Goal: Task Accomplishment & Management: Manage account settings

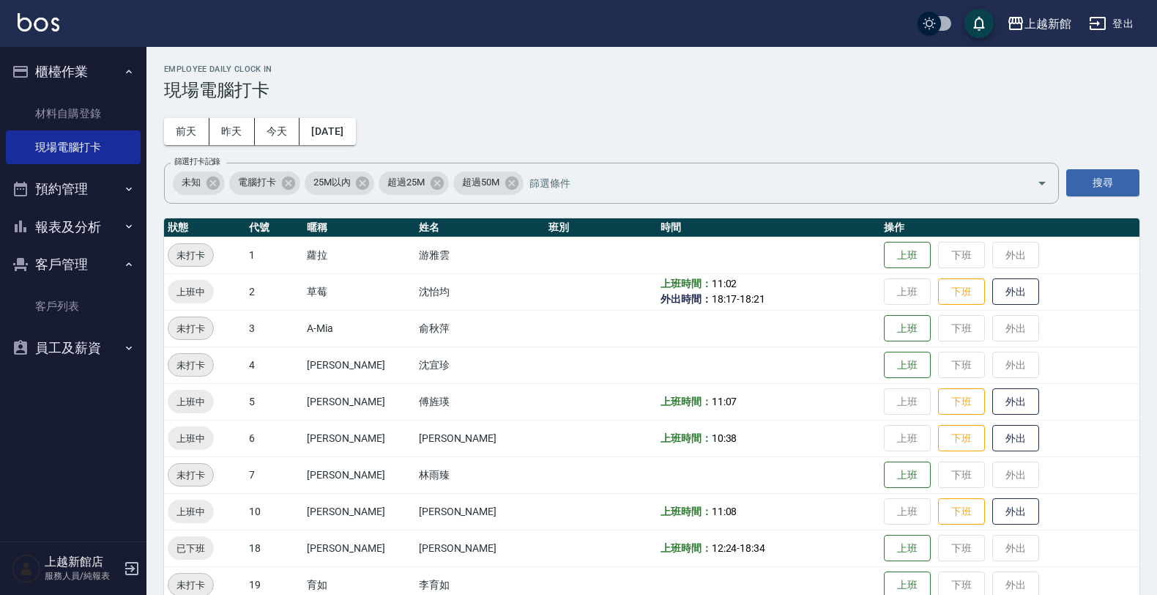
scroll to position [275, 0]
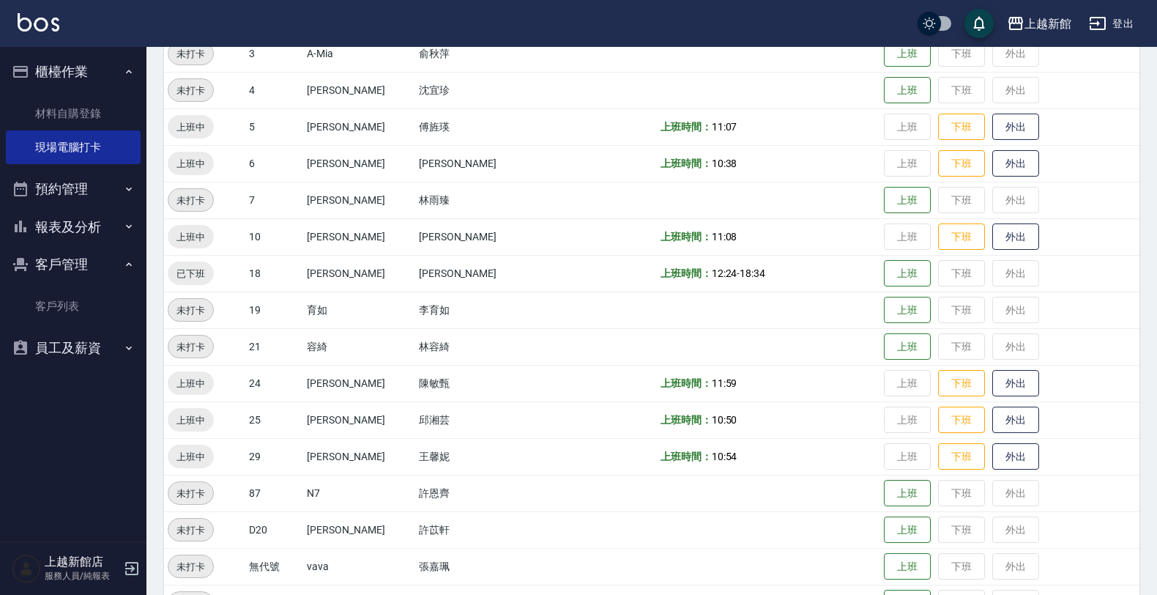
click at [1123, 30] on button "登出" at bounding box center [1111, 23] width 56 height 27
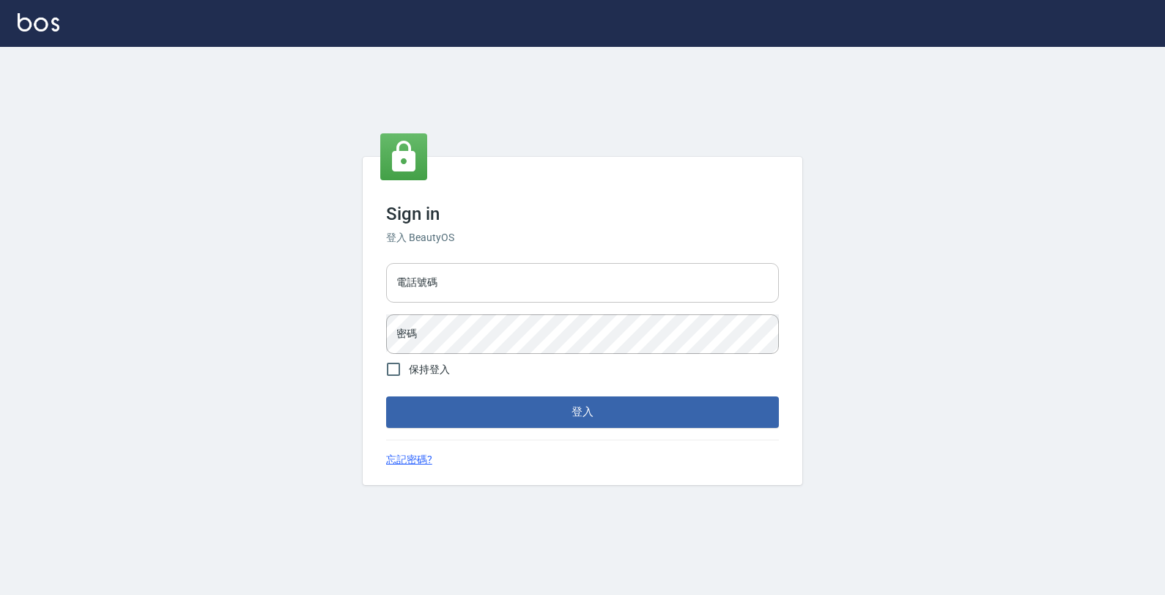
drag, startPoint x: 694, startPoint y: 286, endPoint x: 704, endPoint y: 279, distance: 12.0
click at [700, 283] on input "電話號碼" at bounding box center [582, 283] width 393 height 40
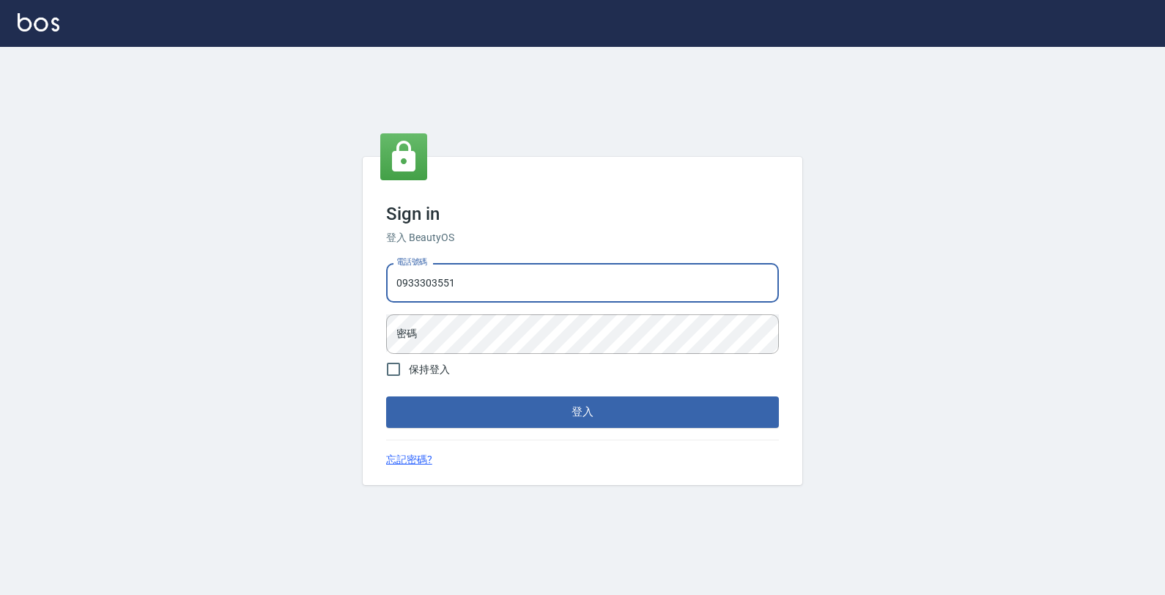
type input "0933303551"
click at [386, 396] on button "登入" at bounding box center [582, 411] width 393 height 31
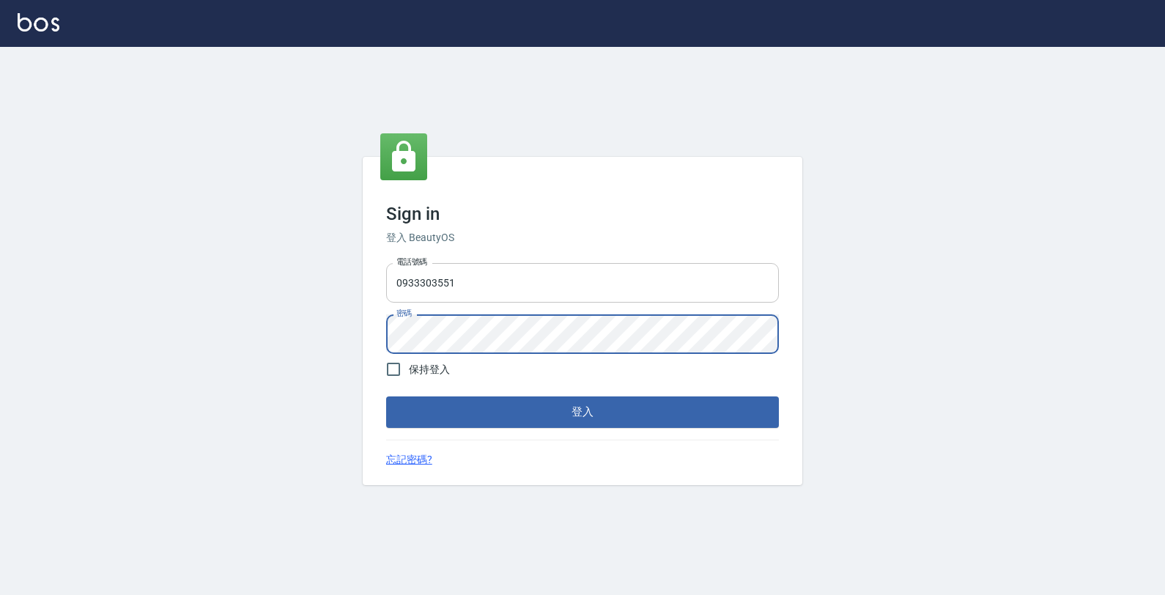
click at [386, 396] on button "登入" at bounding box center [582, 411] width 393 height 31
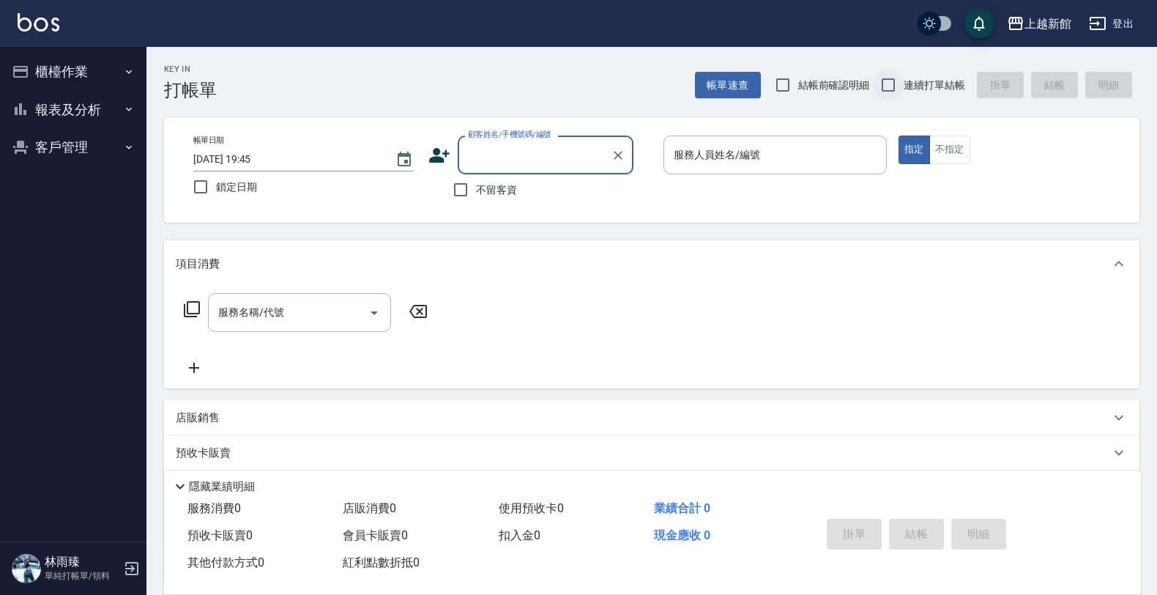
click at [884, 84] on input "連續打單結帳" at bounding box center [888, 85] width 31 height 31
checkbox input "true"
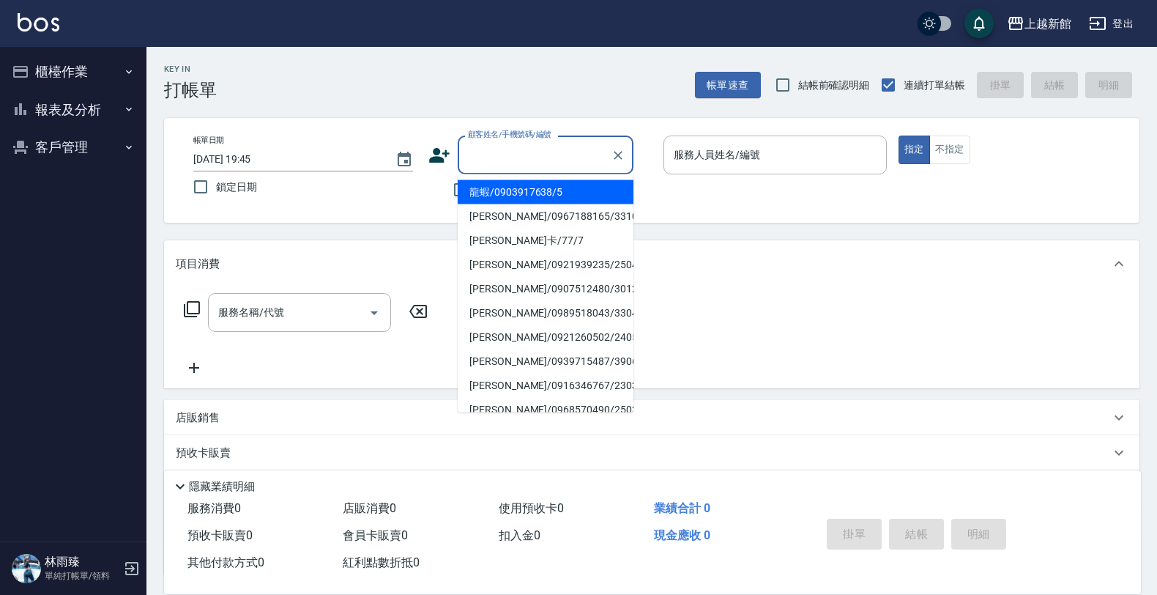
click at [565, 162] on input "顧客姓名/手機號碼/編號" at bounding box center [534, 155] width 141 height 26
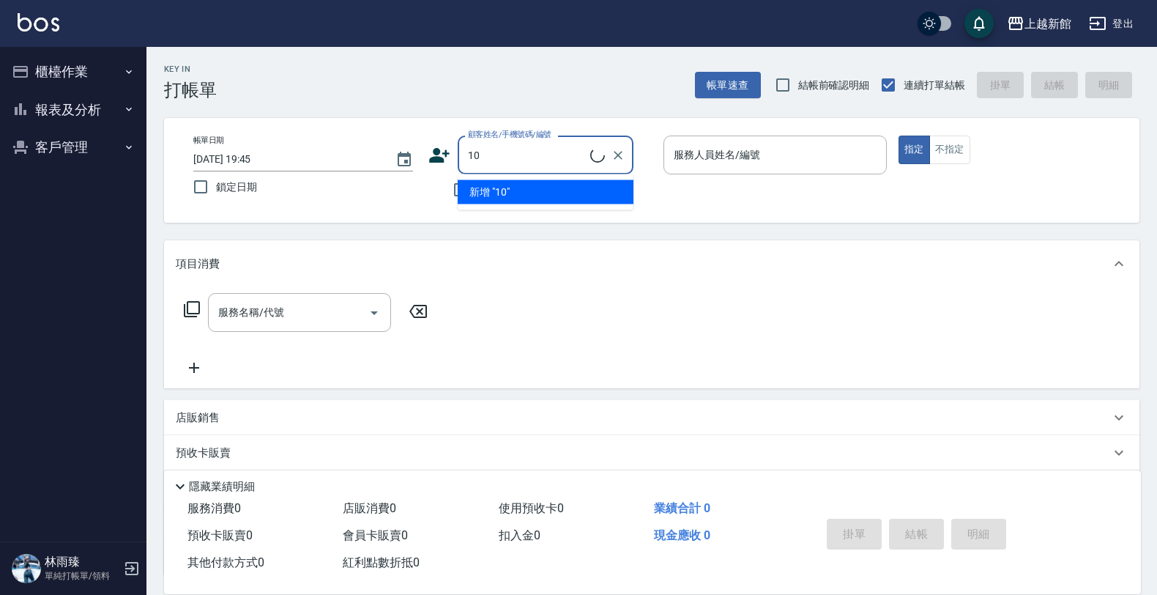
type input "瑪莎/0974376310/10"
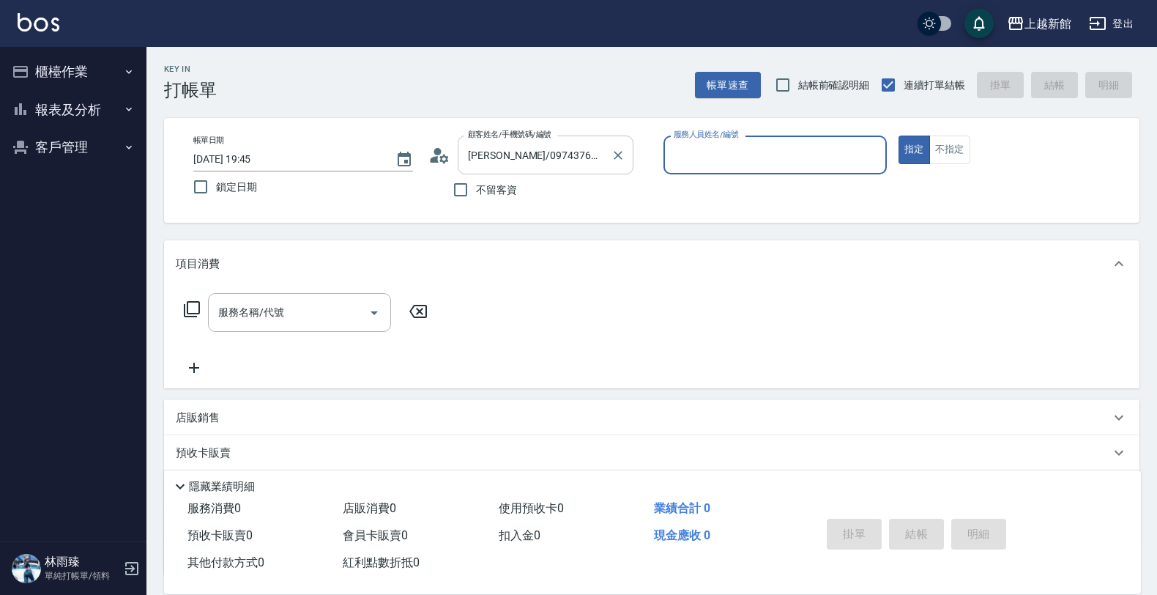
click at [899, 136] on button "指定" at bounding box center [914, 150] width 31 height 29
type button "true"
type input "瑪沙-10"
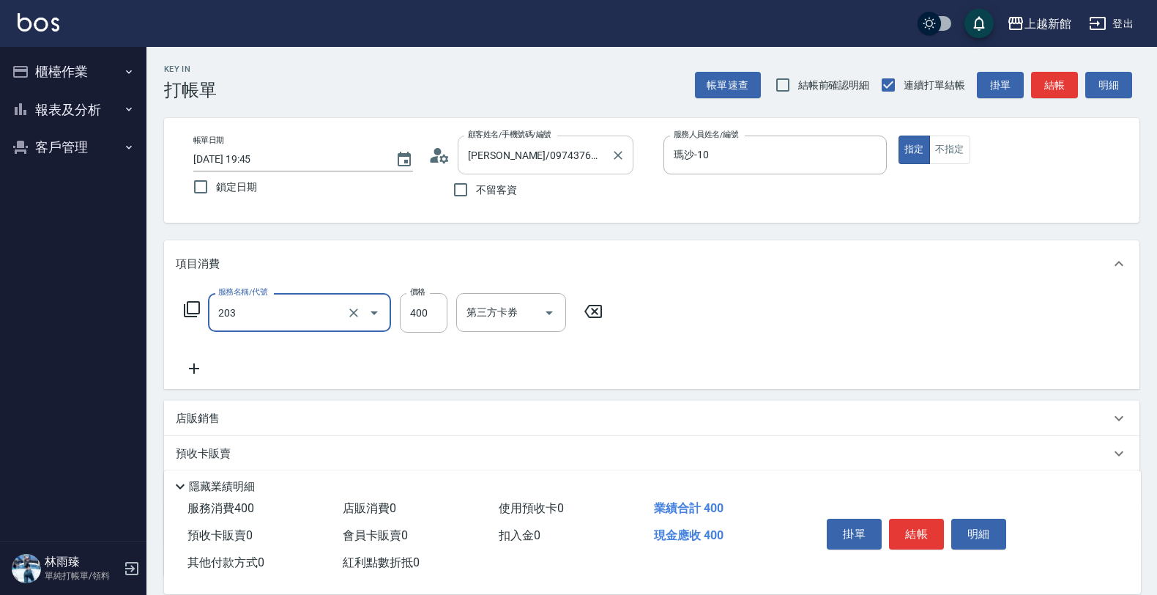
type input "指定單剪(203)"
type input "200"
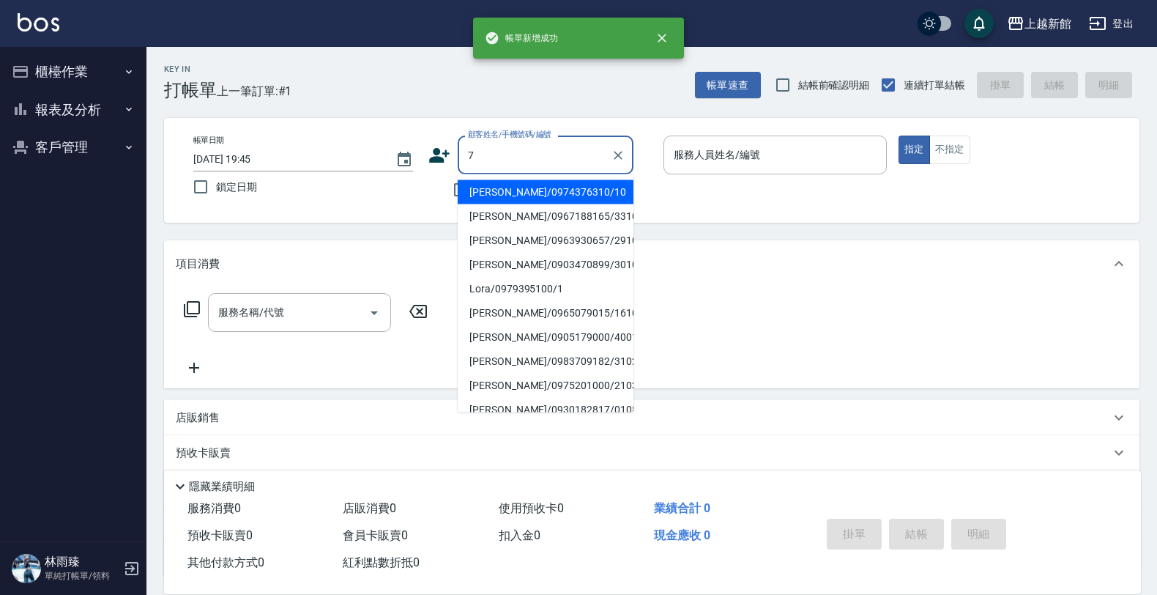
type input "瑪莎/0974376310/10"
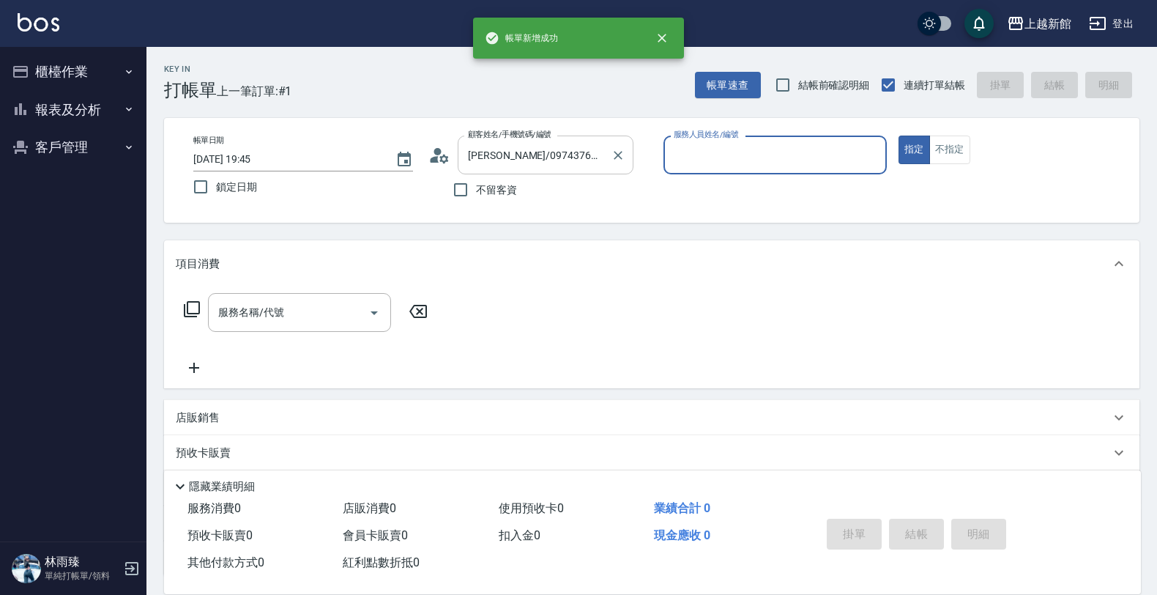
type input "瑪沙-10"
click at [899, 136] on button "指定" at bounding box center [914, 150] width 31 height 29
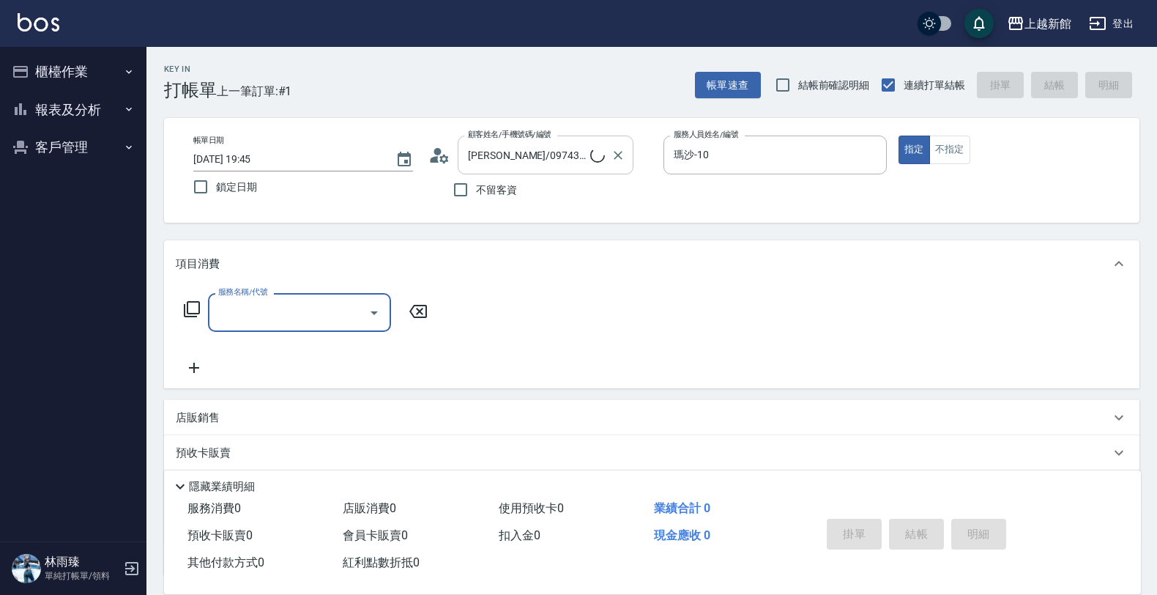
type input "莫尼卡/77/7"
type input "莫尼卡-7"
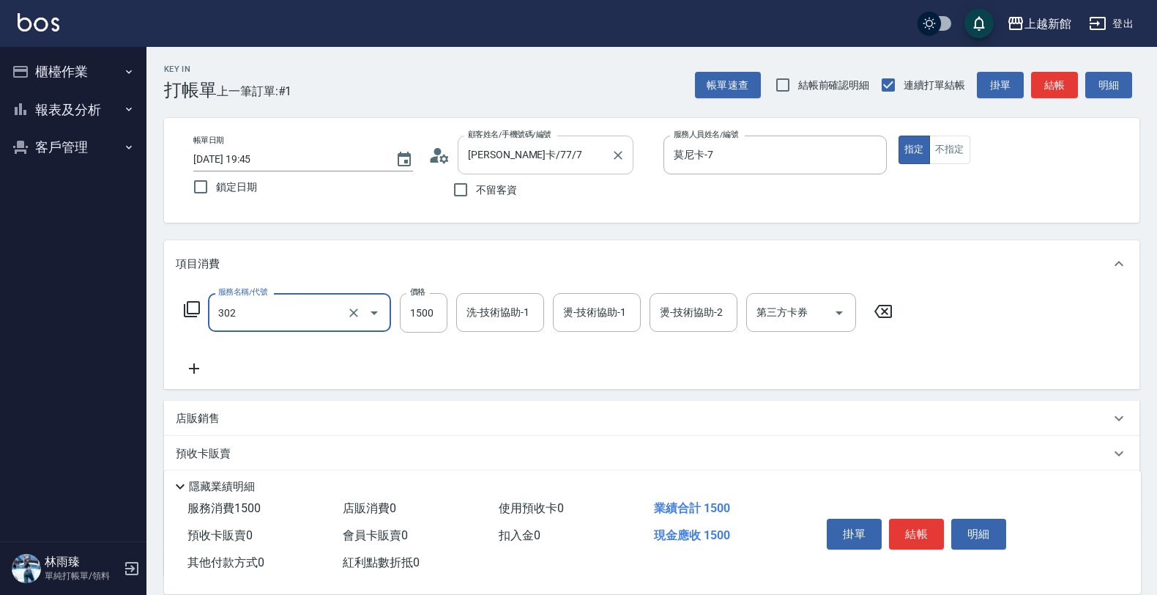
type input "設計燙髮(302)"
type input "2200"
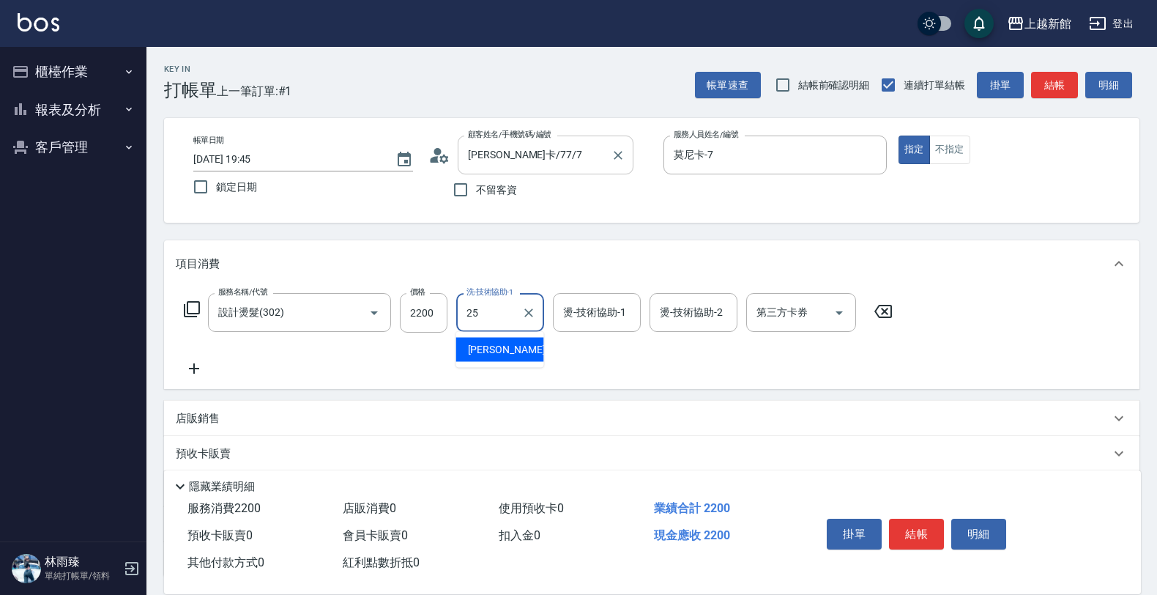
type input "小邱-25"
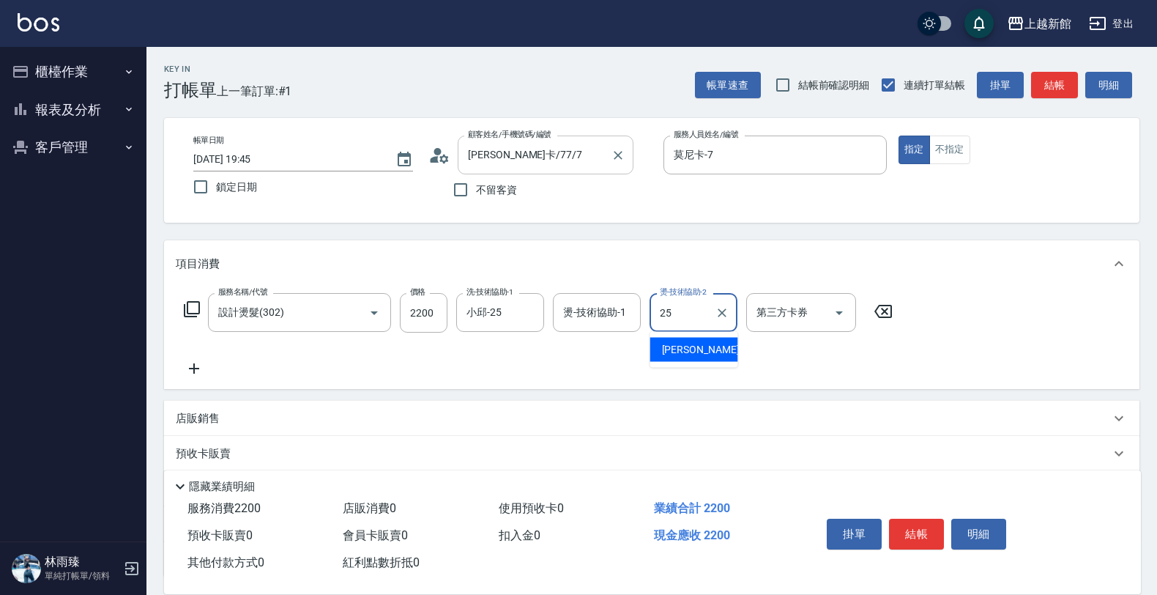
type input "小邱-25"
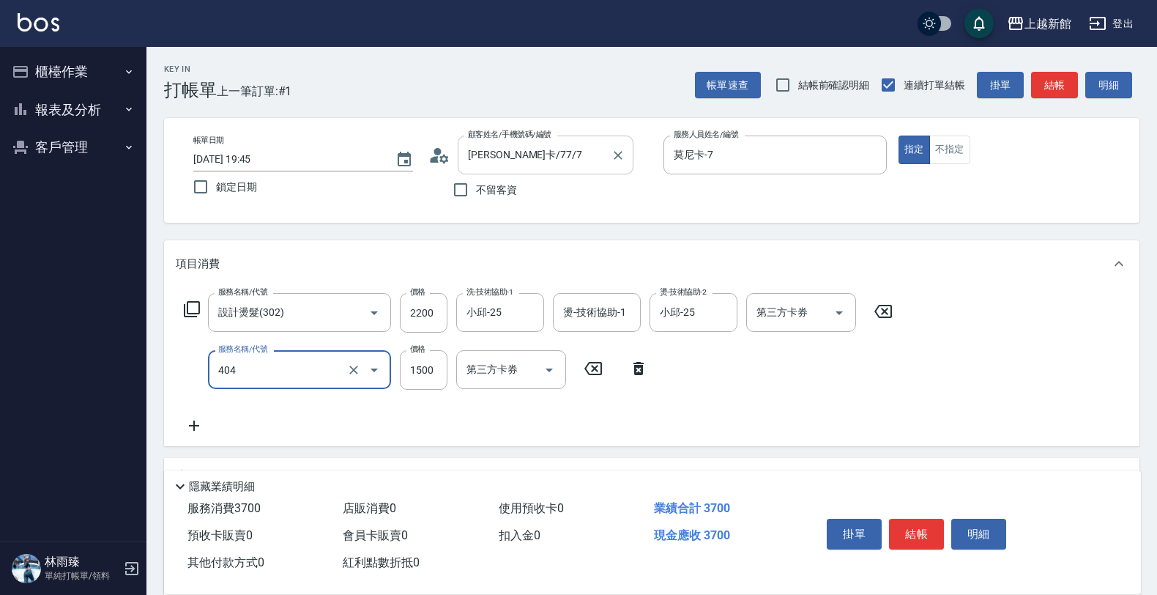
type input "設計染髮(404)"
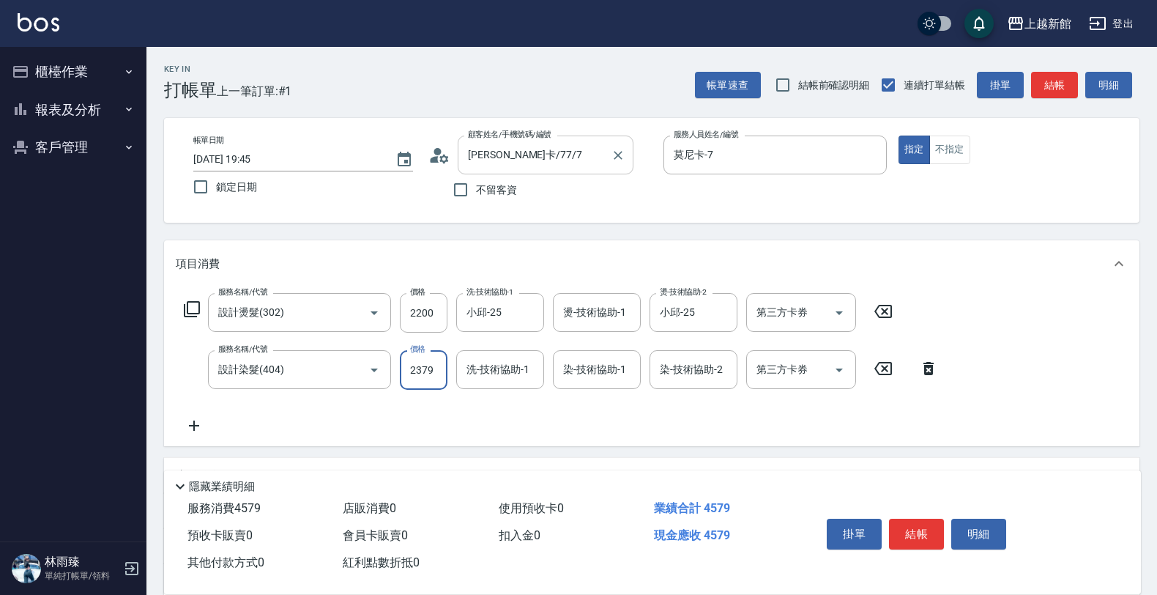
type input "2379"
type input "小邱-25"
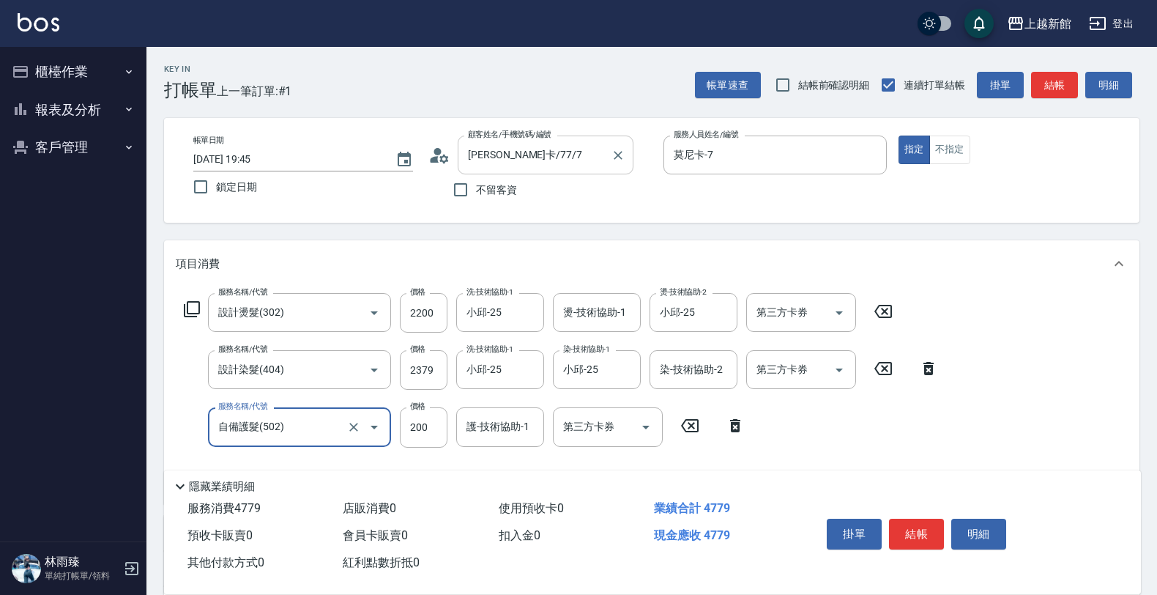
type input "自備護髮(502)"
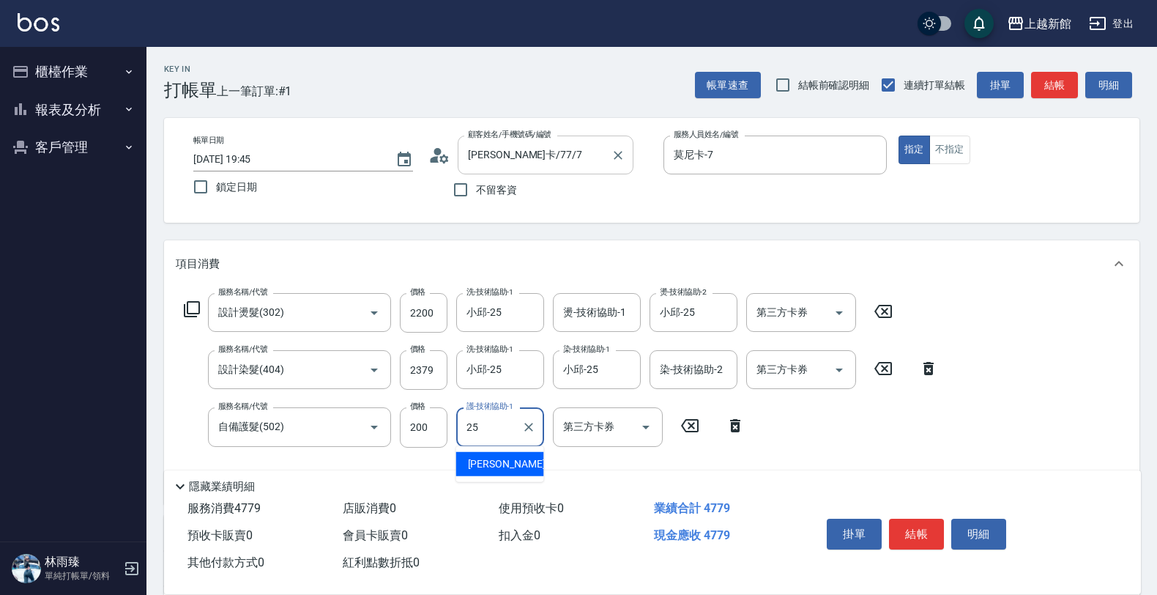
type input "小邱-25"
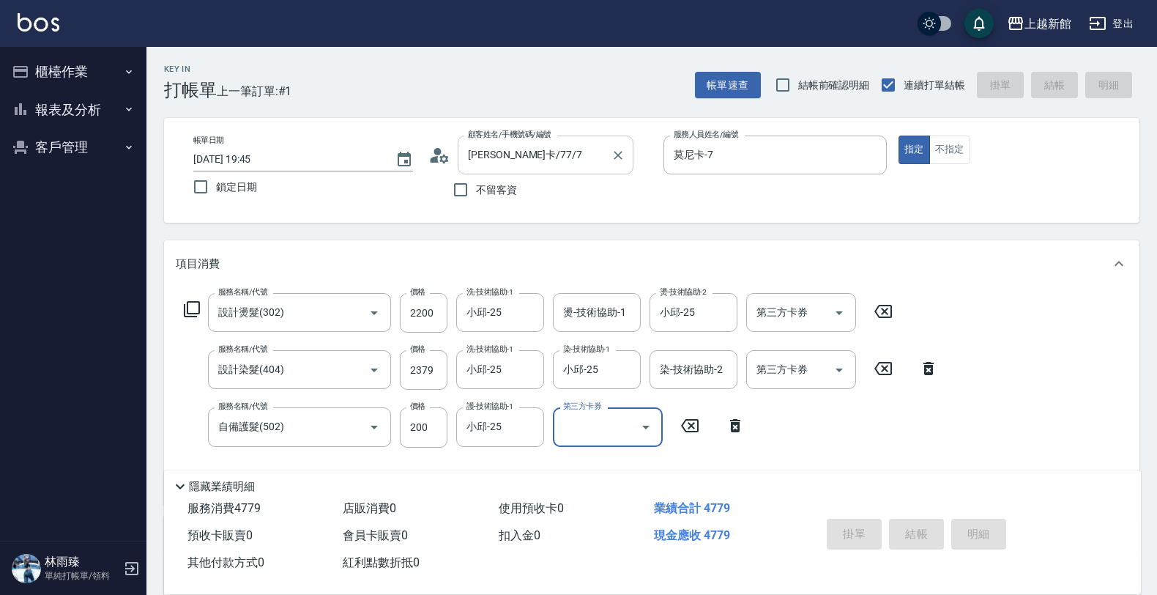
type input "2025/09/15 19:46"
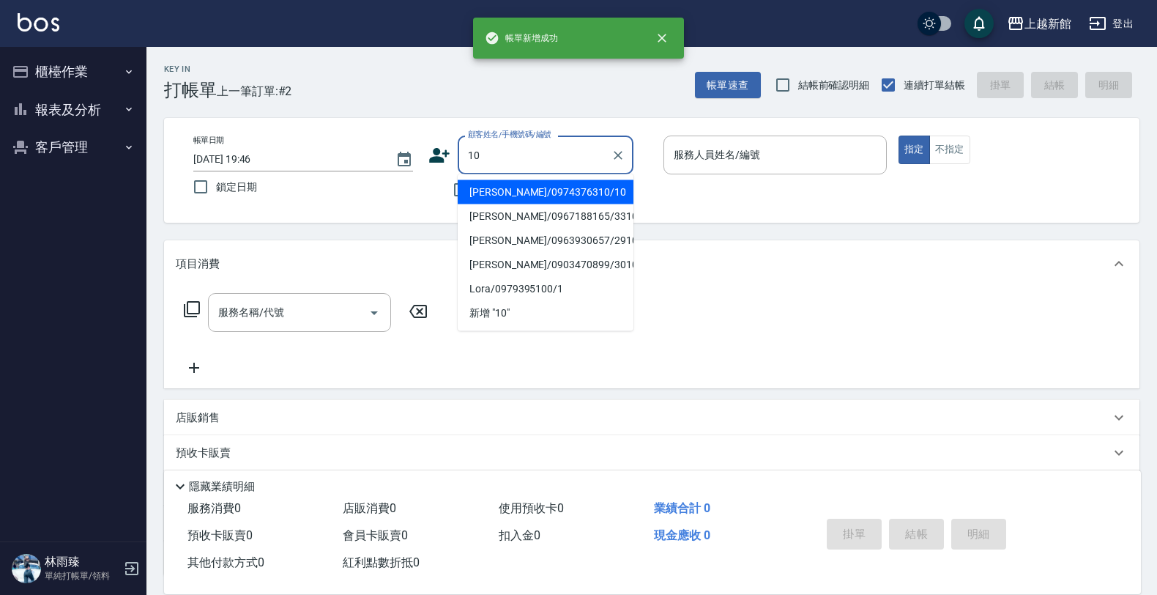
type input "瑪莎/0974376310/10"
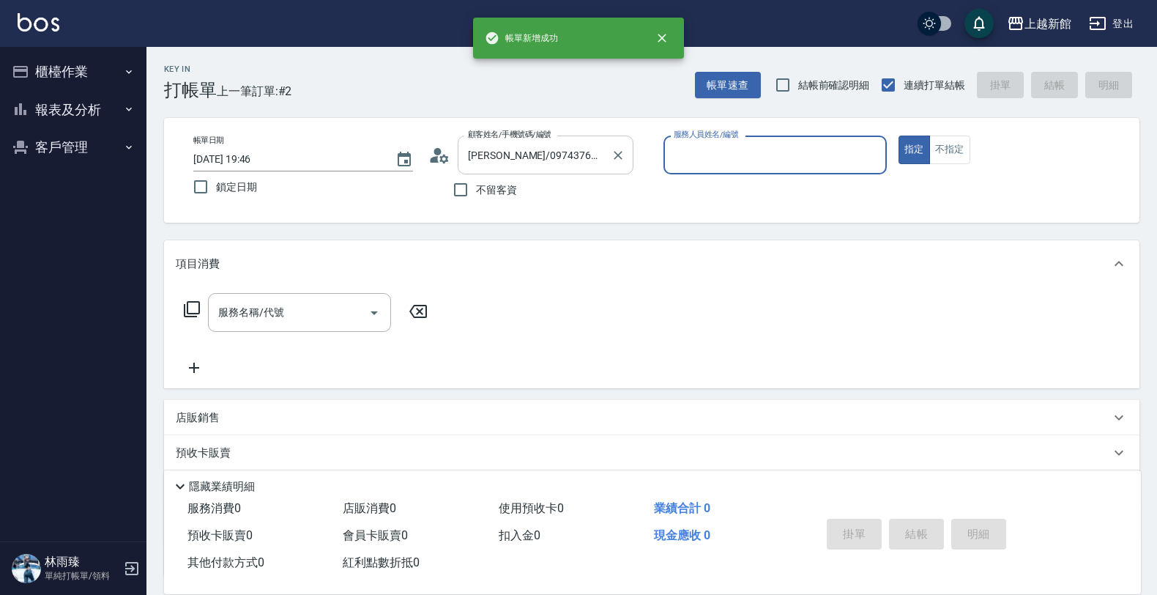
click at [899, 136] on button "指定" at bounding box center [914, 150] width 31 height 29
type input "瑪沙-10"
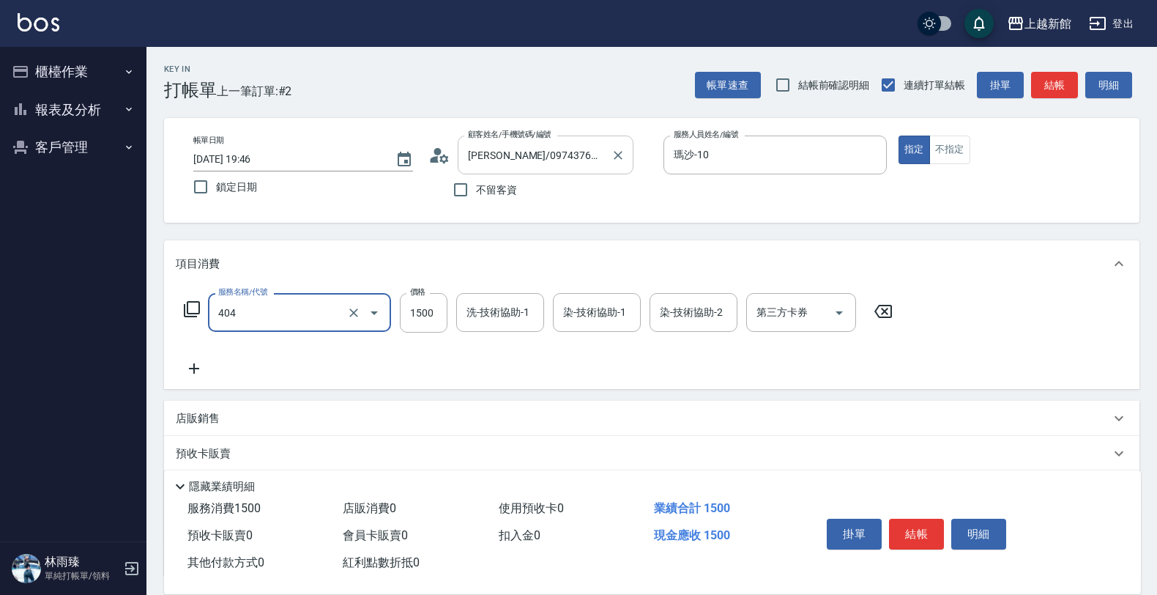
type input "設計染髮(404)"
type input "1499"
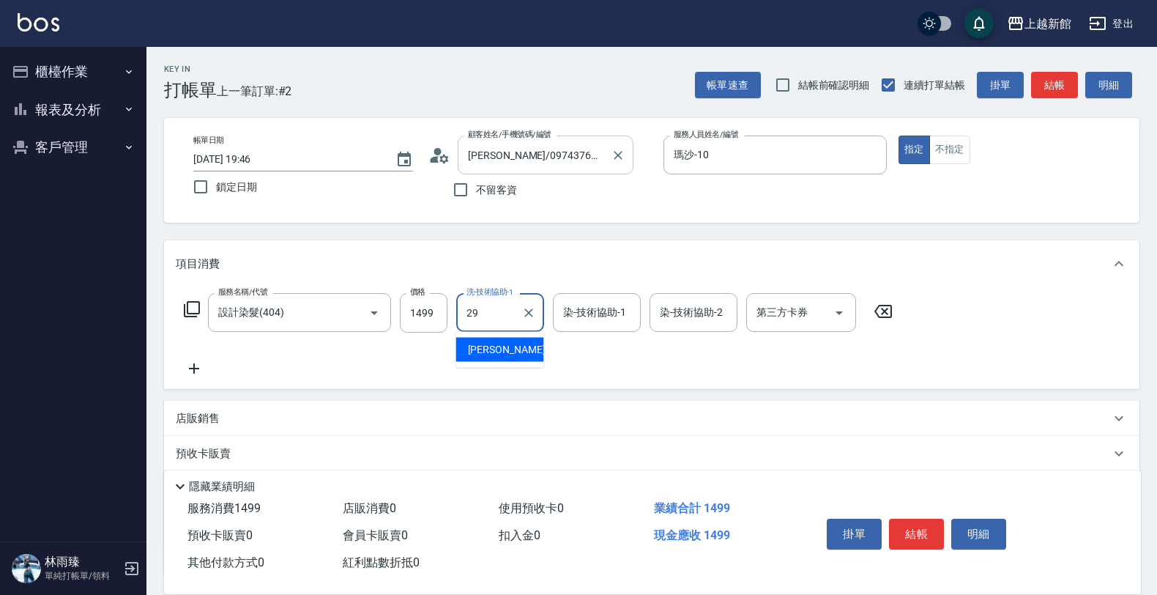
type input "馨妮-29"
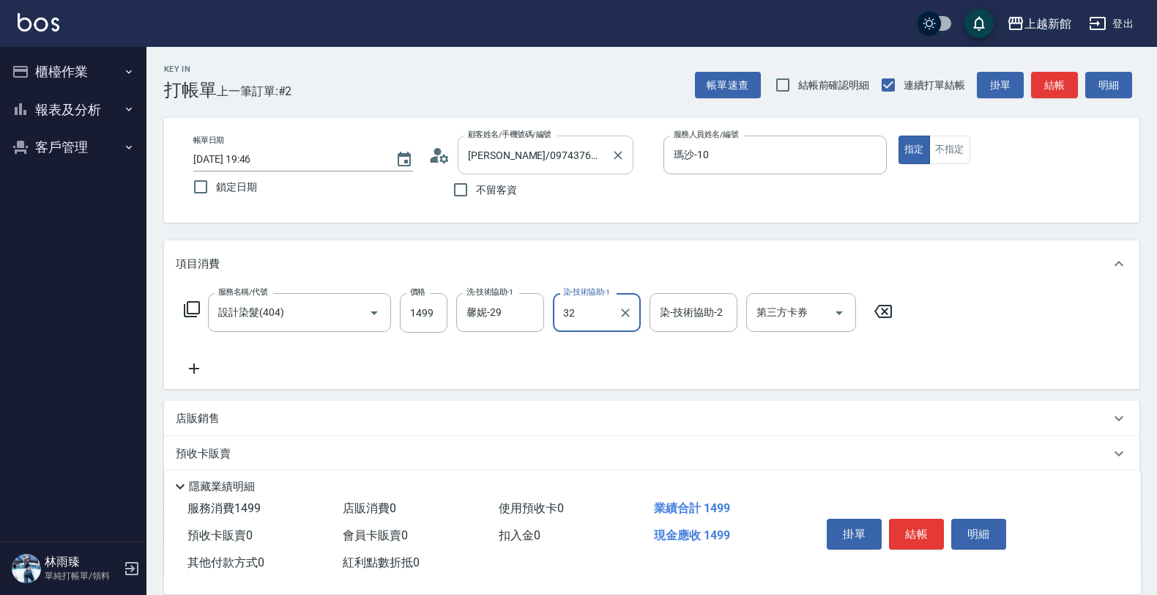
type input "3"
type input "馨妮-29"
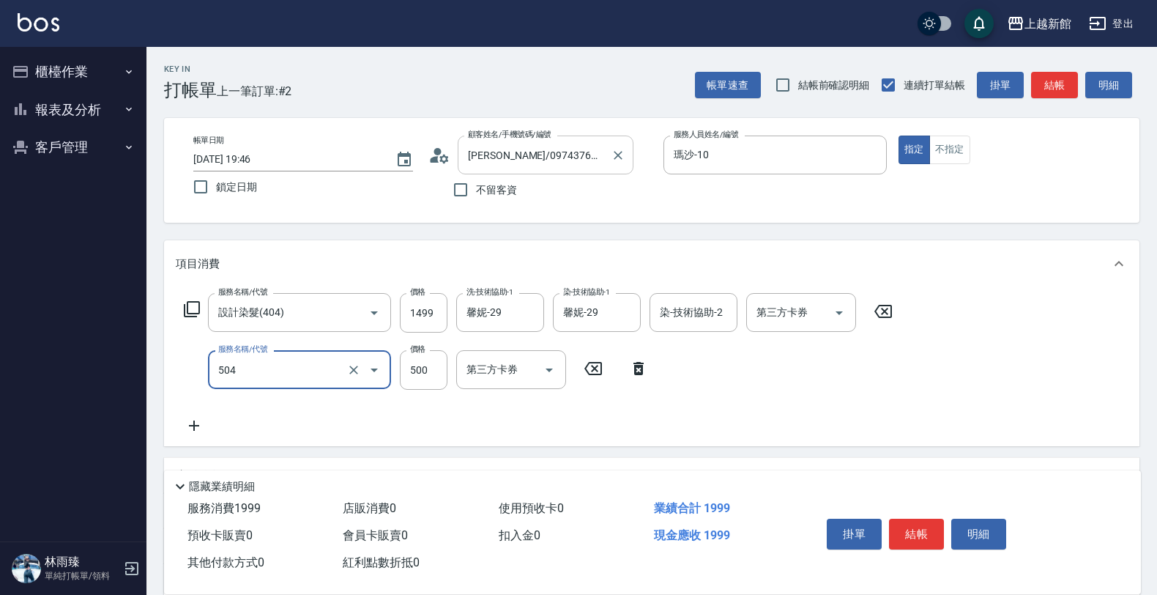
type input "順子護髮(504)"
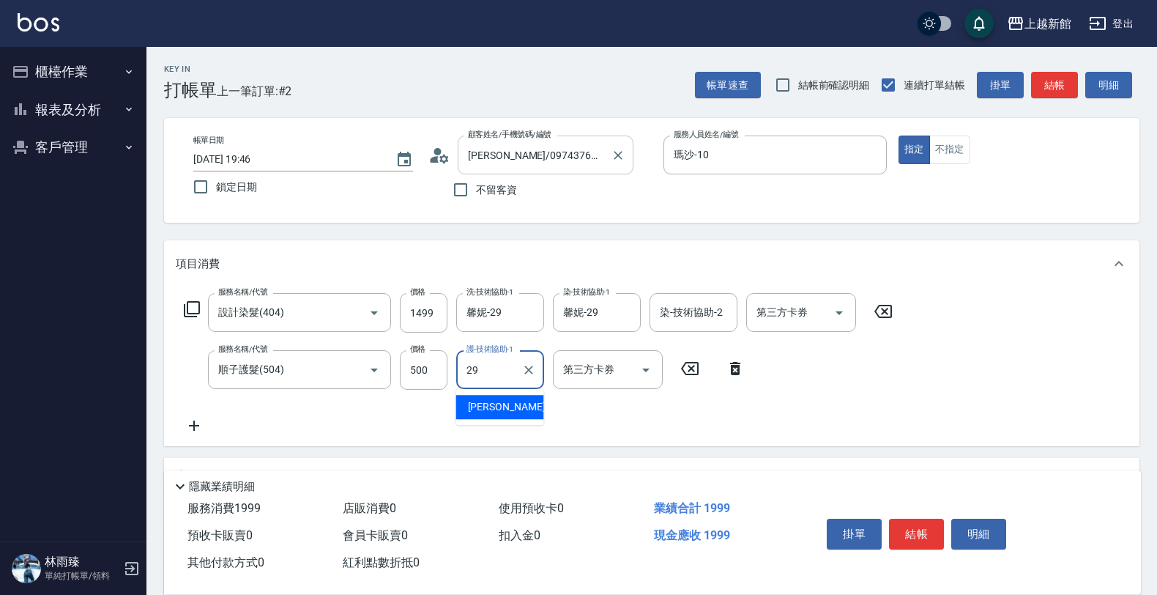
type input "馨妮-29"
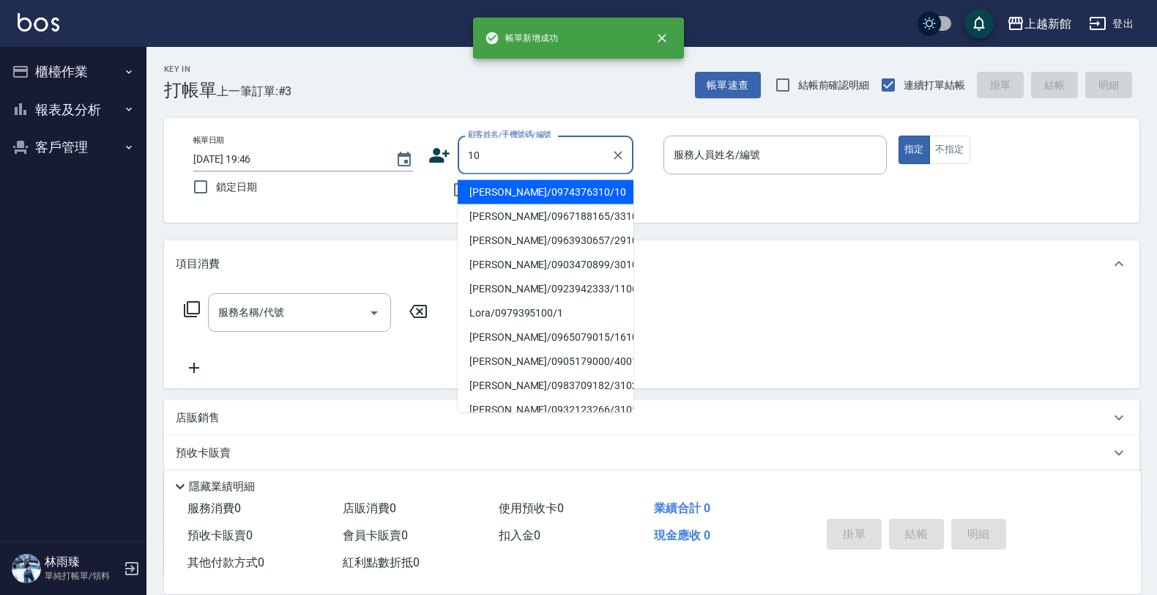
type input "瑪莎/0974376310/10"
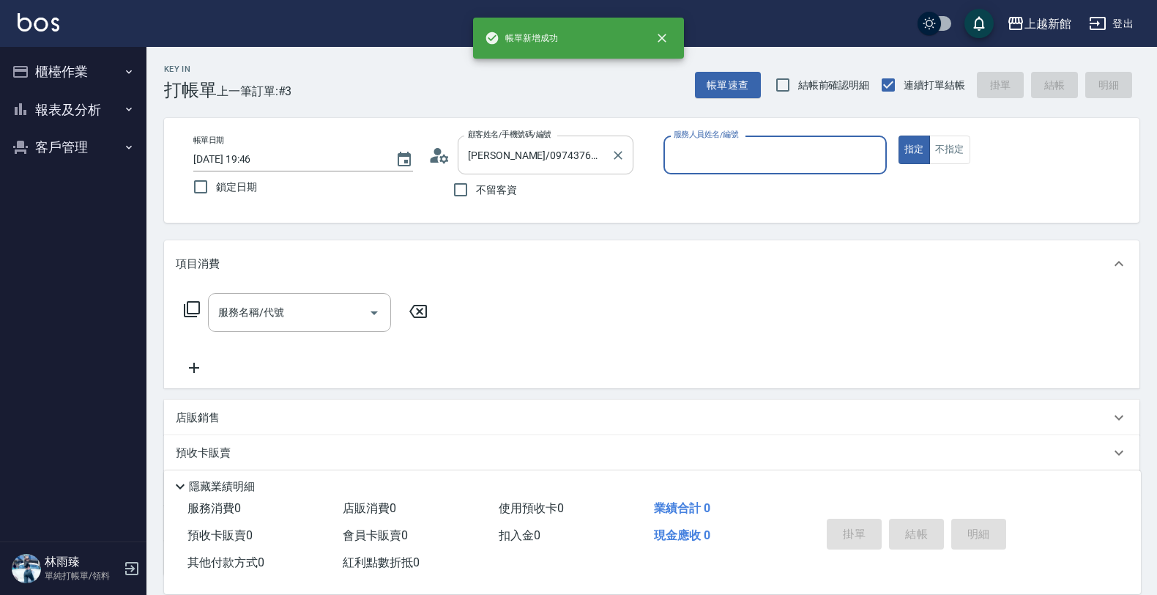
click at [899, 136] on button "指定" at bounding box center [914, 150] width 31 height 29
type input "瑪沙-10"
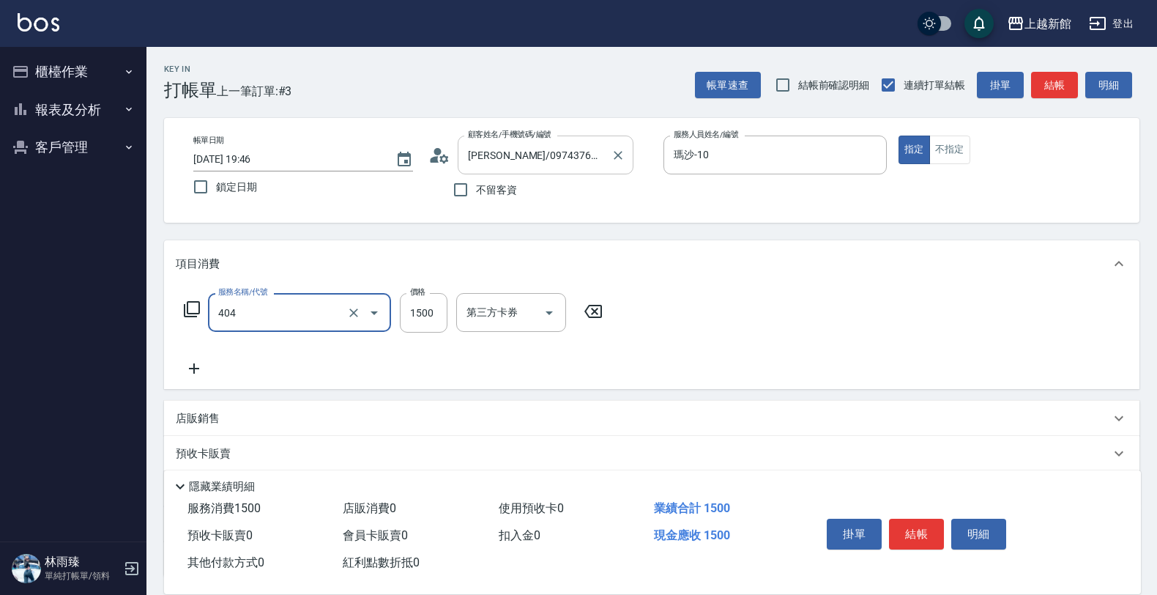
type input "設計染髮(404)"
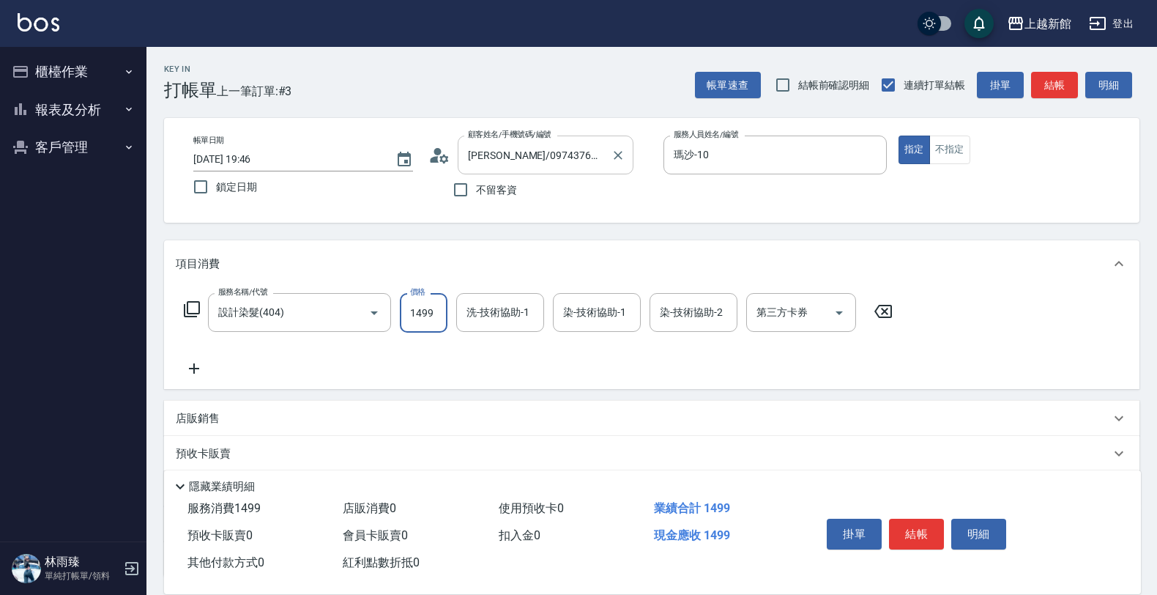
type input "1499"
type input "馨妮-29"
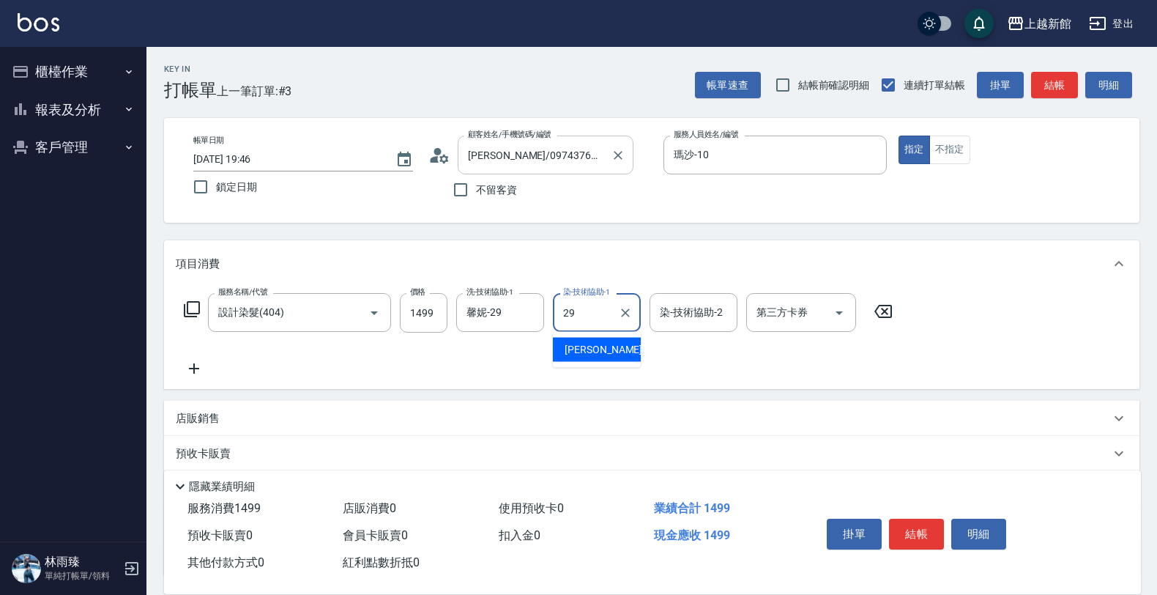
type input "馨妮-29"
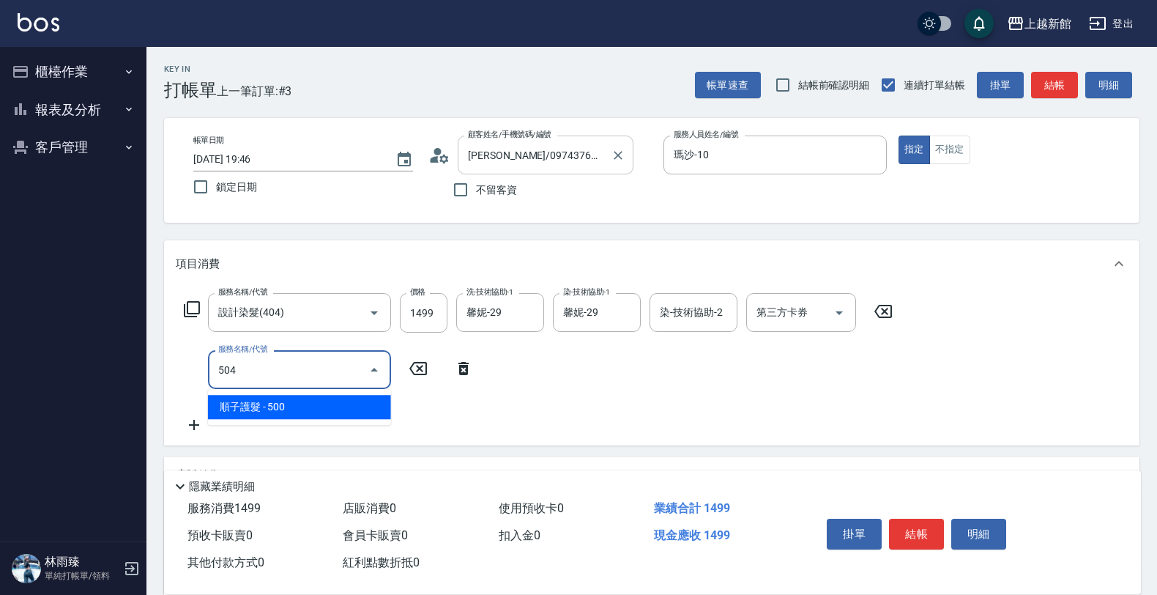
type input "順子護髮(504)"
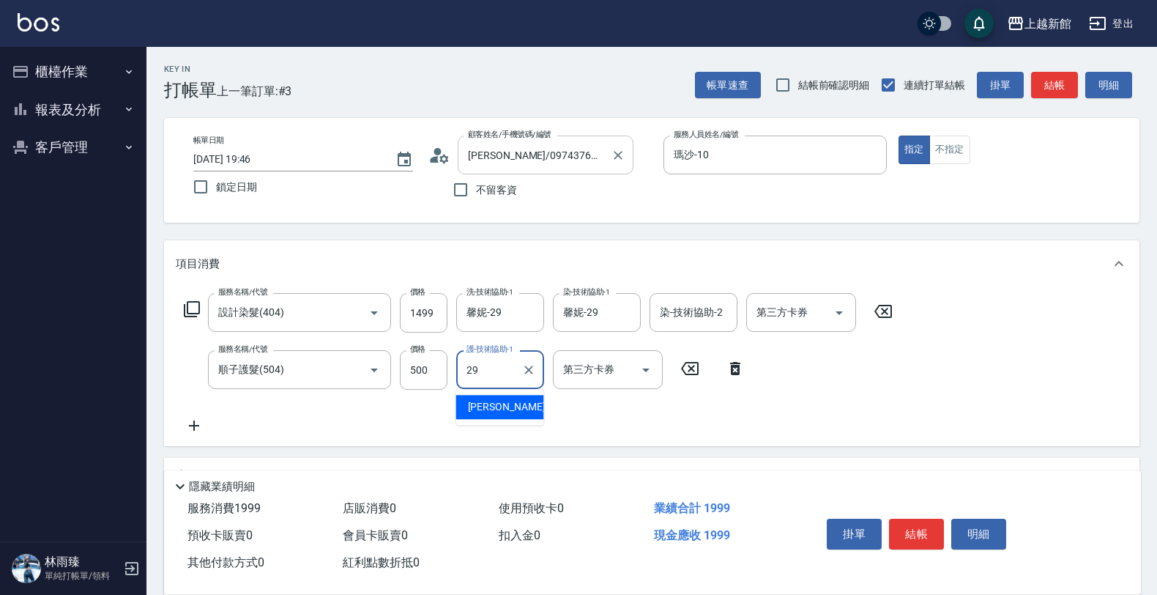
type input "馨妮-29"
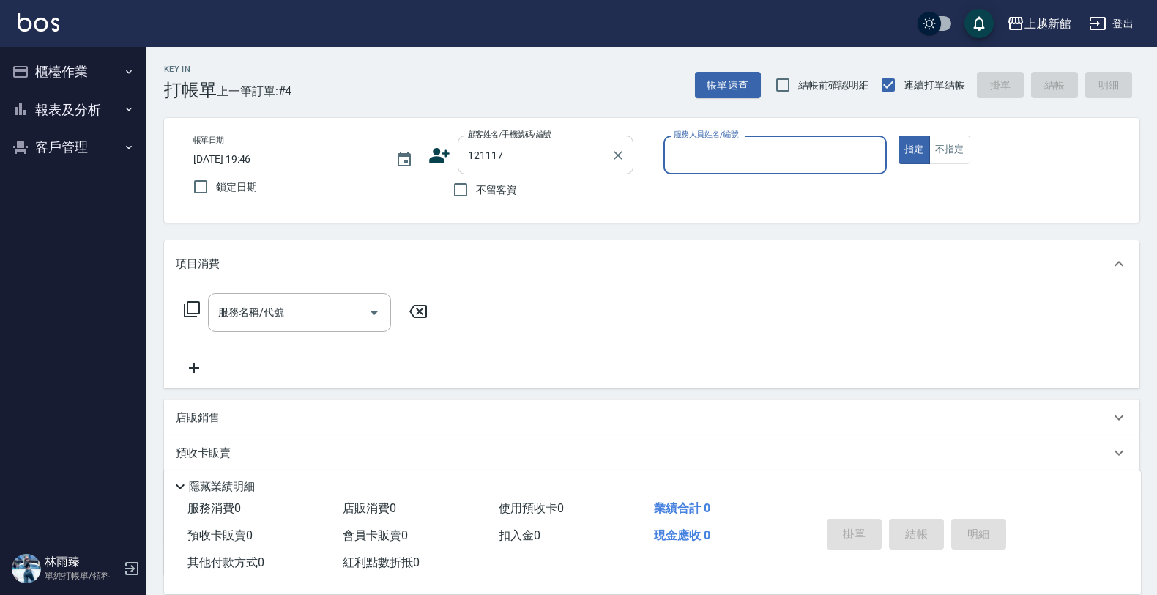
click at [899, 136] on button "指定" at bounding box center [914, 150] width 31 height 29
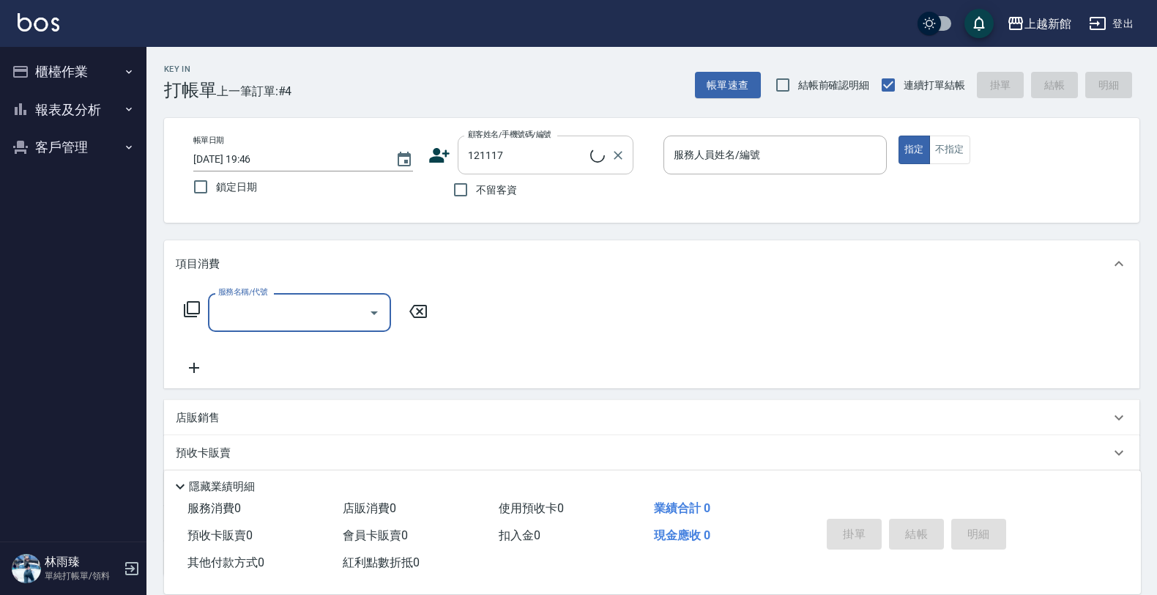
type input "游承澔/0978620833/121117"
type input "黃柏森-18"
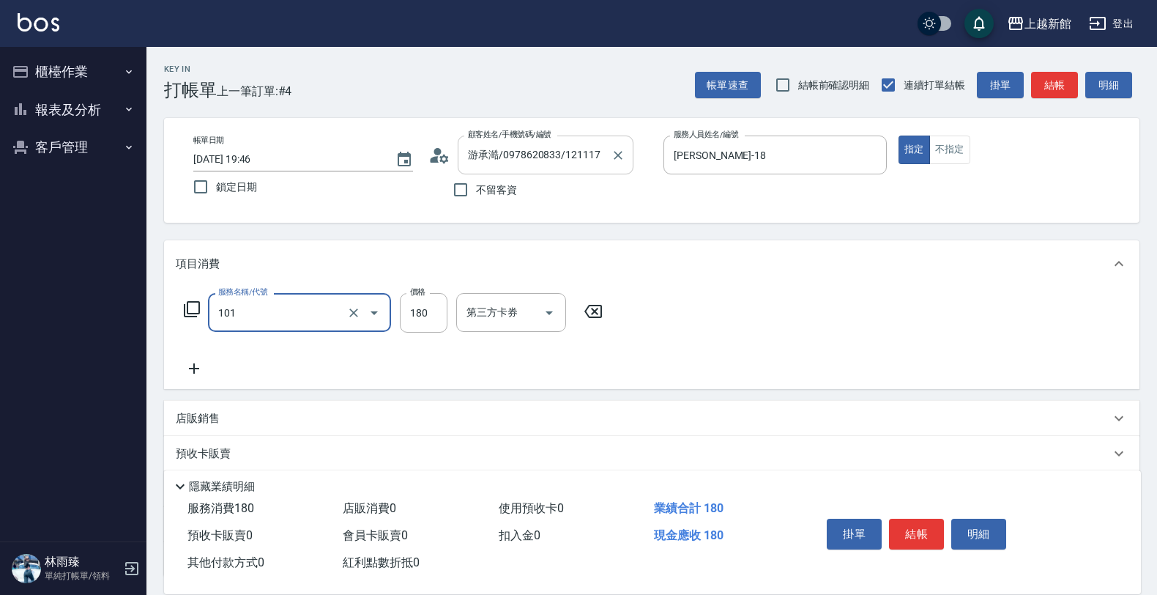
type input "洗髮250(101)"
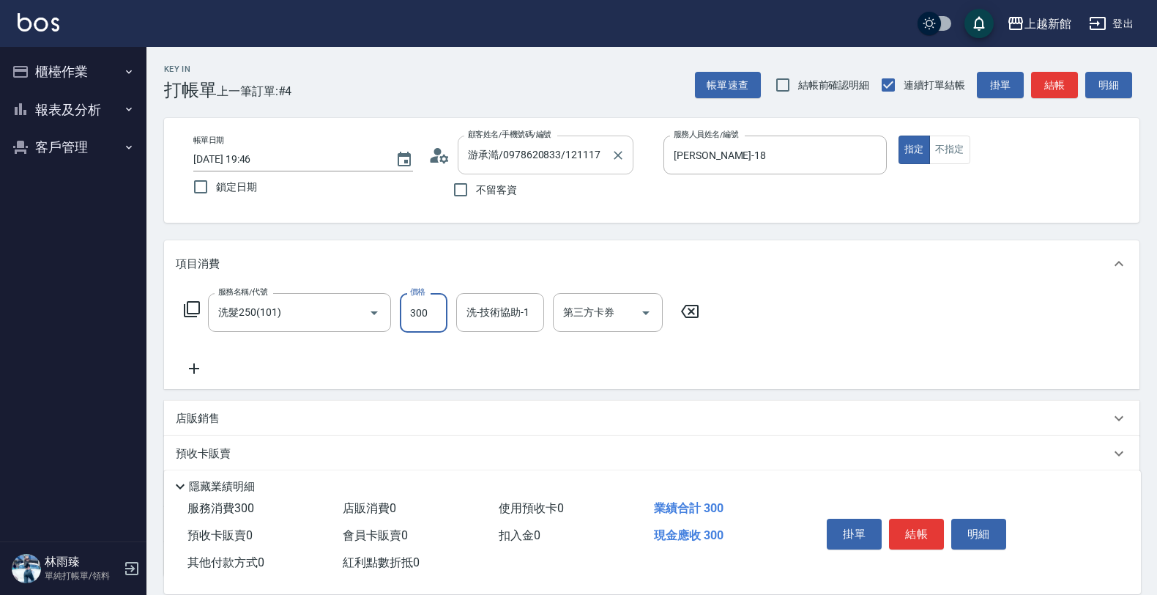
type input "300"
type input "小敏-24"
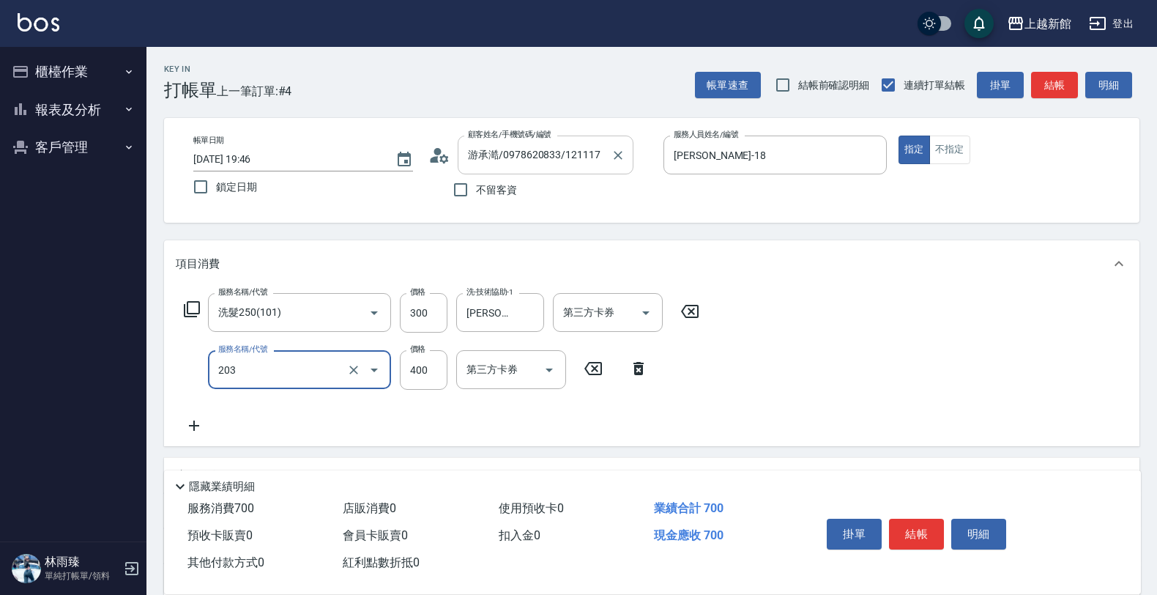
type input "指定單剪(203)"
type input "300"
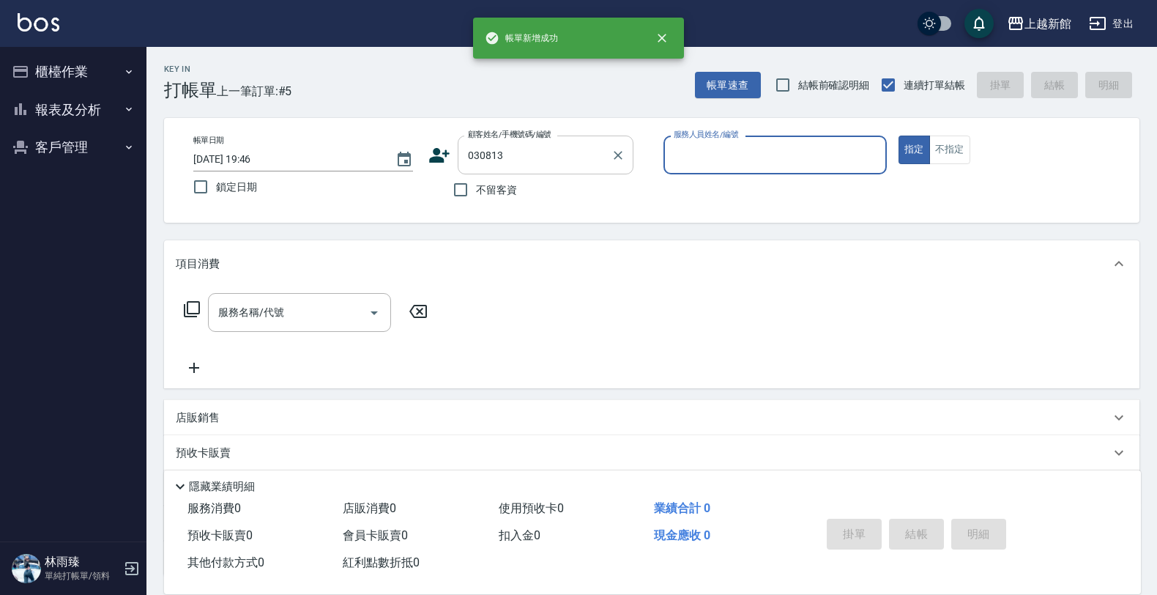
click at [899, 136] on button "指定" at bounding box center [914, 150] width 31 height 29
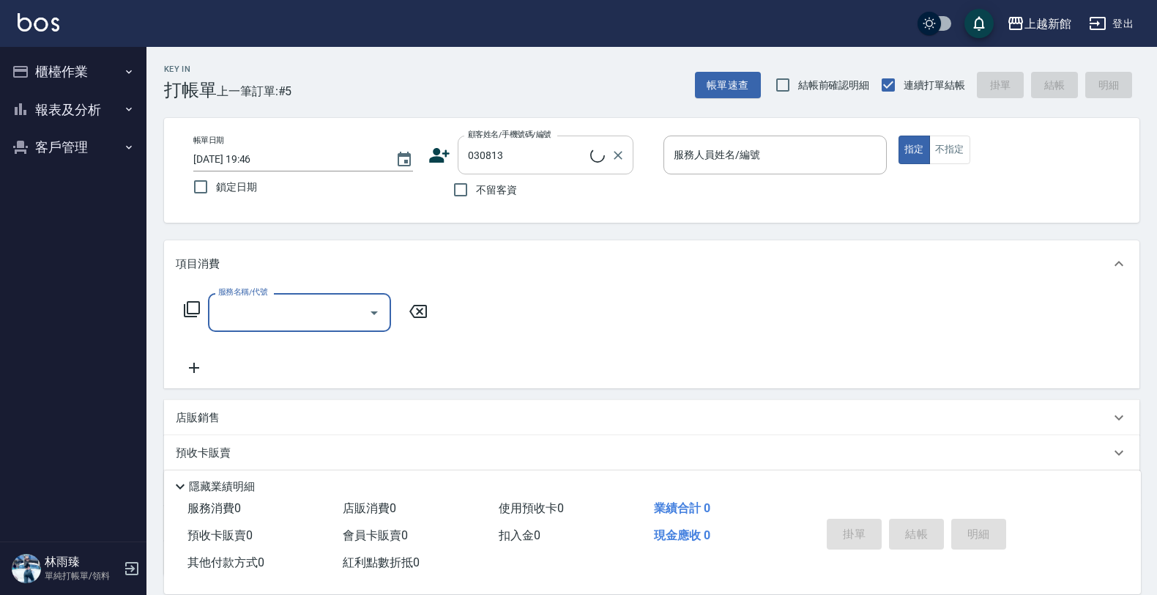
type input "葉淑君/0903378839/030813"
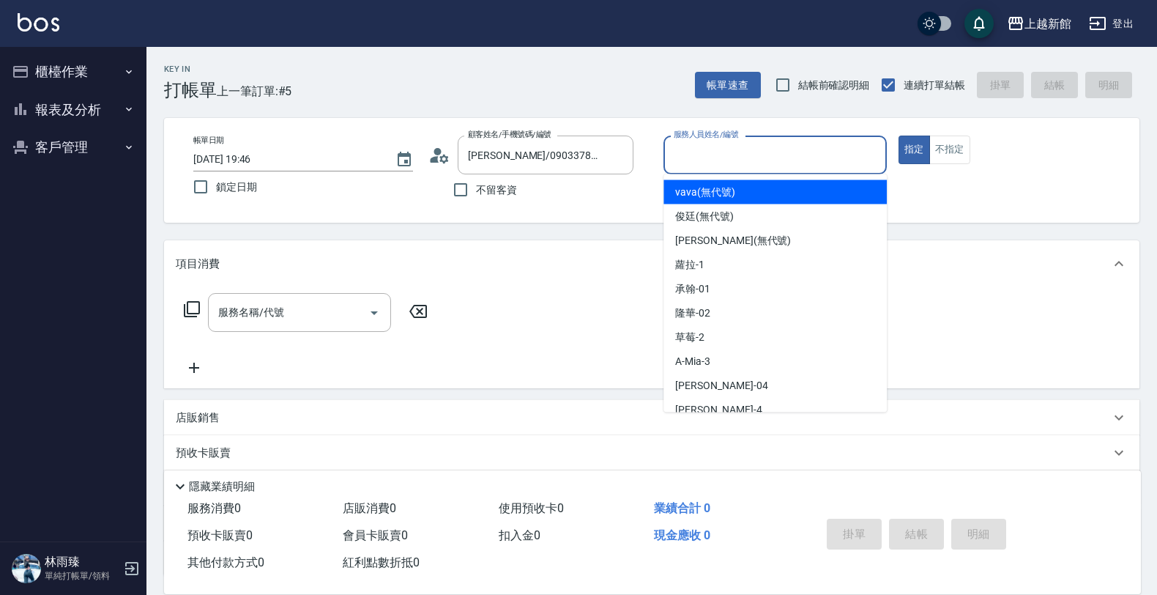
click at [749, 150] on div "服務人員姓名/編號 服務人員姓名/編號" at bounding box center [775, 155] width 223 height 39
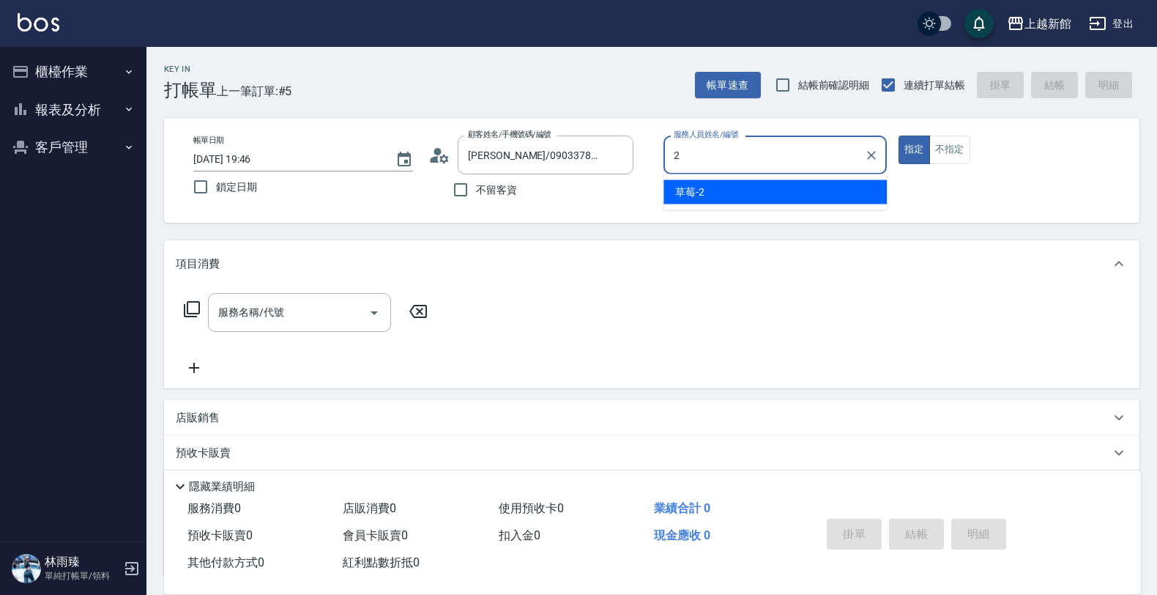
type input "草莓-2"
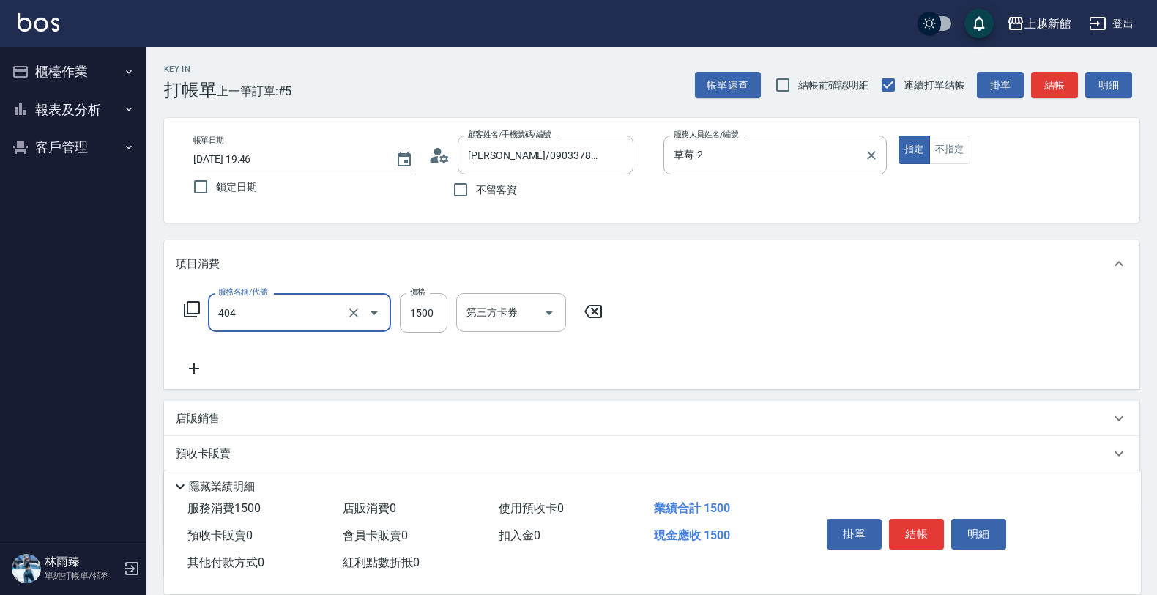
type input "設計染髮(404)"
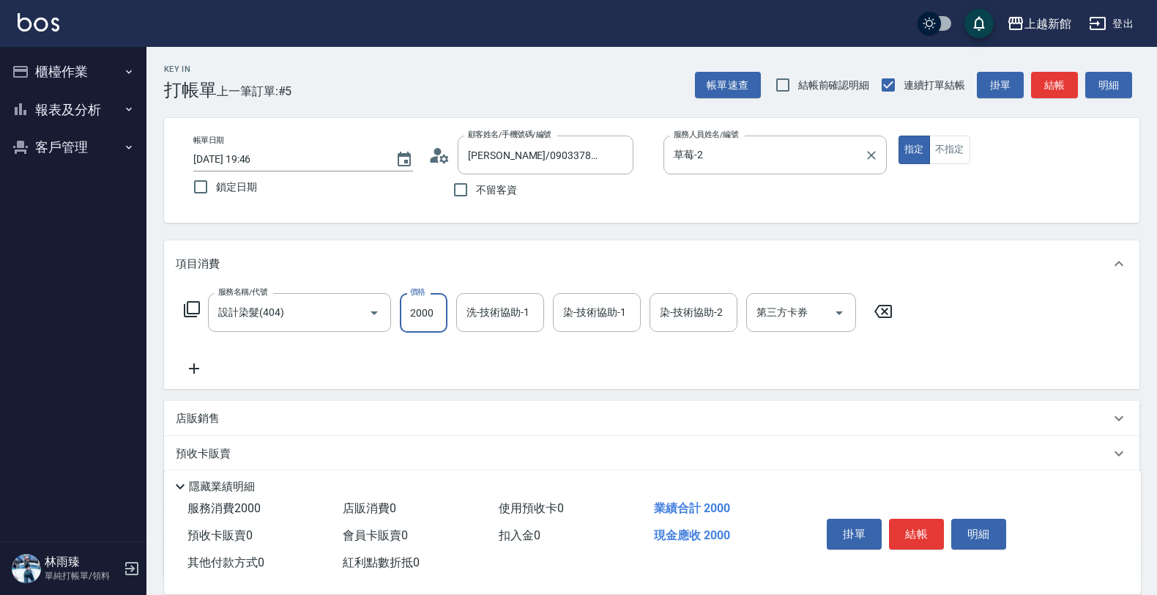
type input "2000"
type input "小邱-25"
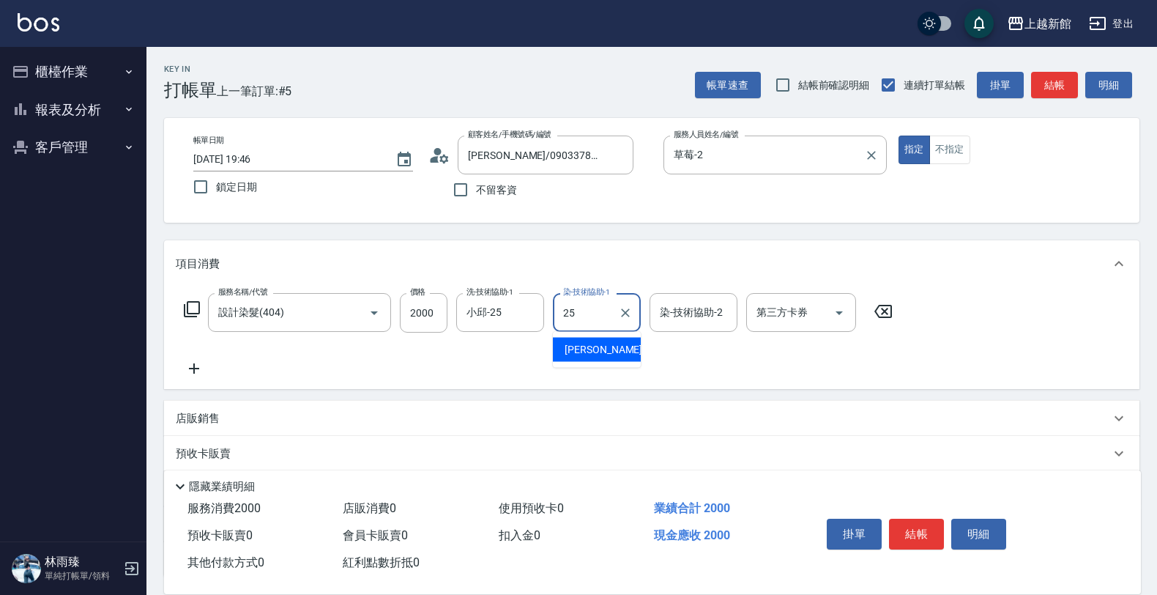
type input "小邱-25"
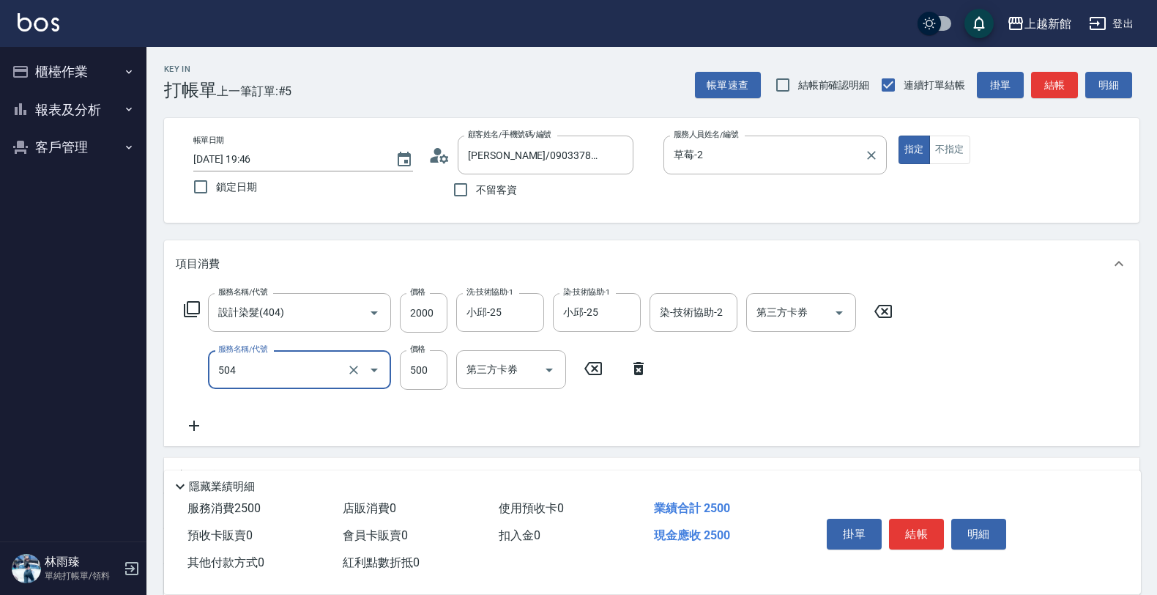
type input "順子護髮(504)"
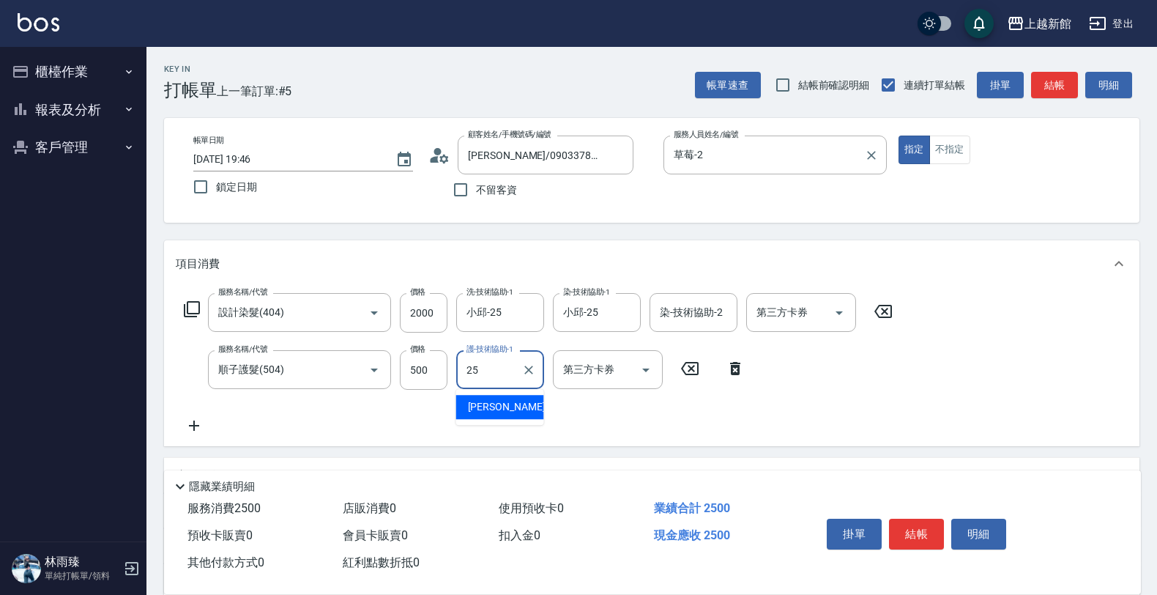
type input "小邱-25"
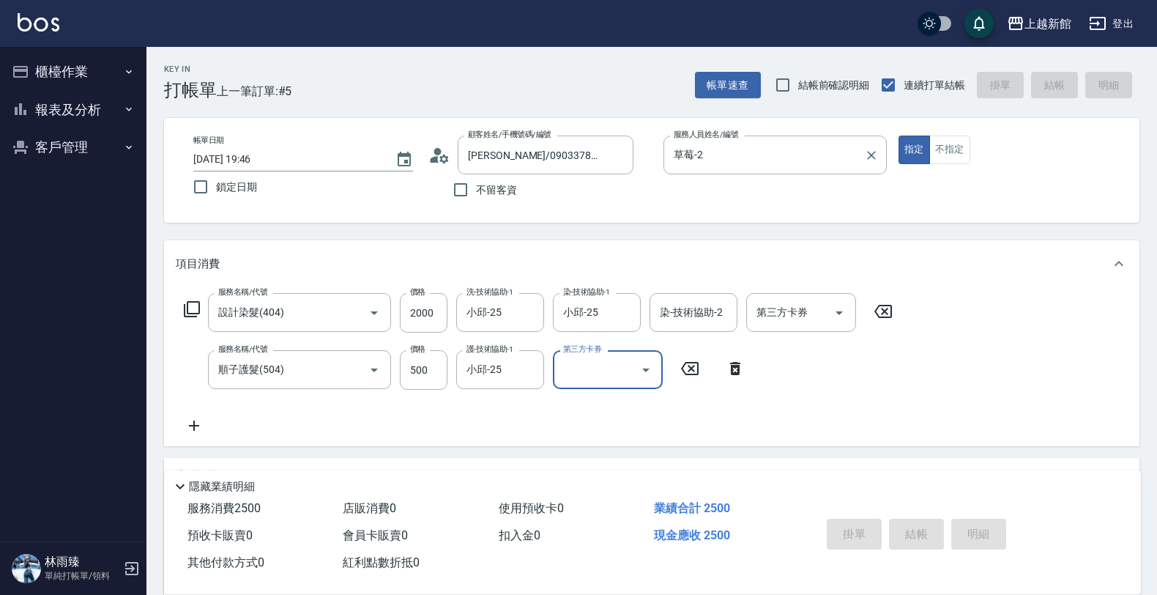
type input "2025/09/15 19:47"
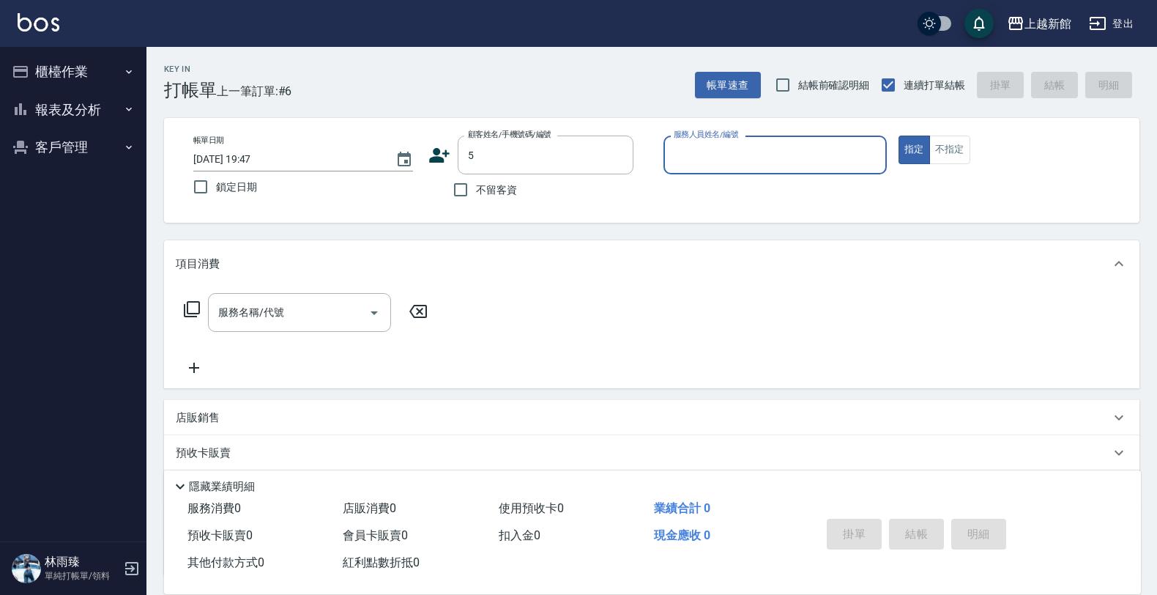
click at [899, 136] on button "指定" at bounding box center [914, 150] width 31 height 29
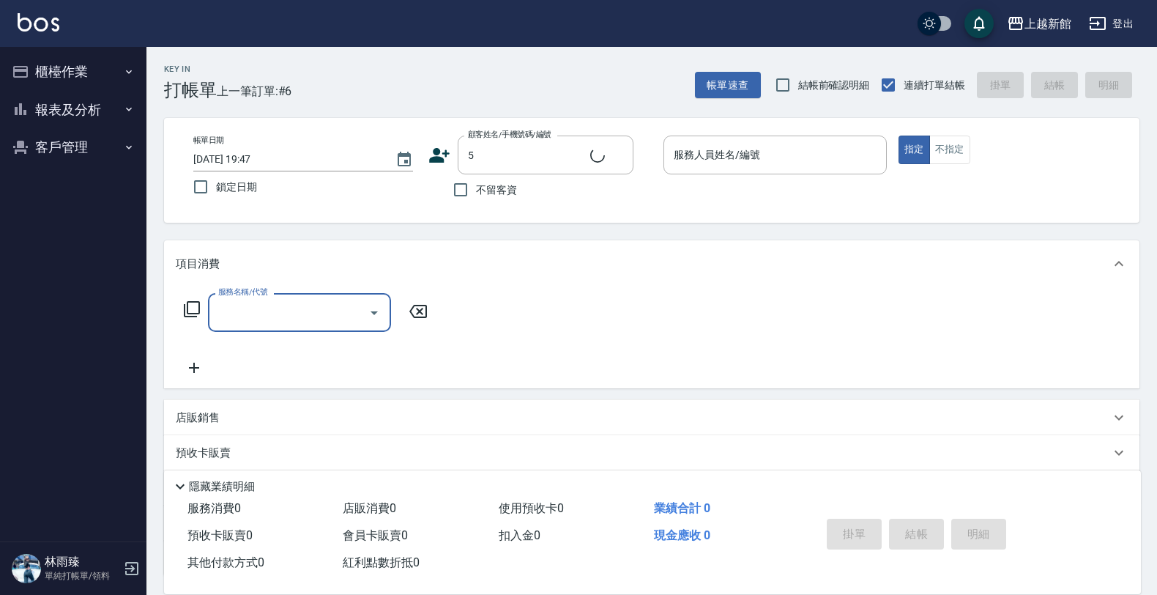
type input "龍蝦/0903917638/5"
type input "旌瑛-5"
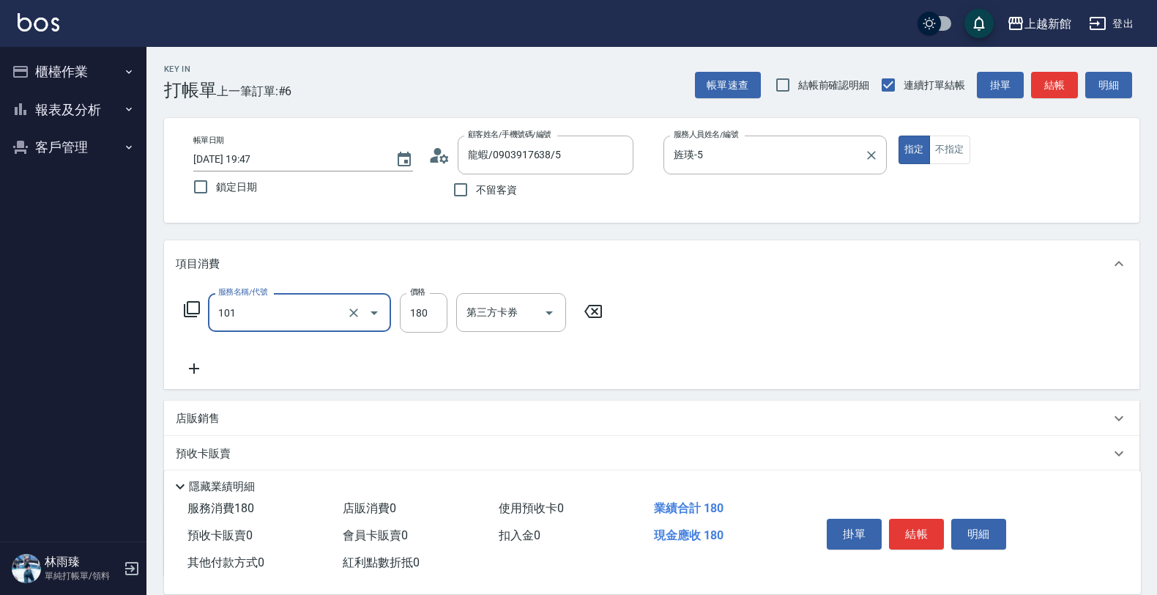
type input "洗髮250(101)"
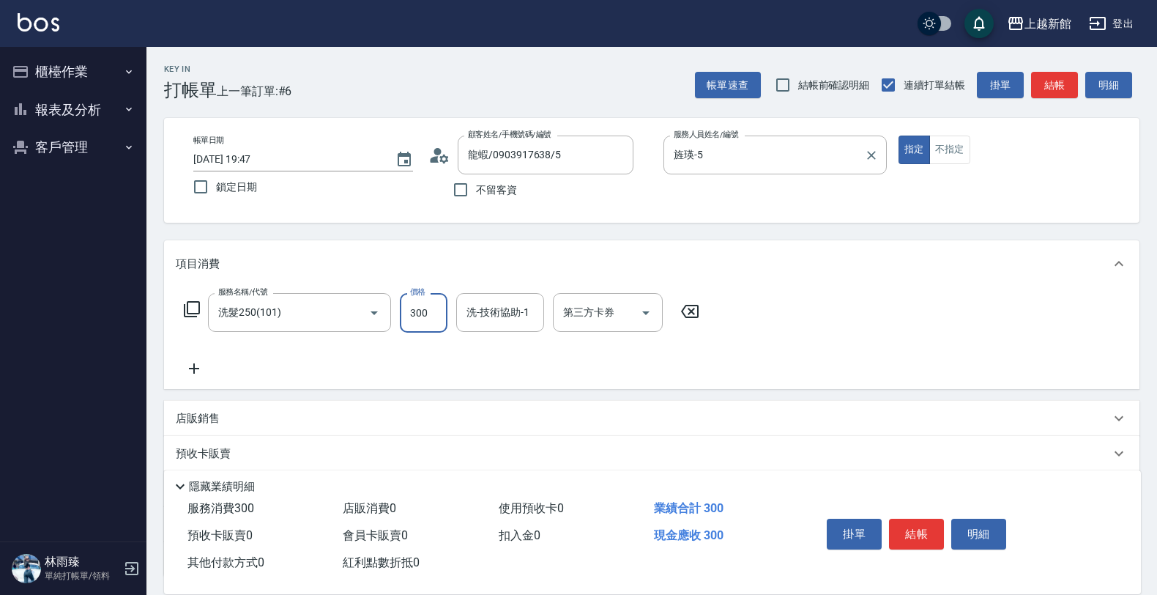
type input "300"
type input "小敏-24"
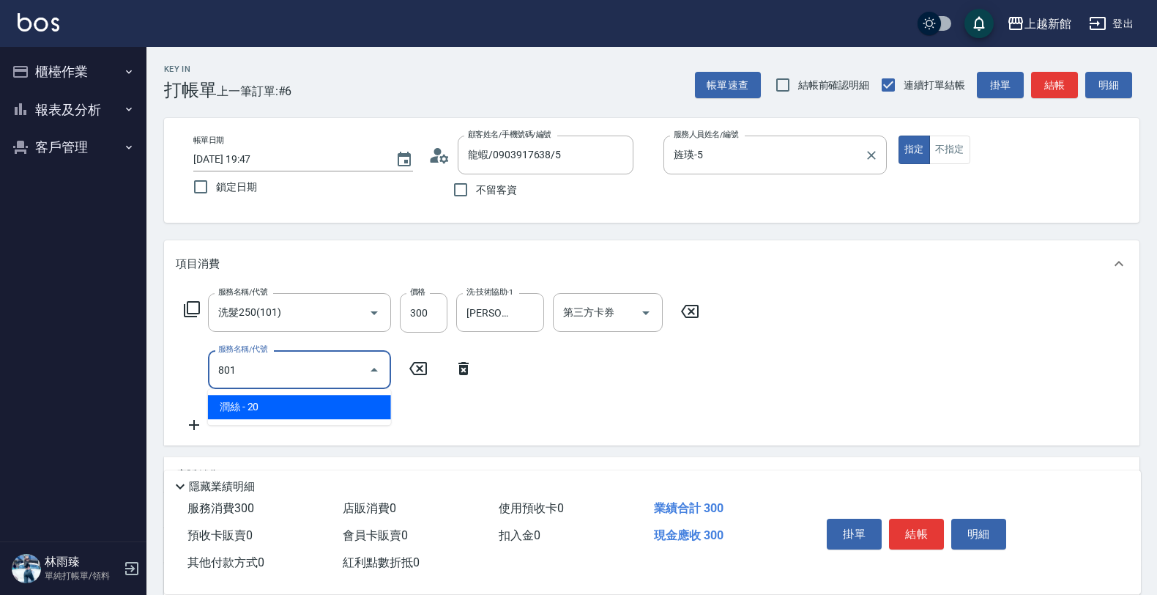
type input "潤絲(801)"
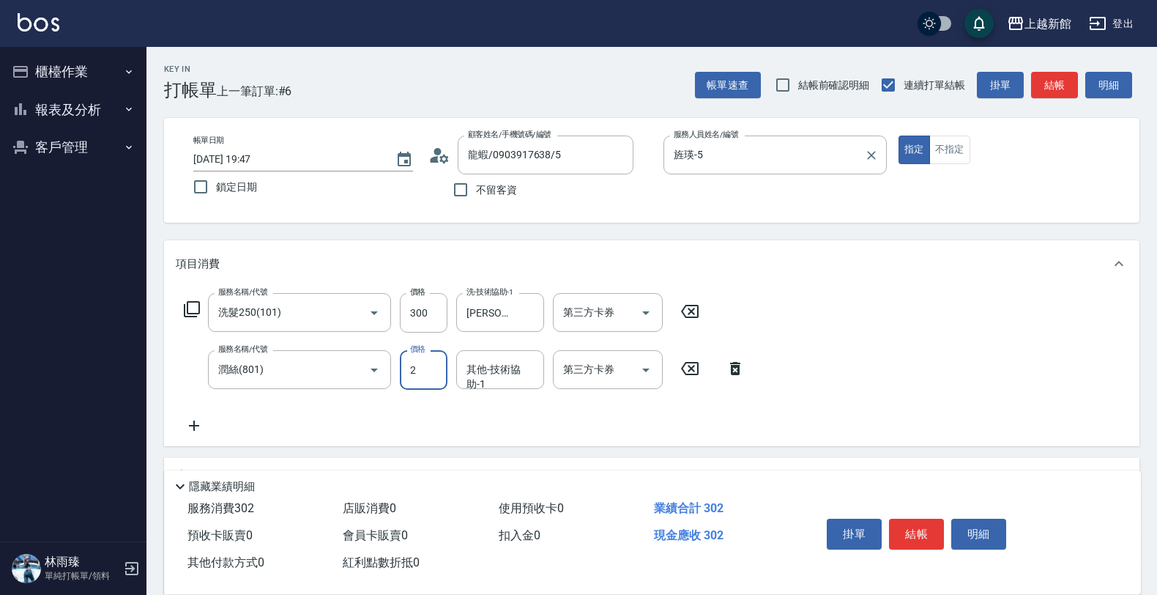
type input "20"
type input "小敏-24"
click at [940, 154] on button "不指定" at bounding box center [950, 150] width 41 height 29
type button "false"
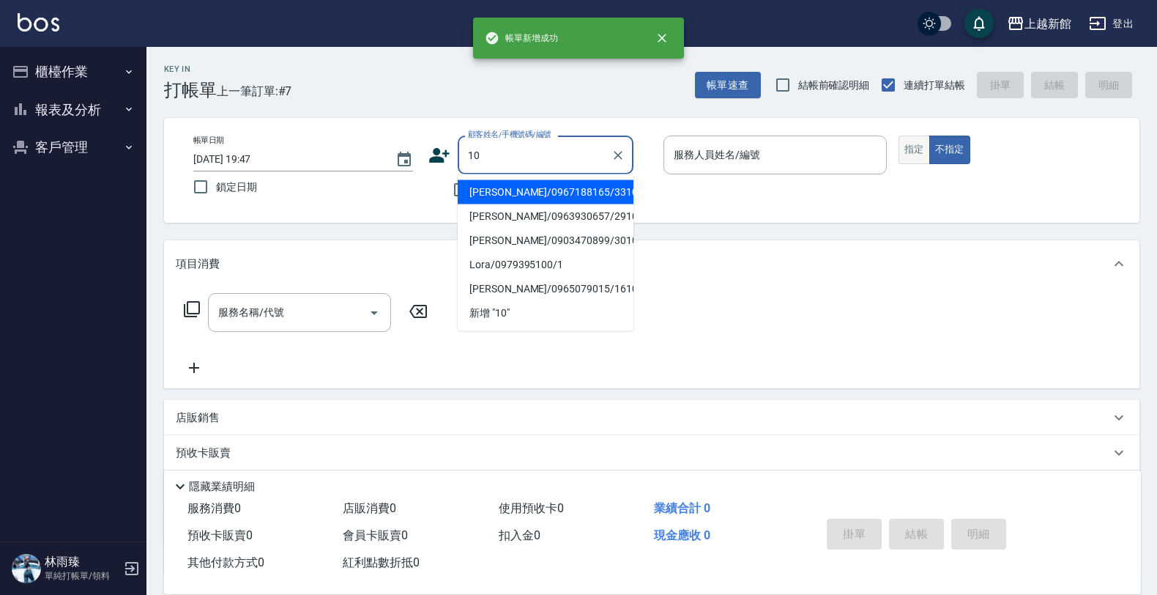
type input "陳思云/0967188165/331003"
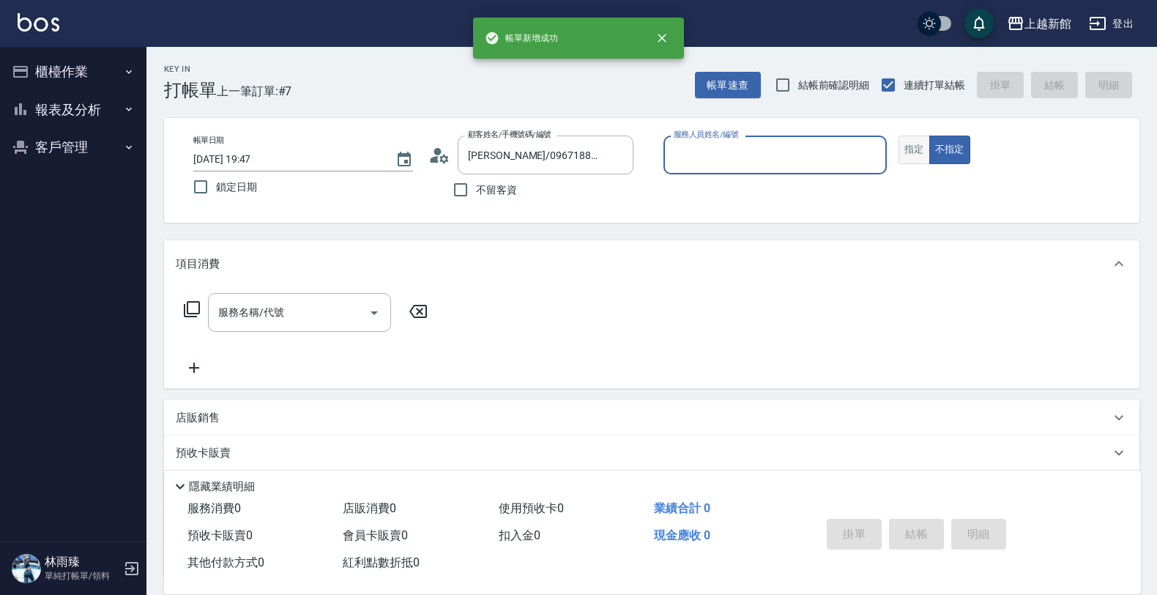
type input "旌瑛-5"
click at [930, 136] on button "不指定" at bounding box center [950, 150] width 41 height 29
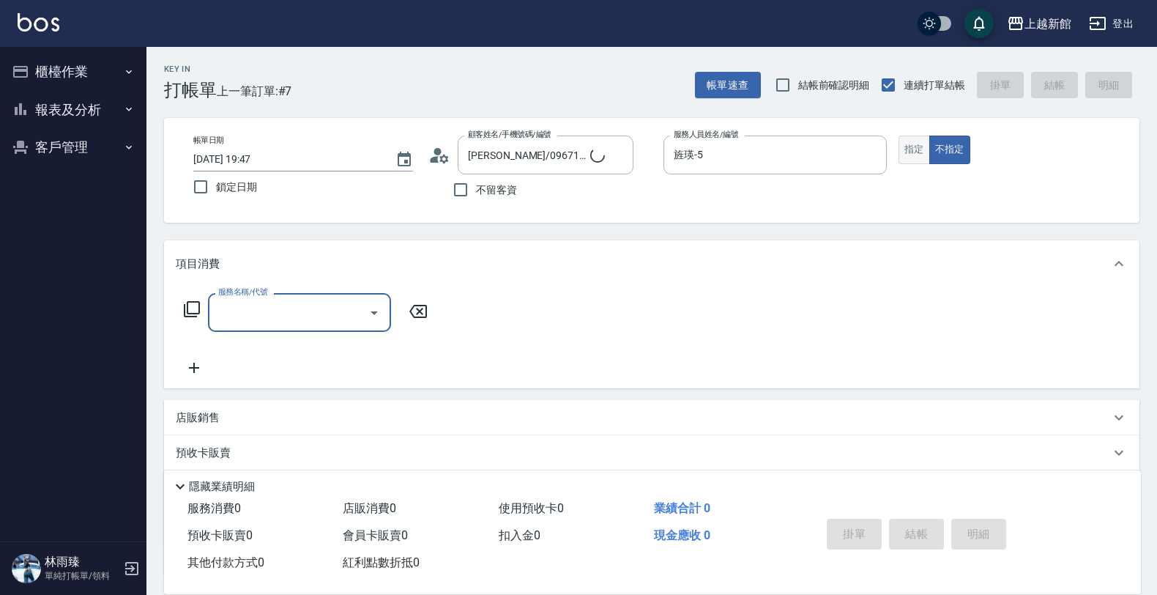
type input "瑪莎/0974376310/10"
type input "瑪沙-10"
click at [934, 149] on button "不指定" at bounding box center [950, 150] width 41 height 29
click at [912, 150] on button "指定" at bounding box center [914, 150] width 31 height 29
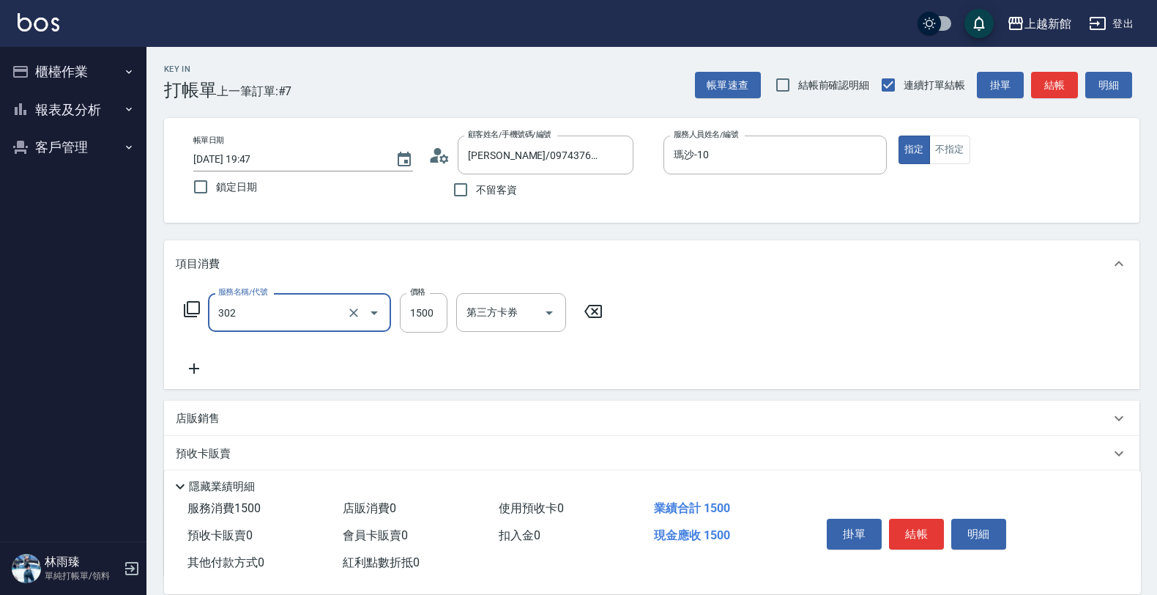
type input "設計燙髮(302)"
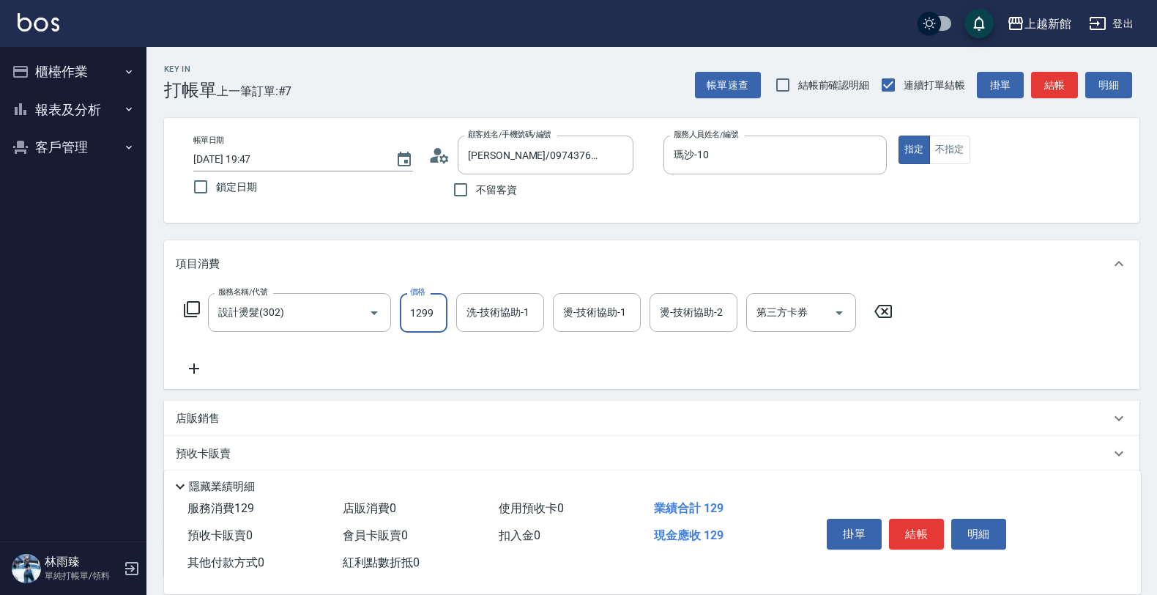
type input "1299"
type input "馨妮-29"
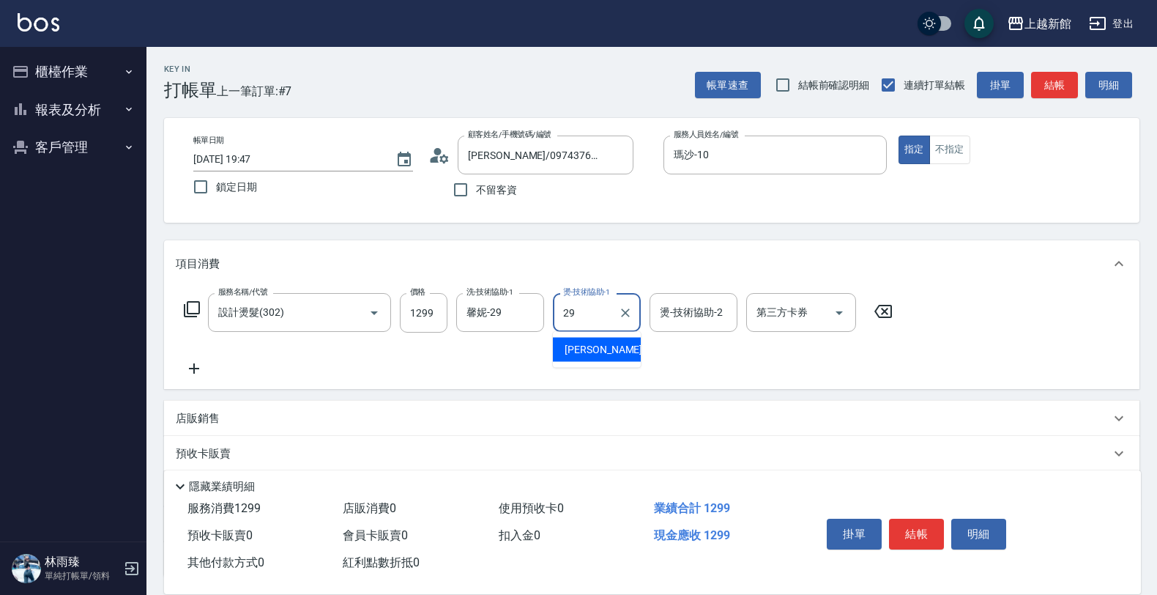
type input "馨妮-29"
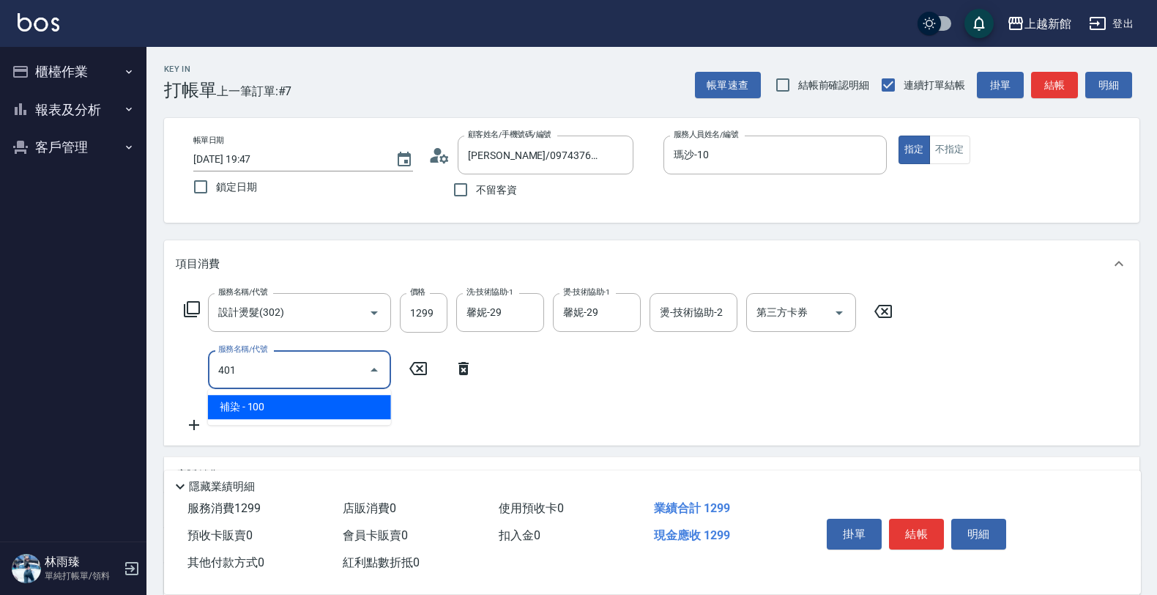
type input "補染(401)"
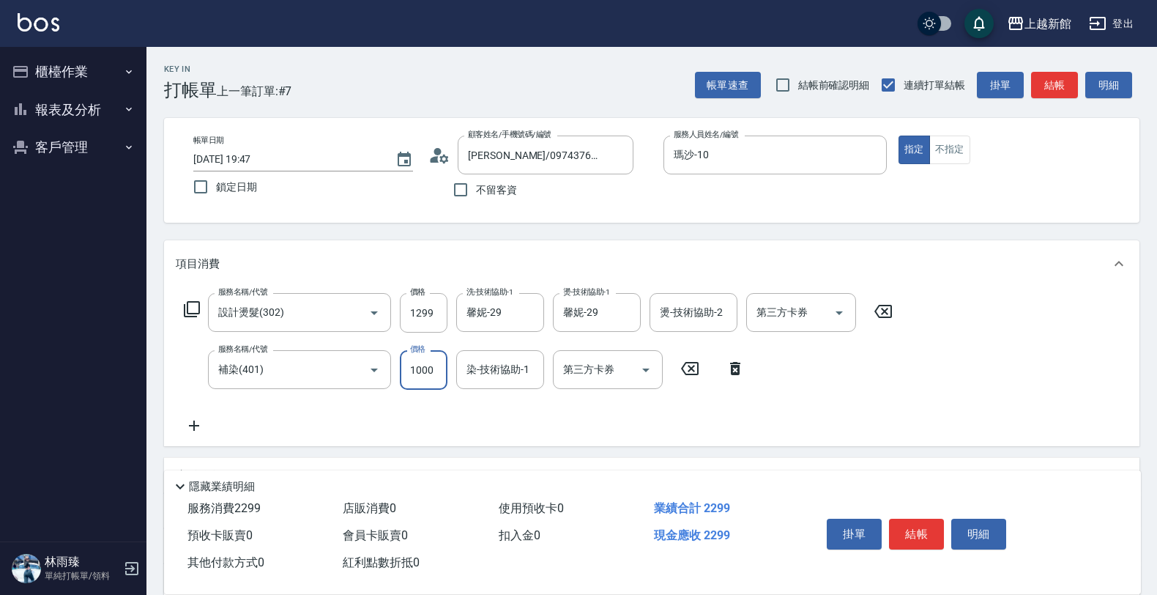
type input "1000"
type input "馨妮-29"
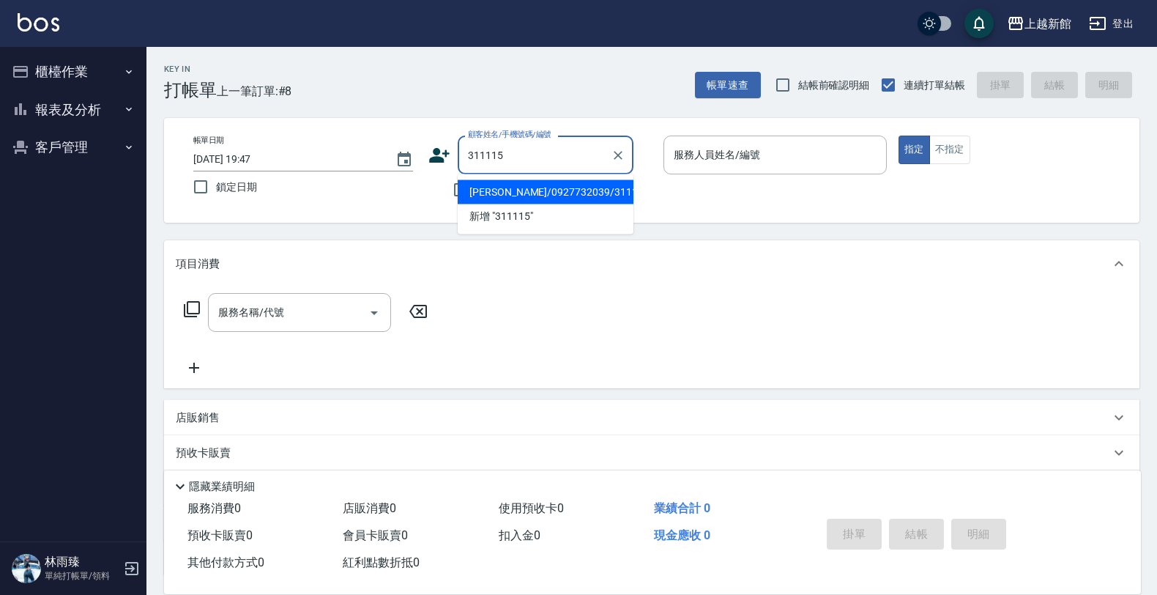
type input "張博淵/0927732039/311115"
click at [899, 136] on button "指定" at bounding box center [914, 150] width 31 height 29
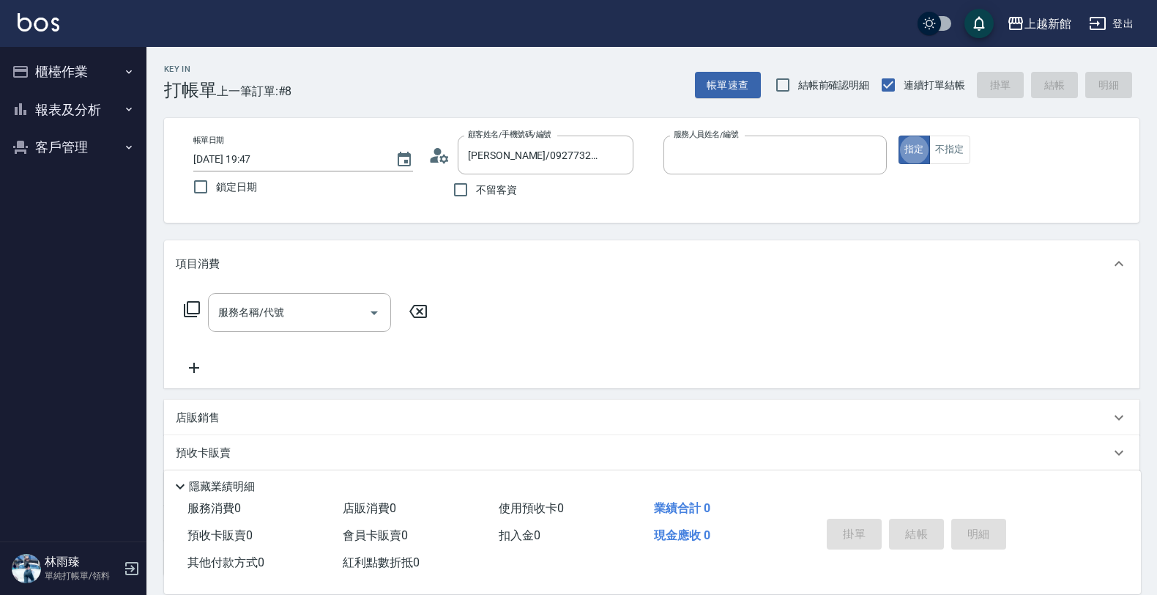
type input "黃柏森-18"
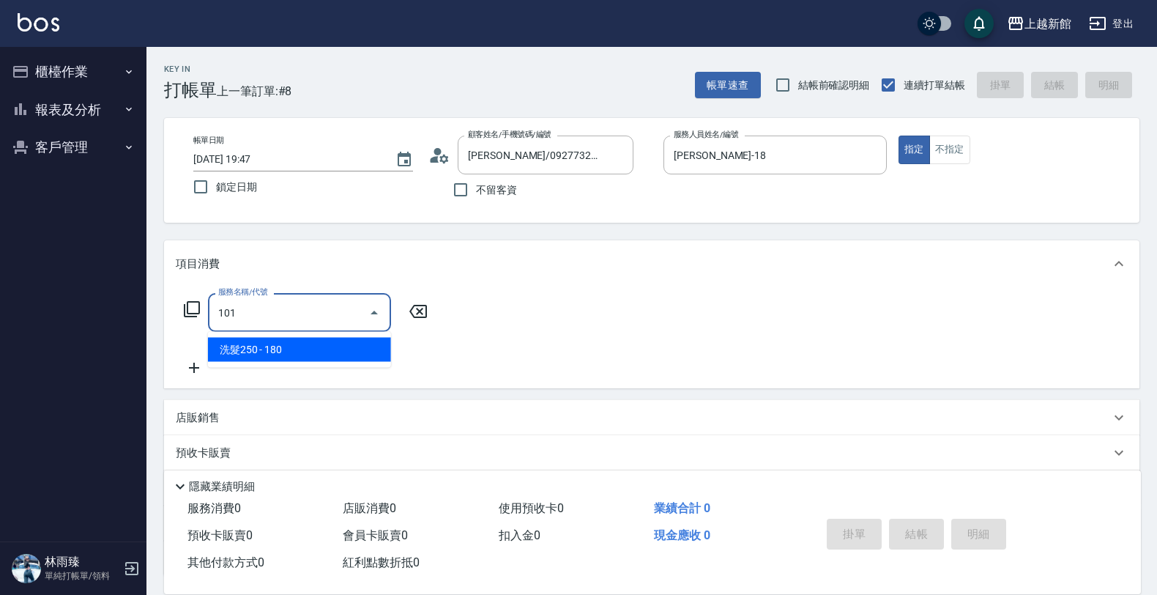
type input "洗髮250(101)"
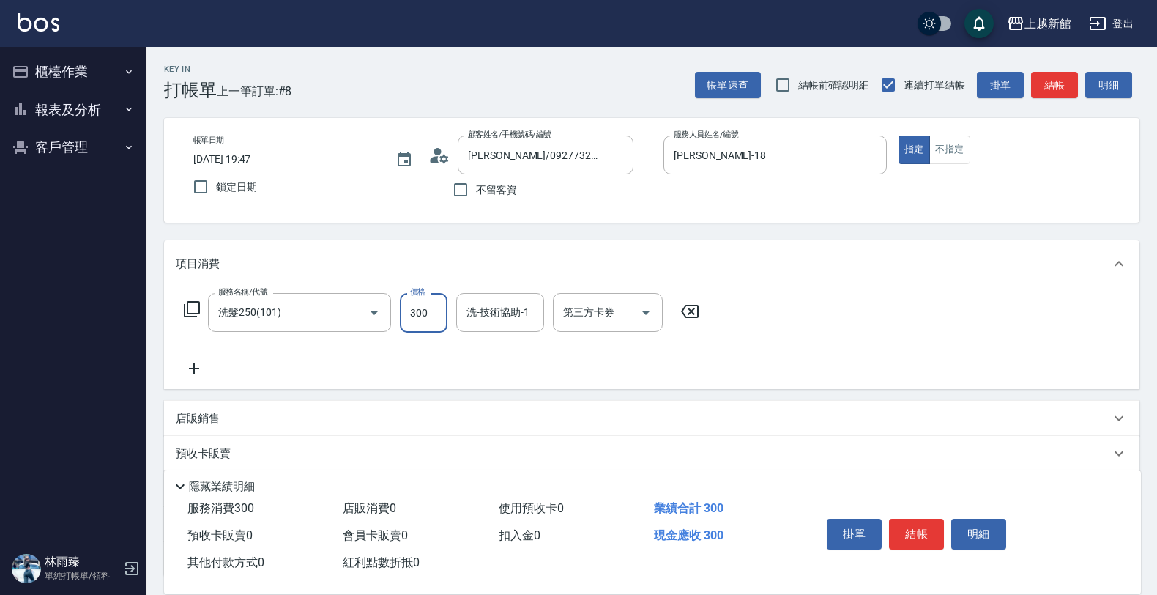
type input "300"
type input "小邱-25"
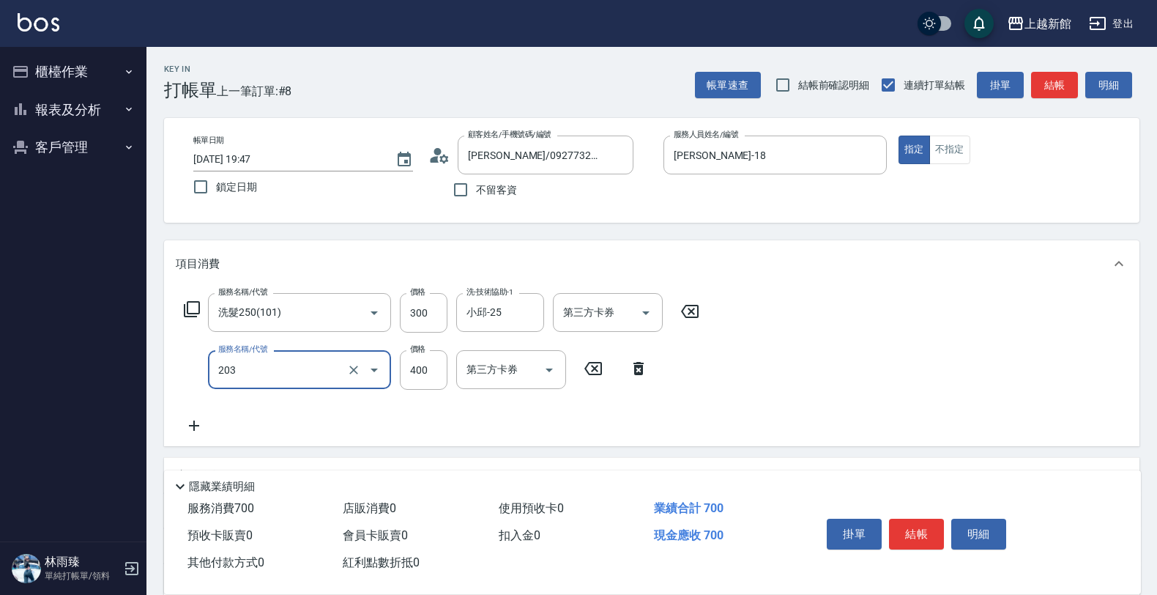
type input "指定單剪(203)"
type input "300"
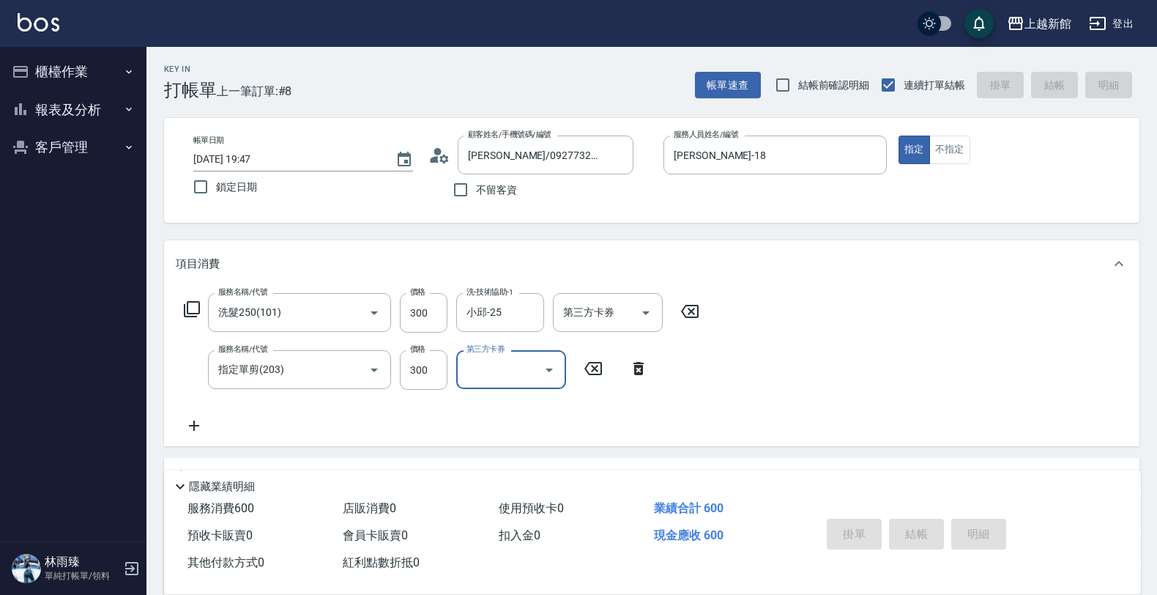
type input "2025/09/15 19:48"
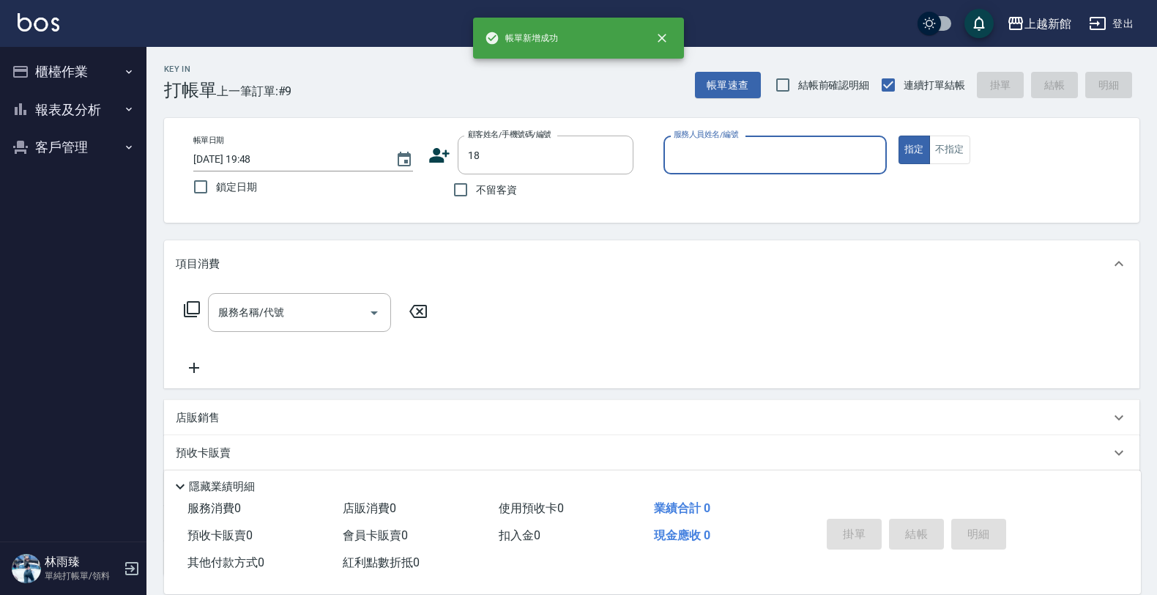
click at [899, 136] on button "指定" at bounding box center [914, 150] width 31 height 29
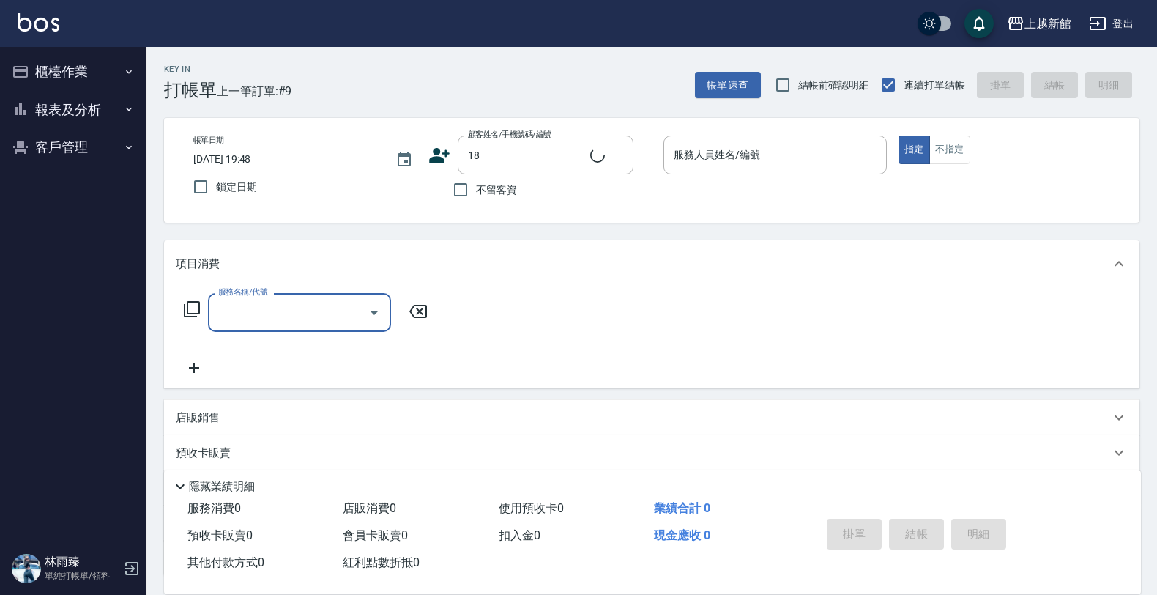
type input "ksen/095165468/18"
type input "黃柏森-18"
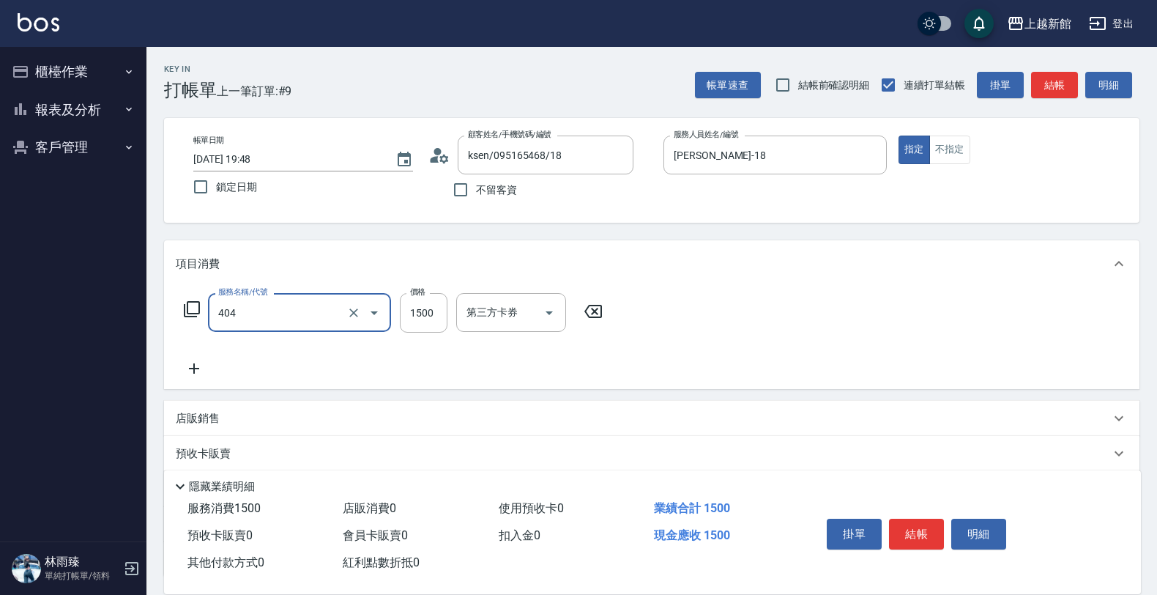
type input "設計染髮(404)"
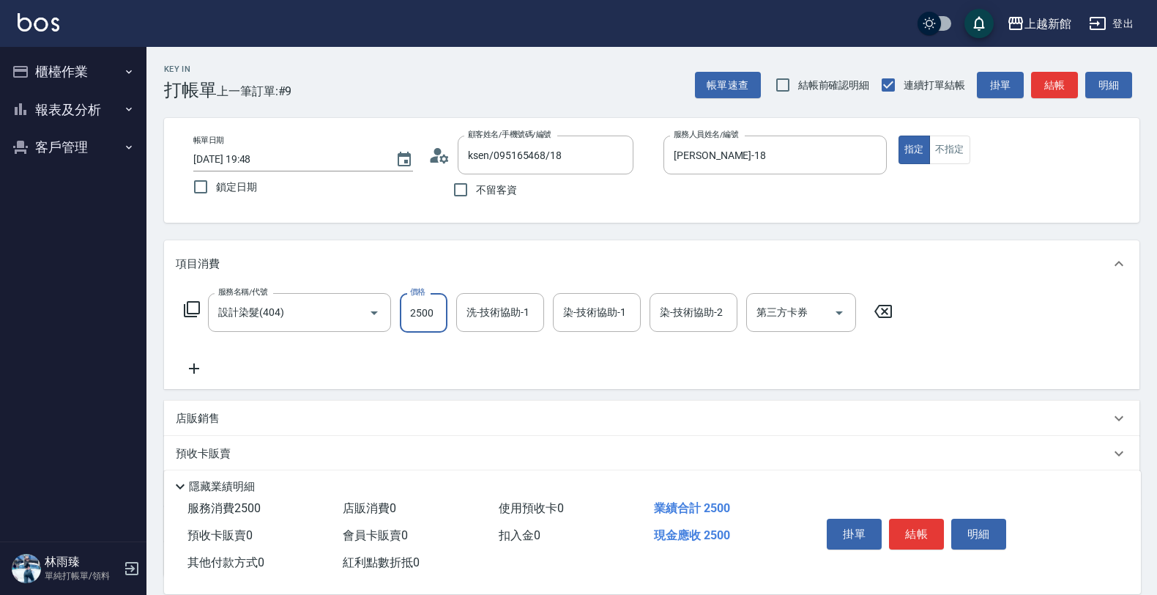
type input "2500"
type input "馨妮-29"
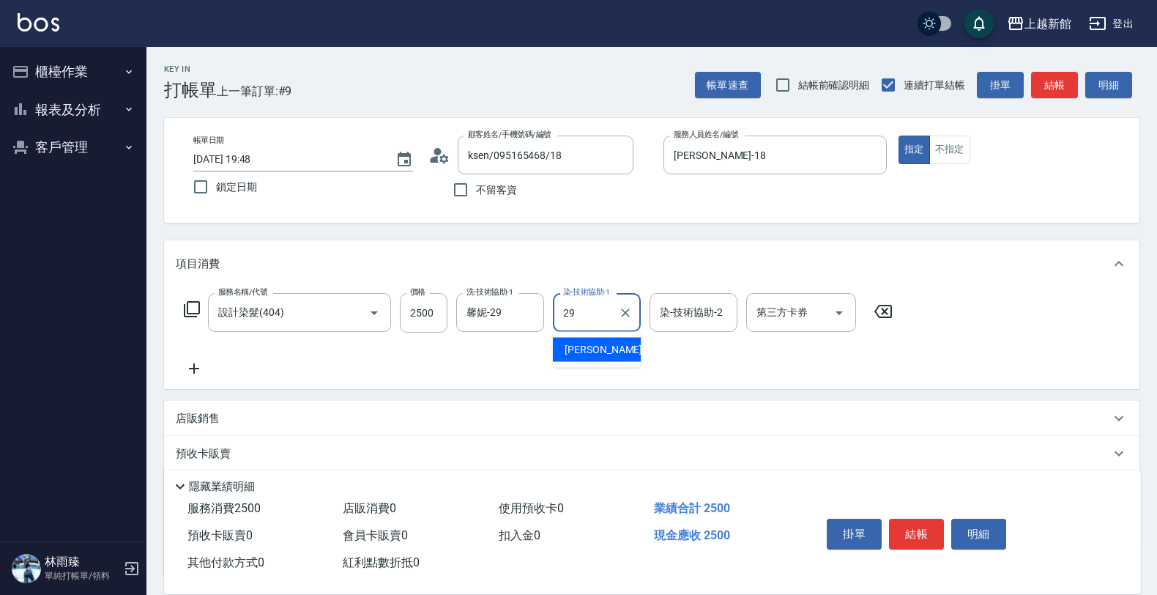
type input "馨妮-29"
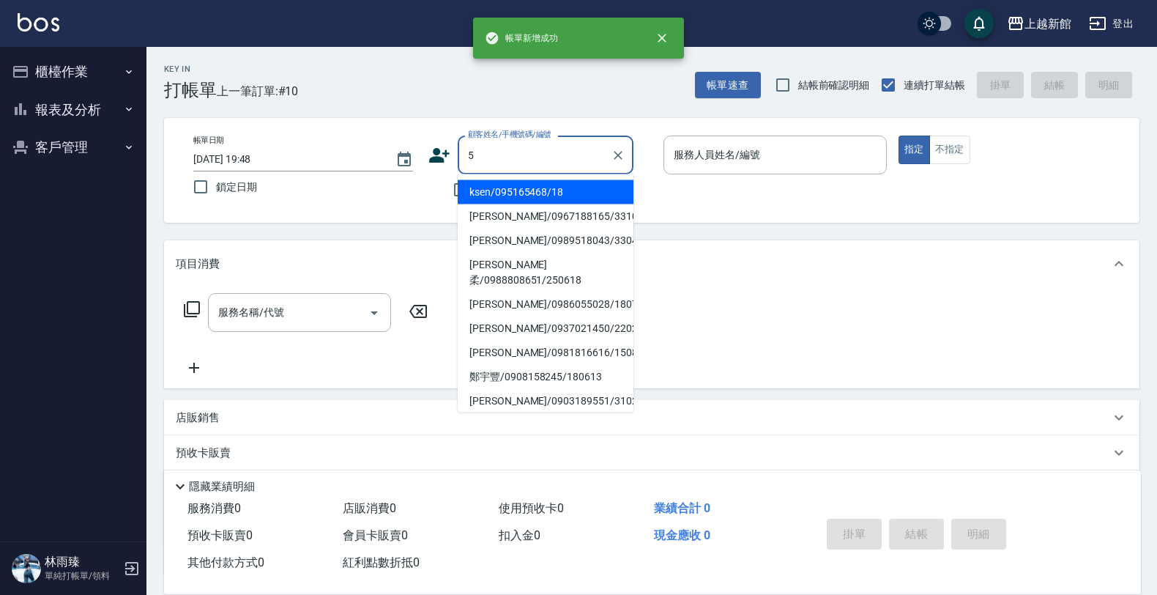
type input "ksen/095165468/18"
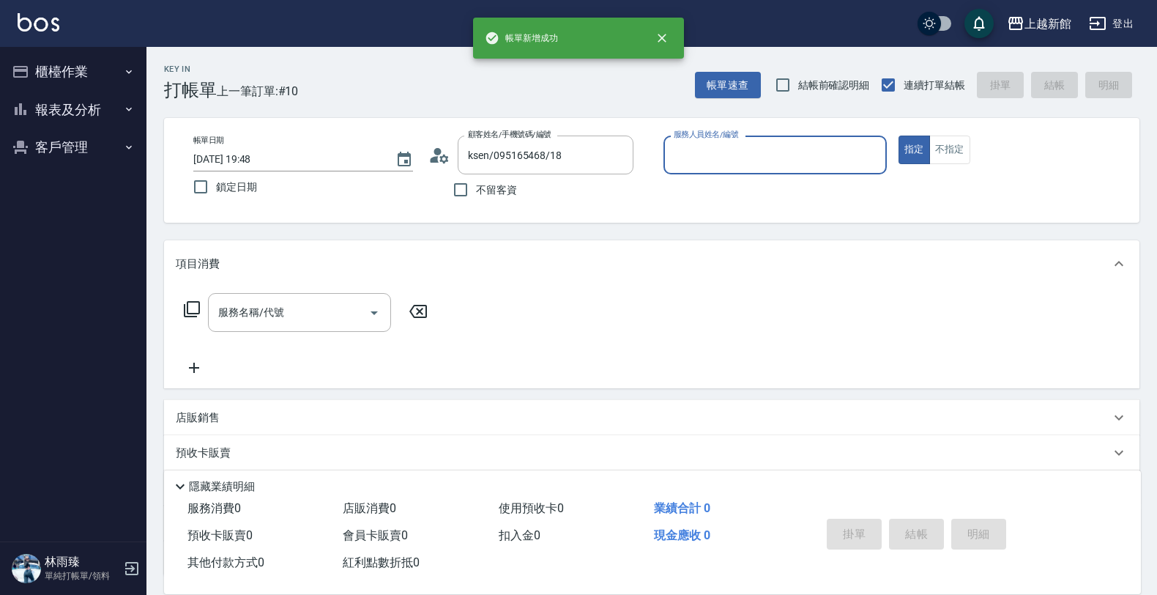
click at [899, 136] on button "指定" at bounding box center [914, 150] width 31 height 29
type input "黃柏森-18"
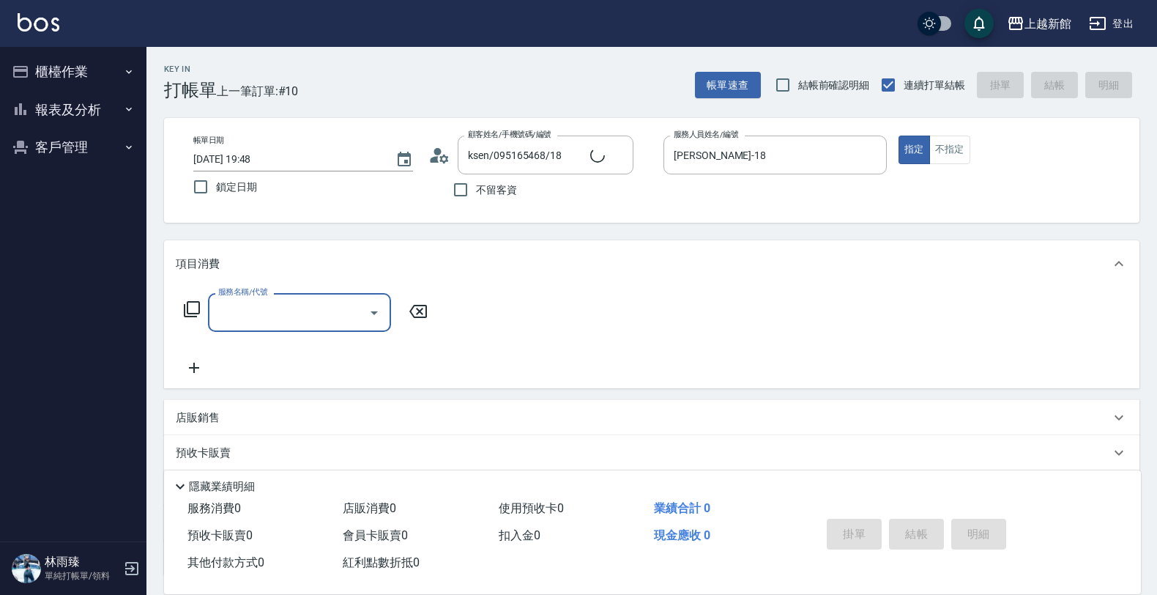
type input "1"
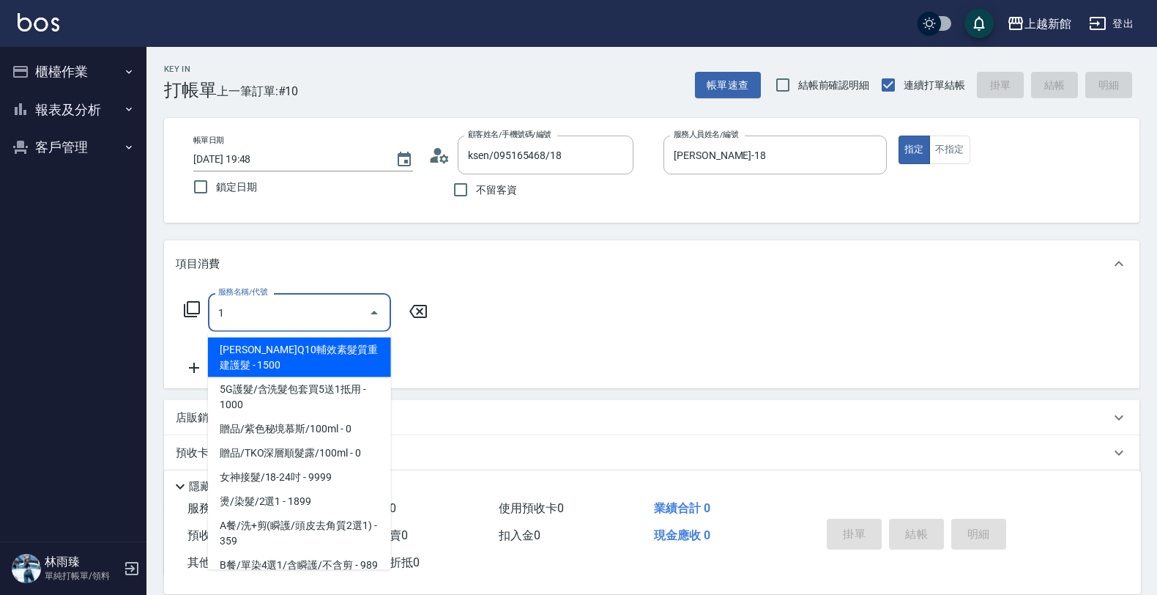
type input "龍蝦/0903917638/5"
type input "旌瑛-5"
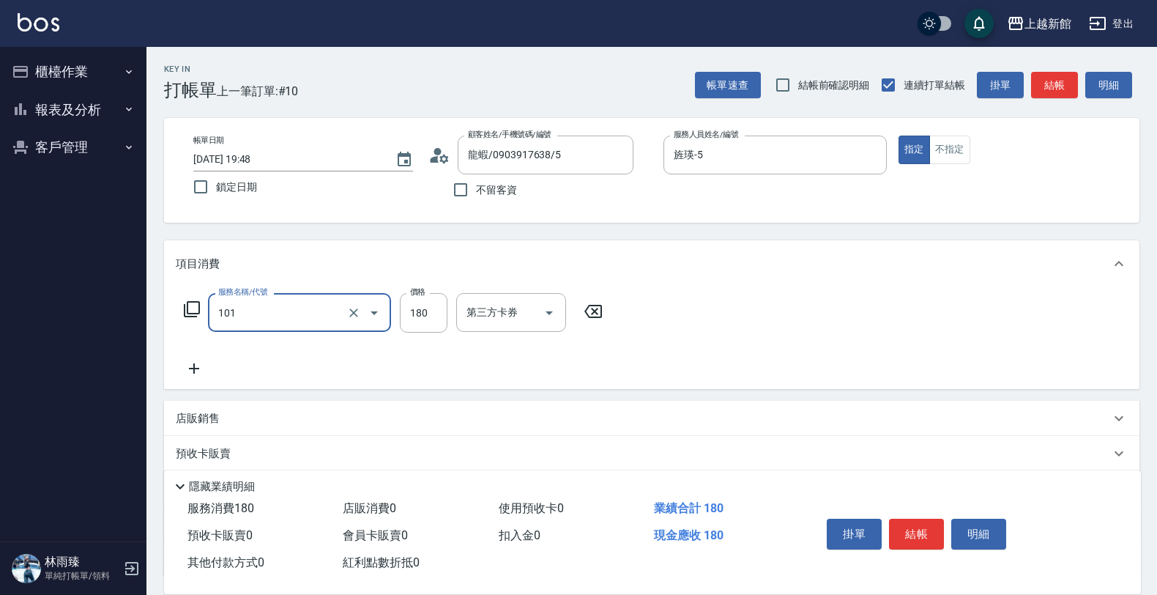
type input "洗髮250(101)"
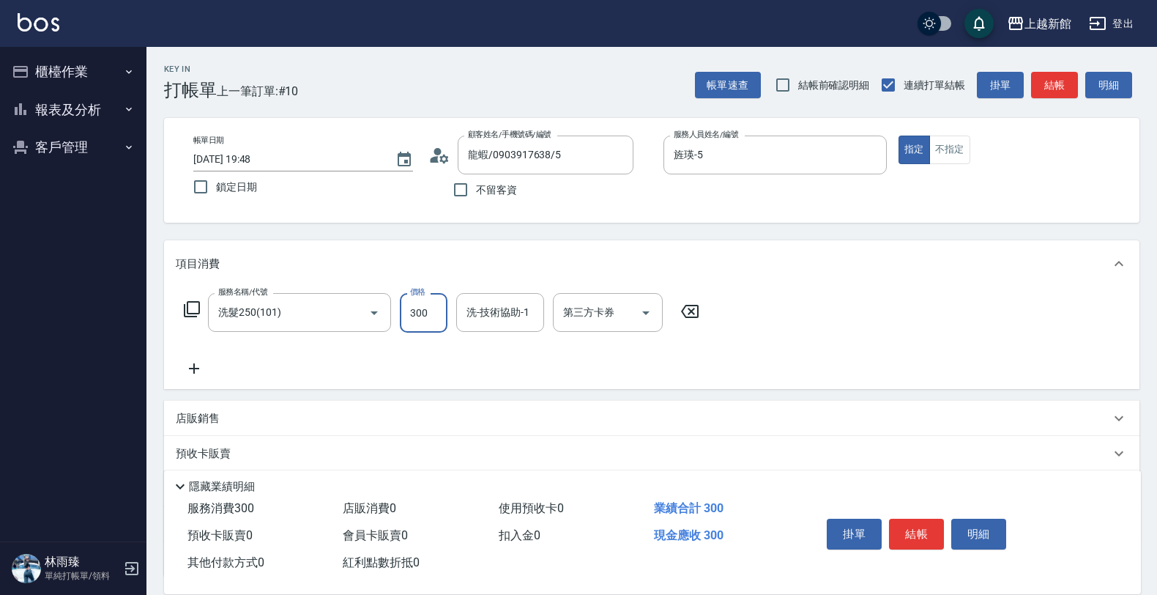
type input "300"
type input "小敏-24"
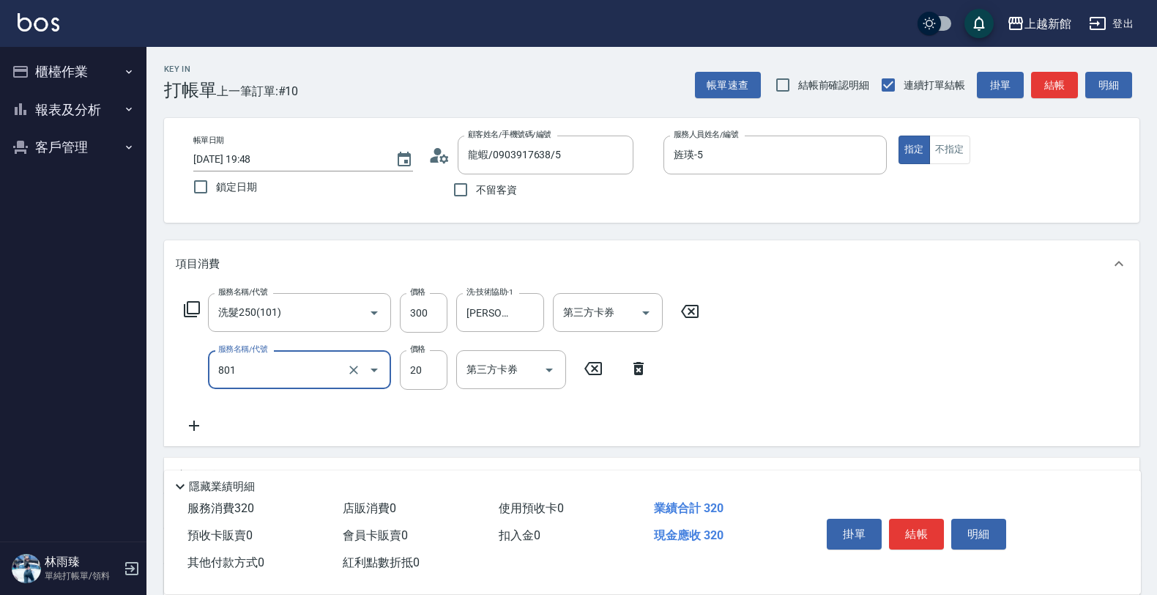
type input "潤絲(801)"
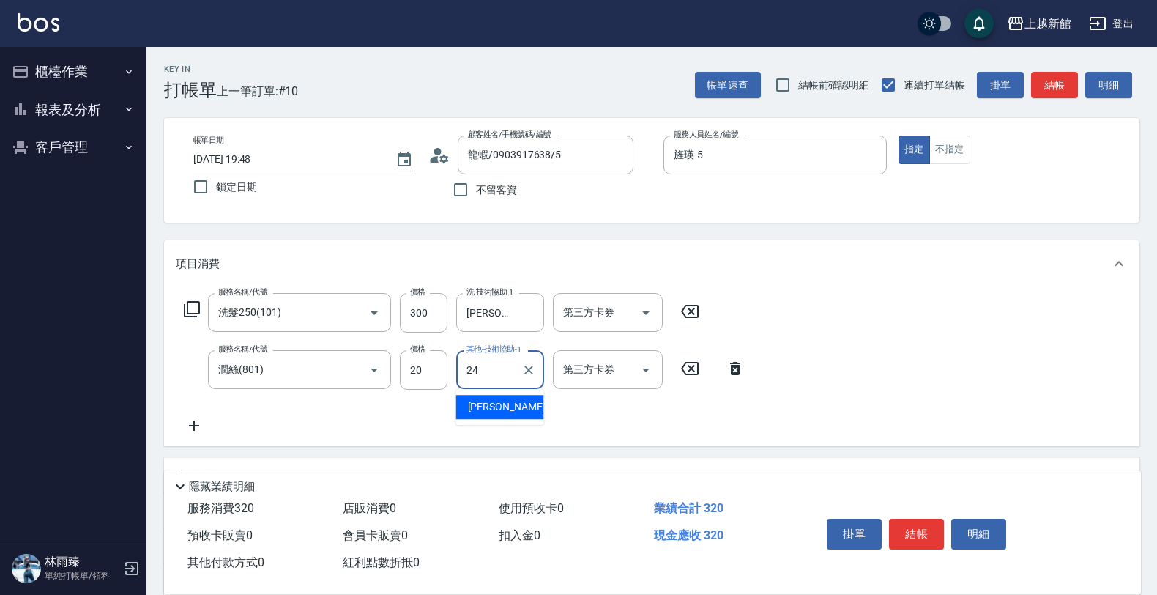
type input "小敏-24"
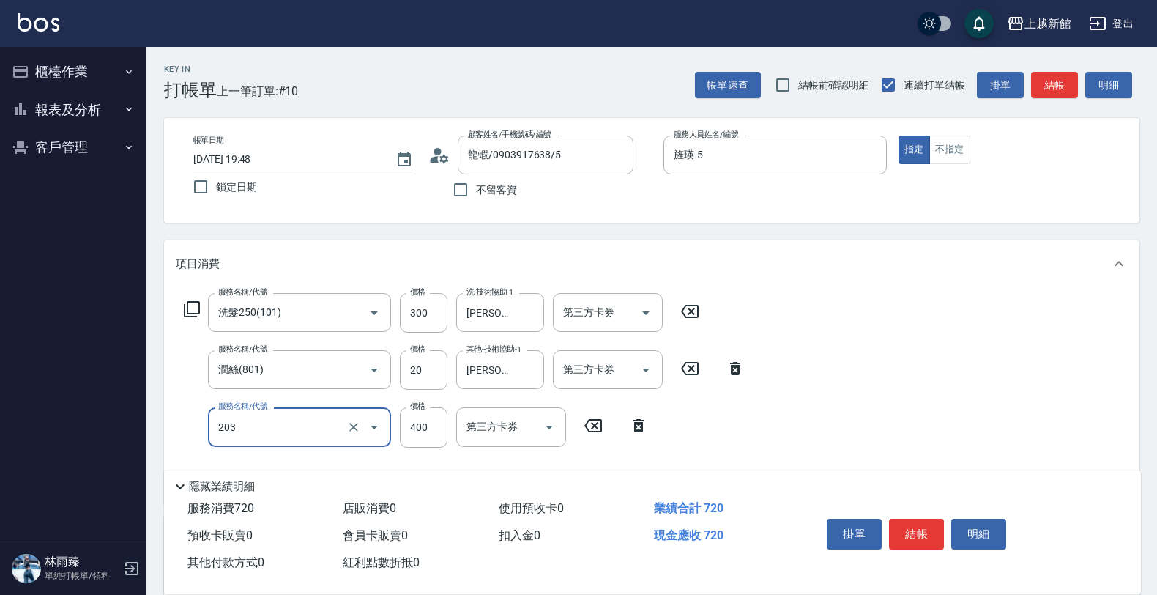
type input "指定單剪(203)"
type input "200"
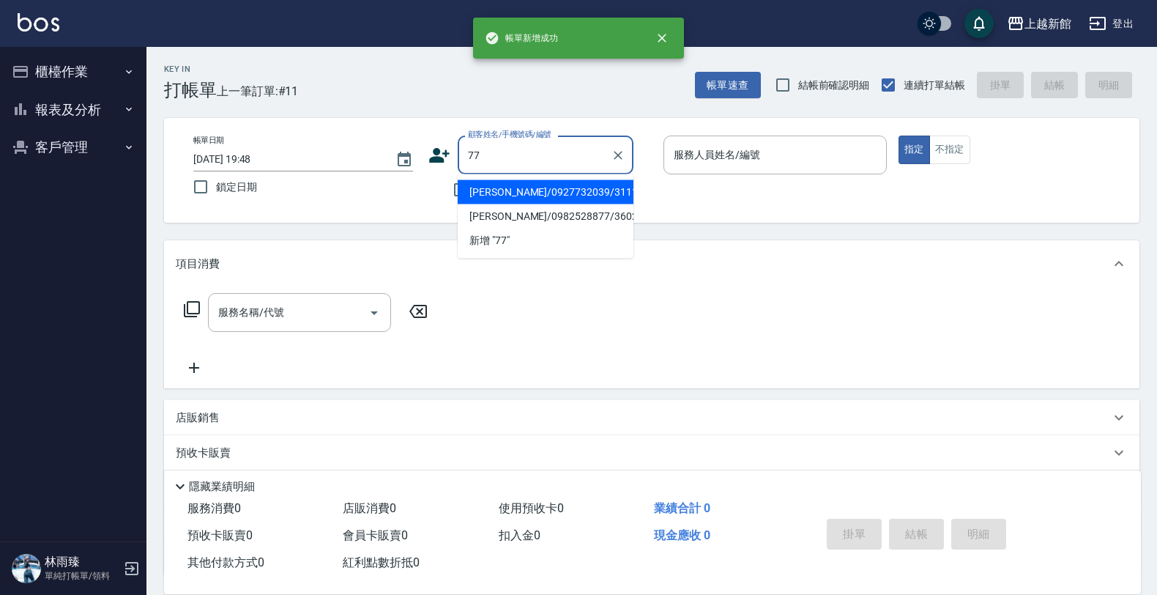
type input "張博淵/0927732039/311115"
click at [899, 136] on button "指定" at bounding box center [914, 150] width 31 height 29
type input "黃柏森-18"
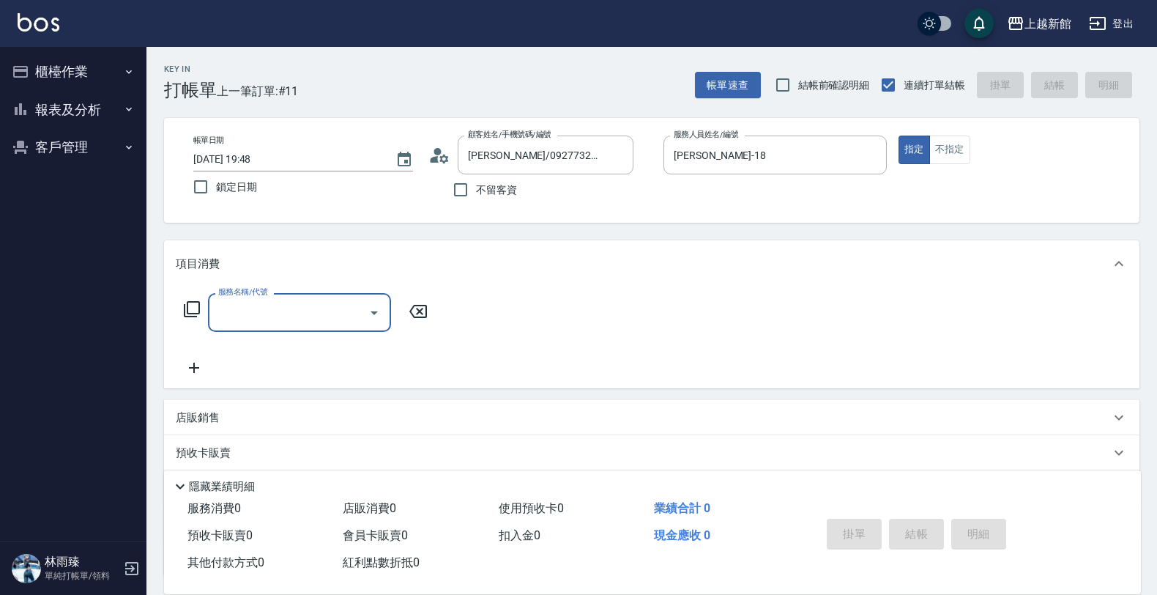
type input "莫尼卡/77/7"
type input "莫尼卡-7"
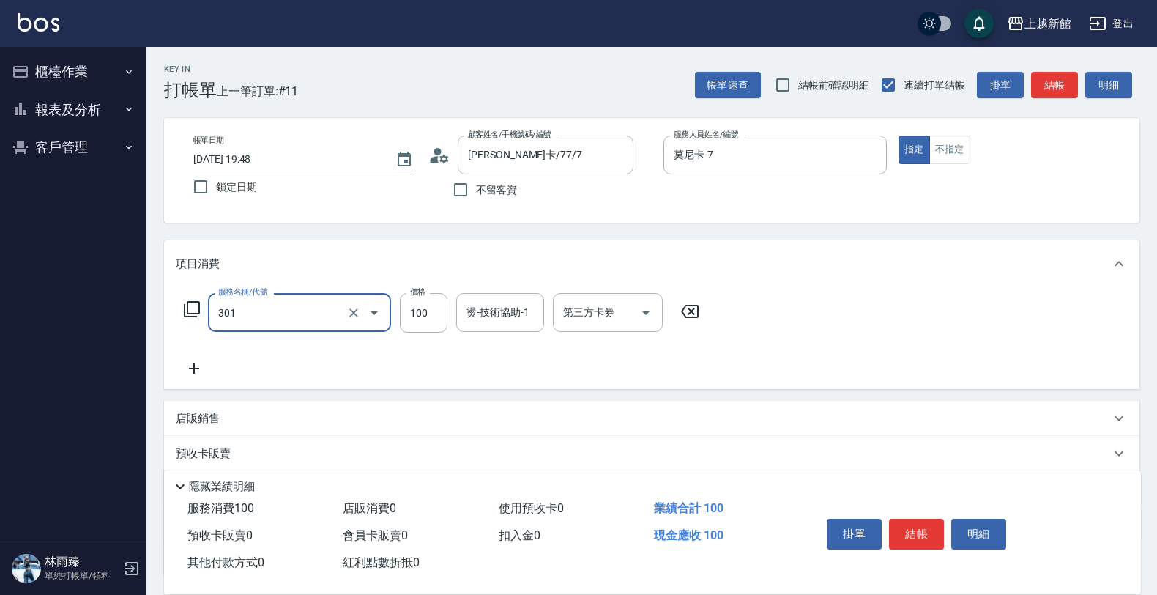
type input "補燙(301)"
type input "1000"
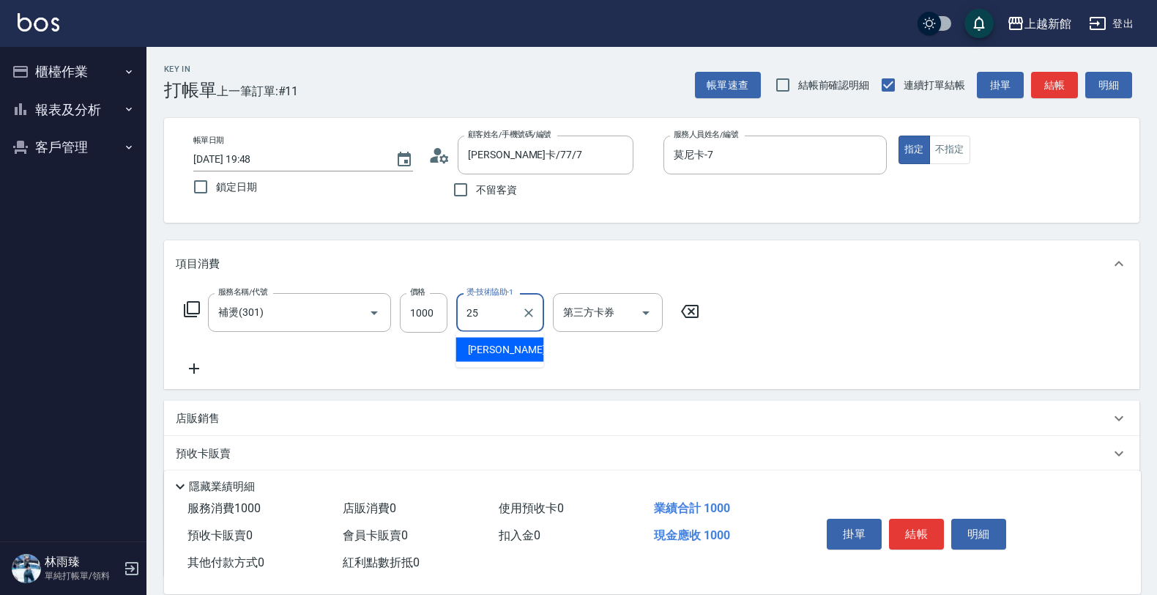
type input "小邱-25"
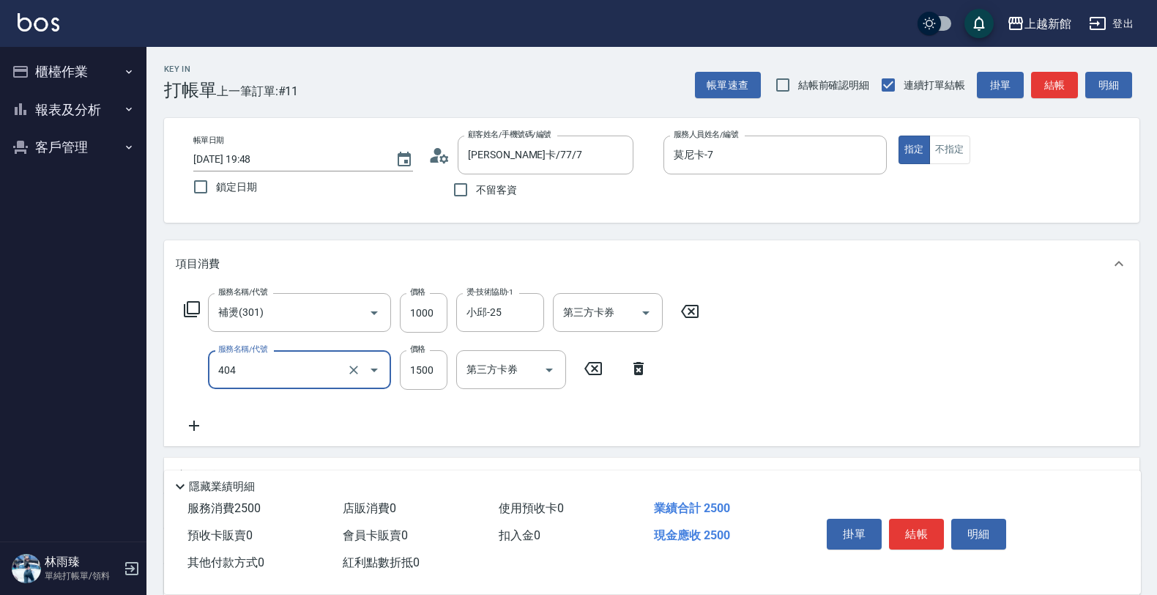
type input "設計染髮(404)"
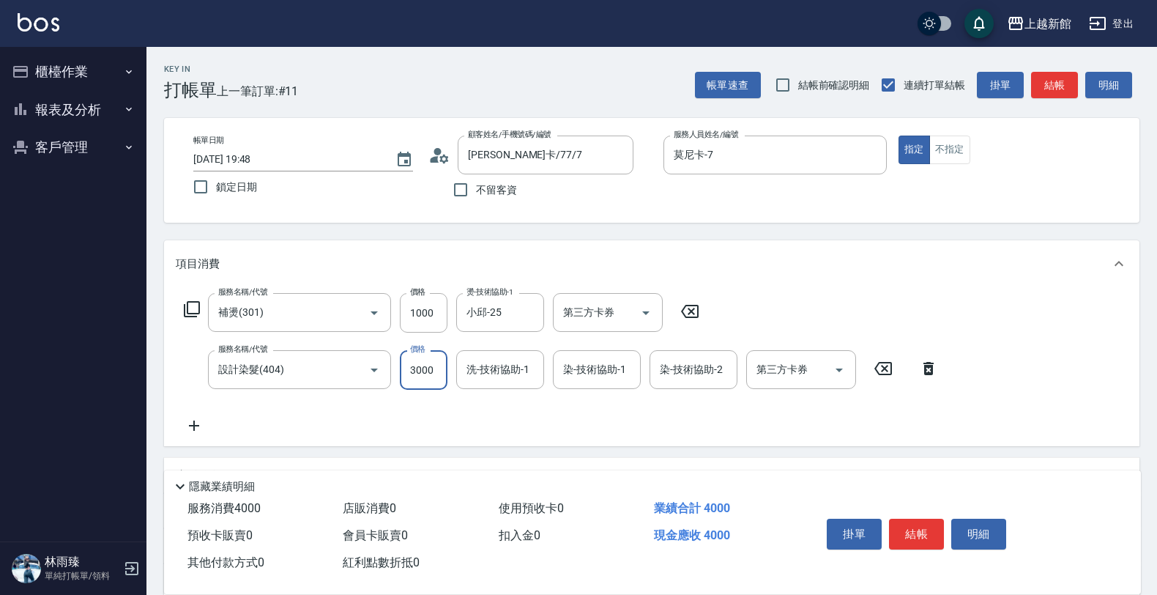
type input "3000"
type input "小邱-25"
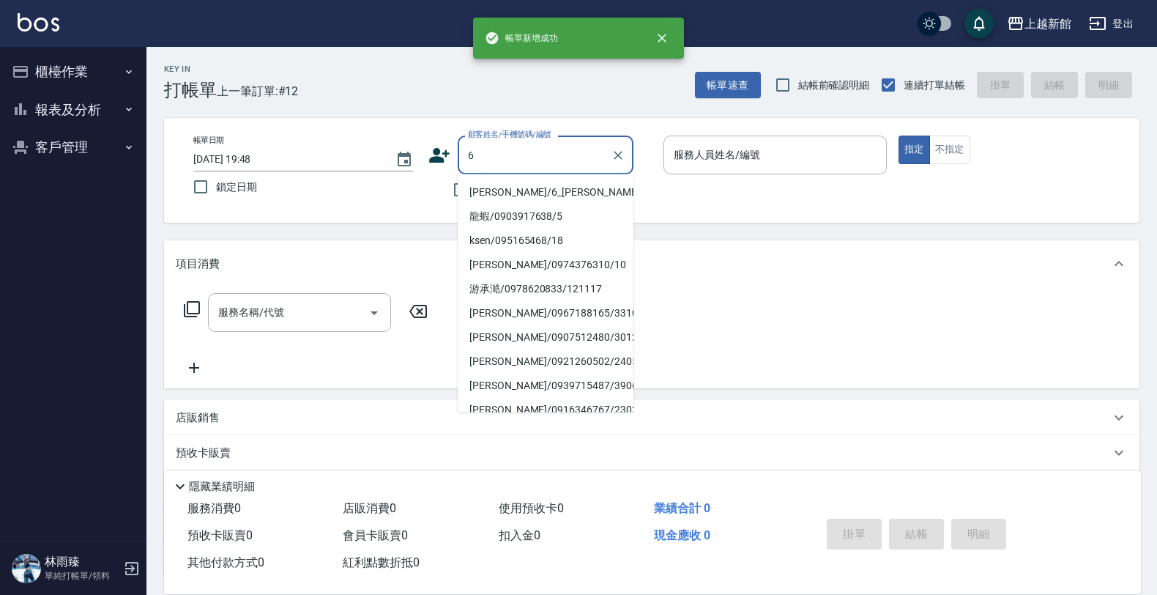
type input "黃婕寧/6_黃婕寧/6"
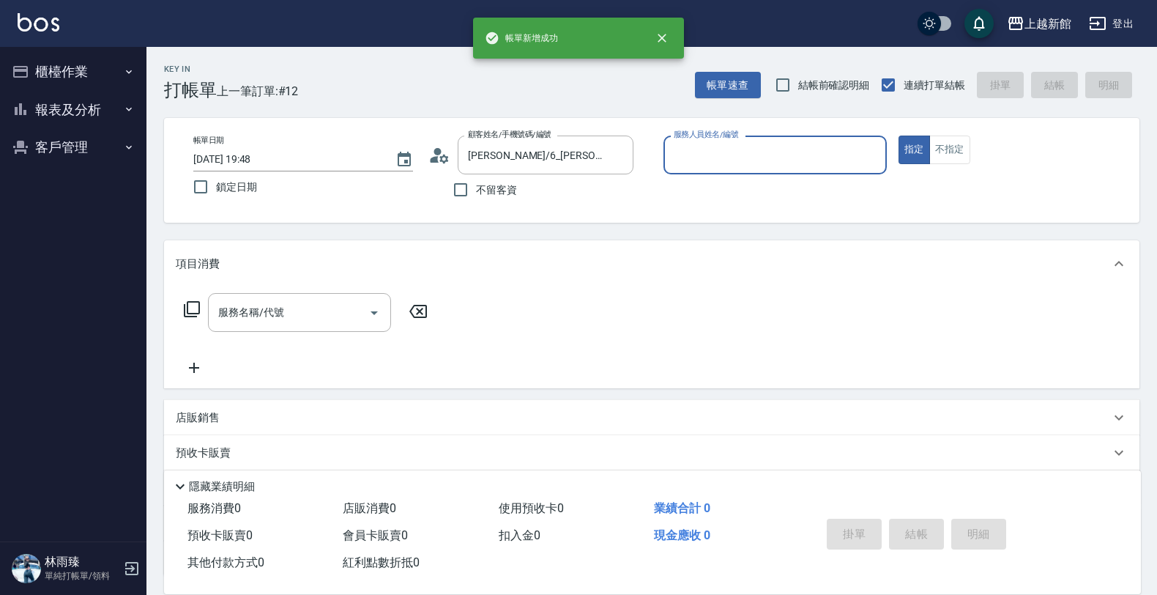
click at [899, 136] on button "指定" at bounding box center [914, 150] width 31 height 29
type input "黃婕寧-6"
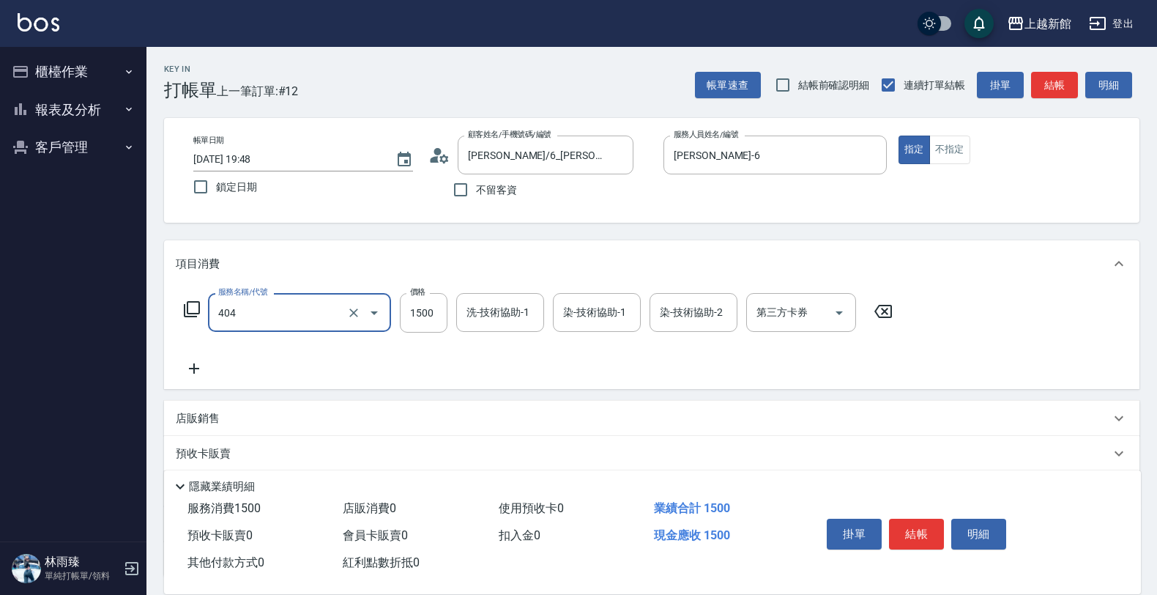
type input "設計染髮(404)"
type input "1545"
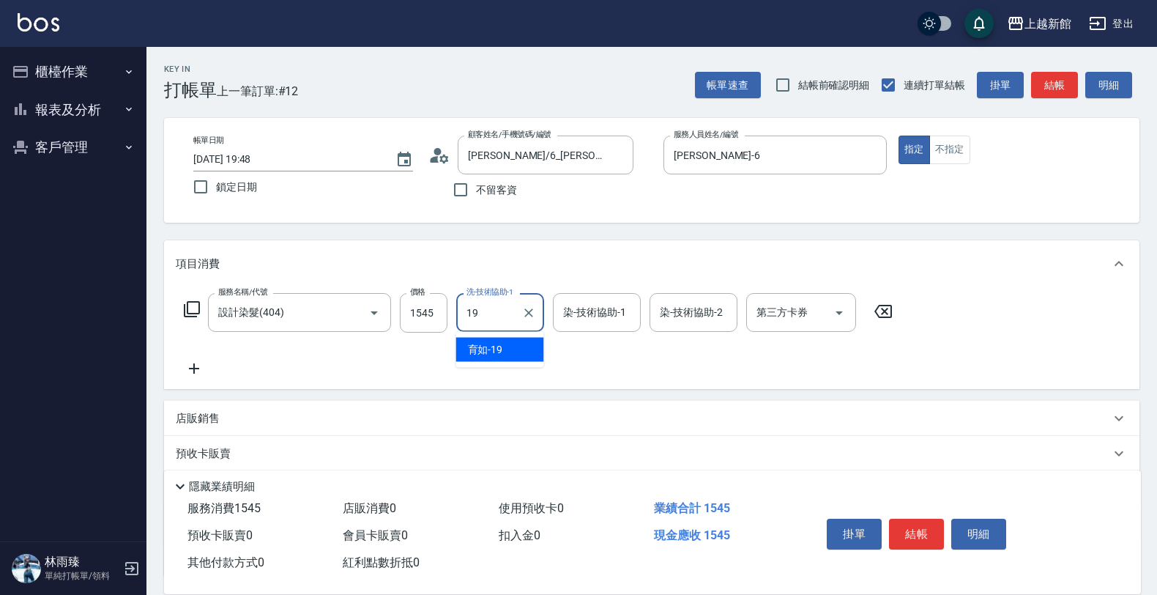
type input "育如-19"
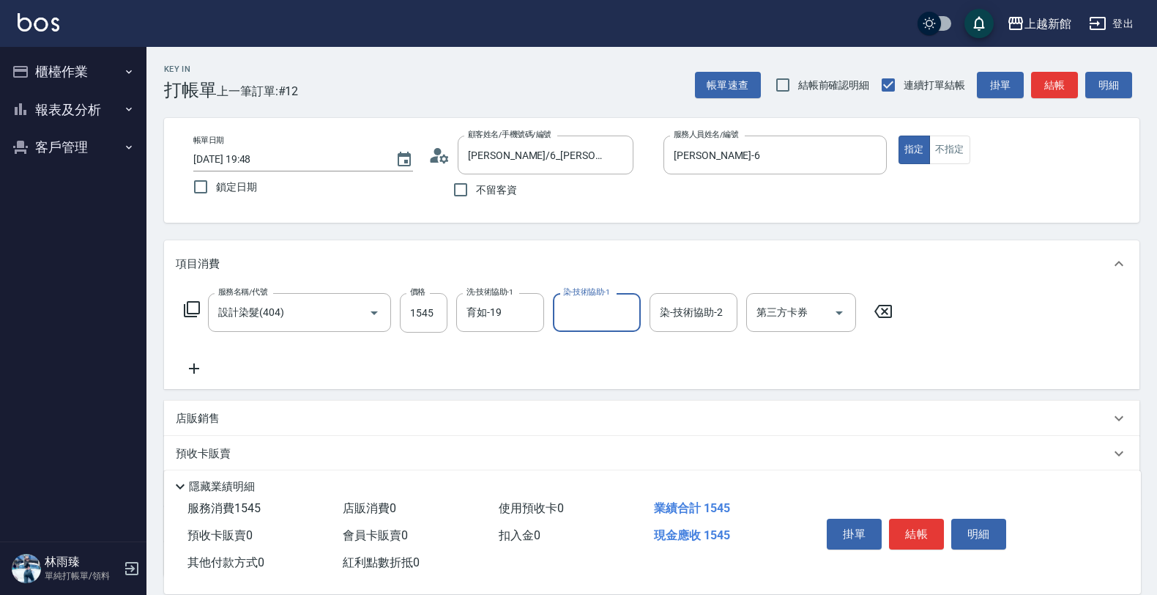
type input "1"
type input "馨妮-29"
click at [525, 309] on icon "Clear" at bounding box center [529, 312] width 15 height 15
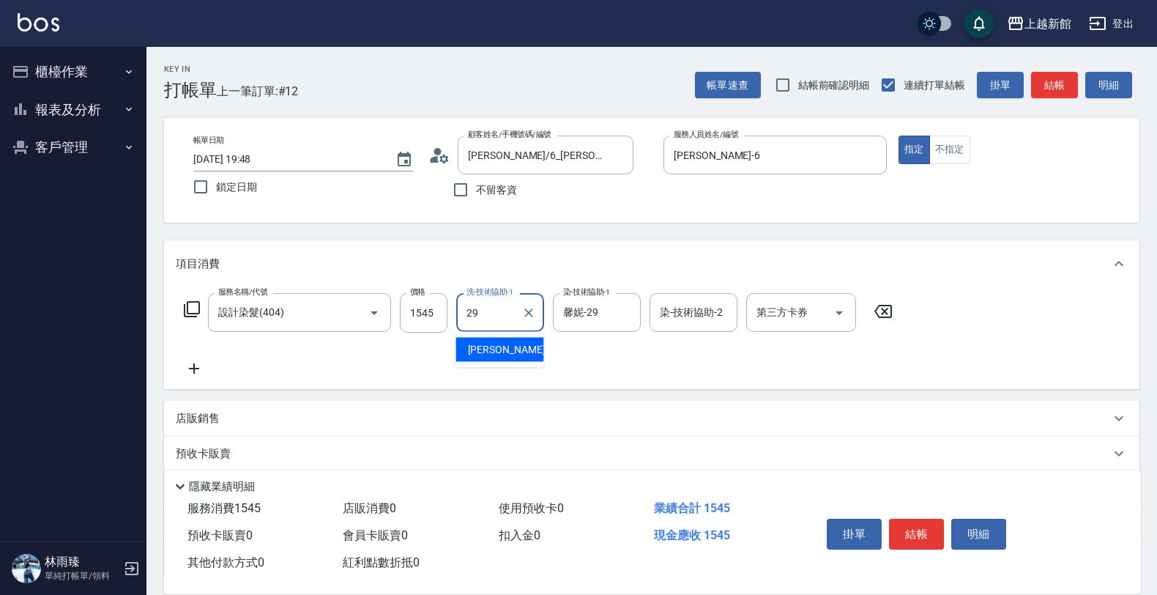
type input "馨妮-29"
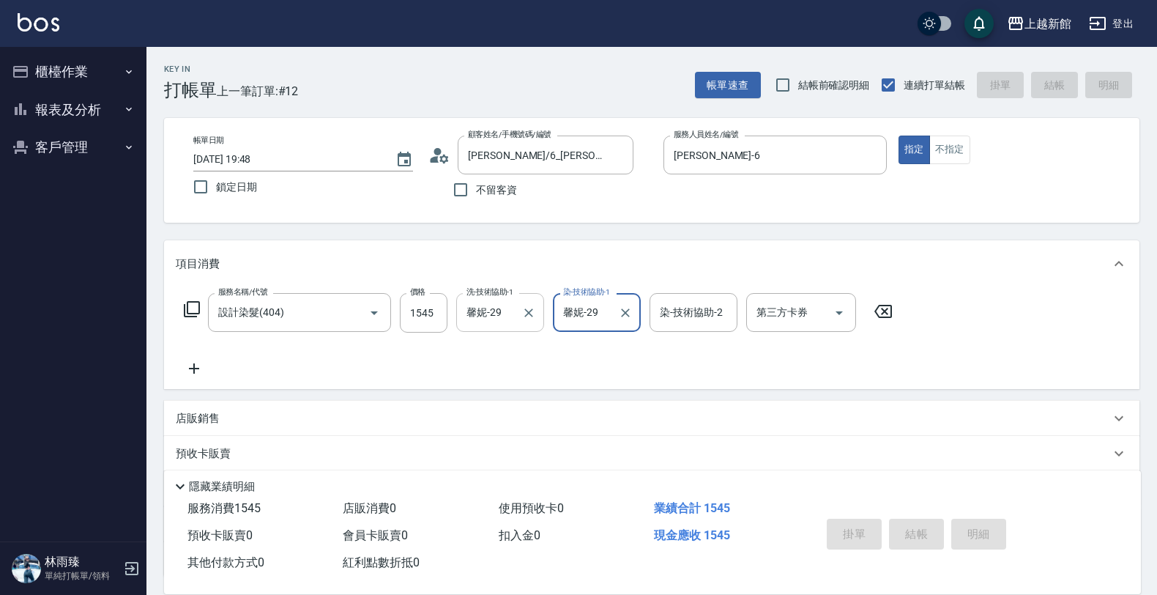
type input "2025/09/15 19:49"
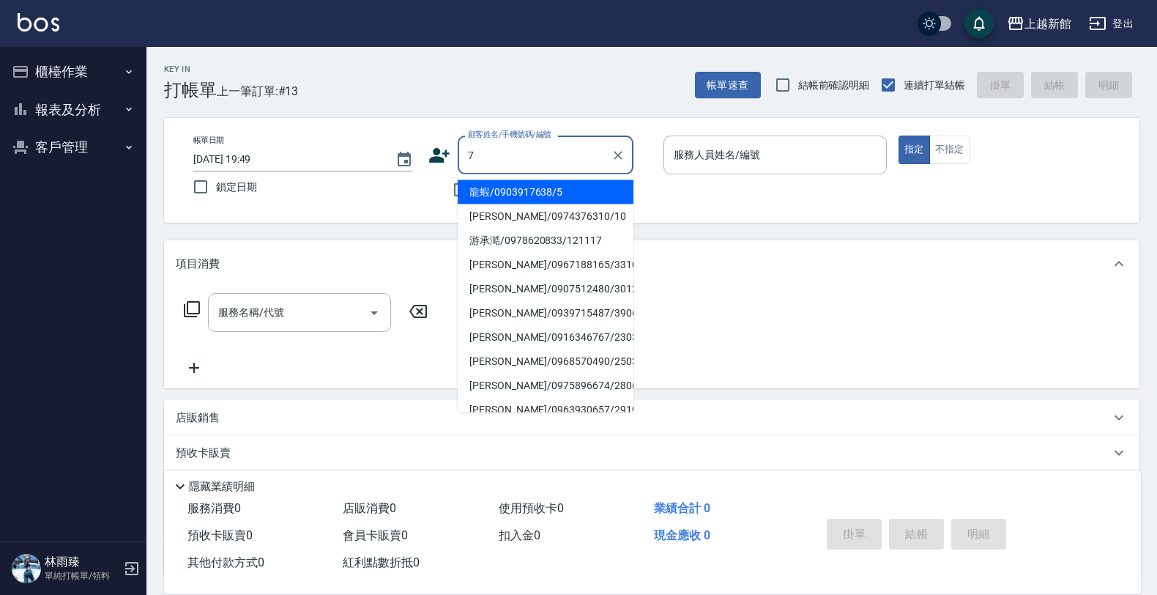
type input "龍蝦/0903917638/5"
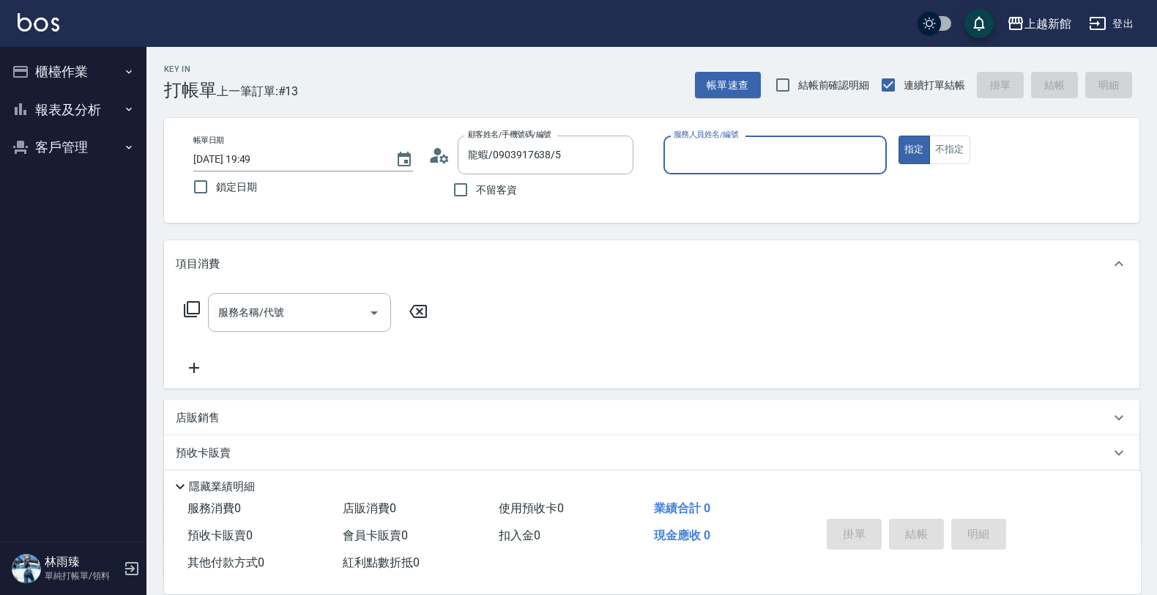
click at [899, 136] on button "指定" at bounding box center [914, 150] width 31 height 29
type input "旌瑛-5"
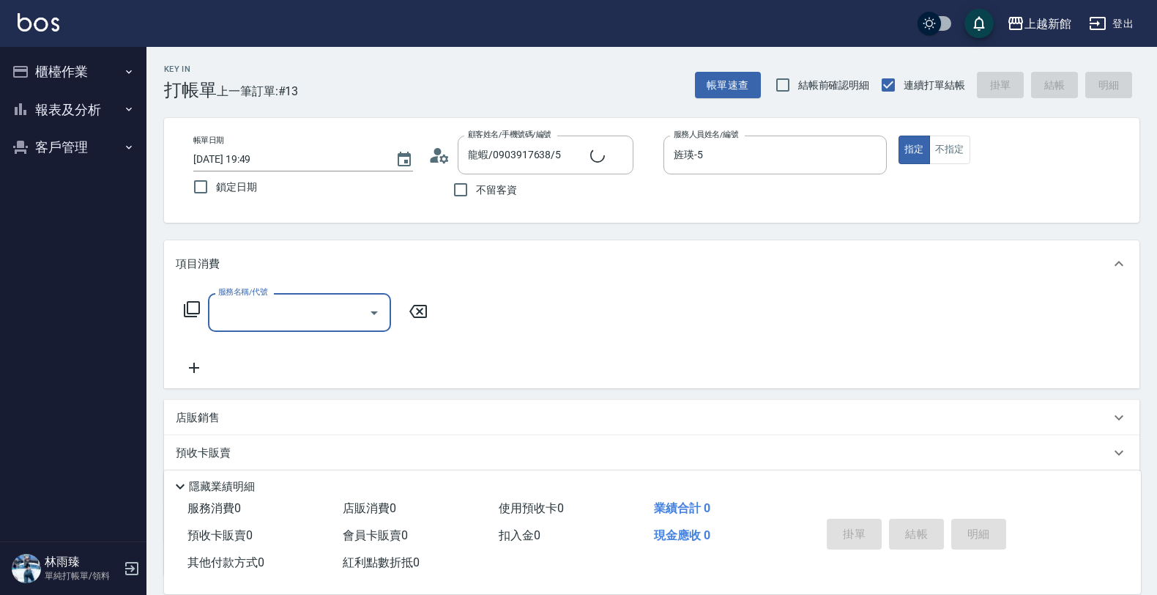
type input "莫尼卡/77/7"
type input "莫尼卡-7"
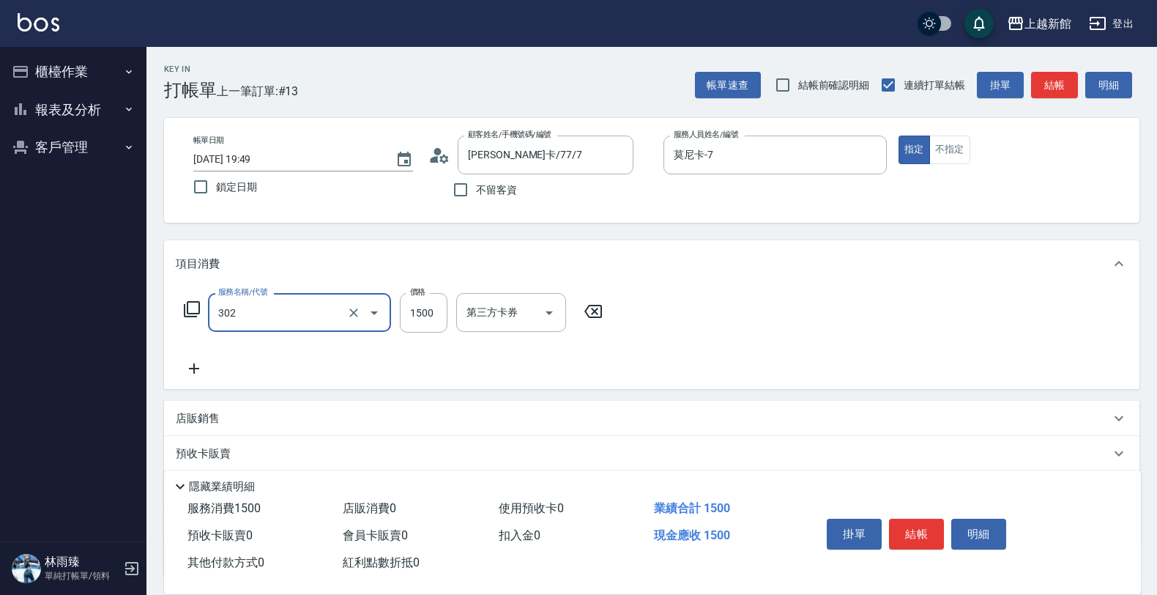
type input "設計燙髮(302)"
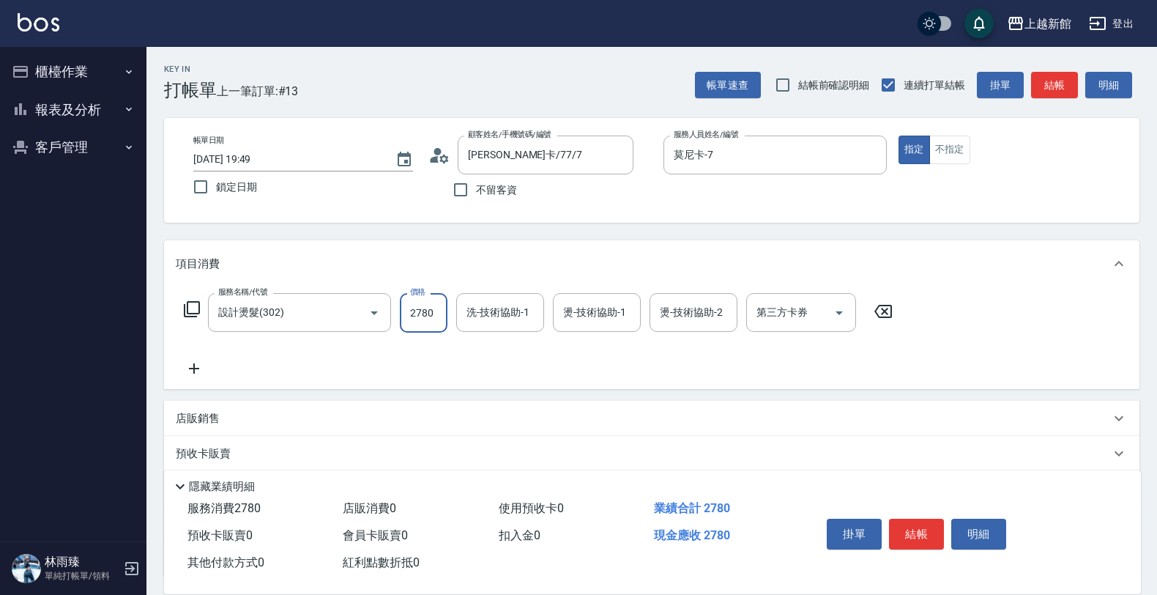
type input "2780"
type input "小邱-25"
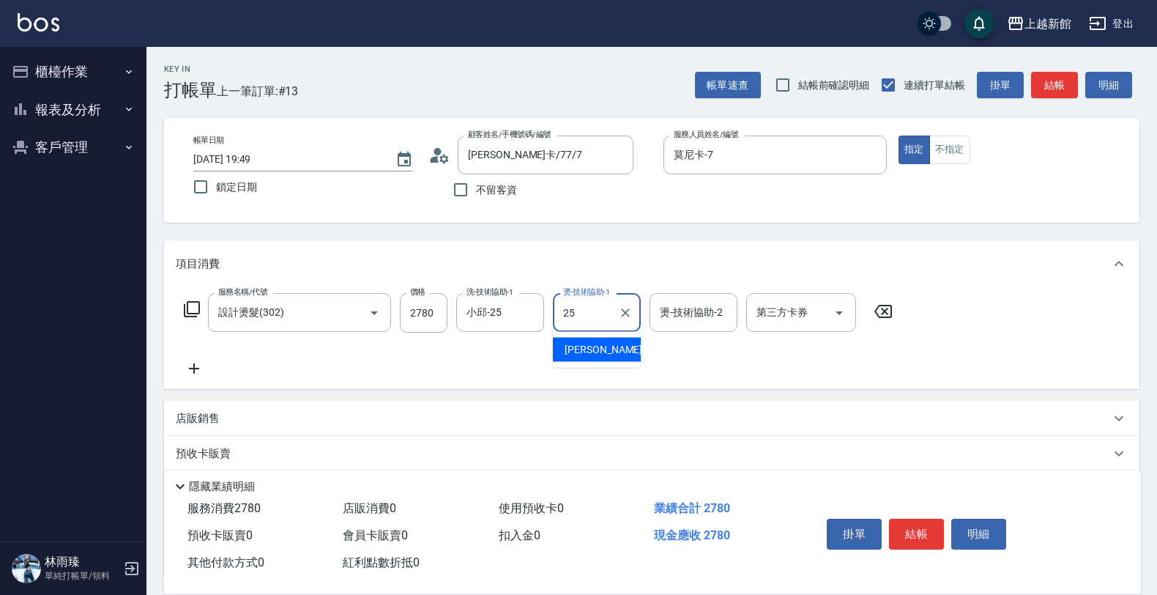
type input "小邱-25"
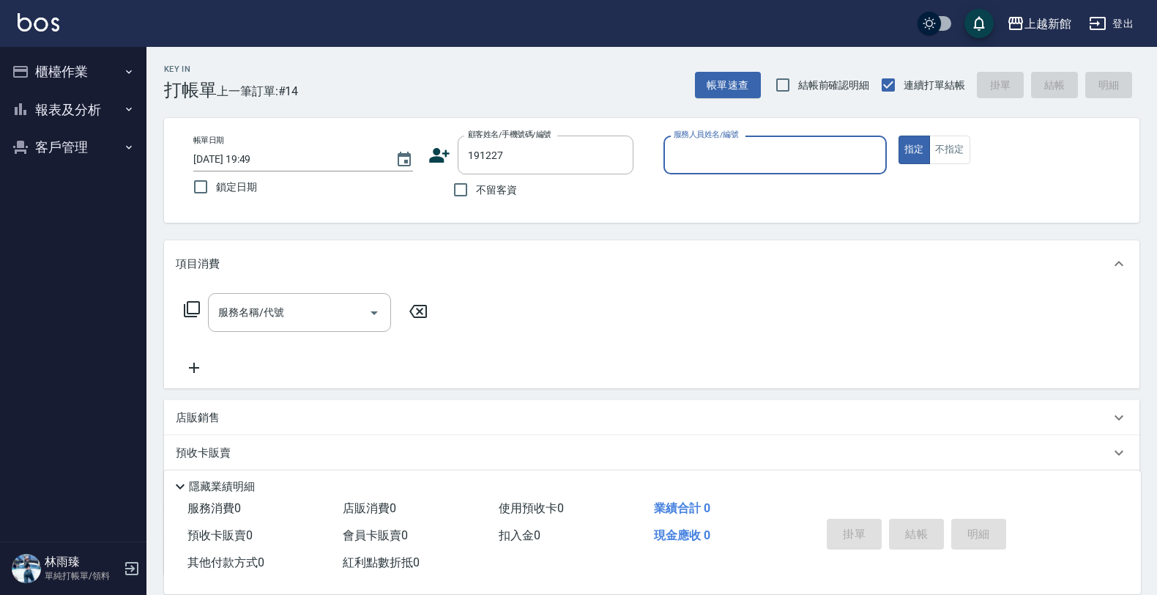
click at [899, 136] on button "指定" at bounding box center [914, 150] width 31 height 29
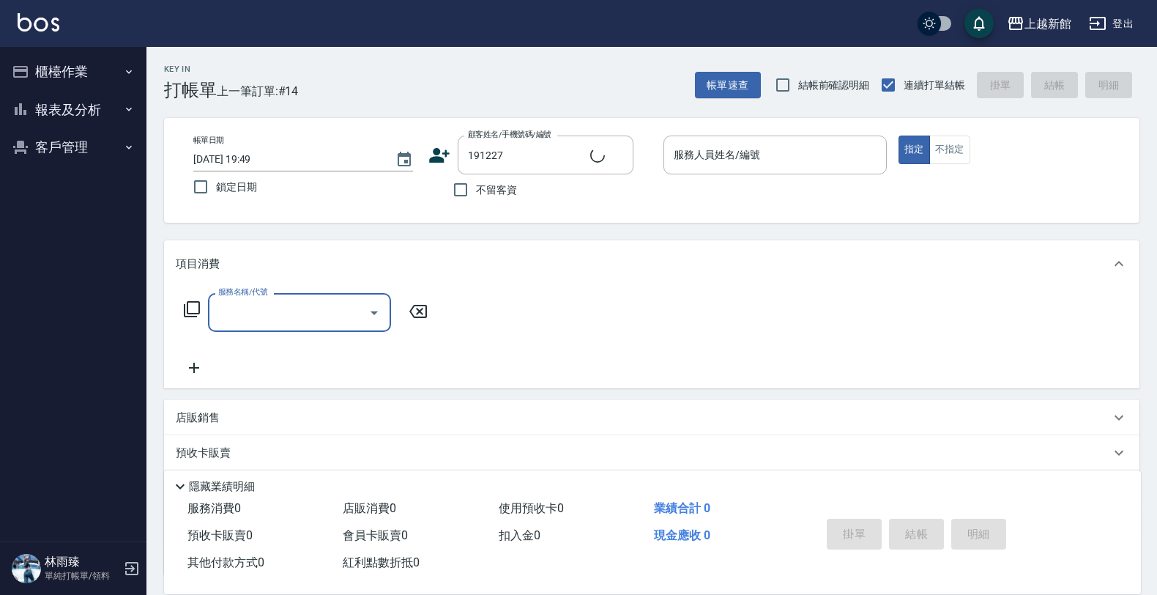
type input "夏敏慈/0984215048/191227"
type input "A-Mia -3"
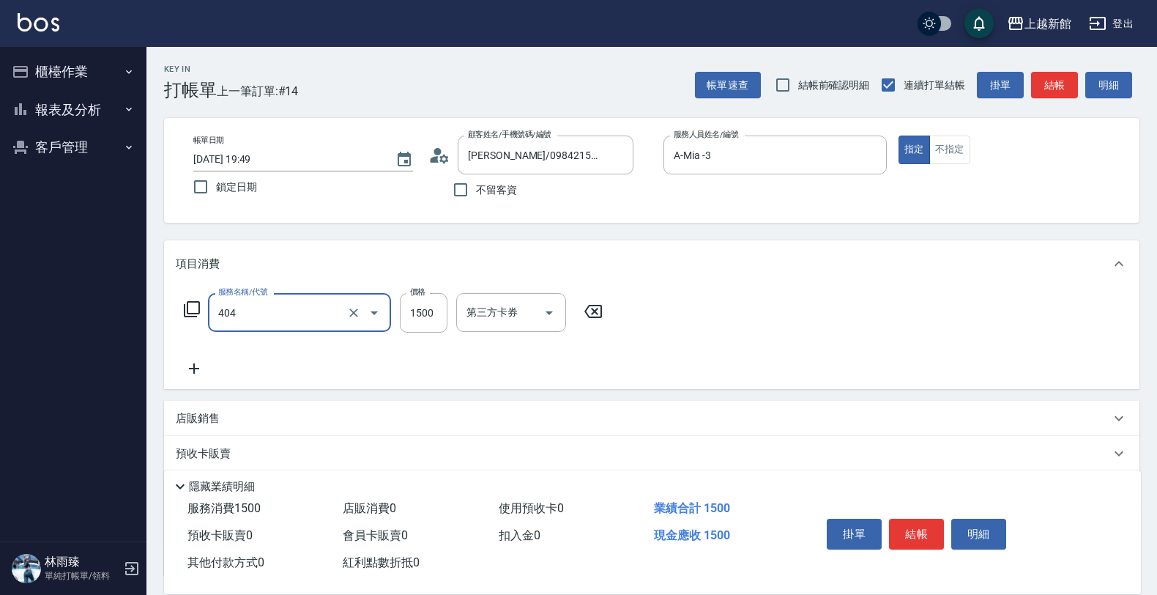
type input "設計染髮(404)"
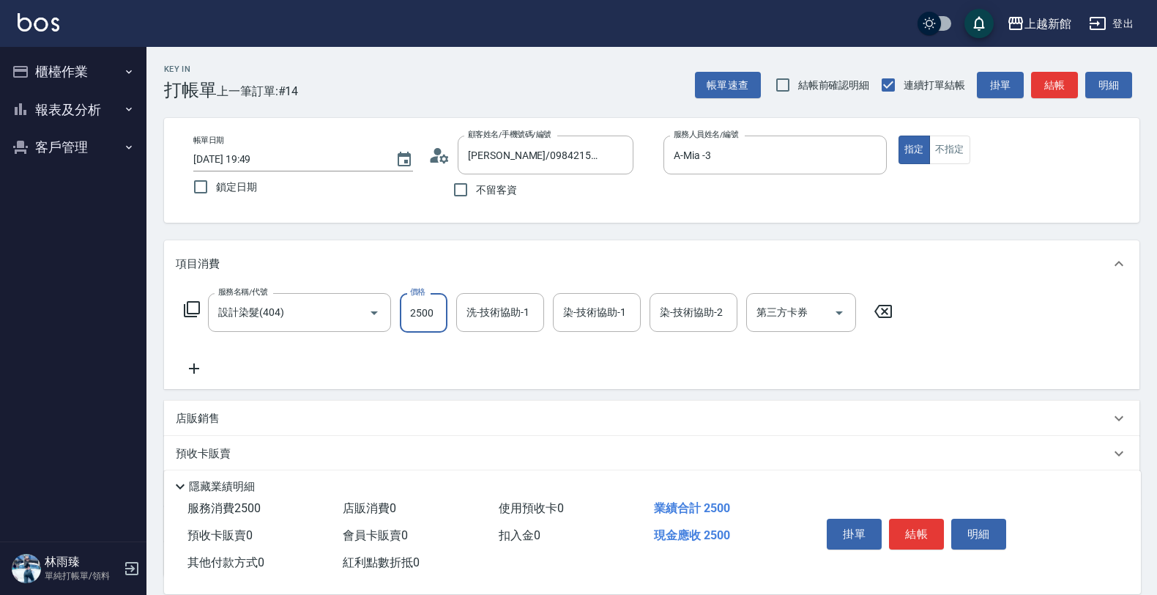
type input "2500"
type input "A-Mia -3"
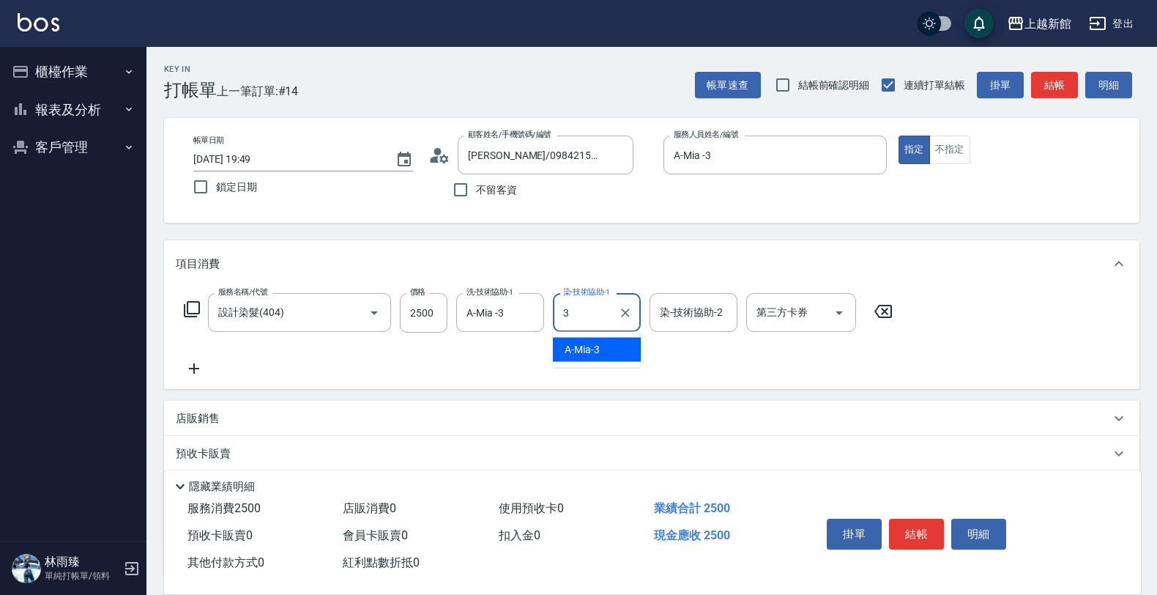
type input "A-Mia -3"
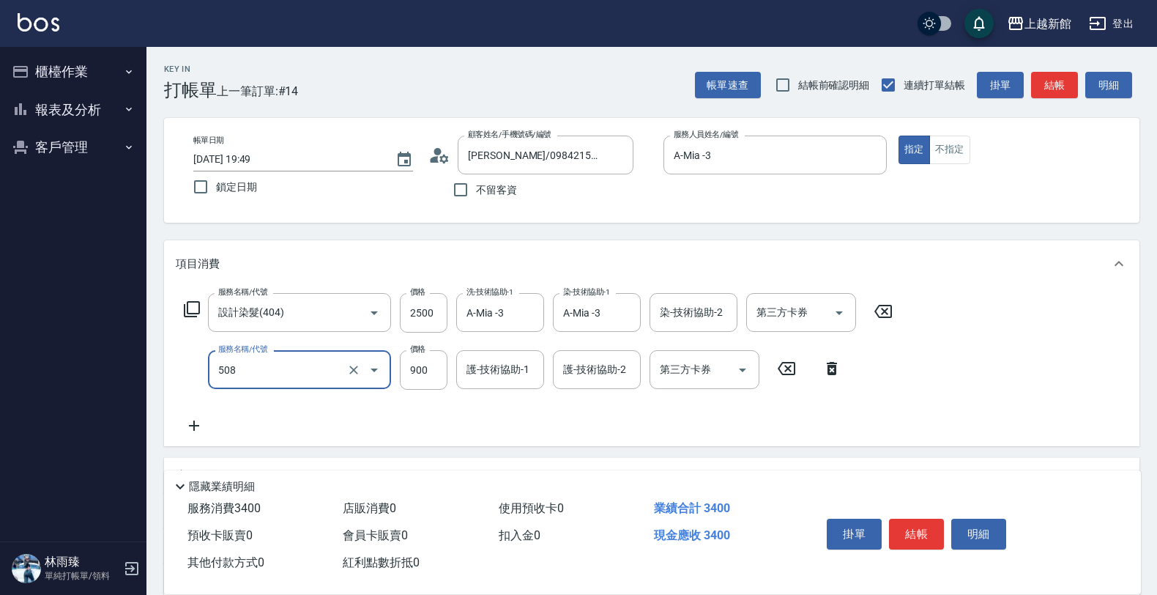
type input "松島再生髮敷護髮(508)"
type input "1000"
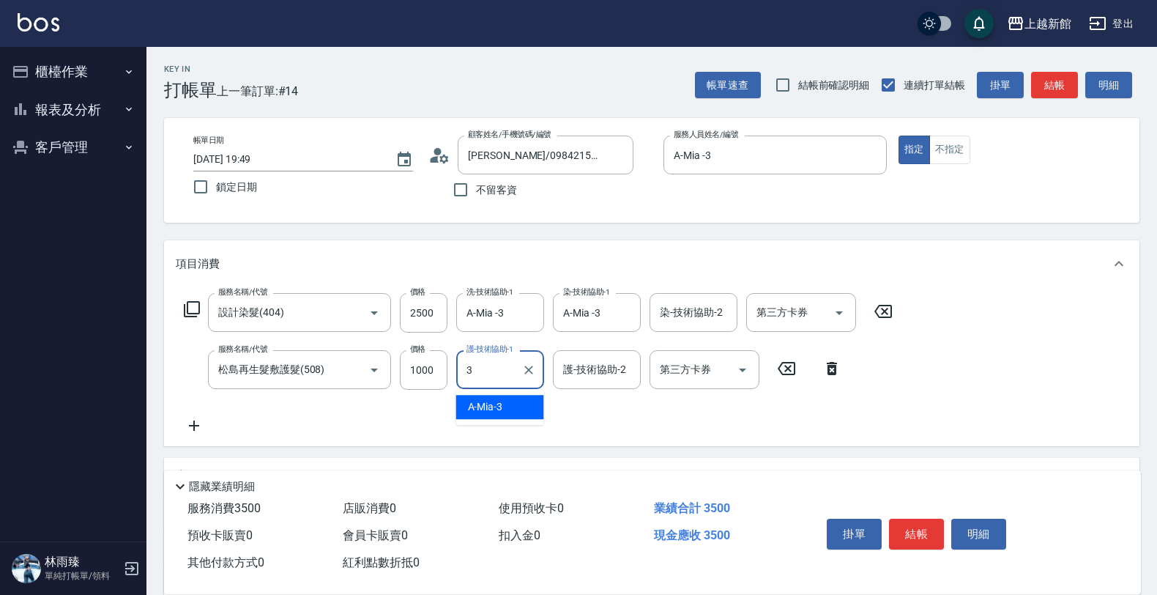
type input "A-Mia -3"
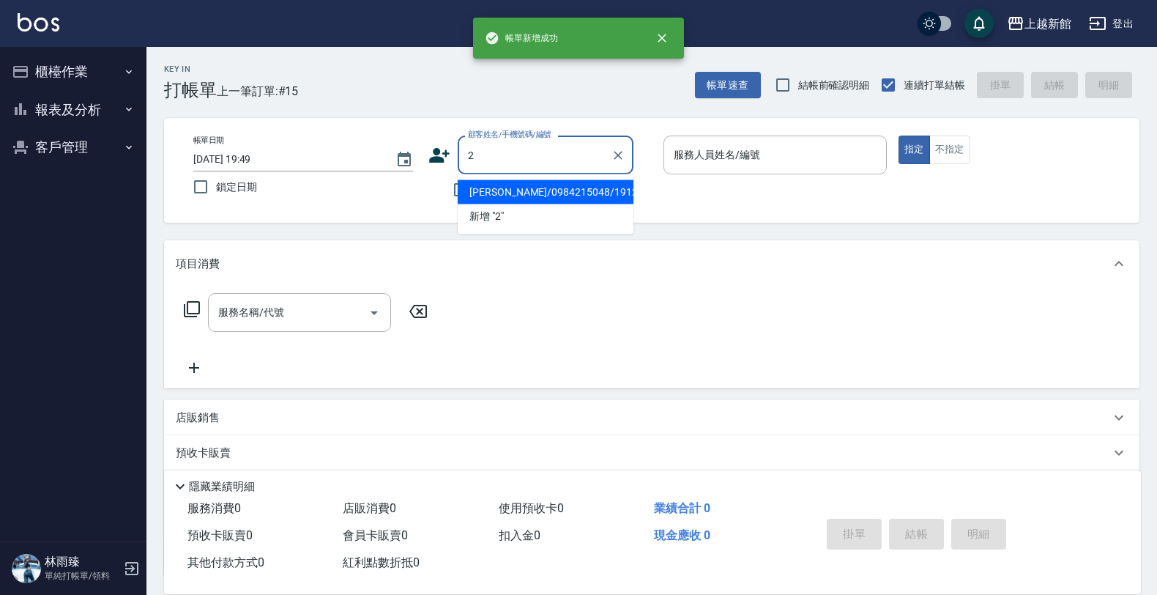
type input "夏敏慈/0984215048/191227"
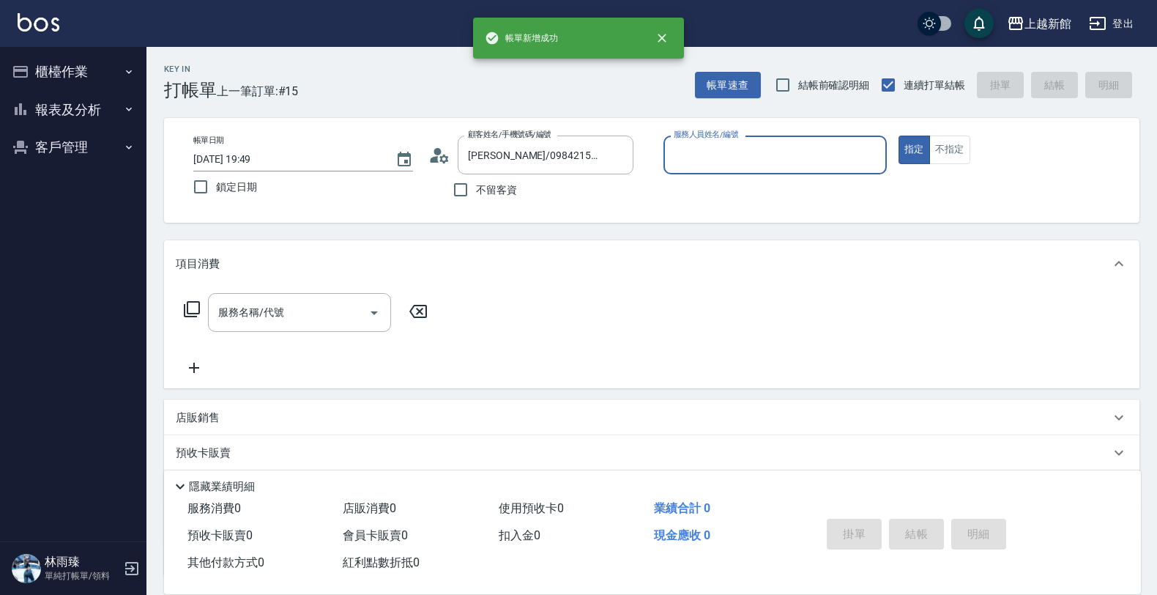
click at [899, 136] on button "指定" at bounding box center [914, 150] width 31 height 29
type input "A-Mia -3"
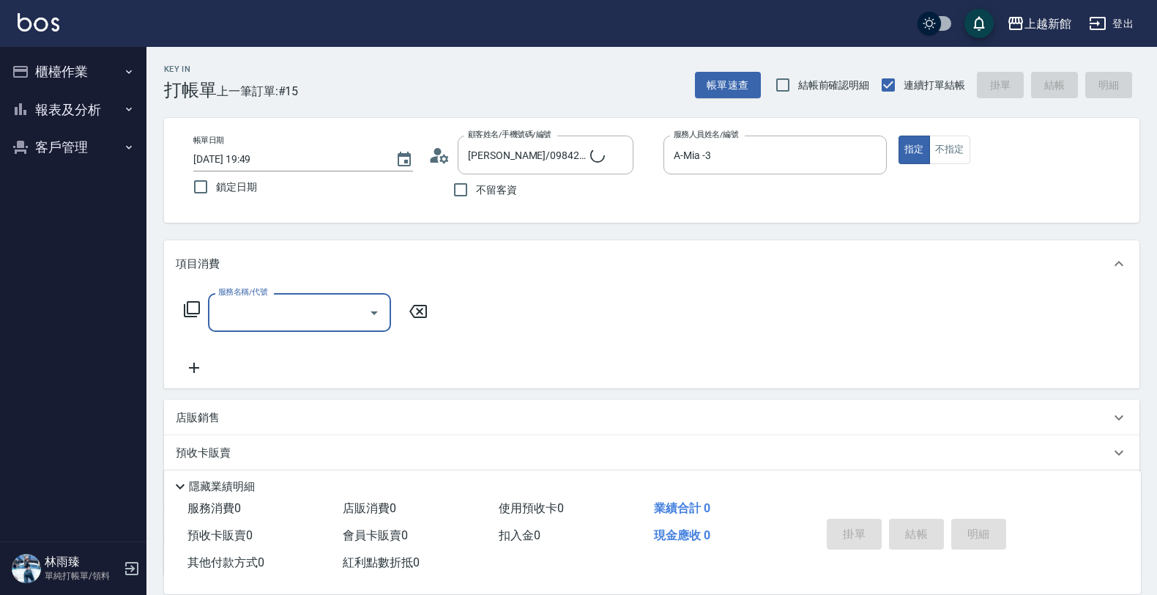
type input "店花草霉/0930557925/2"
type input "草莓-2"
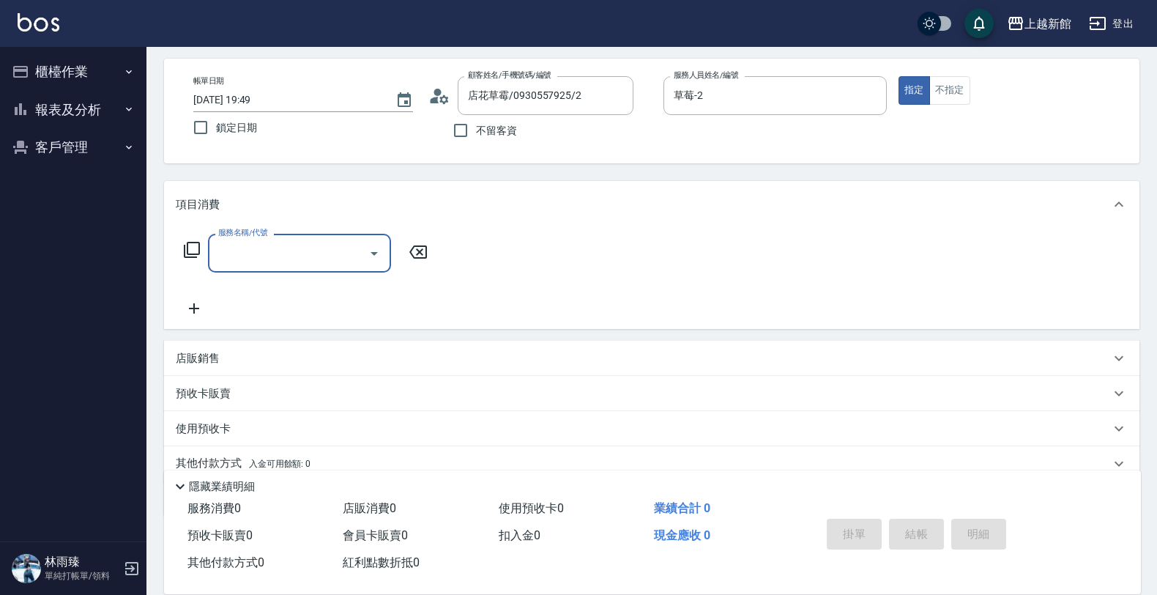
scroll to position [92, 0]
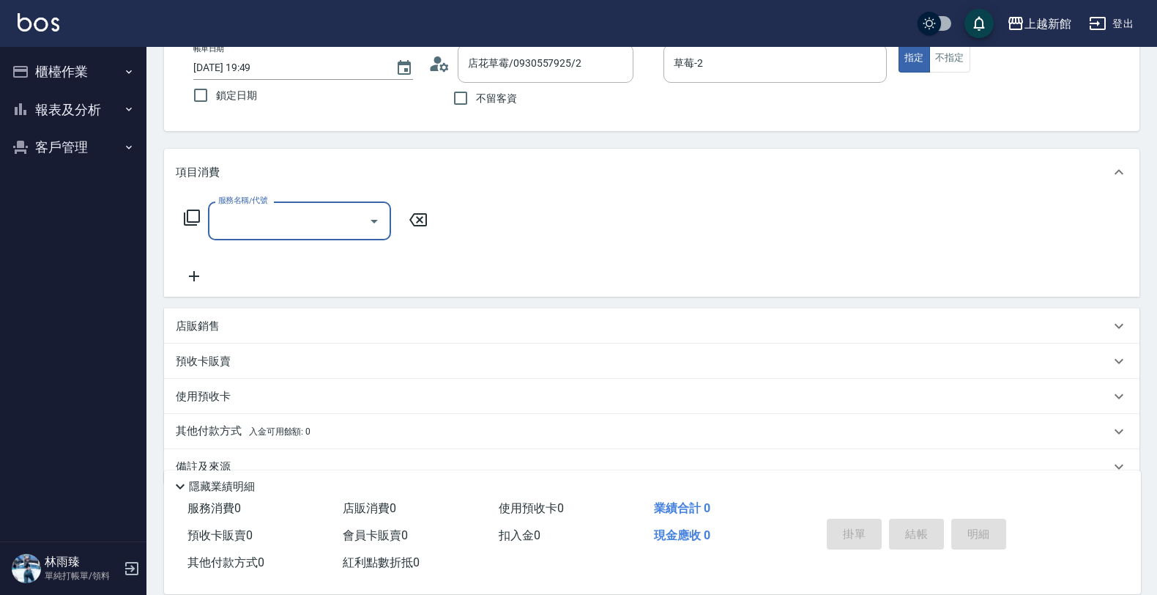
click at [575, 324] on div "店販銷售" at bounding box center [643, 326] width 935 height 15
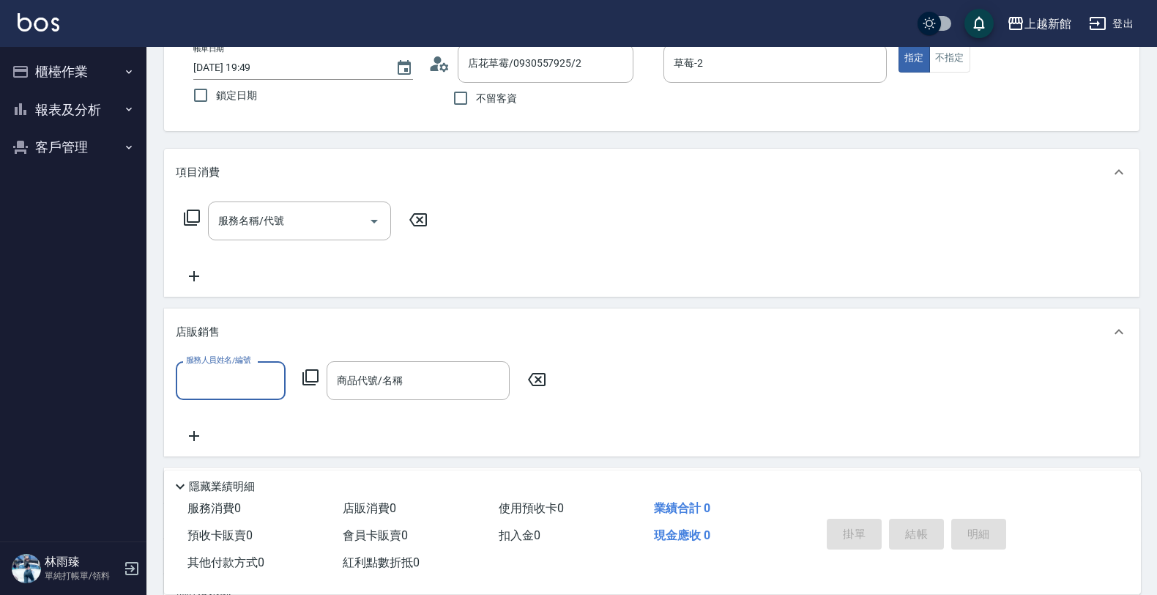
scroll to position [0, 0]
type input "草莓-2"
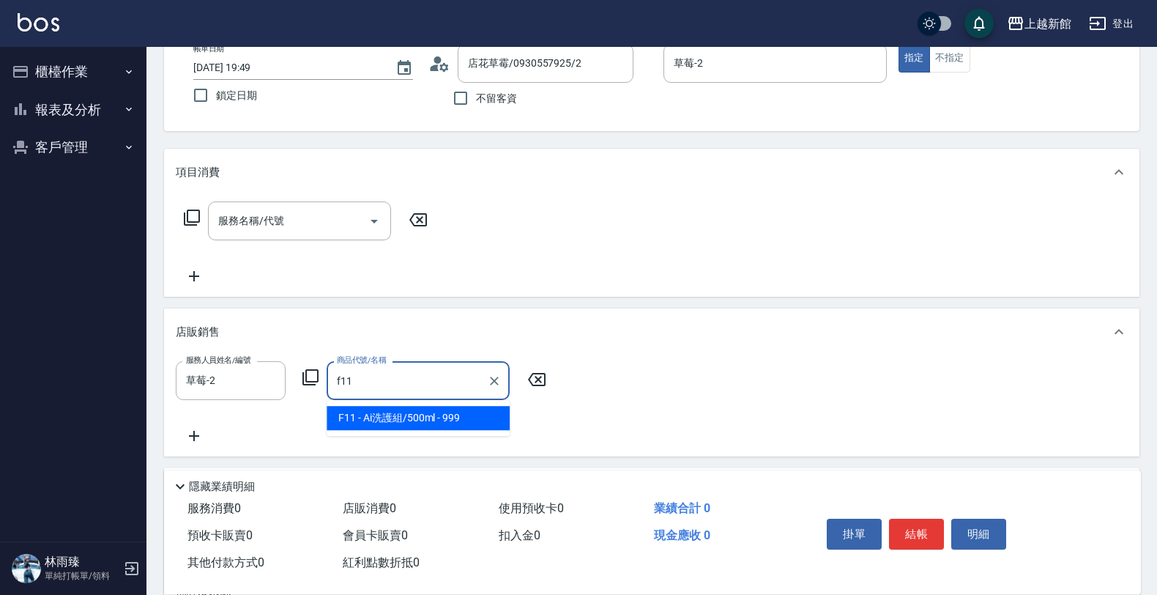
type input "Ai洗護組/500ml"
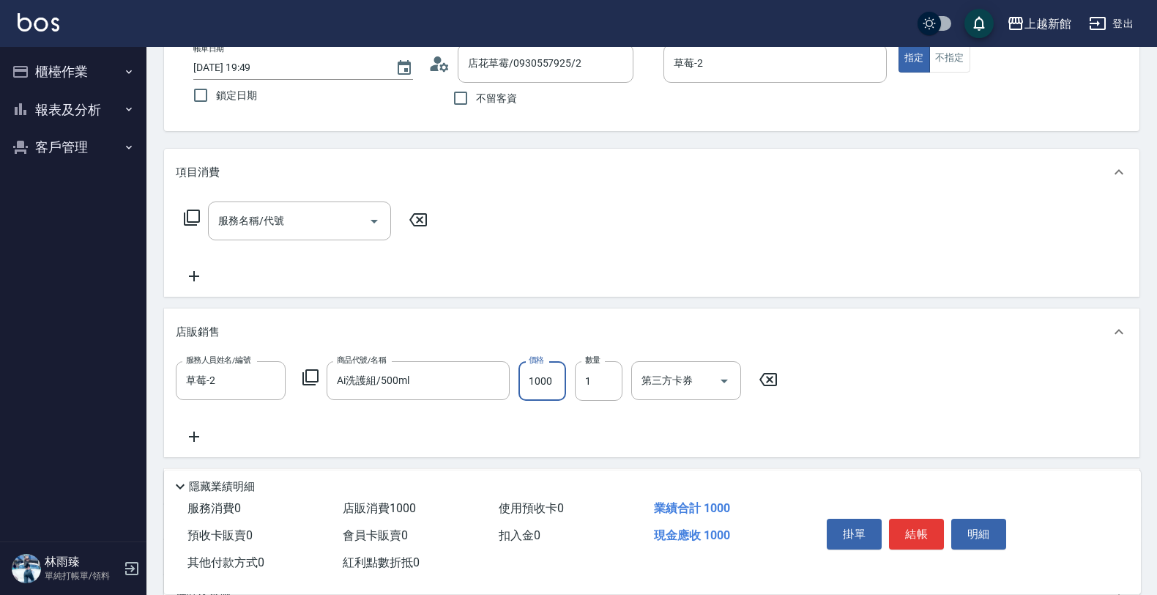
type input "1000"
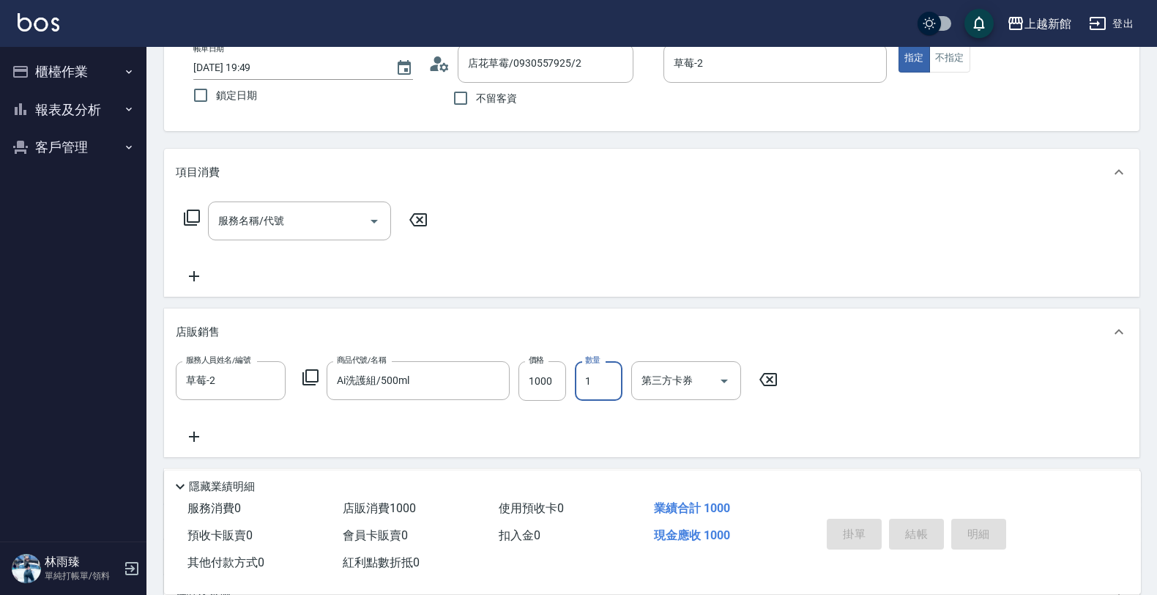
type input "2025/09/15 19:50"
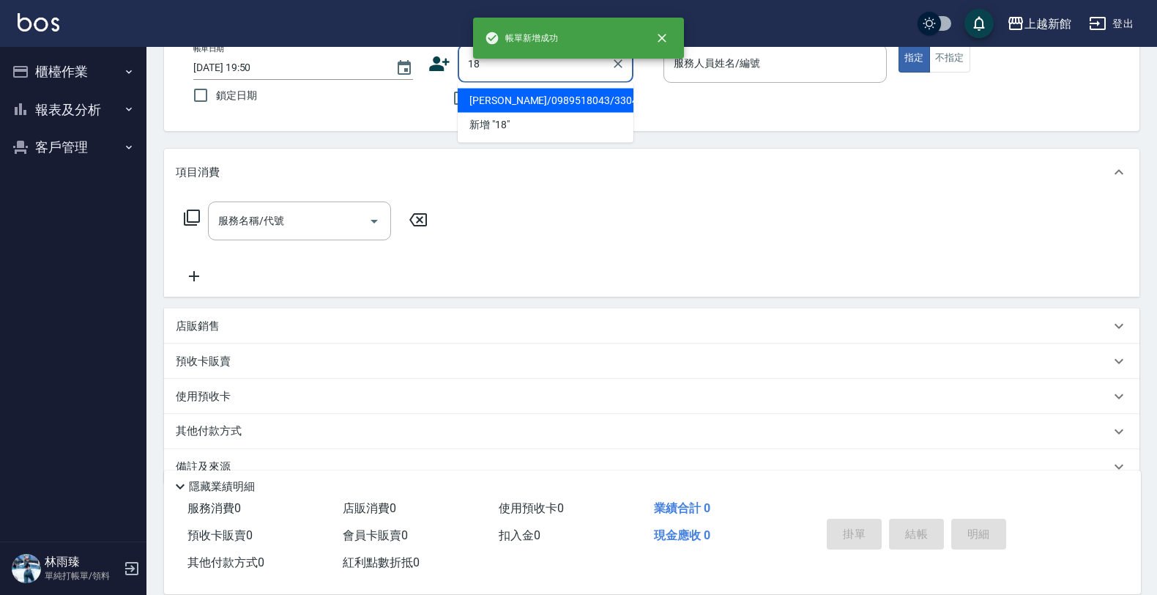
type input "陳若芸/0989518043/330422"
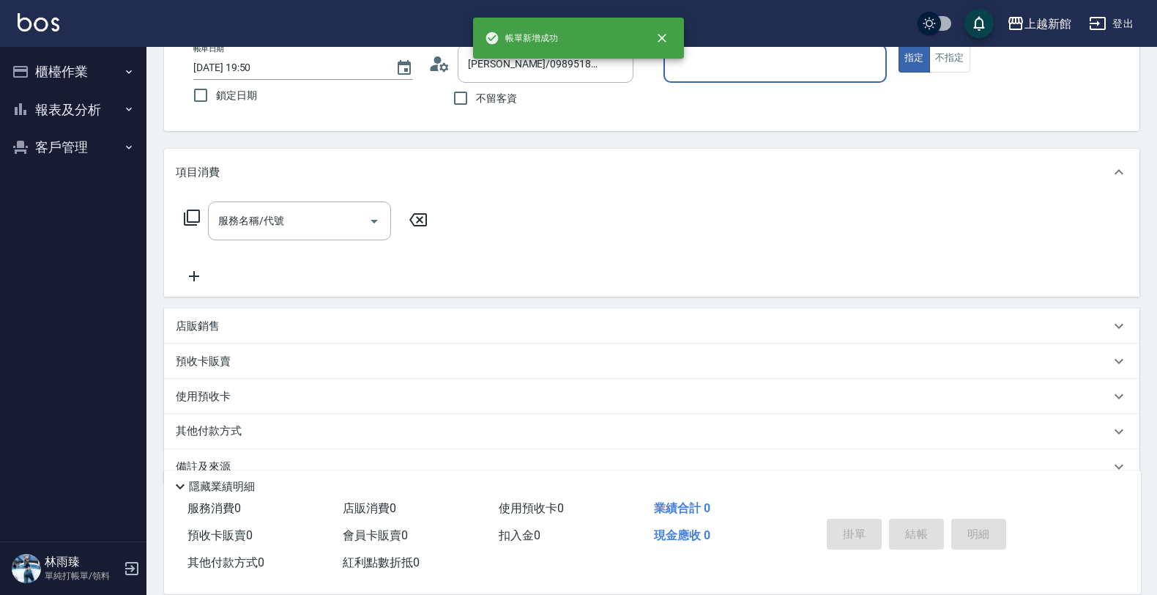
click at [899, 44] on button "指定" at bounding box center [914, 58] width 31 height 29
type input "蘿拉-1"
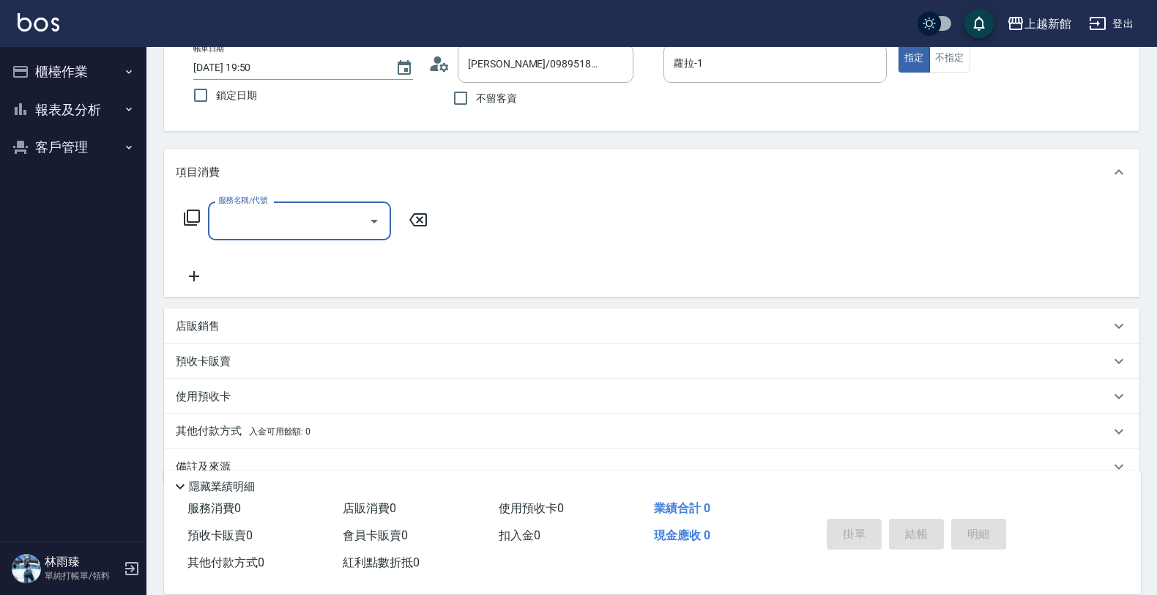
type input "ksen/095165468/18"
type input "黃柏森-18"
type input "洗髮250(101)"
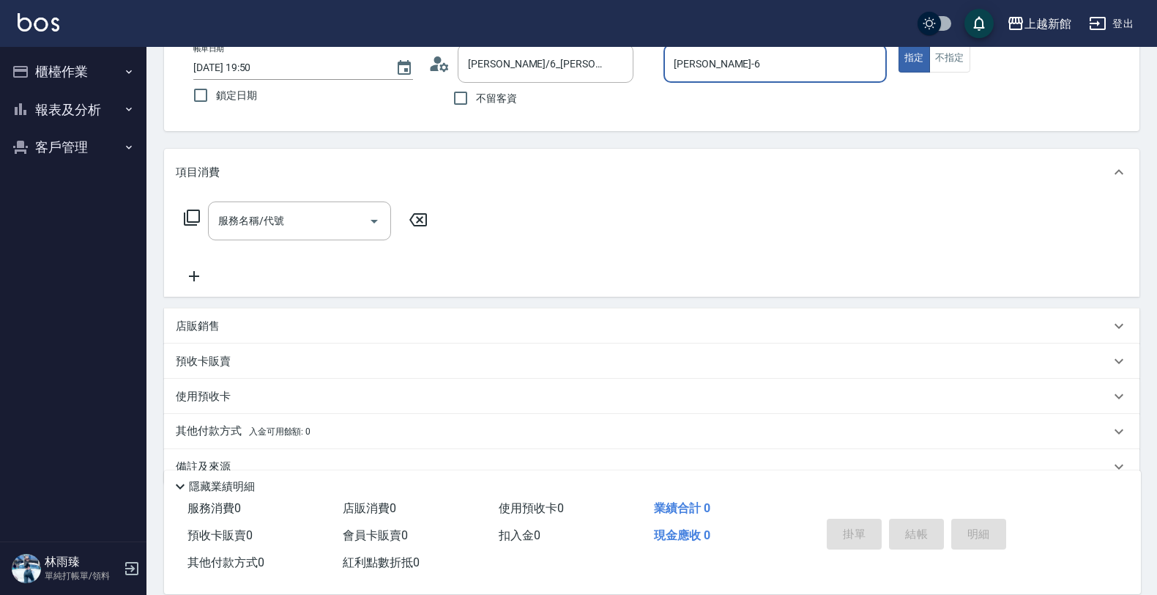
click at [899, 44] on button "指定" at bounding box center [914, 58] width 31 height 29
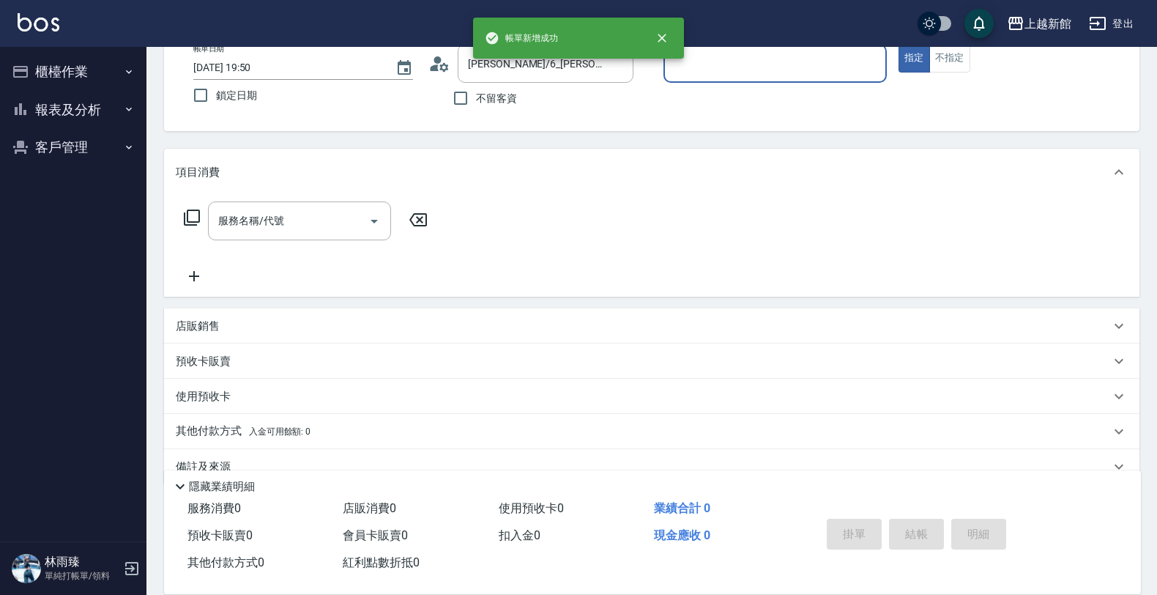
click at [899, 44] on button "指定" at bounding box center [914, 58] width 31 height 29
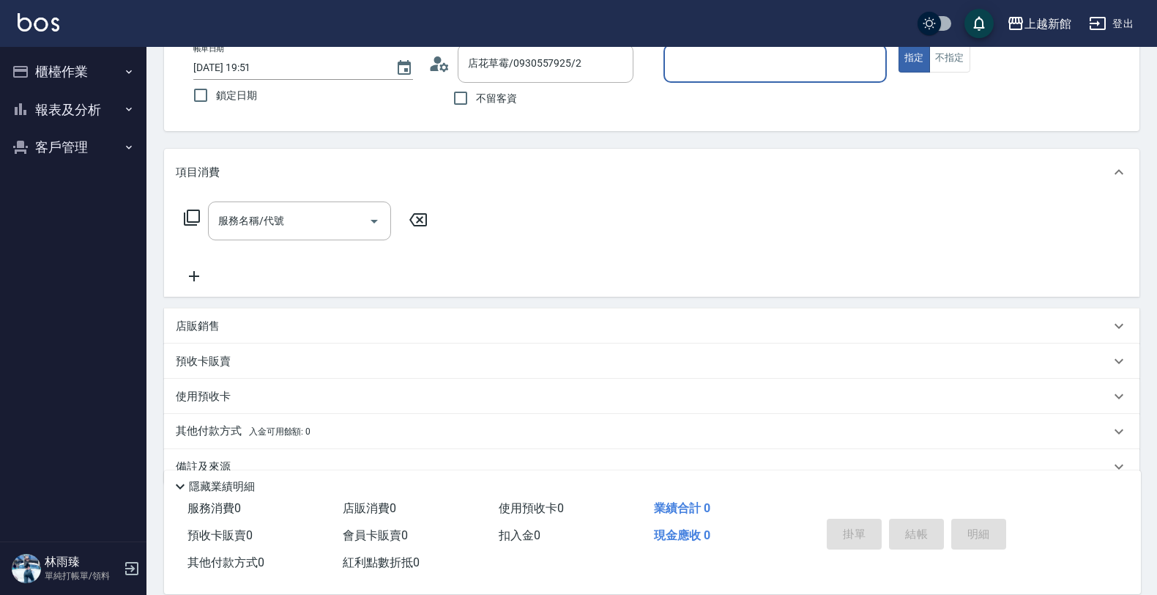
click at [899, 44] on button "指定" at bounding box center [914, 58] width 31 height 29
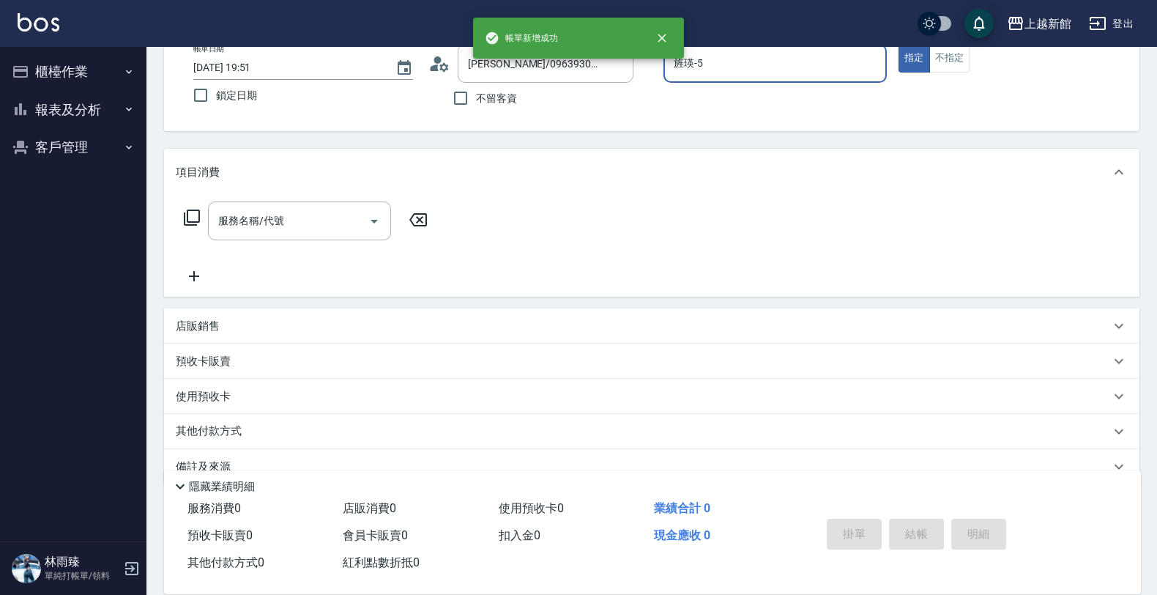
click at [899, 44] on button "指定" at bounding box center [914, 58] width 31 height 29
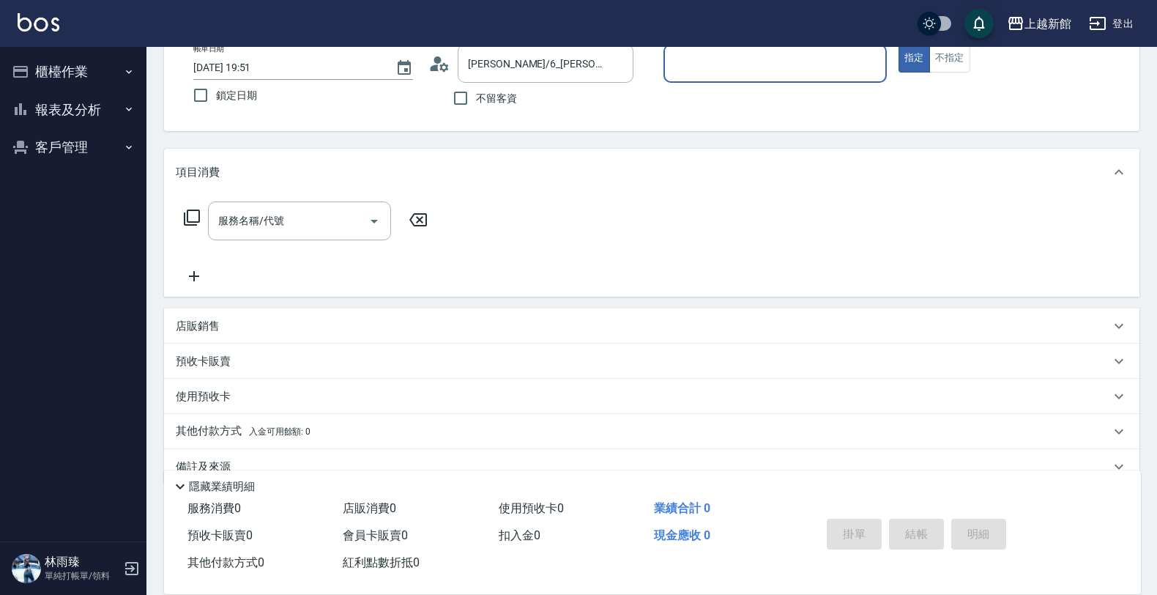
click at [899, 44] on button "指定" at bounding box center [914, 58] width 31 height 29
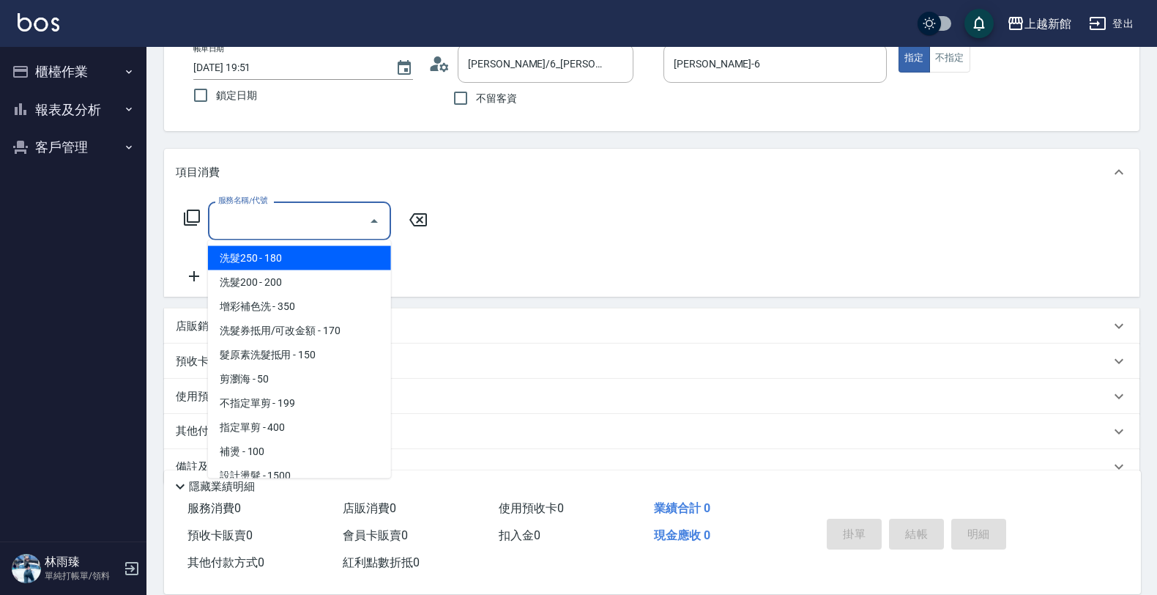
click at [242, 218] on input "服務名稱/代號" at bounding box center [289, 221] width 148 height 26
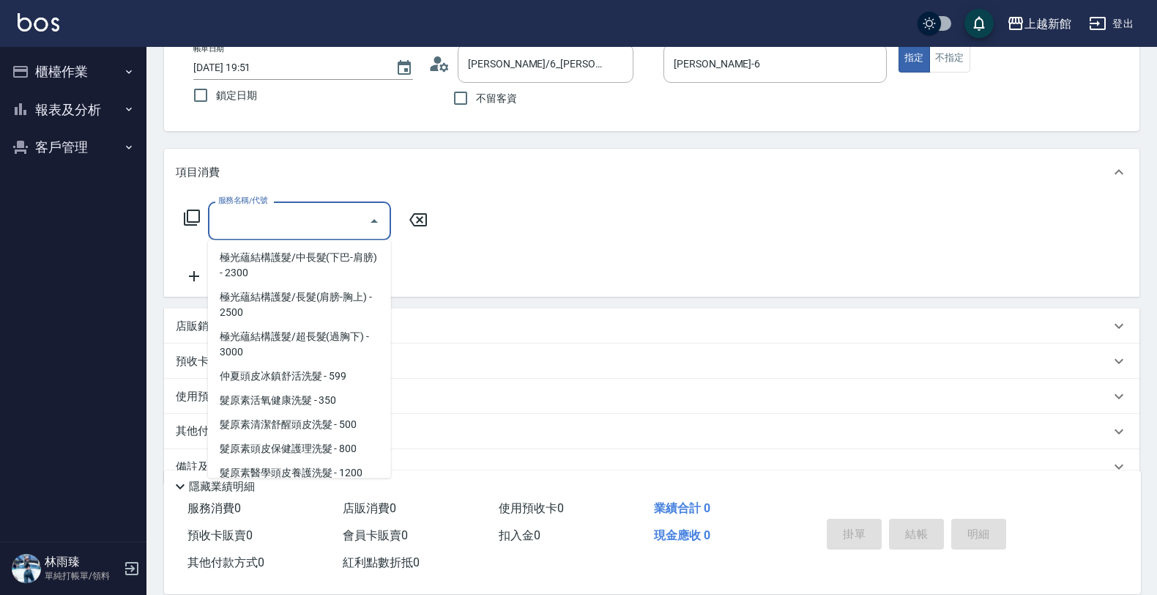
scroll to position [916, 0]
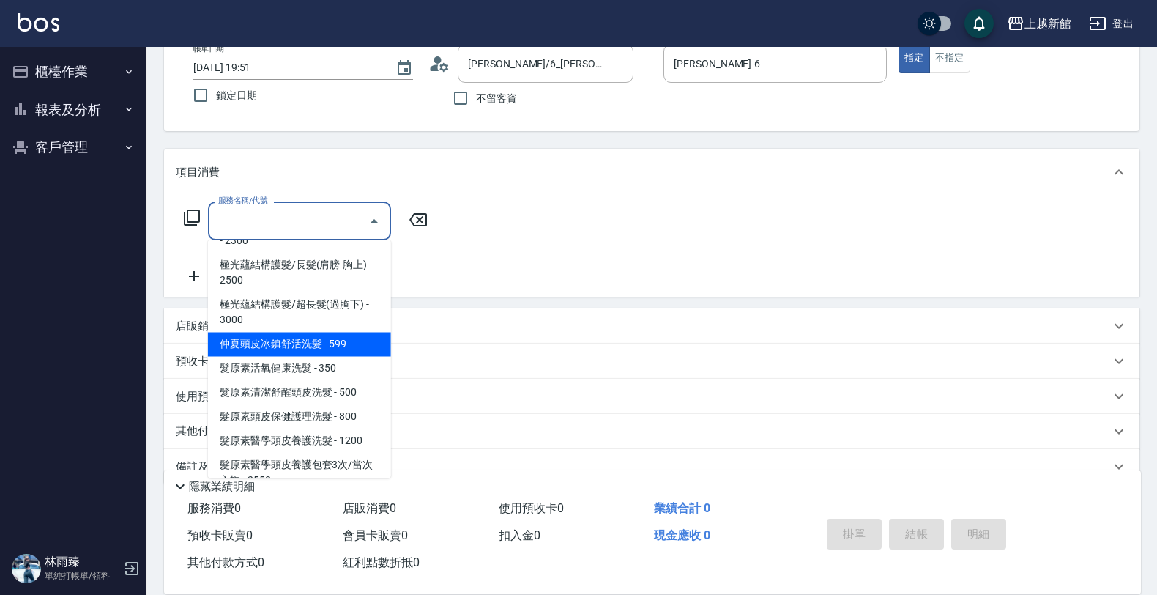
click at [277, 334] on span "仲夏頭皮冰鎮舒活洗髮 - 599" at bounding box center [299, 345] width 183 height 24
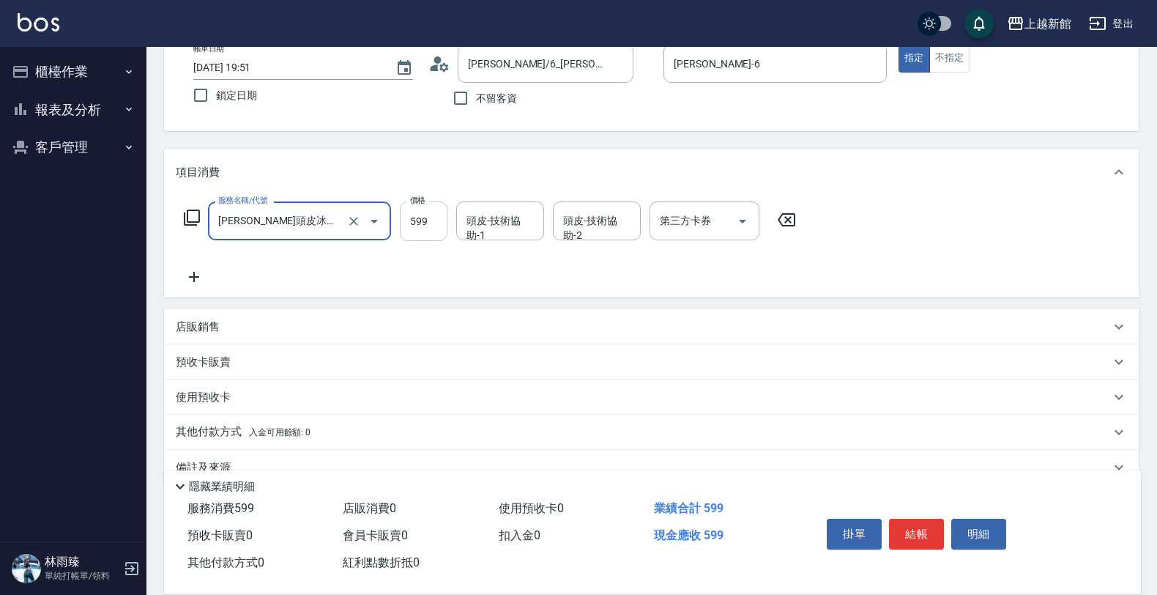
click at [407, 216] on input "599" at bounding box center [424, 221] width 48 height 40
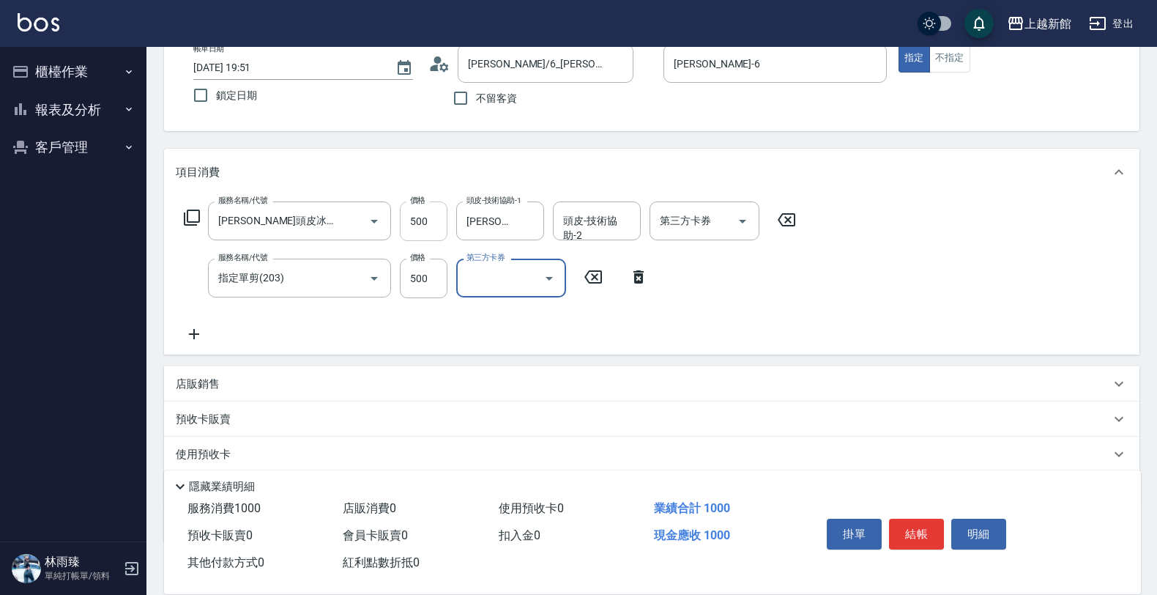
scroll to position [0, 0]
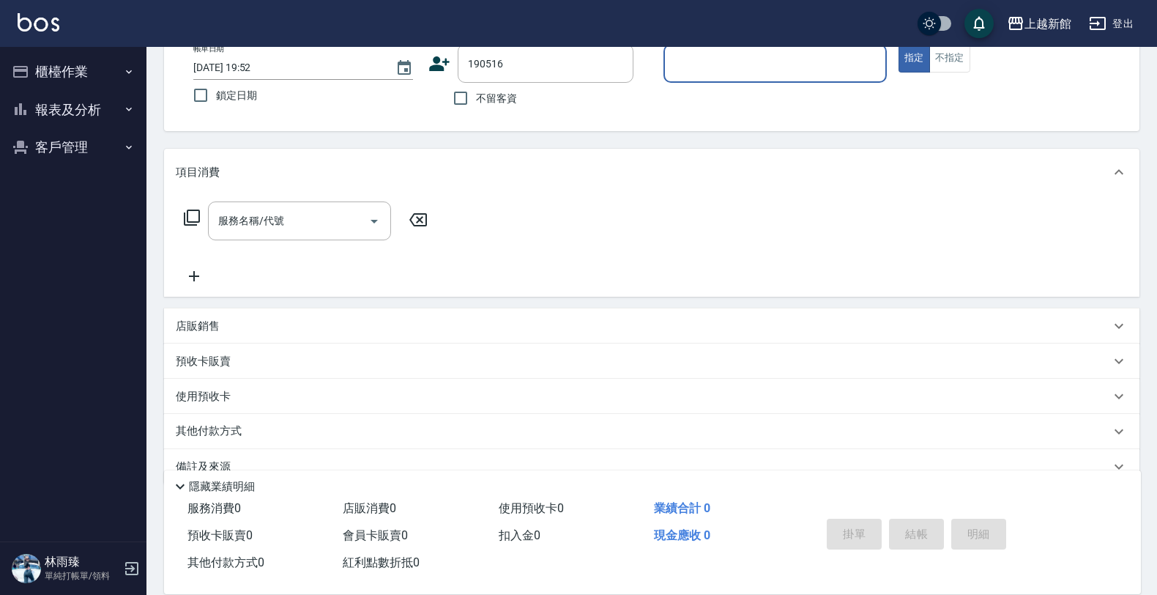
click at [899, 44] on button "指定" at bounding box center [914, 58] width 31 height 29
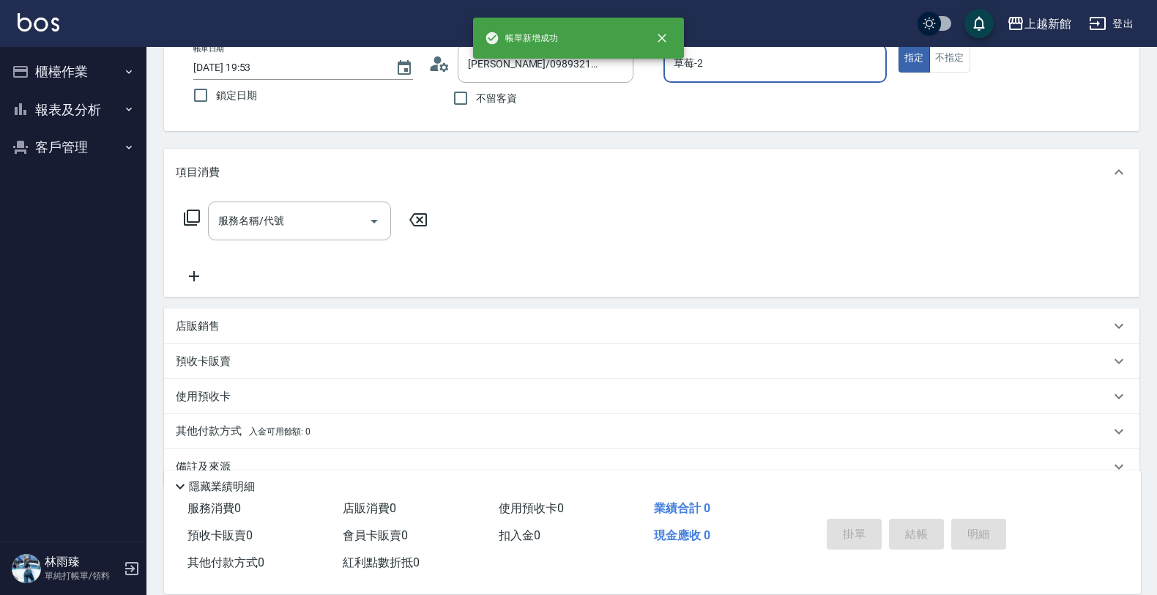
click at [899, 44] on button "指定" at bounding box center [914, 58] width 31 height 29
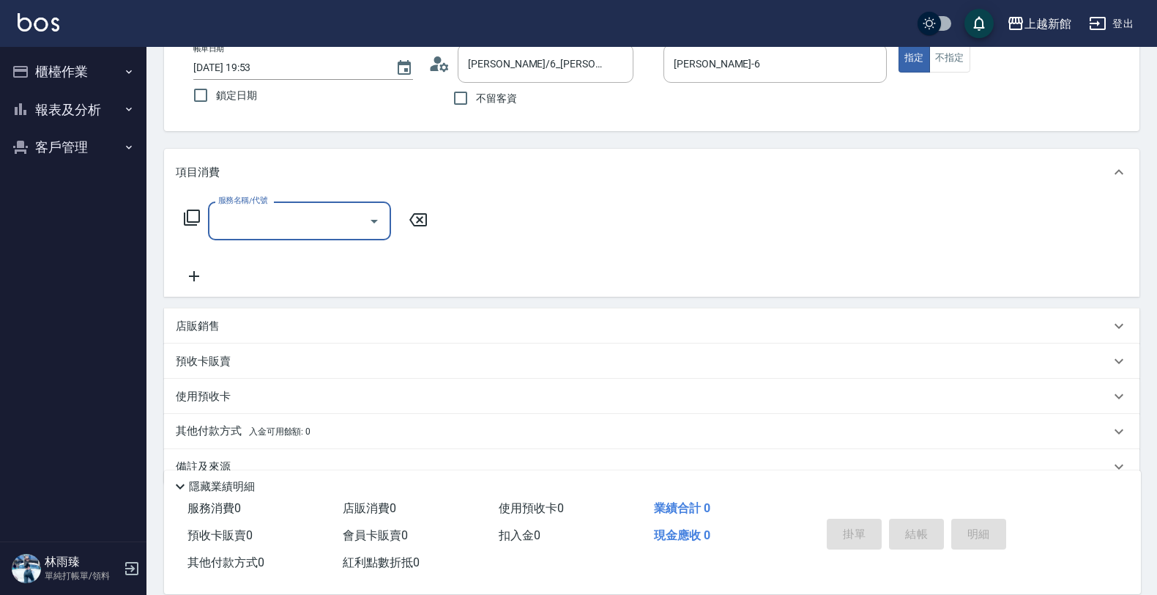
click at [104, 63] on button "櫃檯作業" at bounding box center [73, 72] width 135 height 38
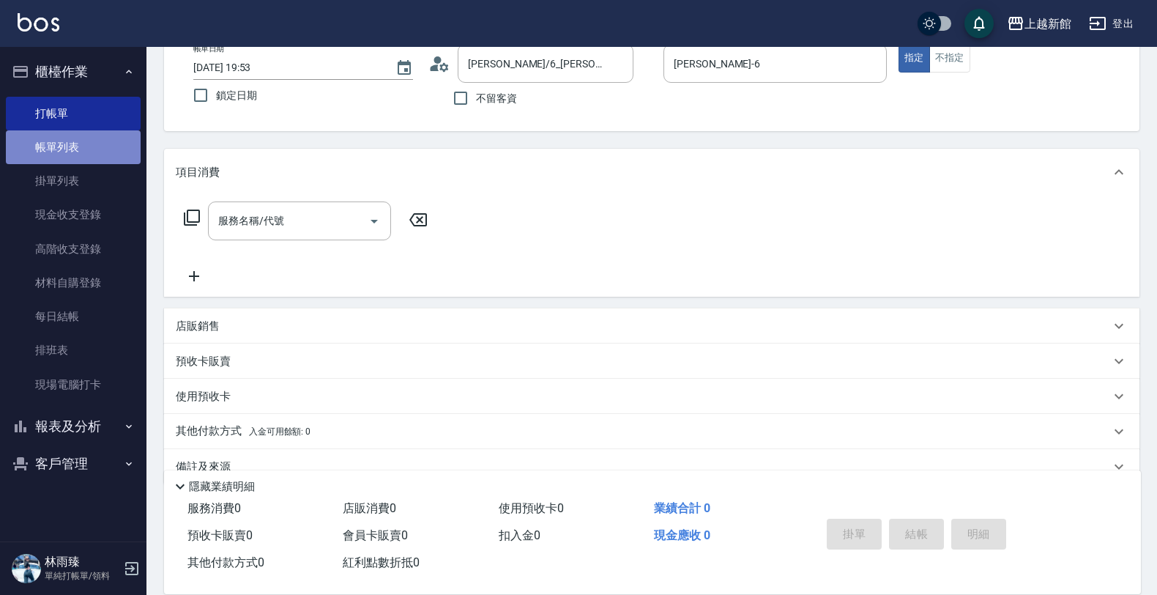
click at [82, 152] on link "帳單列表" at bounding box center [73, 147] width 135 height 34
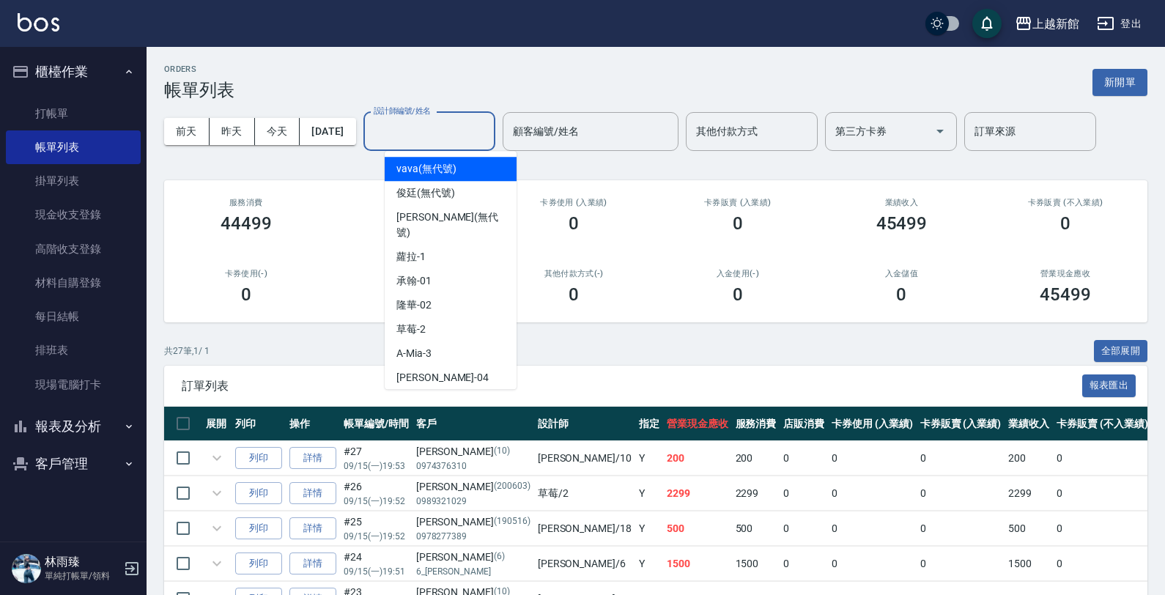
click at [489, 141] on input "設計師編號/姓名" at bounding box center [429, 132] width 119 height 26
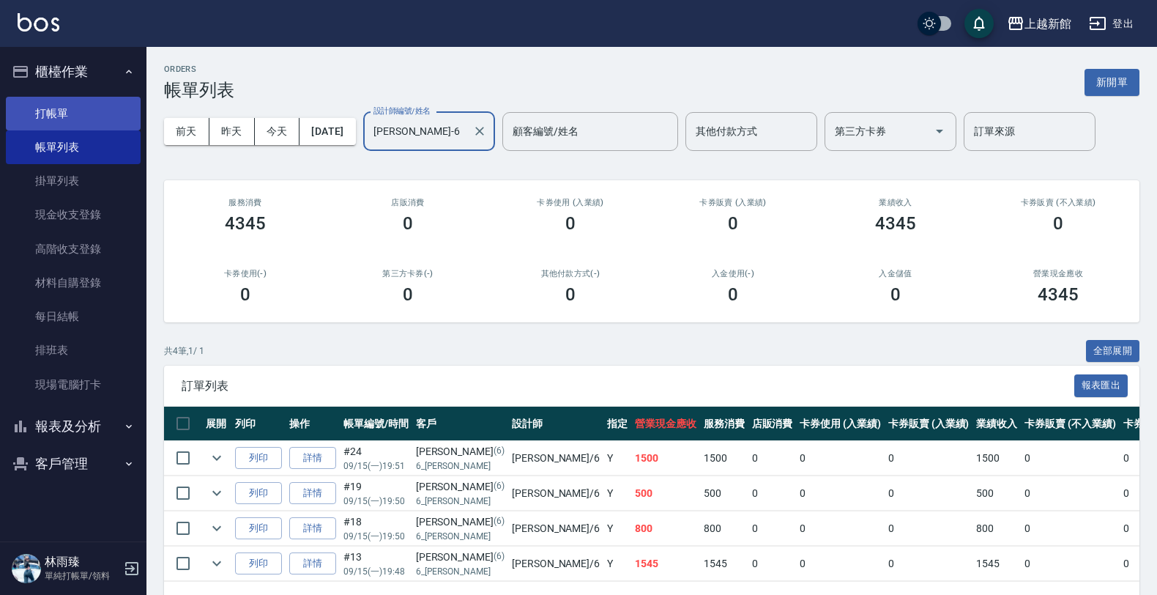
click at [117, 114] on link "打帳單" at bounding box center [73, 114] width 135 height 34
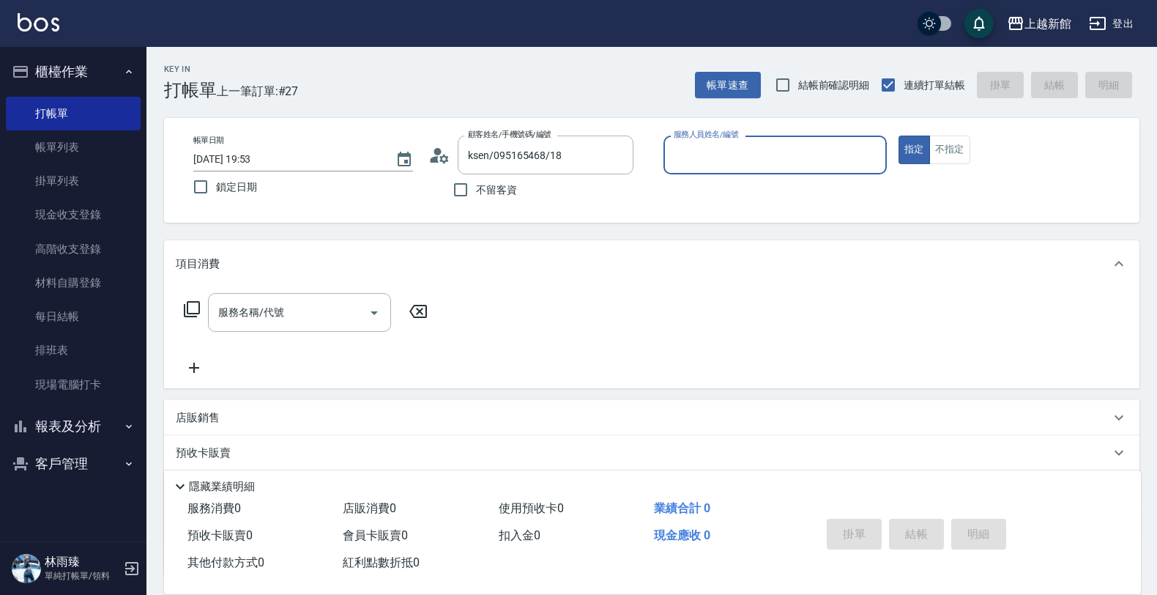
click at [899, 136] on button "指定" at bounding box center [914, 150] width 31 height 29
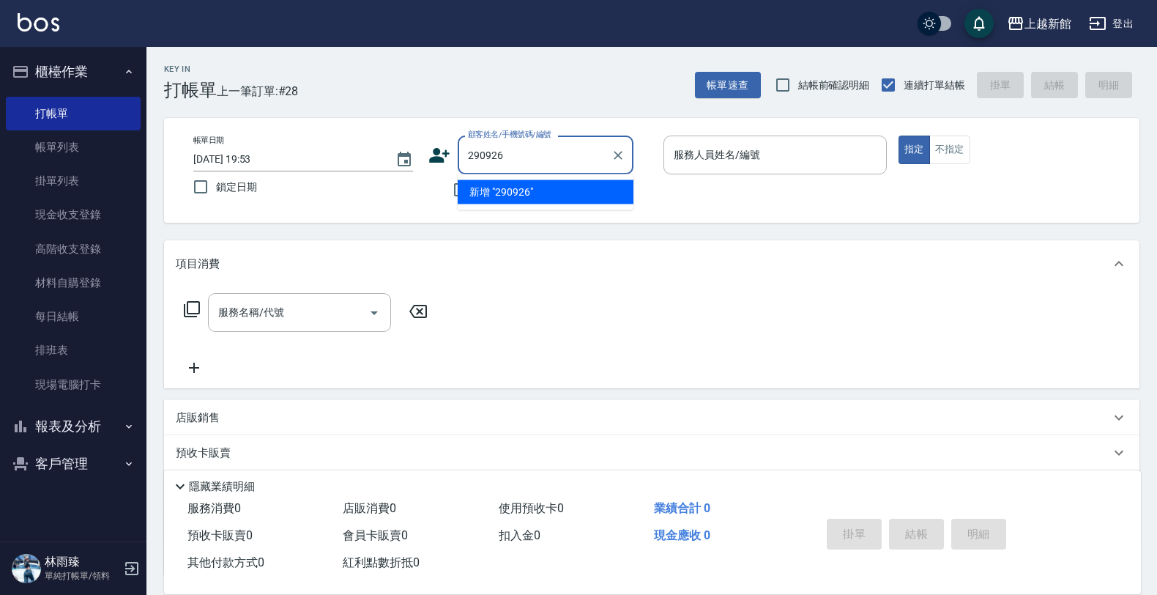
click at [899, 136] on button "指定" at bounding box center [914, 150] width 31 height 29
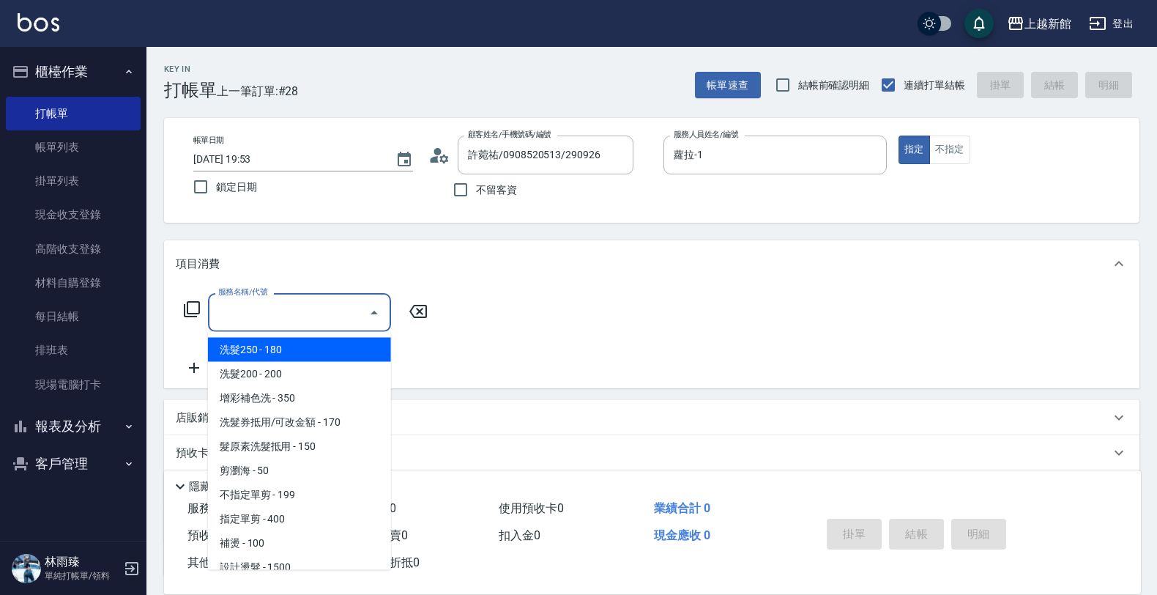
click at [272, 308] on input "服務名稱/代號" at bounding box center [289, 313] width 148 height 26
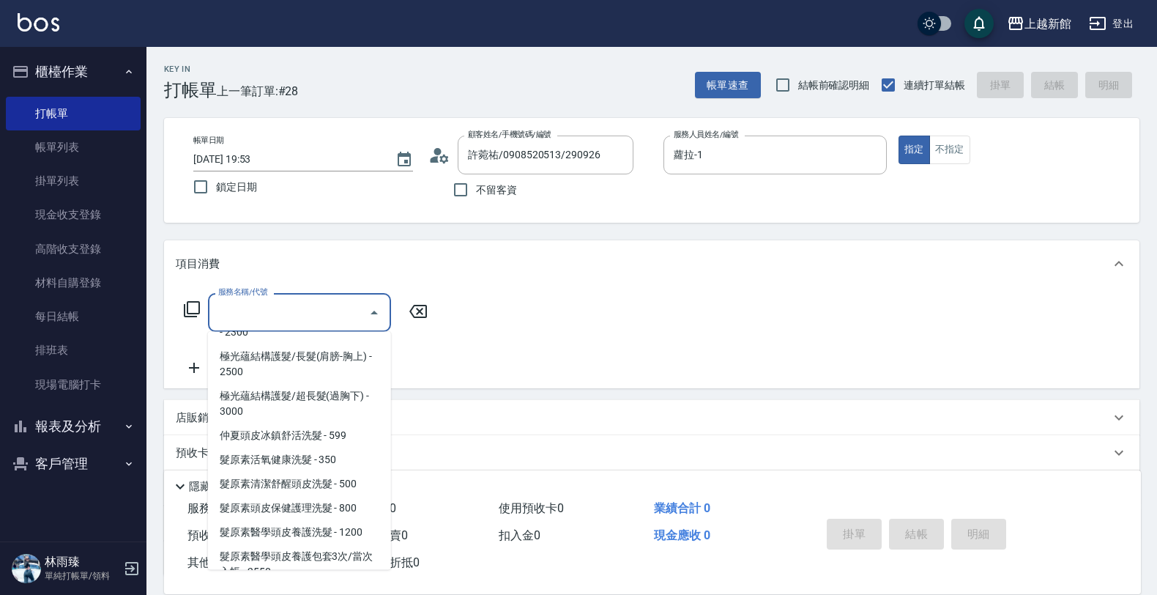
scroll to position [1007, 0]
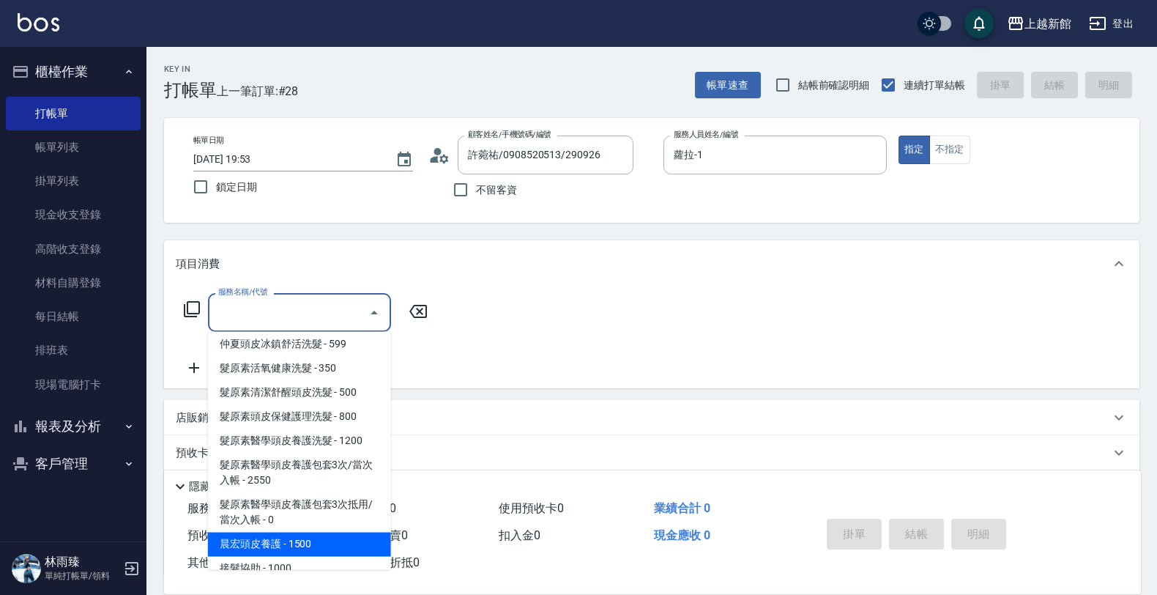
click at [324, 541] on span "晨宏頭皮養護 - 1500" at bounding box center [299, 545] width 183 height 24
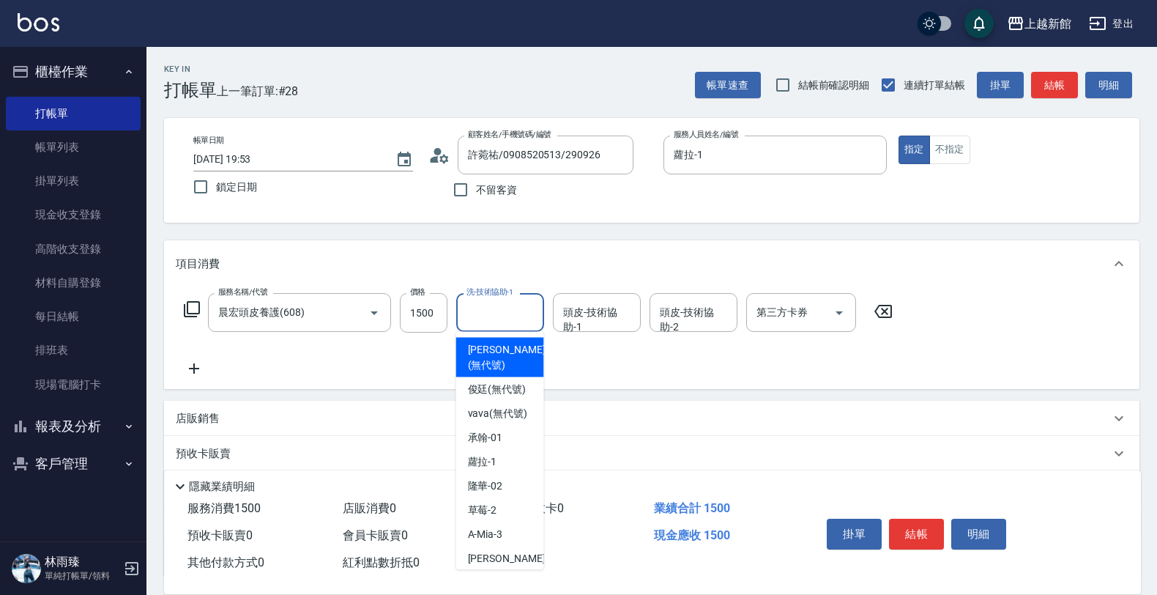
click at [478, 317] on input "洗-技術協助-1" at bounding box center [500, 313] width 75 height 26
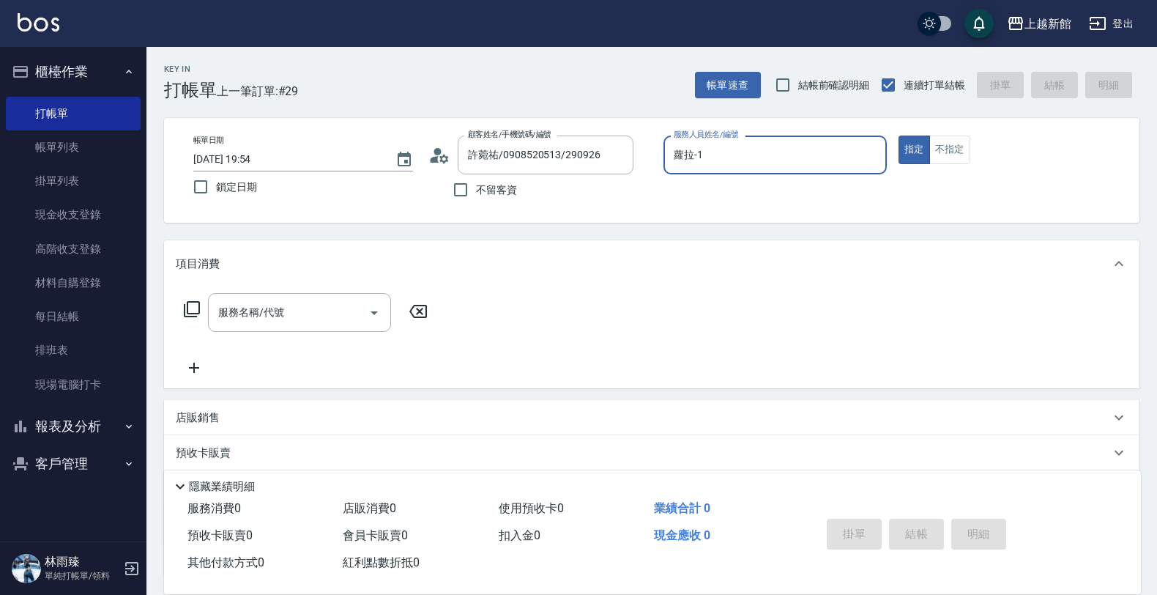
click at [899, 136] on button "指定" at bounding box center [914, 150] width 31 height 29
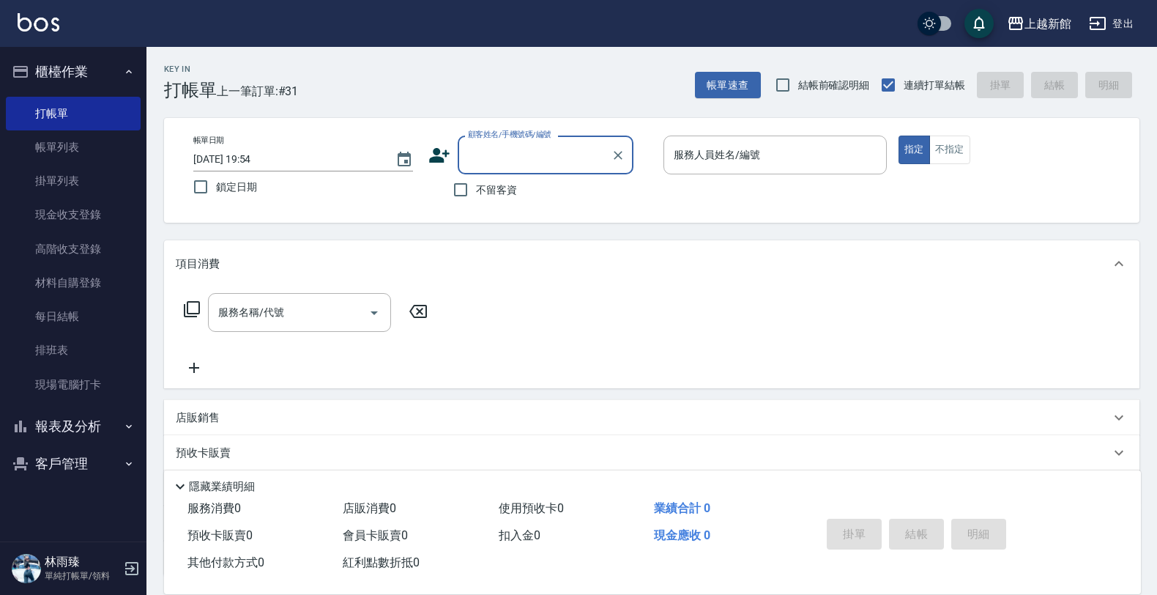
click at [73, 416] on button "報表及分析" at bounding box center [73, 426] width 135 height 38
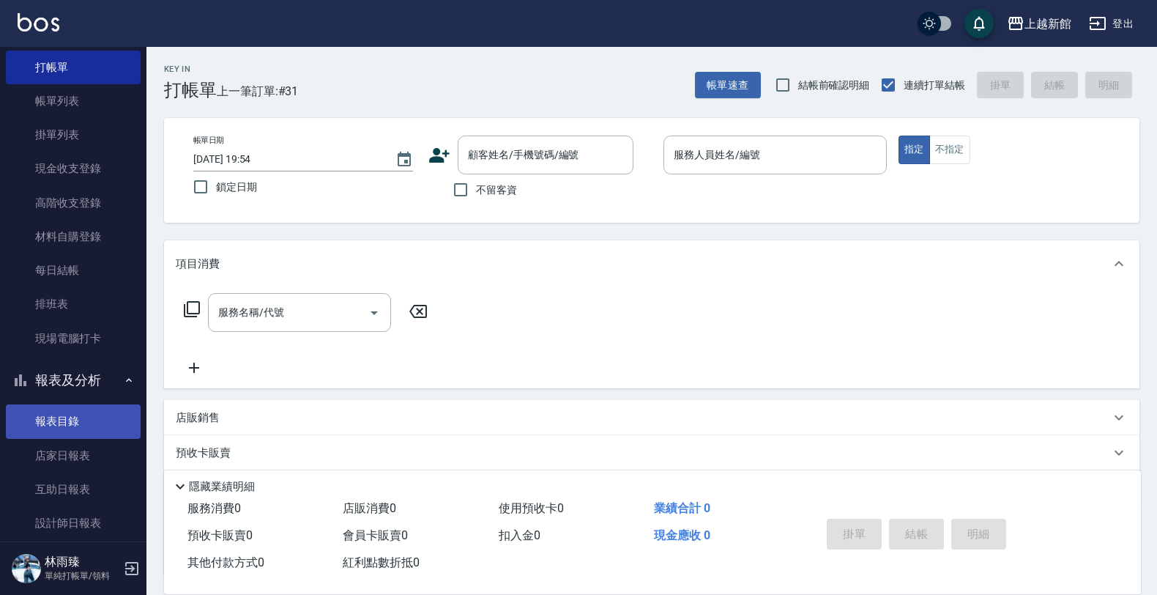
scroll to position [92, 0]
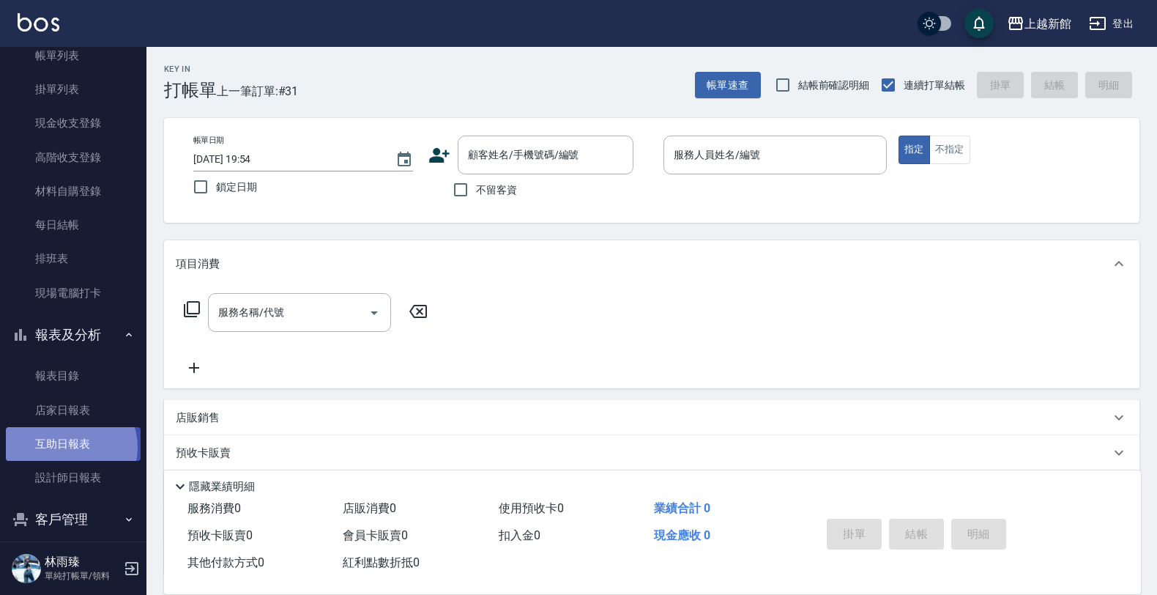
click at [70, 448] on link "互助日報表" at bounding box center [73, 444] width 135 height 34
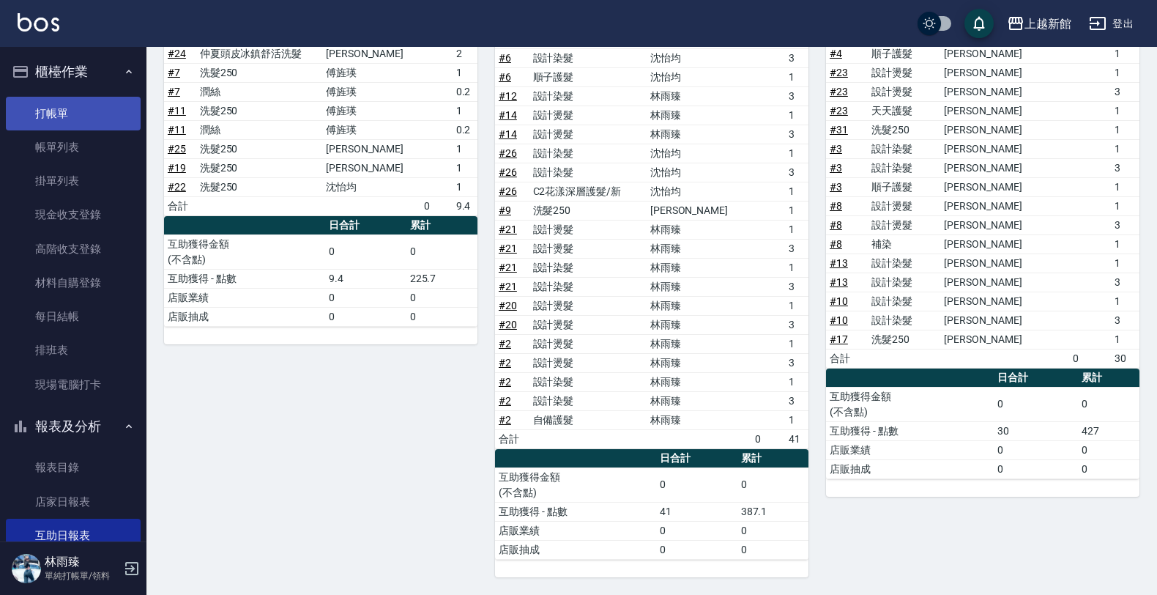
click at [86, 118] on link "打帳單" at bounding box center [73, 114] width 135 height 34
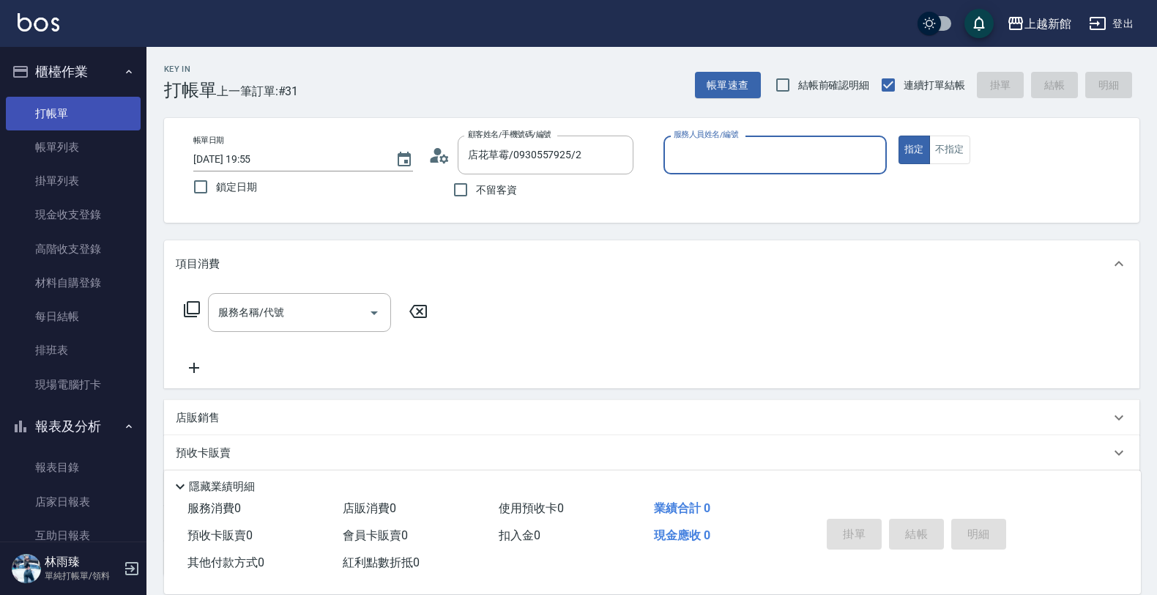
click at [899, 136] on button "指定" at bounding box center [914, 150] width 31 height 29
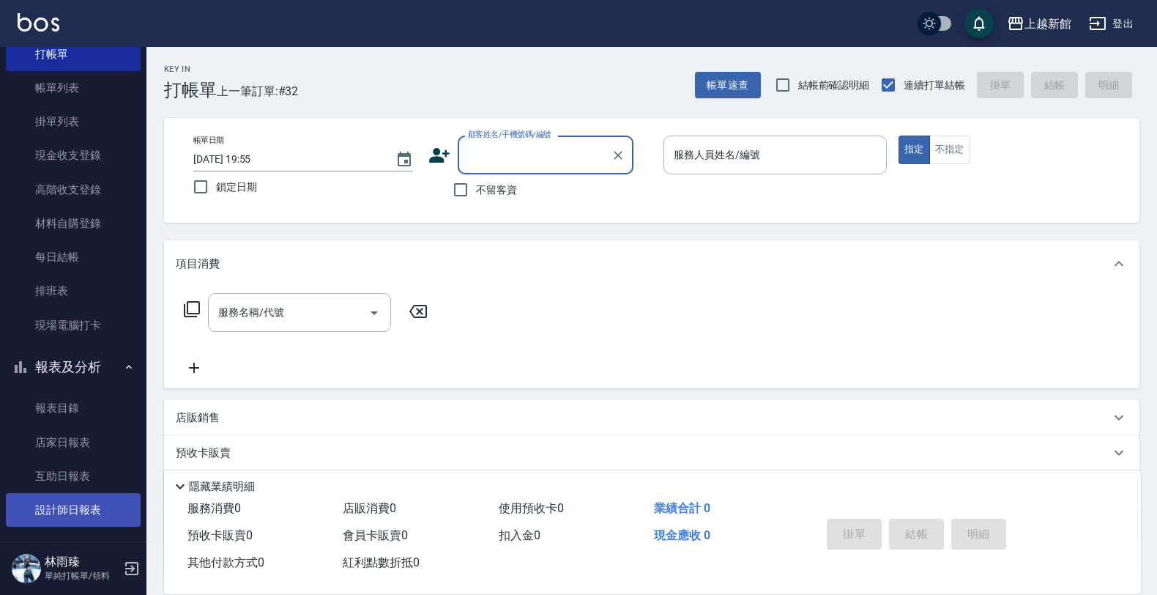
scroll to position [92, 0]
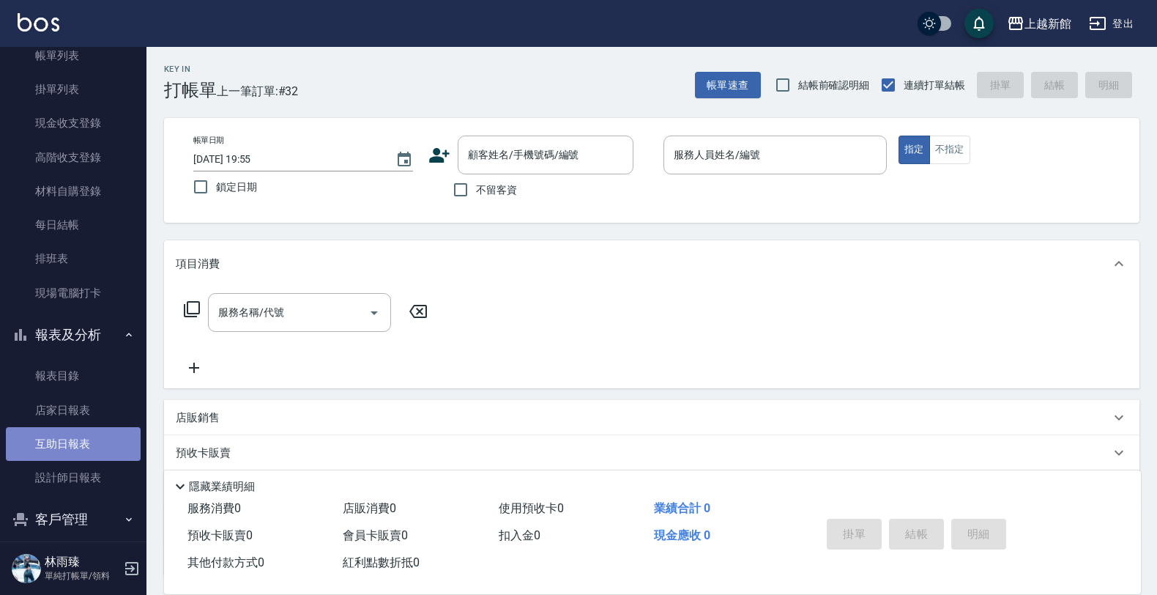
click at [83, 444] on link "互助日報表" at bounding box center [73, 444] width 135 height 34
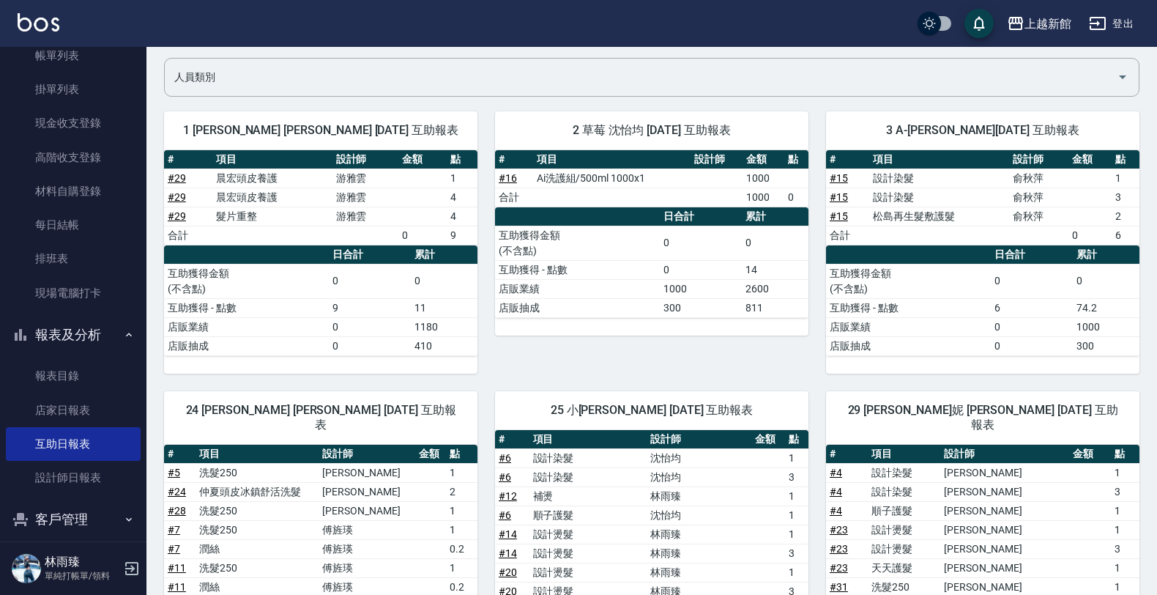
scroll to position [19, 0]
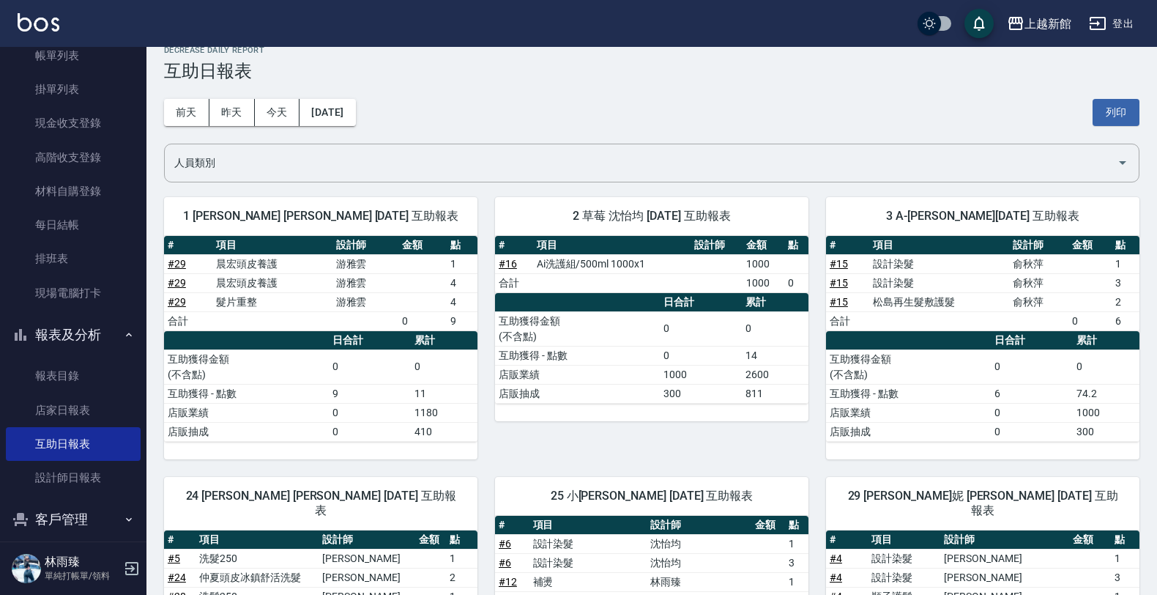
click at [235, 108] on button "昨天" at bounding box center [231, 112] width 45 height 27
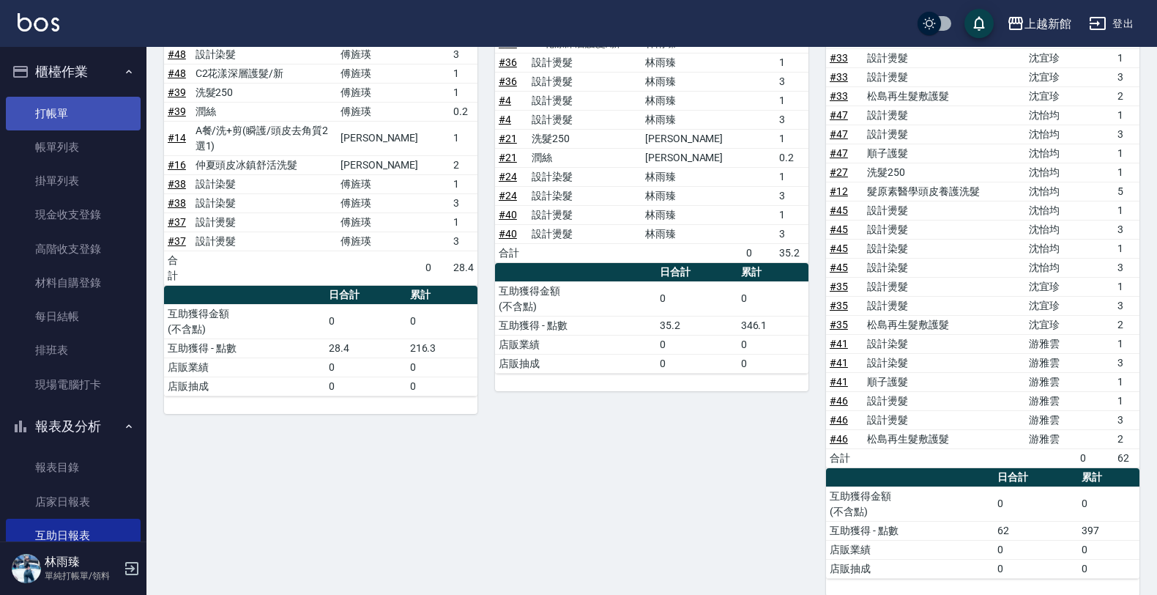
click at [57, 114] on link "打帳單" at bounding box center [73, 114] width 135 height 34
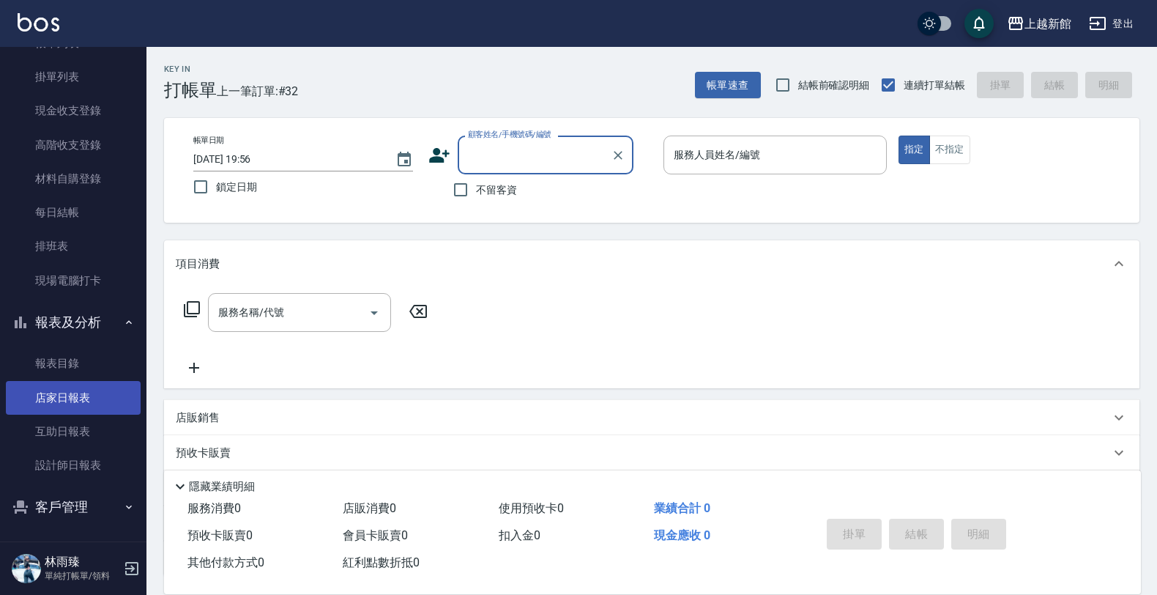
scroll to position [106, 0]
click at [45, 489] on button "客戶管理" at bounding box center [73, 505] width 135 height 38
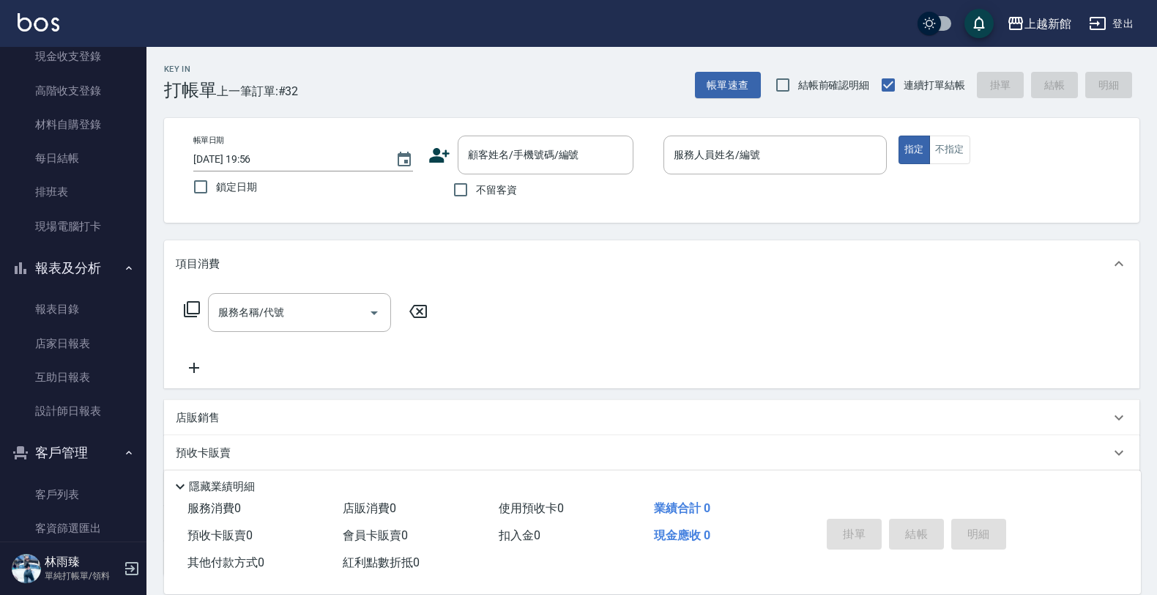
scroll to position [185, 0]
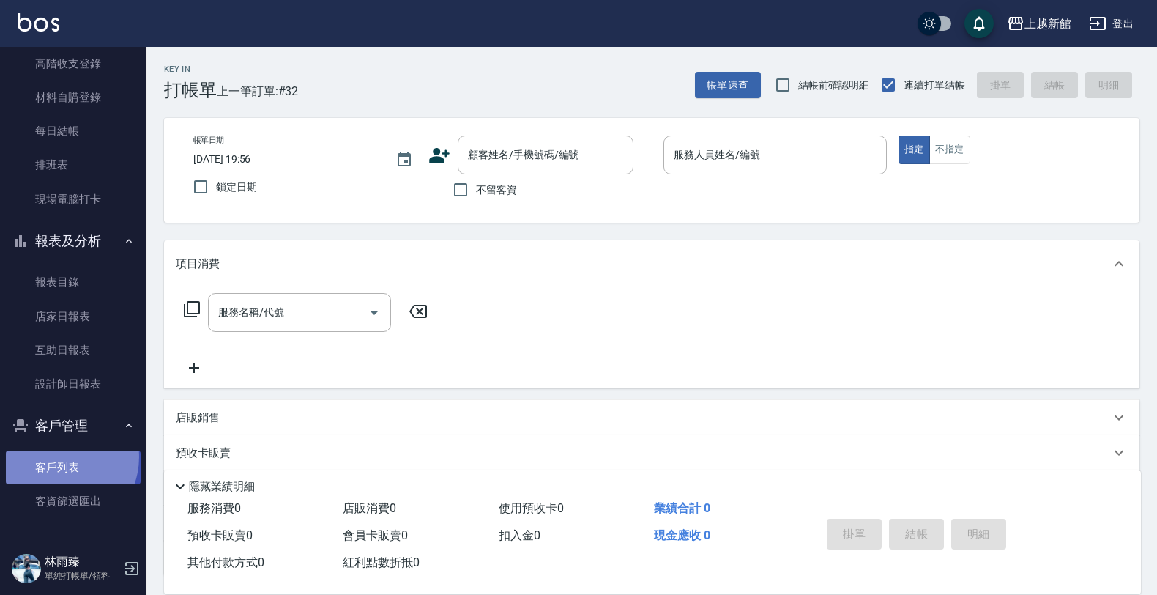
click at [56, 456] on link "客戶列表" at bounding box center [73, 467] width 135 height 34
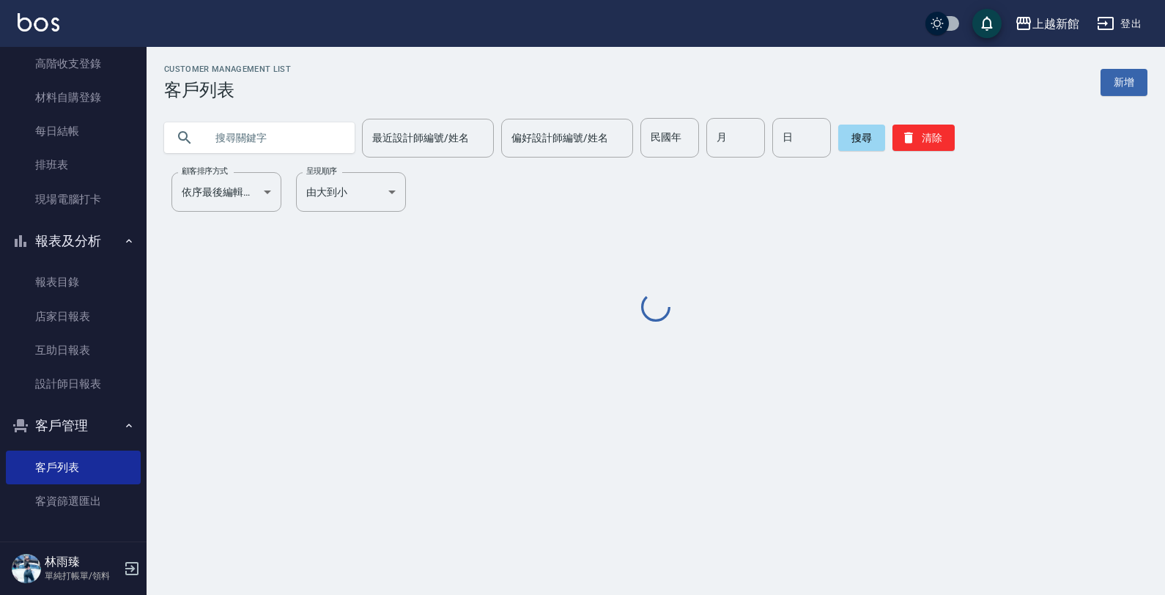
click at [242, 130] on input "text" at bounding box center [274, 138] width 138 height 40
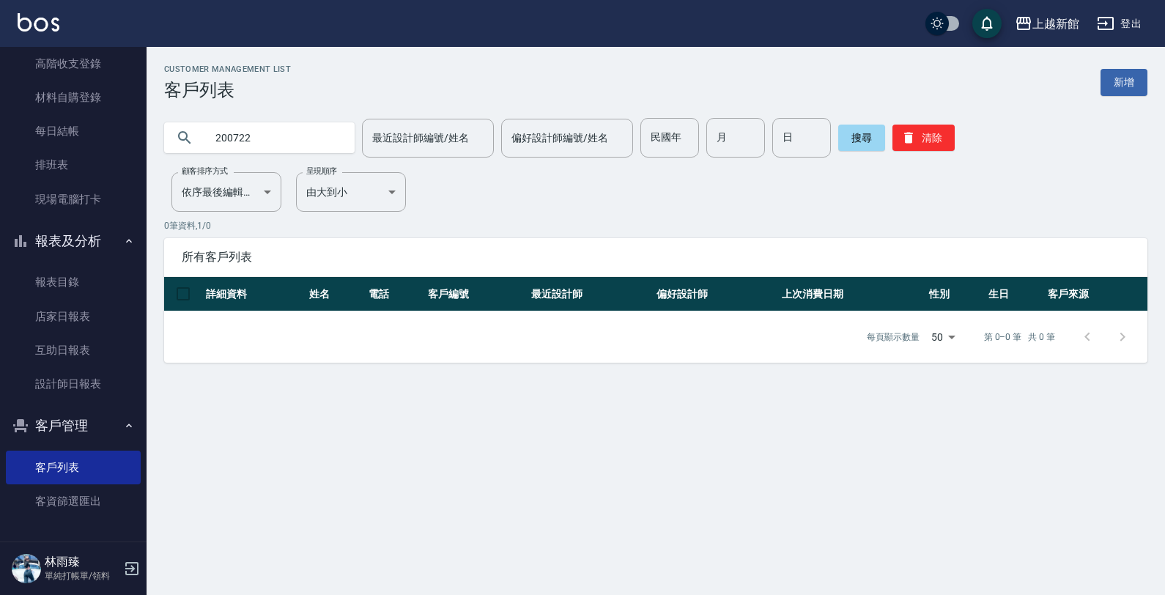
drag, startPoint x: 1134, startPoint y: 88, endPoint x: 1108, endPoint y: 96, distance: 27.6
click at [1132, 89] on link "新增" at bounding box center [1123, 82] width 47 height 27
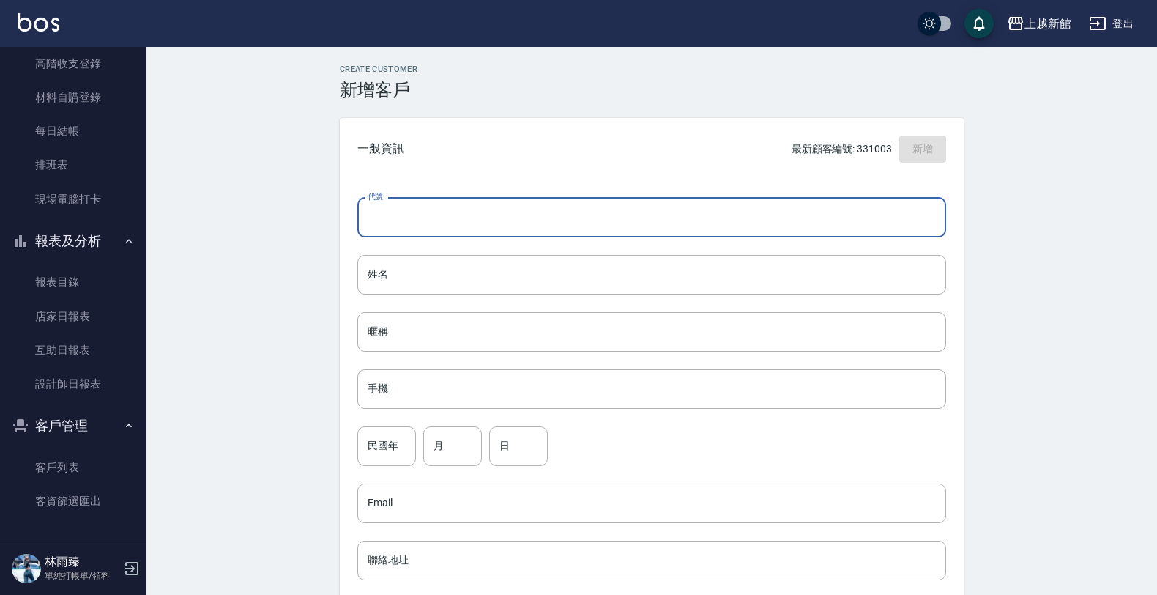
click at [747, 227] on input "代號" at bounding box center [651, 218] width 589 height 40
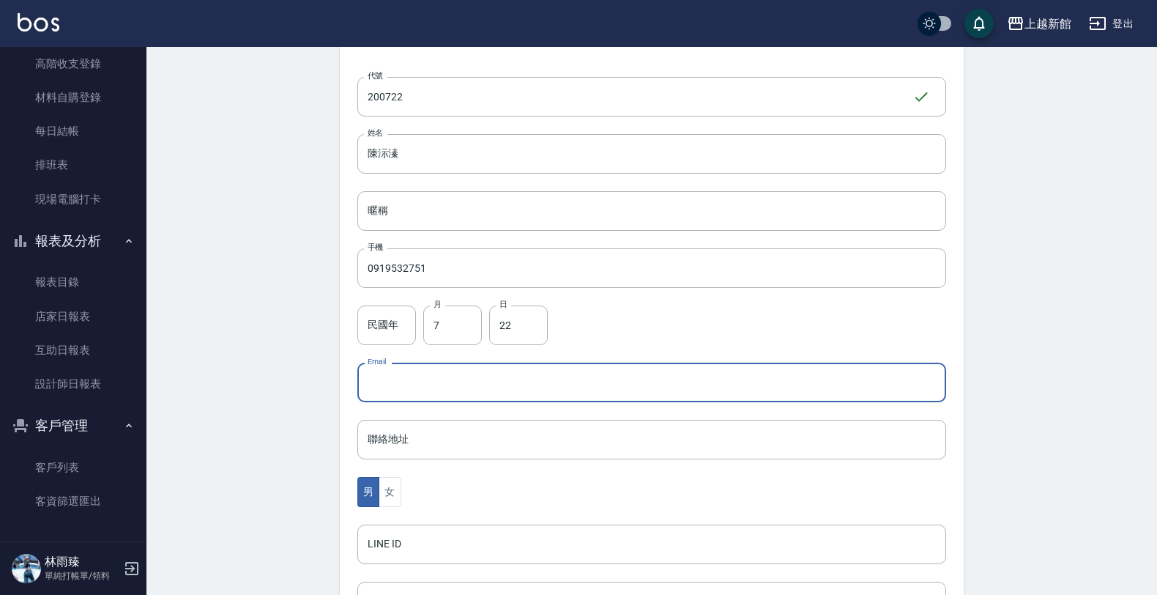
scroll to position [357, 0]
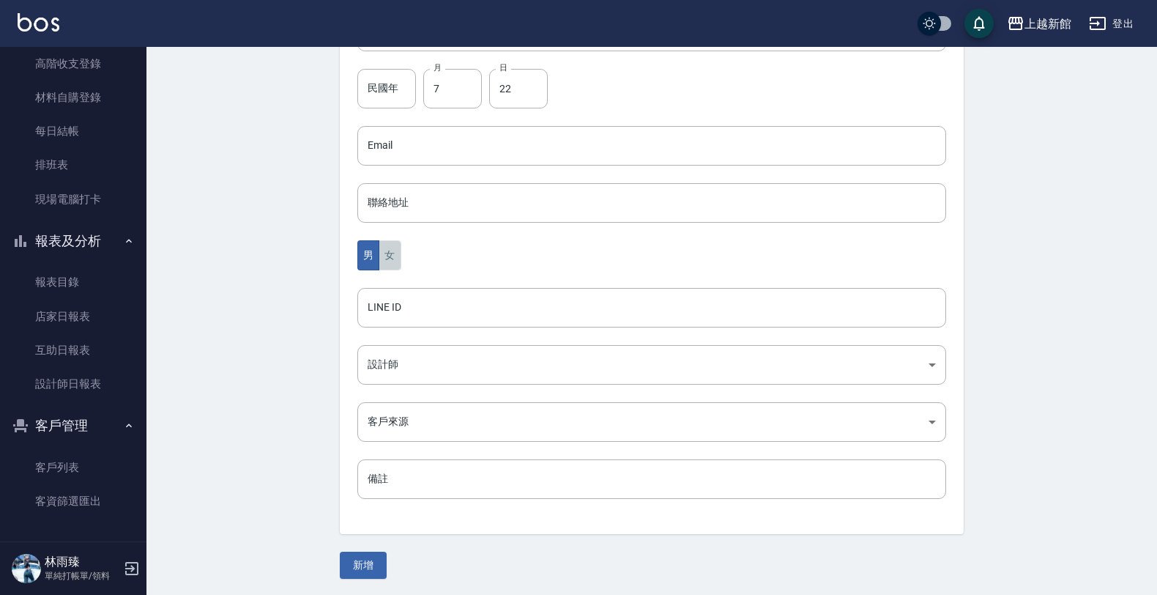
drag, startPoint x: 389, startPoint y: 265, endPoint x: 387, endPoint y: 275, distance: 10.5
click at [387, 273] on div "代號 200722 ​ 代號 姓名 陳沶溱 姓名 暱稱 暱稱 手機 0919532751 手機 民國年 民國年 月 7 月 日 22 日 Email Emai…" at bounding box center [652, 179] width 624 height 712
drag, startPoint x: 387, startPoint y: 256, endPoint x: 371, endPoint y: 316, distance: 61.3
click at [387, 258] on button "女" at bounding box center [390, 255] width 22 height 30
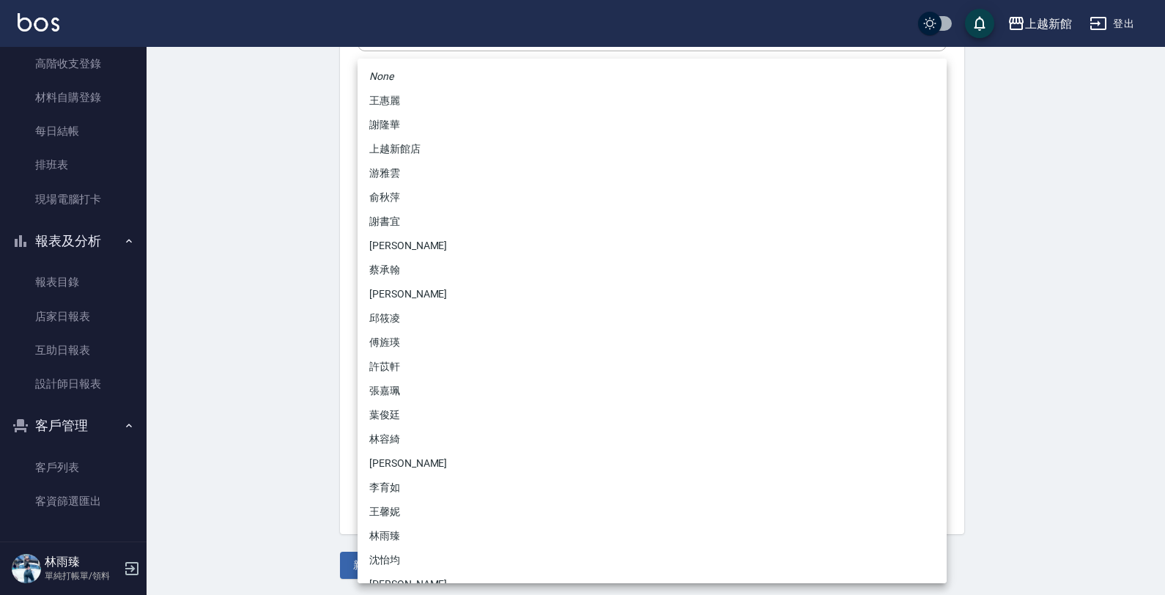
click at [363, 368] on body "上越新館 登出 櫃檯作業 打帳單 帳單列表 掛單列表 現金收支登錄 高階收支登錄 材料自購登錄 每日結帳 排班表 現場電腦打卡 報表及分析 報表目錄 店家日報…" at bounding box center [582, 120] width 1165 height 954
click at [416, 349] on li "傅旌瑛" at bounding box center [651, 342] width 589 height 24
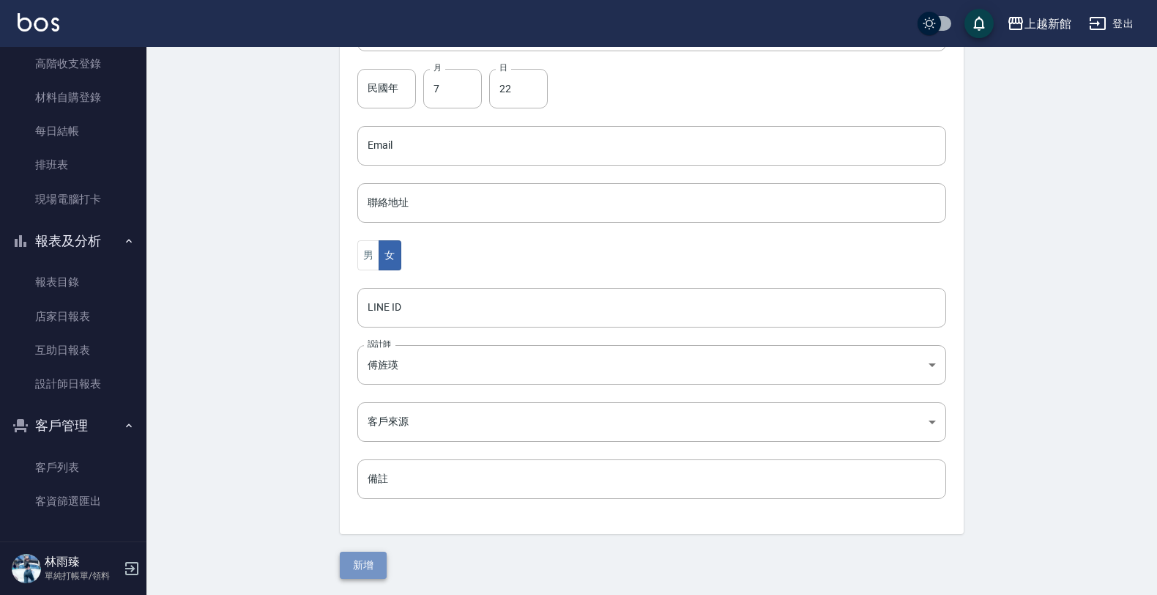
click at [346, 557] on button "新增" at bounding box center [363, 565] width 47 height 27
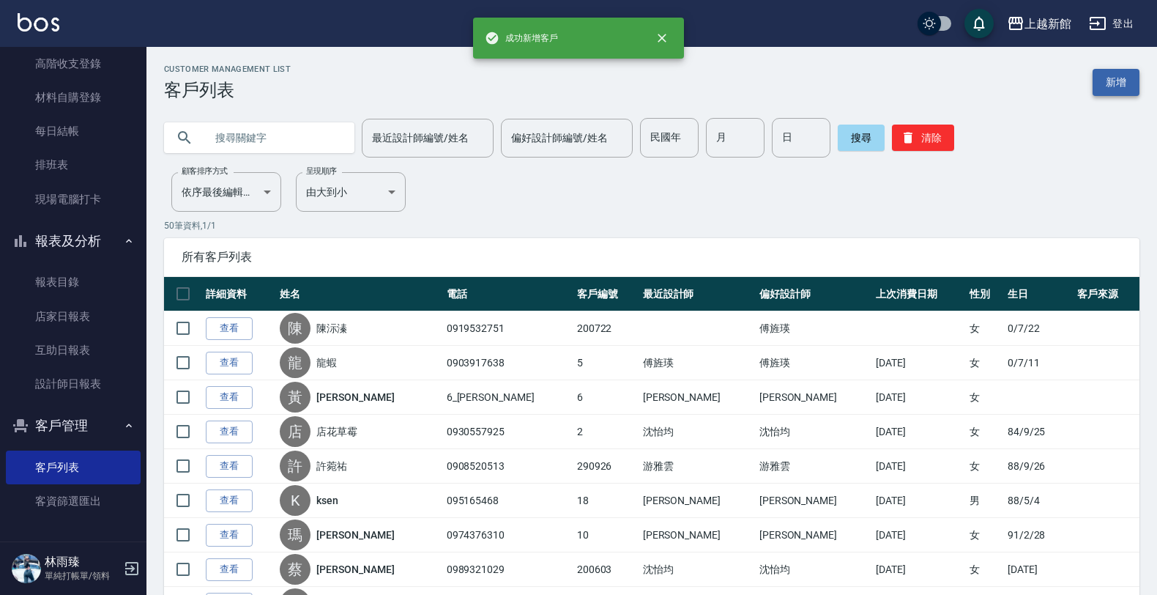
click at [1108, 82] on link "新增" at bounding box center [1116, 82] width 47 height 27
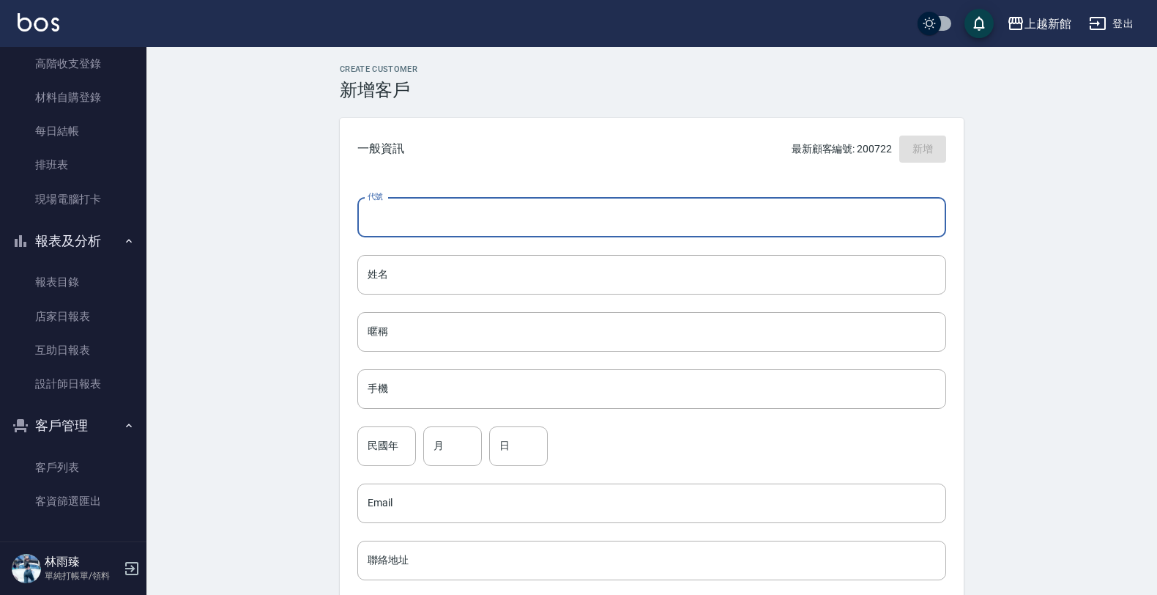
click at [843, 232] on input "代號" at bounding box center [651, 218] width 589 height 40
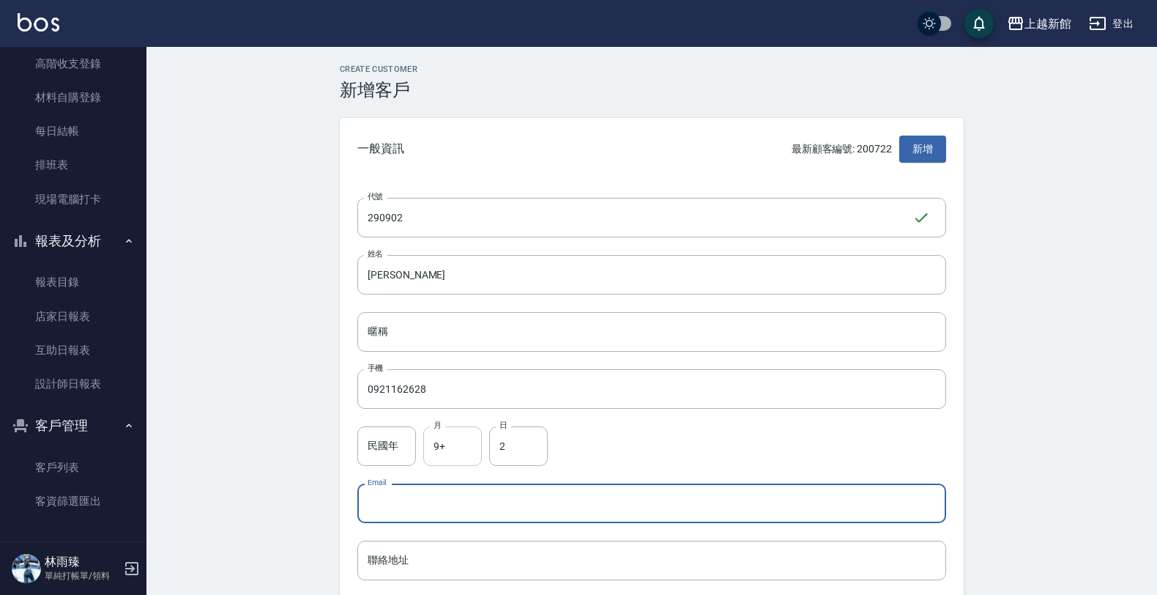
click at [470, 461] on input "9+" at bounding box center [452, 446] width 59 height 40
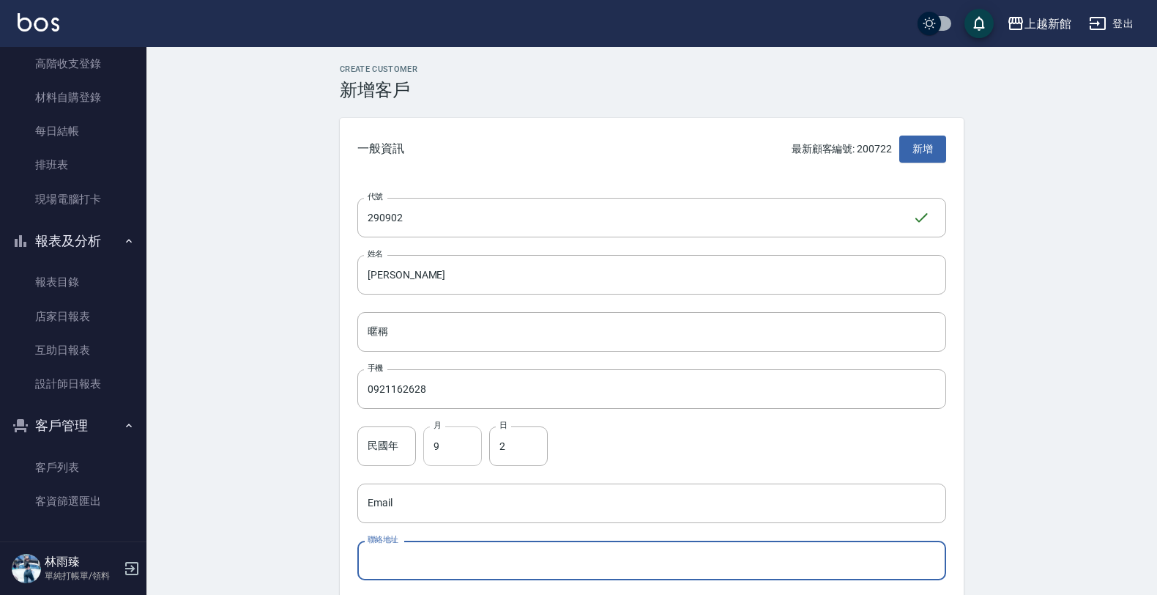
scroll to position [315, 0]
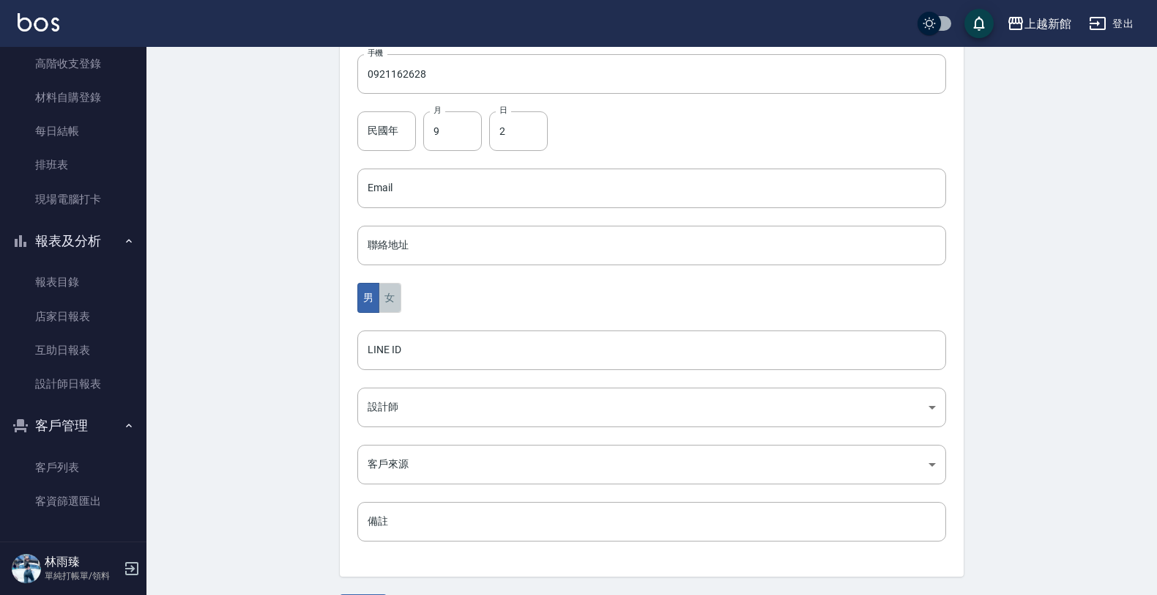
click at [387, 299] on button "女" at bounding box center [390, 298] width 22 height 30
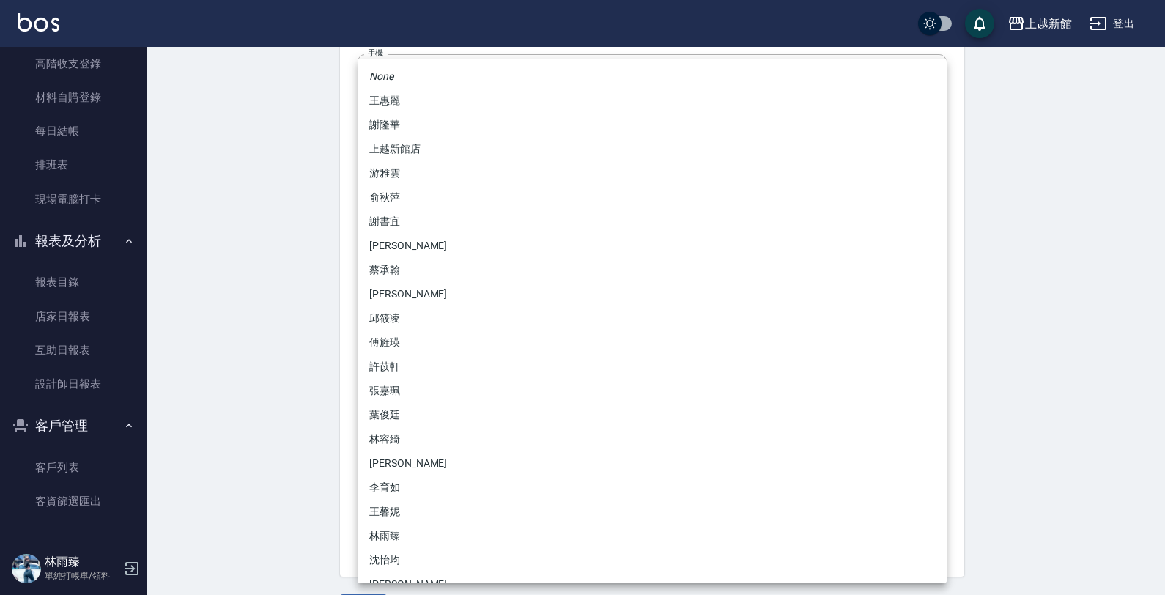
drag, startPoint x: 414, startPoint y: 398, endPoint x: 419, endPoint y: 386, distance: 12.8
click at [415, 390] on body "上越新館 登出 櫃檯作業 打帳單 帳單列表 掛單列表 現金收支登錄 高階收支登錄 材料自購登錄 每日結帳 排班表 現場電腦打卡 報表及分析 報表目錄 店家日報…" at bounding box center [582, 162] width 1165 height 954
click at [405, 344] on li "傅旌瑛" at bounding box center [651, 342] width 589 height 24
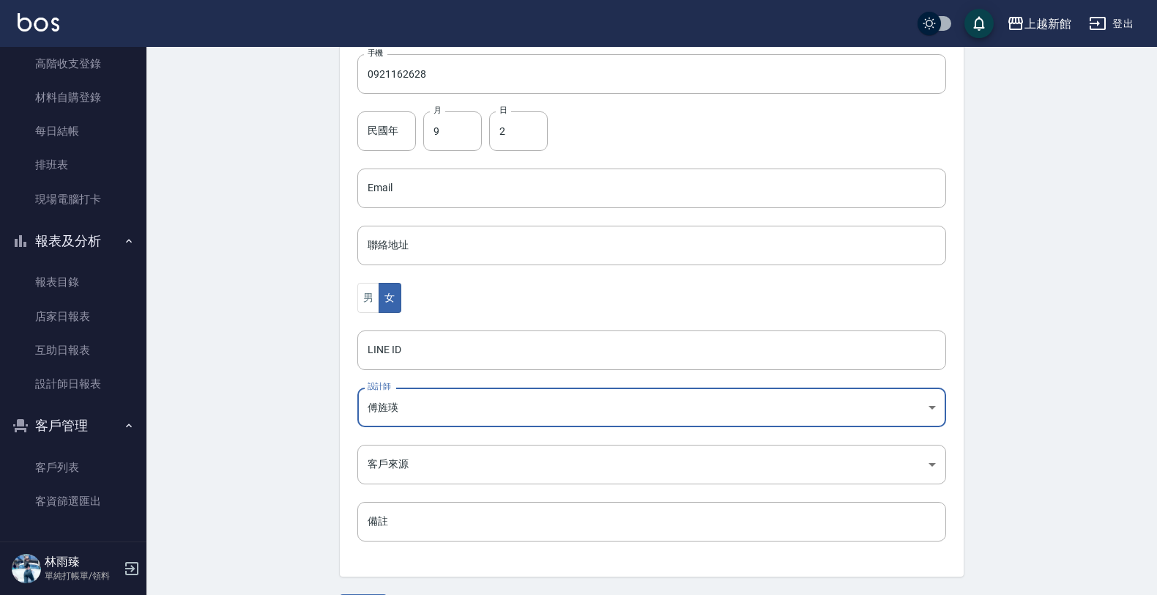
scroll to position [357, 0]
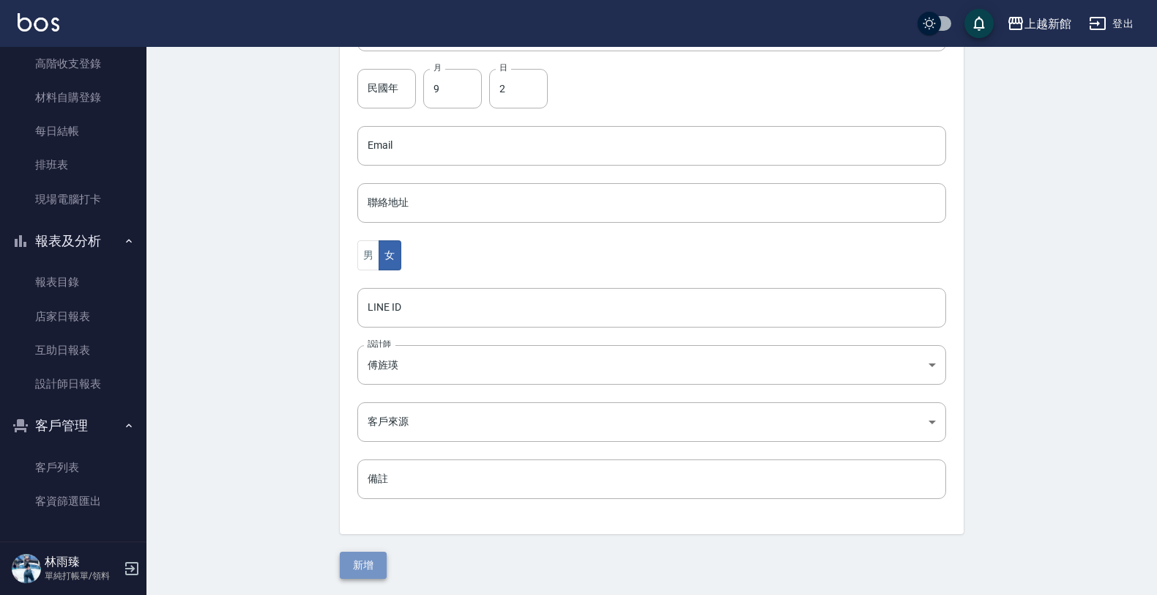
click at [370, 564] on button "新增" at bounding box center [363, 565] width 47 height 27
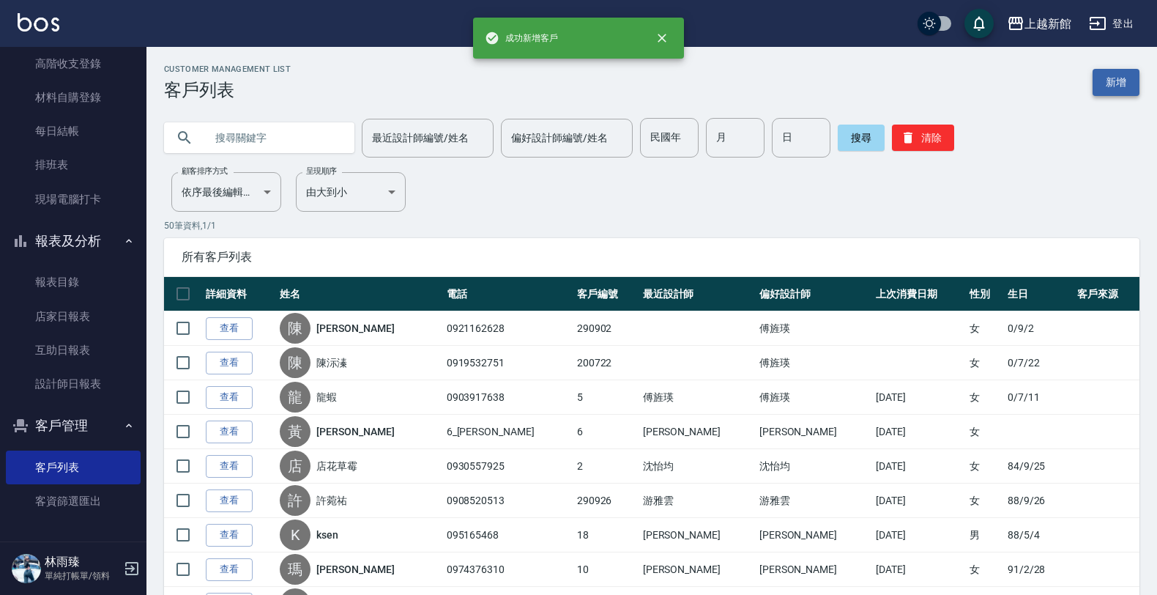
click at [1108, 86] on link "新增" at bounding box center [1116, 82] width 47 height 27
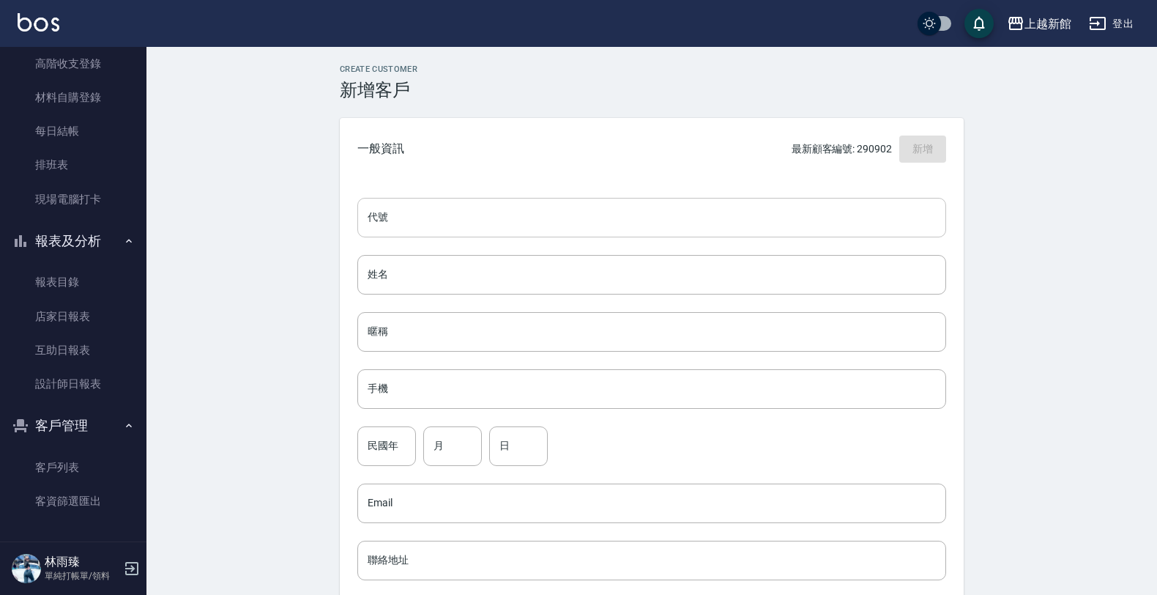
click at [815, 209] on input "代號" at bounding box center [651, 218] width 589 height 40
click at [404, 434] on input "0" at bounding box center [386, 446] width 59 height 40
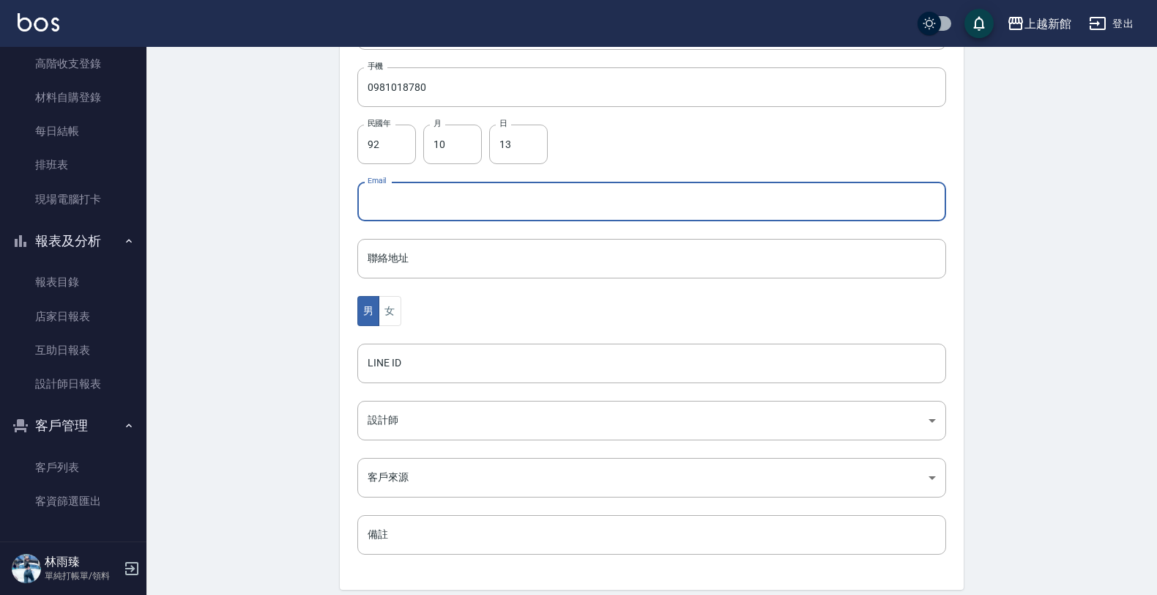
scroll to position [357, 0]
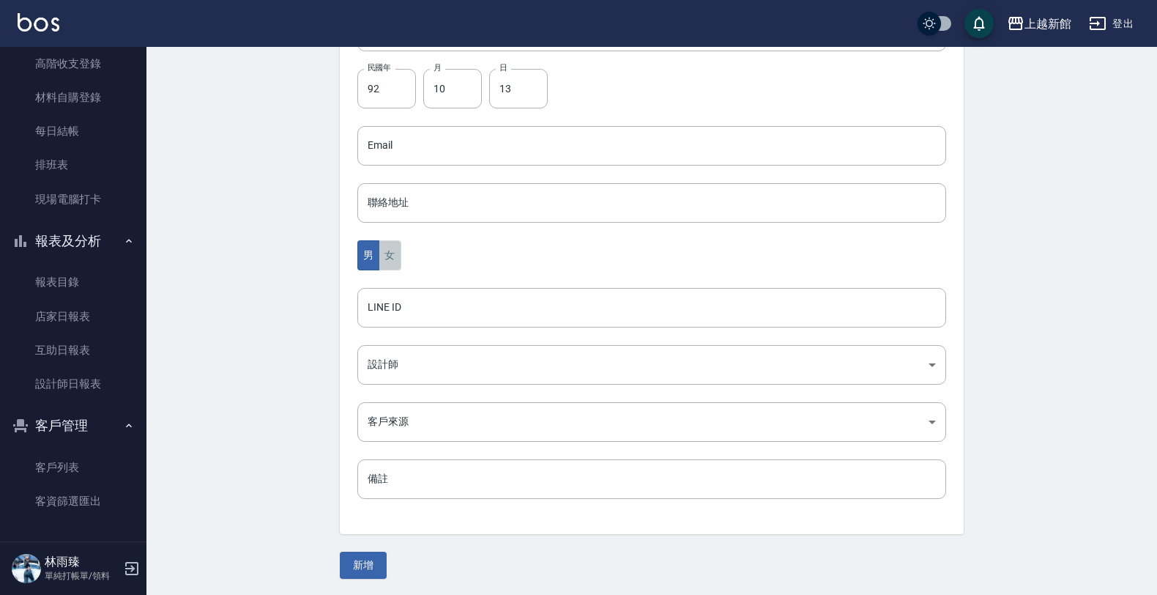
click at [393, 258] on button "女" at bounding box center [390, 255] width 22 height 30
click at [401, 368] on body "上越新館 登出 櫃檯作業 打帳單 帳單列表 掛單列表 現金收支登錄 高階收支登錄 材料自購登錄 每日結帳 排班表 現場電腦打卡 報表及分析 報表目錄 店家日報…" at bounding box center [578, 120] width 1157 height 954
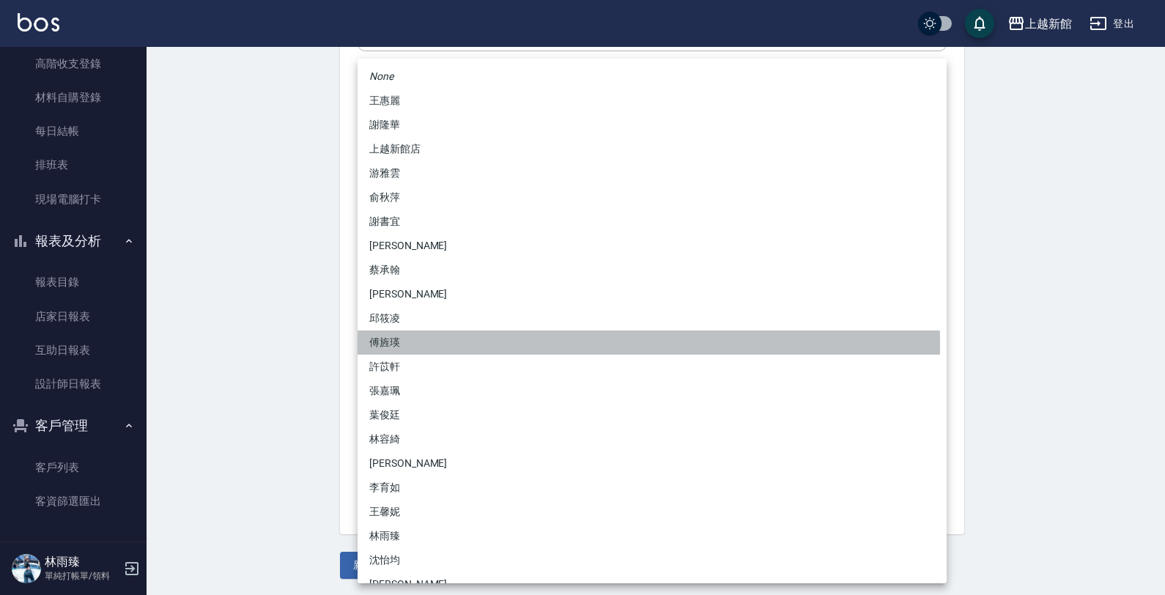
drag, startPoint x: 396, startPoint y: 344, endPoint x: 390, endPoint y: 366, distance: 22.6
click at [396, 345] on li "傅旌瑛" at bounding box center [651, 342] width 589 height 24
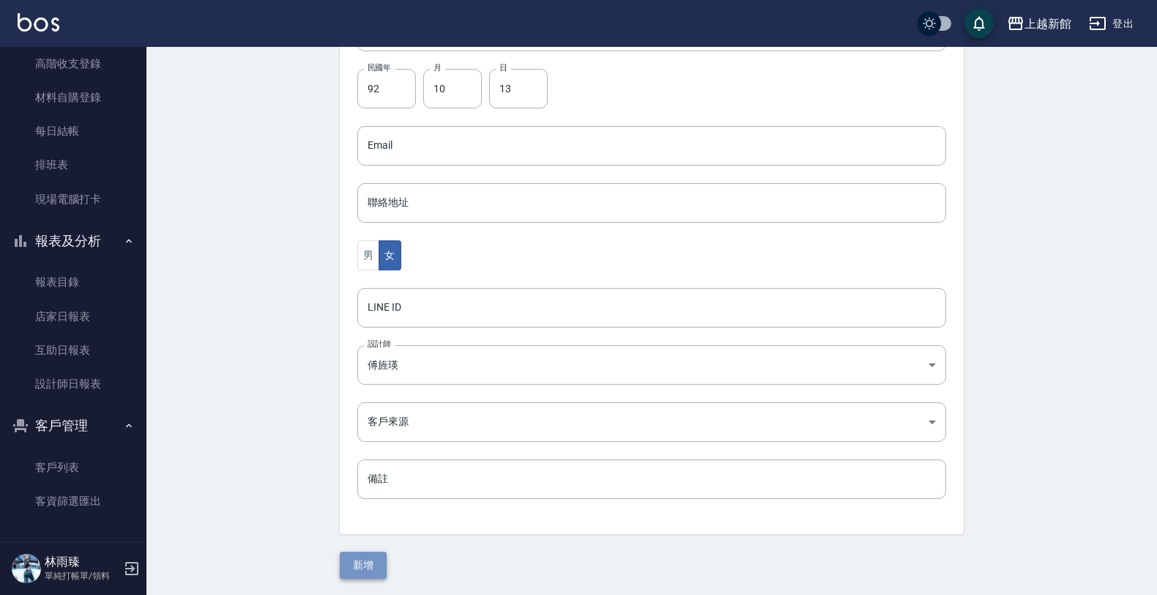
click at [382, 569] on button "新增" at bounding box center [363, 565] width 47 height 27
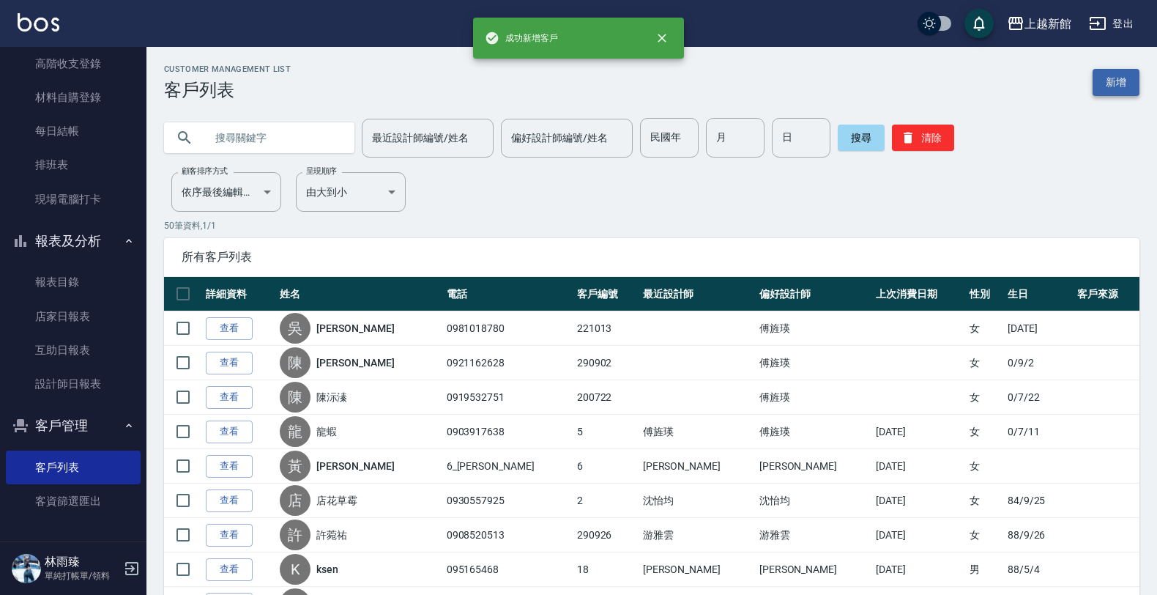
click at [1108, 88] on link "新增" at bounding box center [1116, 82] width 47 height 27
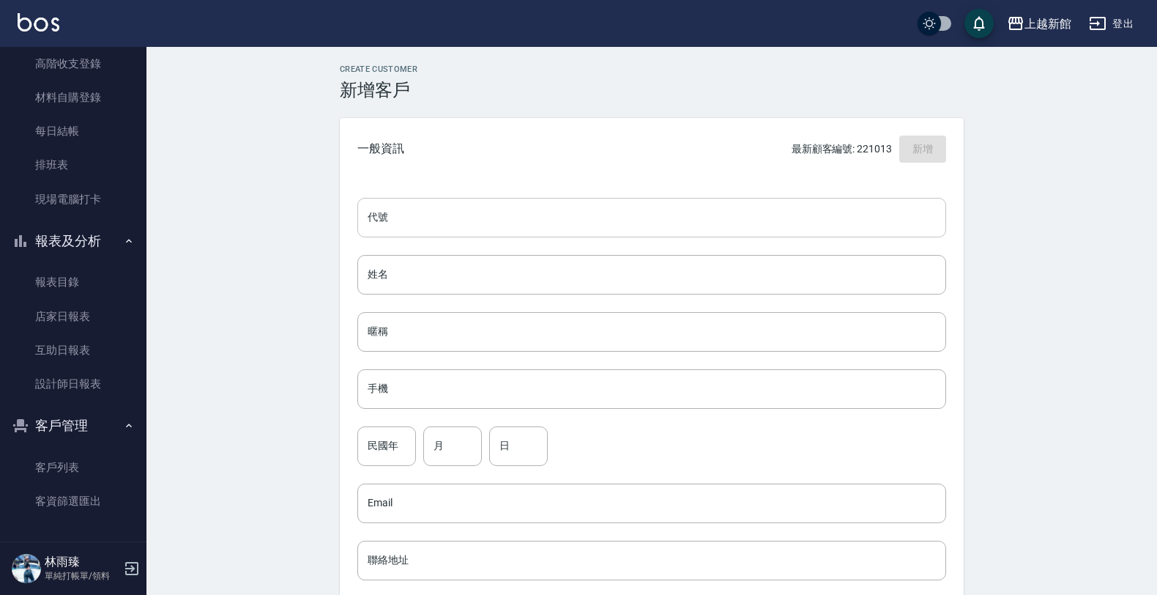
drag, startPoint x: 777, startPoint y: 168, endPoint x: 777, endPoint y: 213, distance: 44.7
click at [779, 178] on div "一般資訊 最新顧客編號: 221013 新增" at bounding box center [652, 149] width 624 height 62
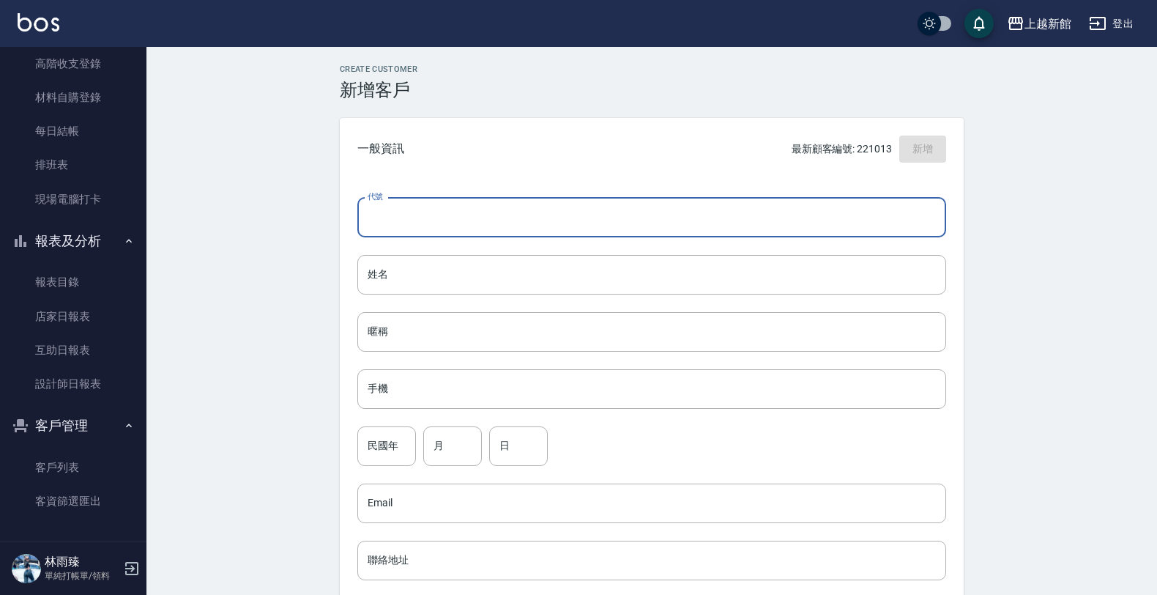
click at [777, 213] on input "代號" at bounding box center [651, 218] width 589 height 40
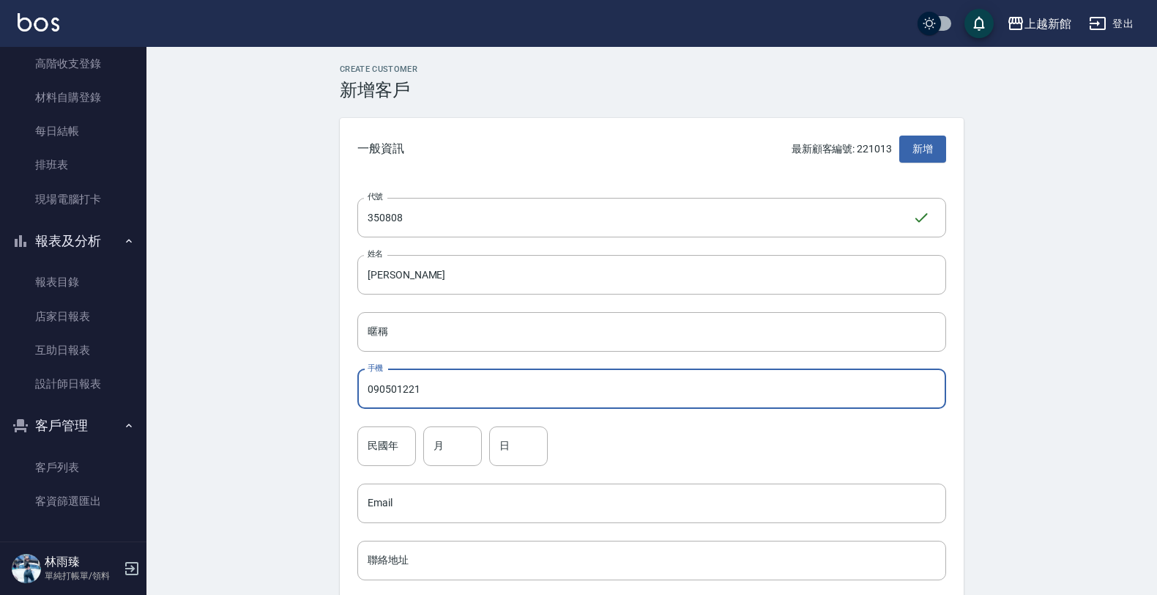
click at [481, 382] on input "090501221" at bounding box center [651, 389] width 589 height 40
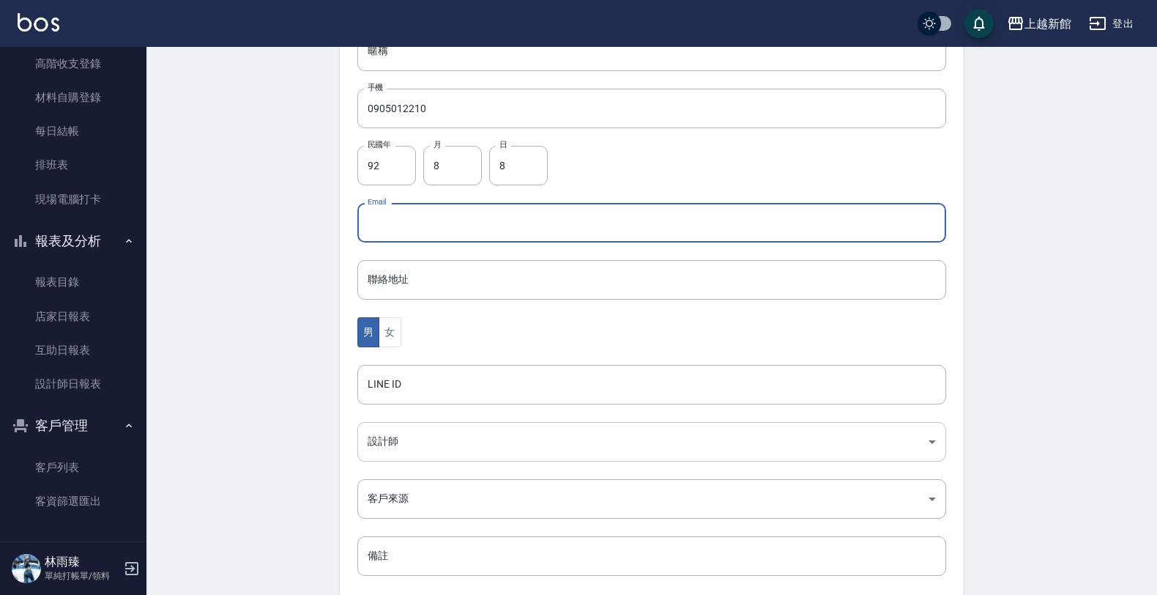
scroll to position [357, 0]
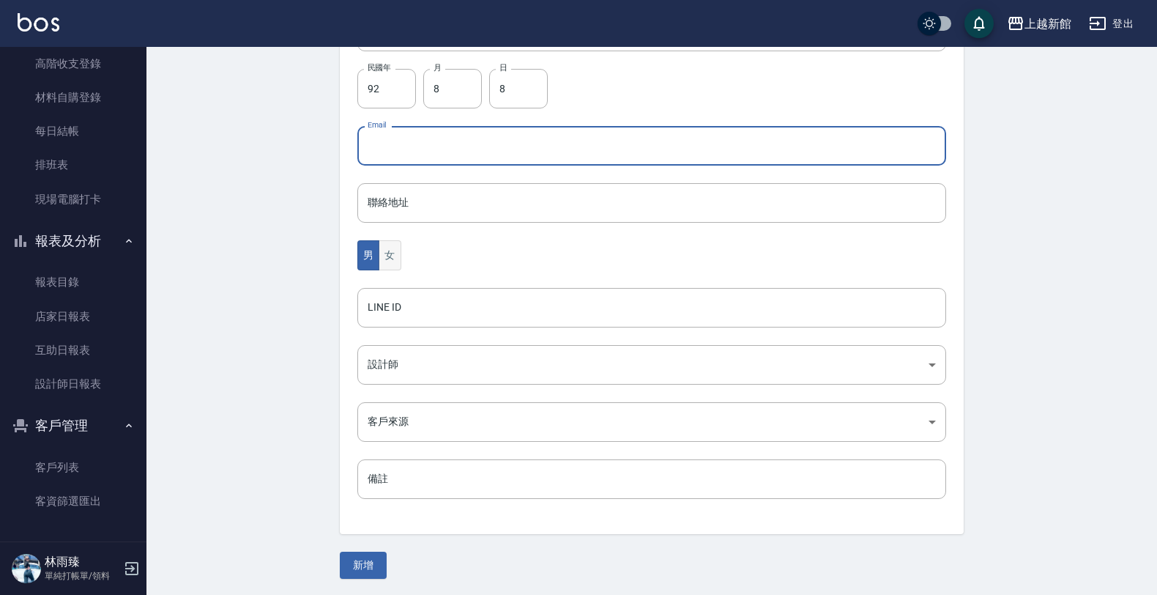
drag, startPoint x: 376, startPoint y: 238, endPoint x: 383, endPoint y: 245, distance: 10.4
click at [381, 242] on div "代號 350808 ​ 代號 姓名 宋芊芸 姓名 暱稱 暱稱 手機 0905012210 手機 民國年 92 民國年 月 8 月 日 8 日 Email Em…" at bounding box center [652, 179] width 624 height 712
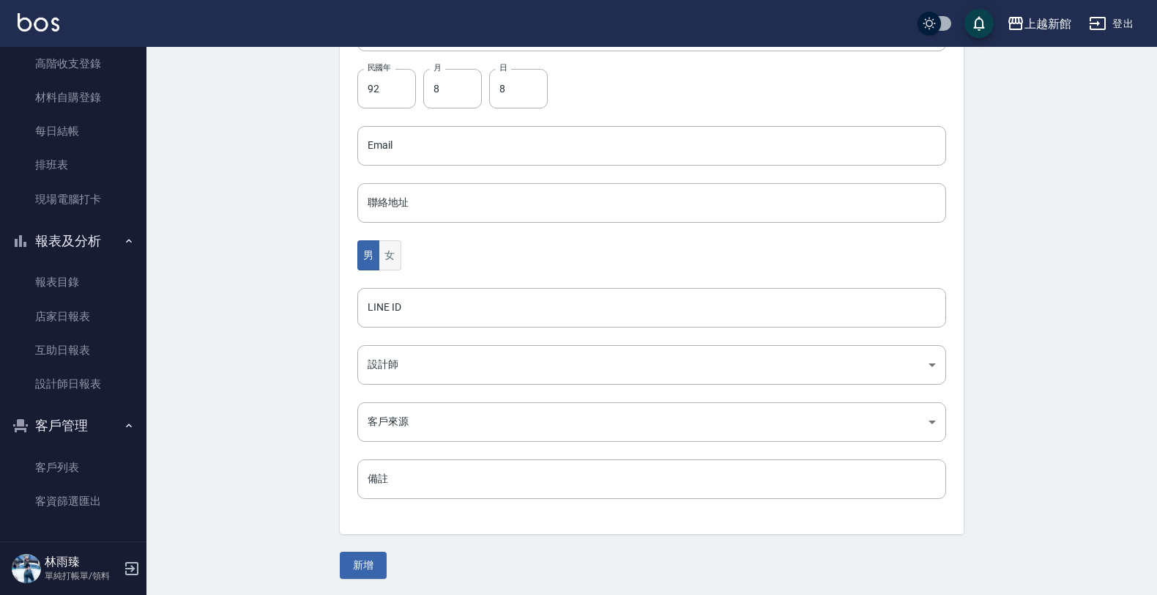
click at [385, 246] on button "女" at bounding box center [390, 255] width 22 height 30
click at [390, 368] on body "上越新館 登出 櫃檯作業 打帳單 帳單列表 掛單列表 現金收支登錄 高階收支登錄 材料自購登錄 每日結帳 排班表 現場電腦打卡 報表及分析 報表目錄 店家日報…" at bounding box center [578, 120] width 1157 height 954
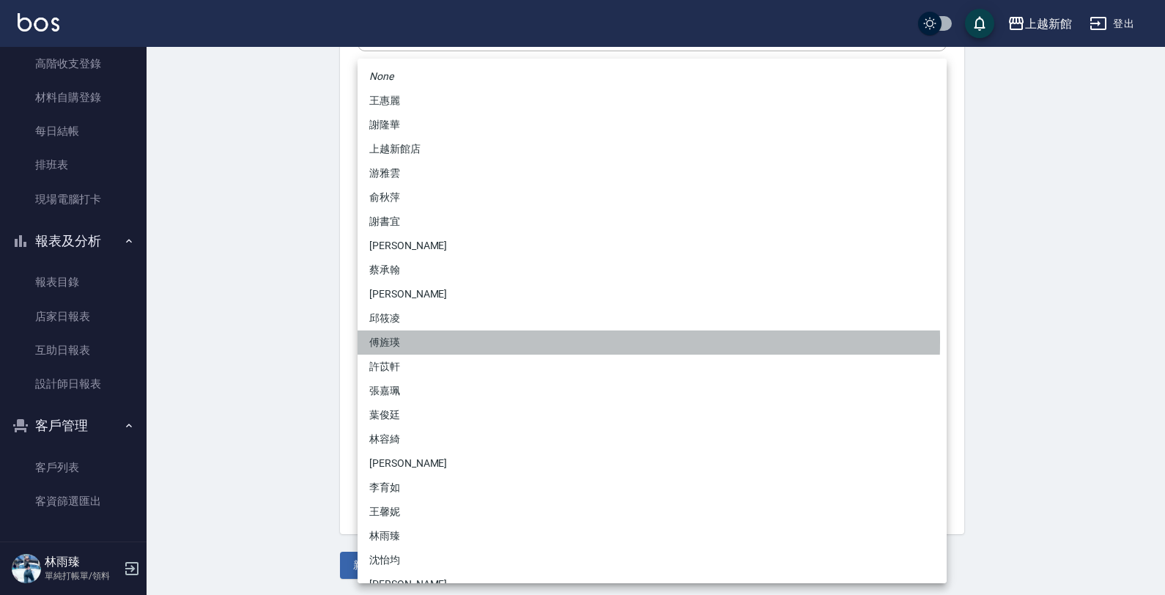
drag, startPoint x: 379, startPoint y: 341, endPoint x: 374, endPoint y: 349, distance: 9.6
click at [379, 341] on li "傅旌瑛" at bounding box center [651, 342] width 589 height 24
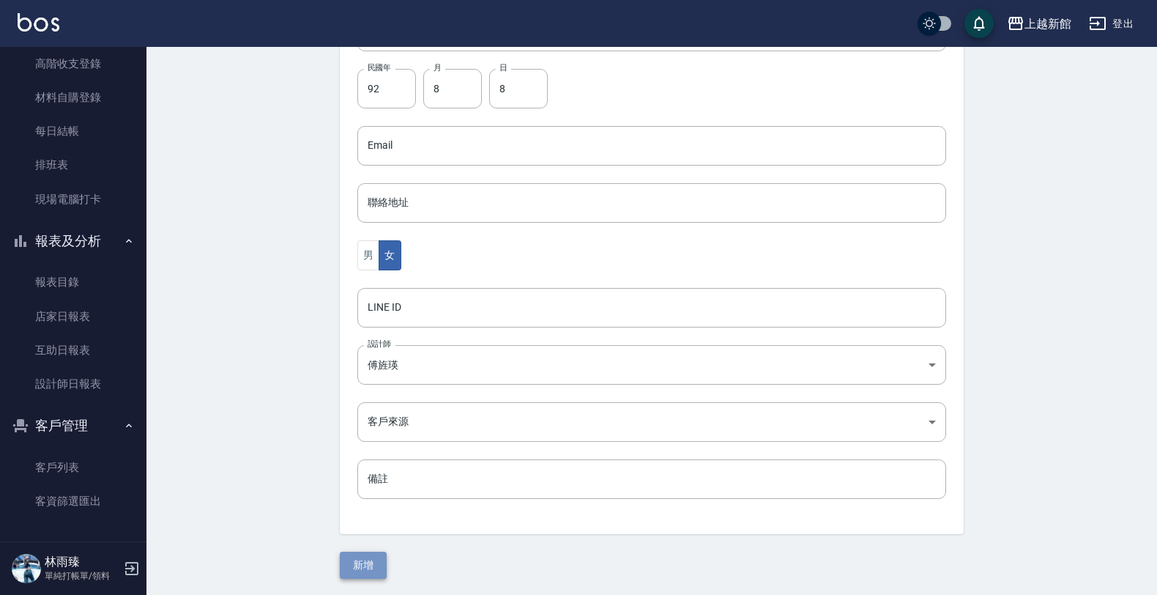
click at [365, 561] on button "新增" at bounding box center [363, 565] width 47 height 27
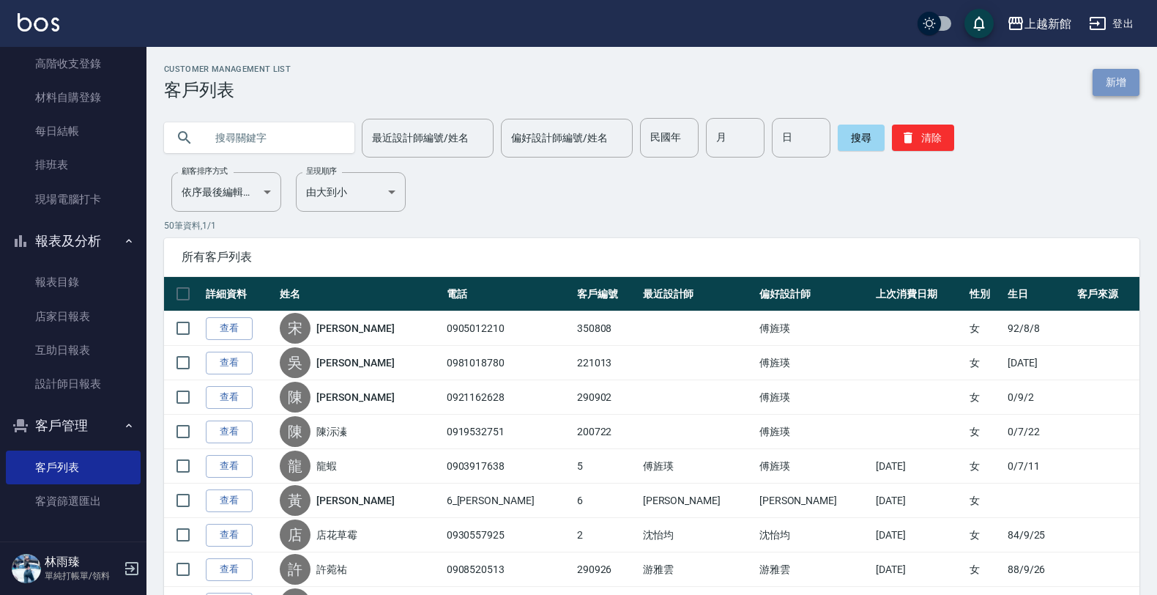
click at [1101, 86] on link "新增" at bounding box center [1116, 82] width 47 height 27
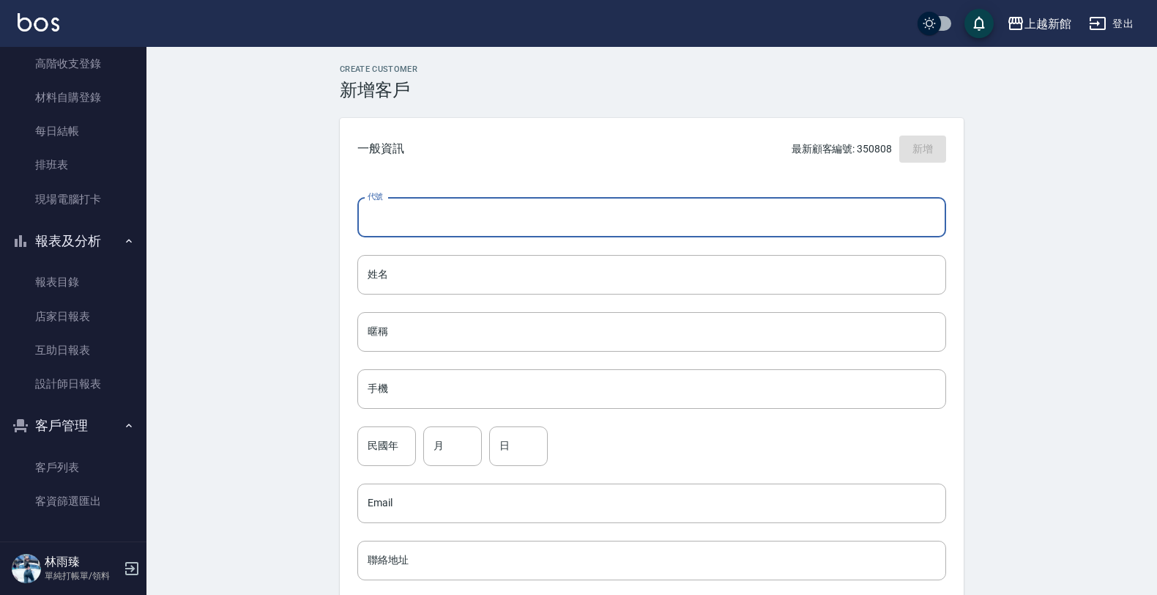
click at [807, 224] on input "代號" at bounding box center [651, 218] width 589 height 40
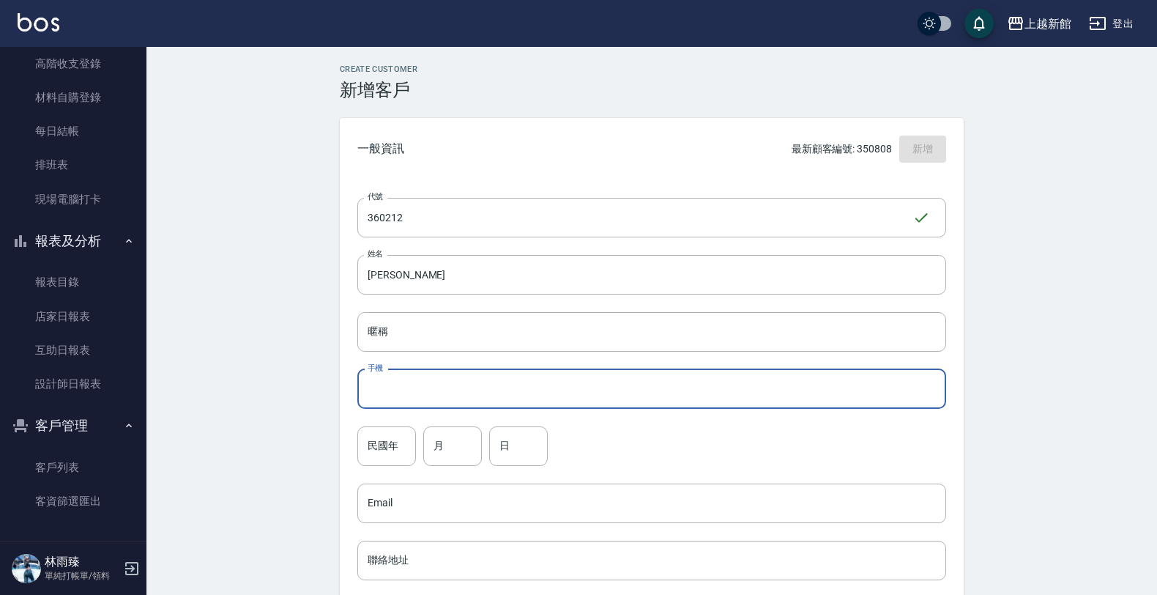
click at [465, 379] on input "手機" at bounding box center [651, 389] width 589 height 40
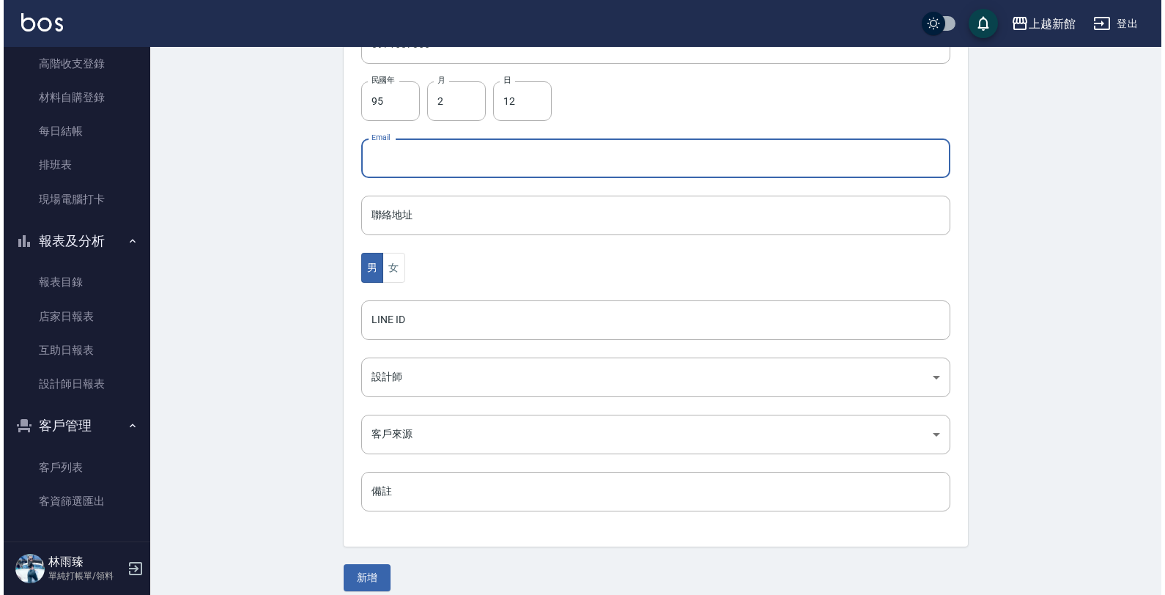
scroll to position [357, 0]
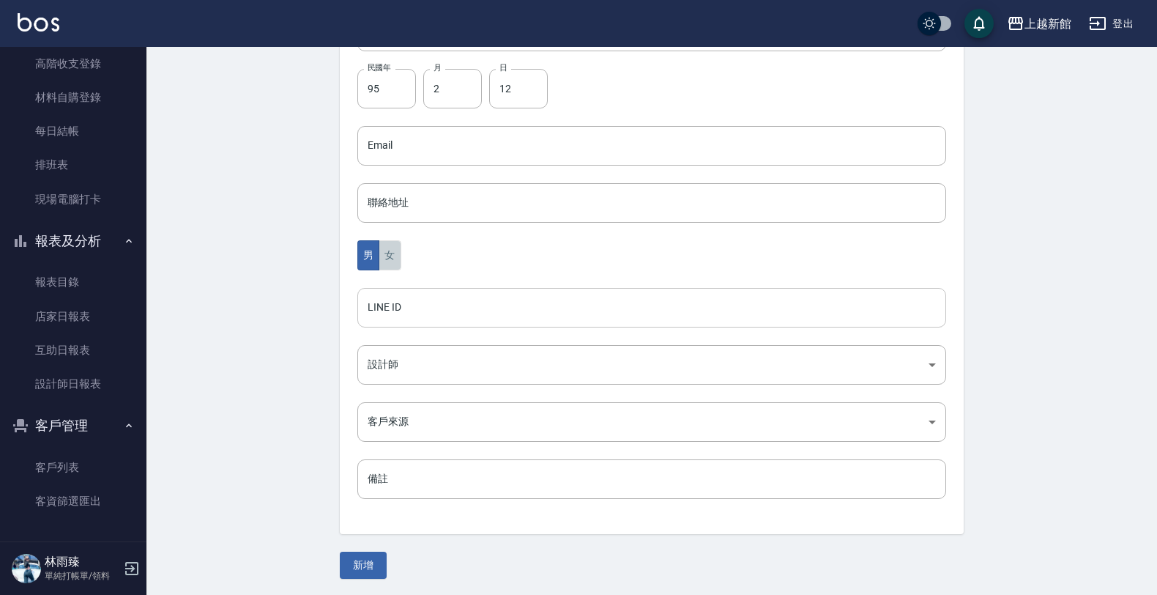
drag, startPoint x: 382, startPoint y: 255, endPoint x: 377, endPoint y: 314, distance: 58.8
click at [382, 256] on button "女" at bounding box center [390, 255] width 22 height 30
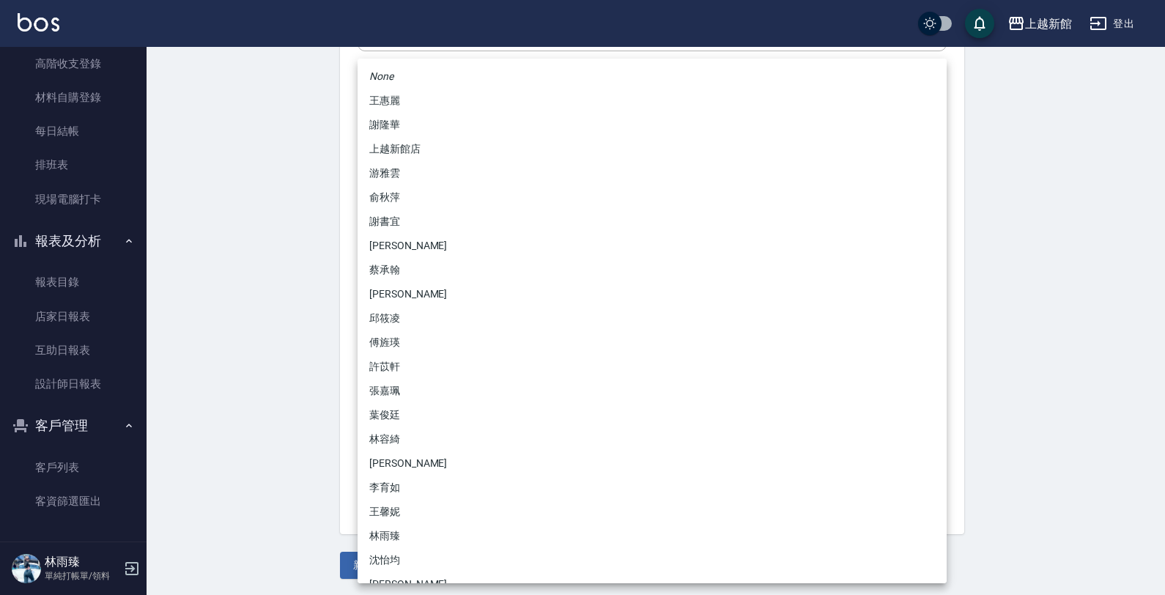
click at [389, 370] on body "上越新館 登出 櫃檯作業 打帳單 帳單列表 掛單列表 現金收支登錄 高階收支登錄 材料自購登錄 每日結帳 排班表 現場電腦打卡 報表及分析 報表目錄 店家日報…" at bounding box center [582, 120] width 1165 height 954
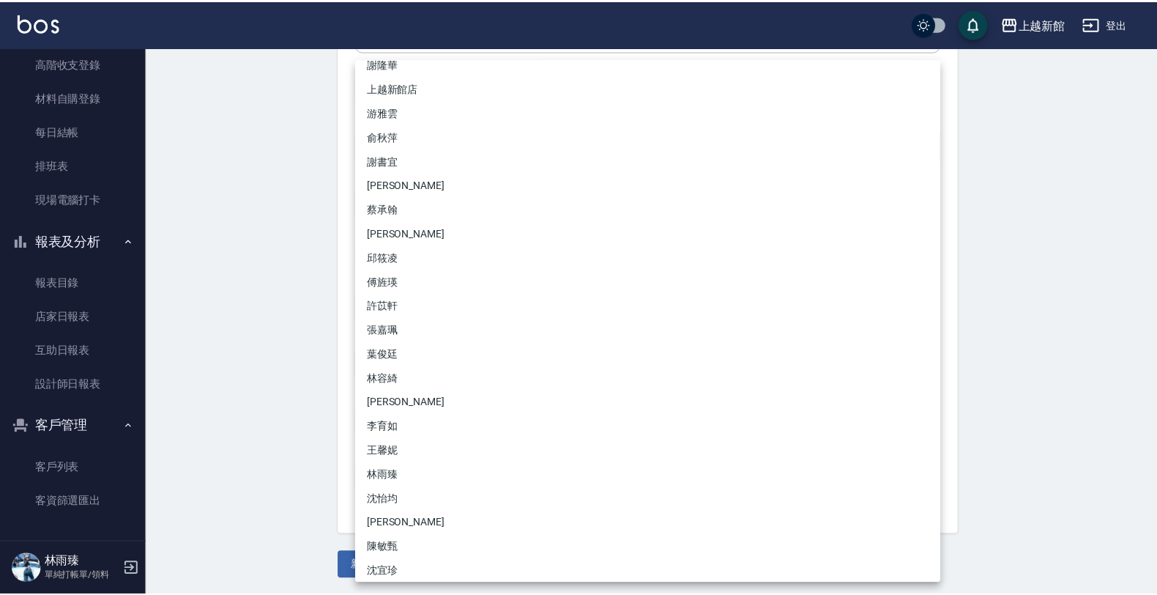
scroll to position [92, 0]
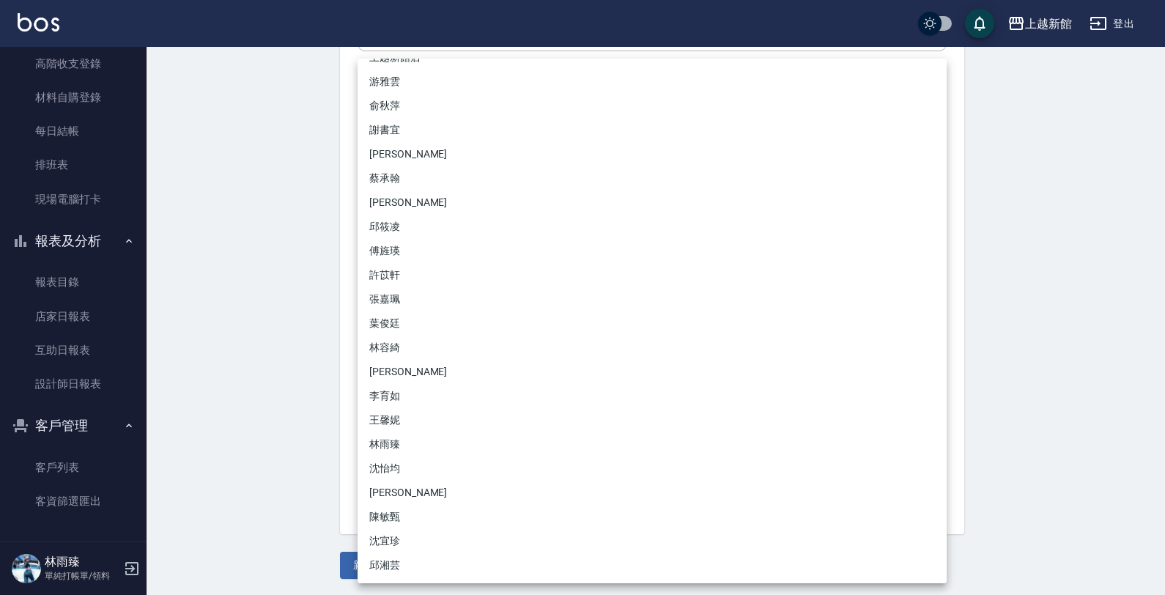
click at [374, 463] on li "沈怡均" at bounding box center [651, 468] width 589 height 24
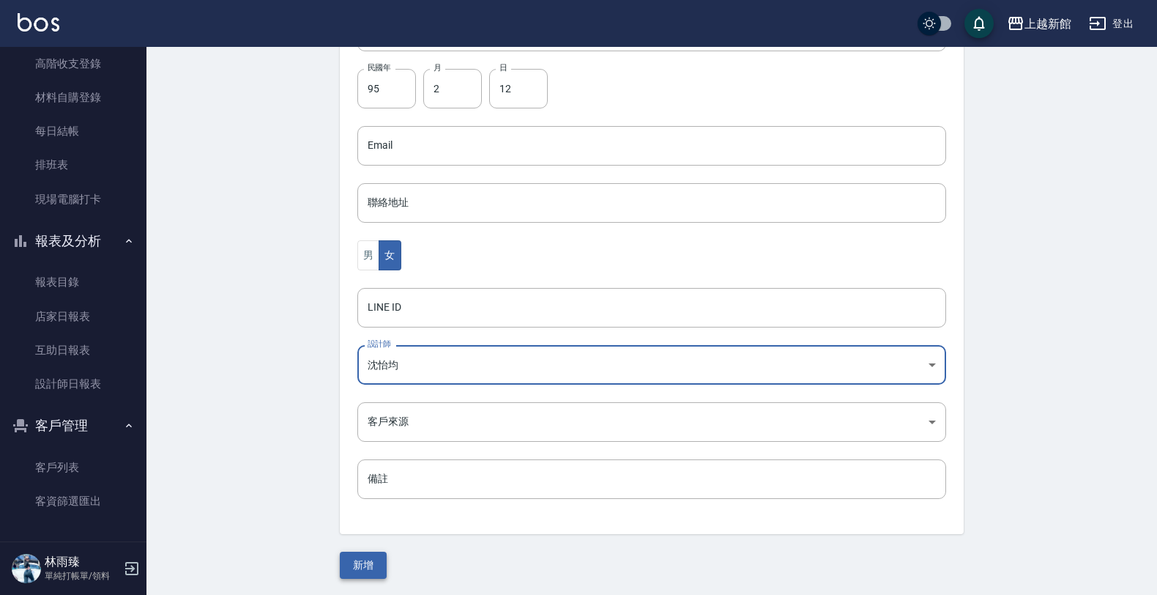
click at [343, 572] on button "新增" at bounding box center [363, 565] width 47 height 27
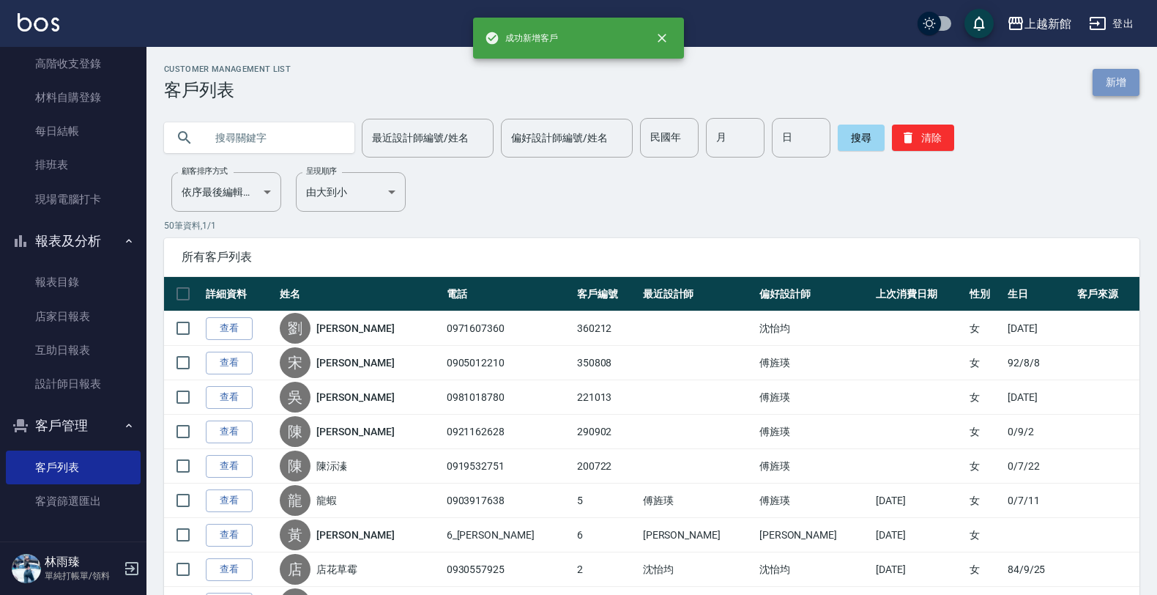
click at [1119, 88] on link "新增" at bounding box center [1116, 82] width 47 height 27
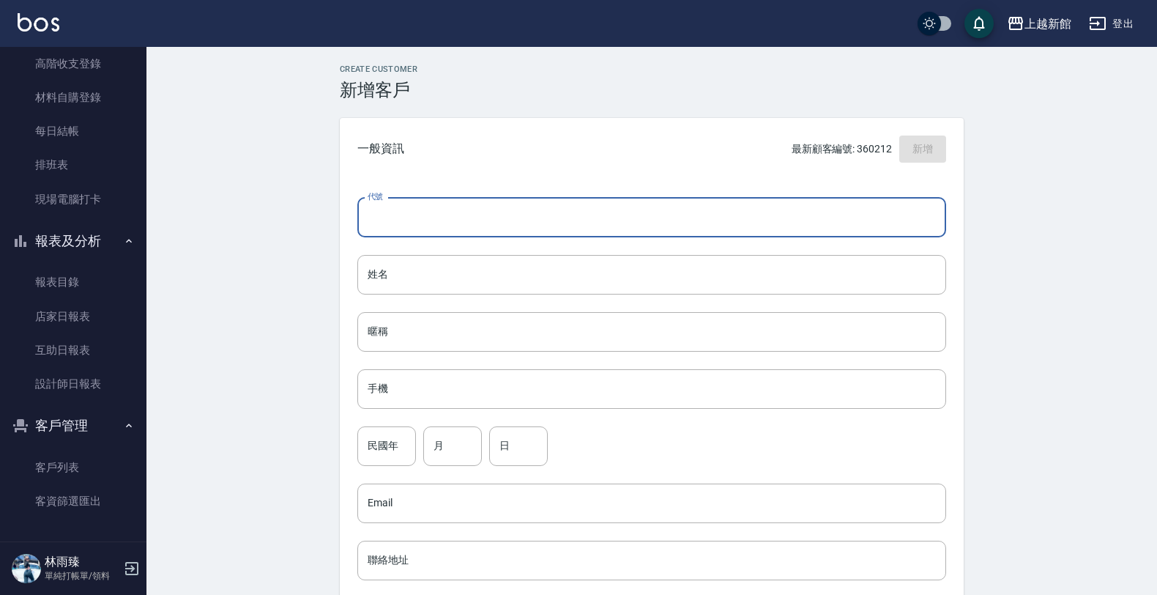
click at [835, 204] on input "代號" at bounding box center [651, 218] width 589 height 40
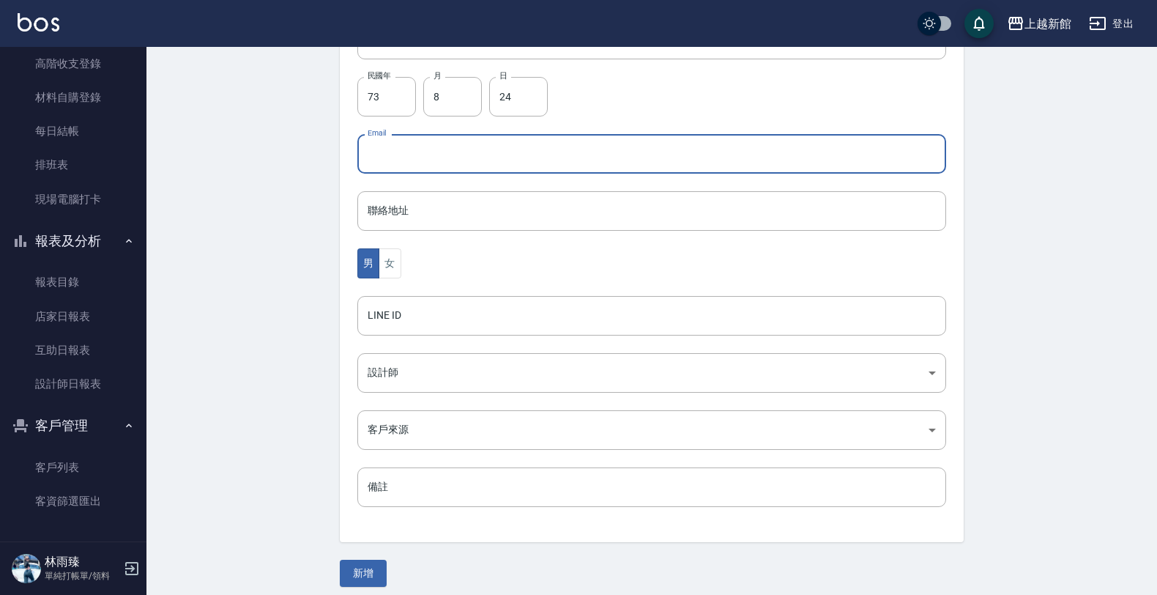
scroll to position [357, 0]
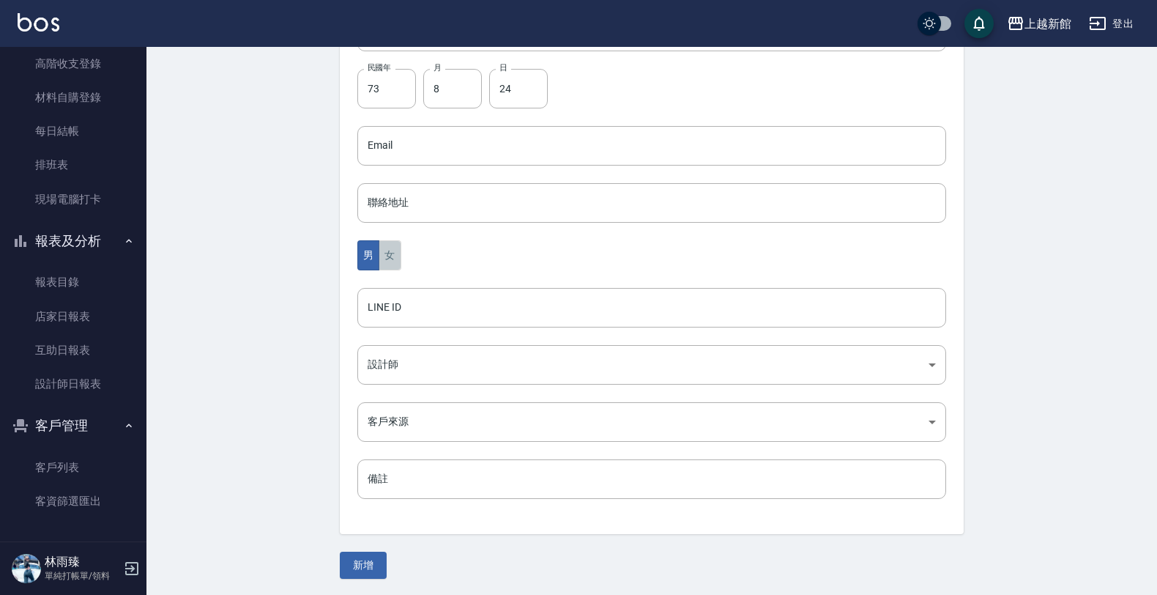
click at [397, 264] on button "女" at bounding box center [390, 255] width 22 height 30
click at [363, 560] on button "新增" at bounding box center [363, 565] width 47 height 27
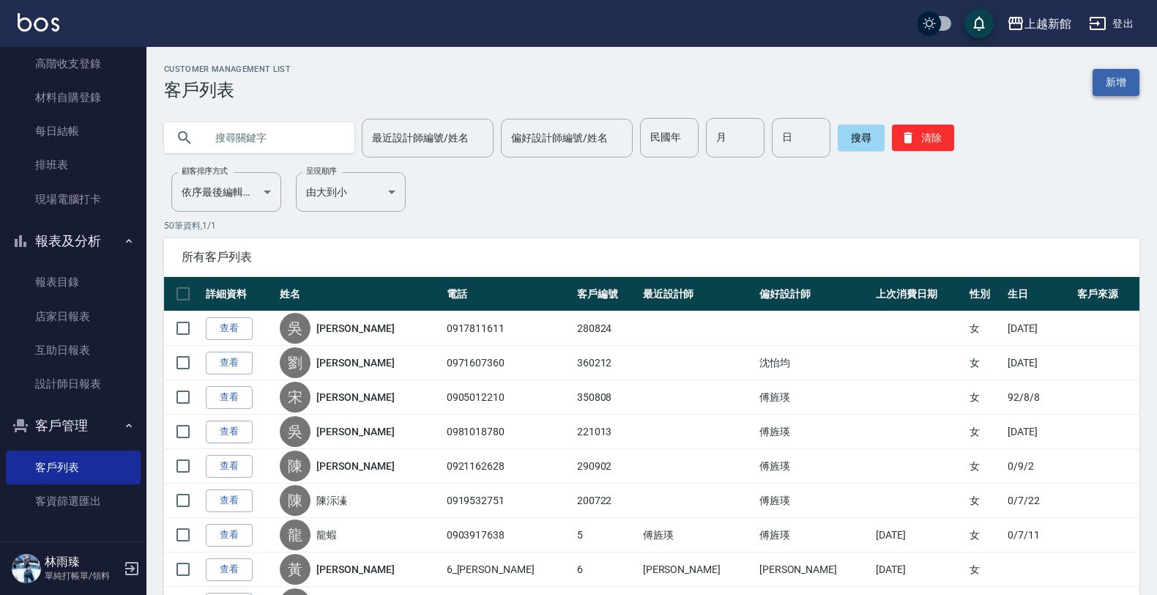
click at [1134, 82] on link "新增" at bounding box center [1116, 82] width 47 height 27
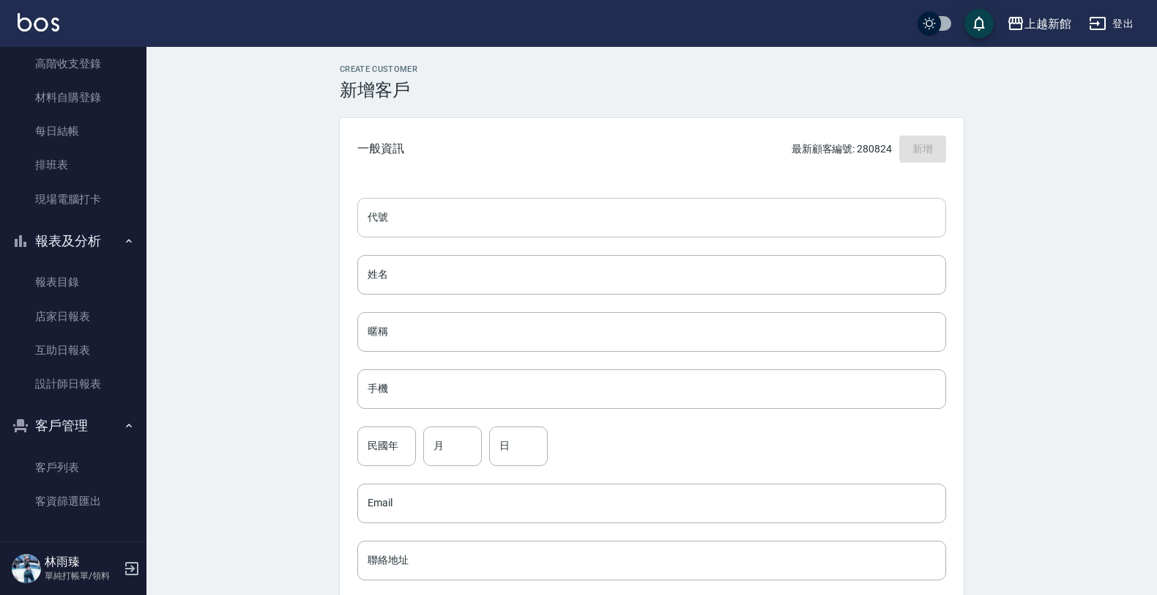
click at [894, 209] on input "代號" at bounding box center [651, 218] width 589 height 40
click at [393, 440] on input "912" at bounding box center [386, 446] width 59 height 40
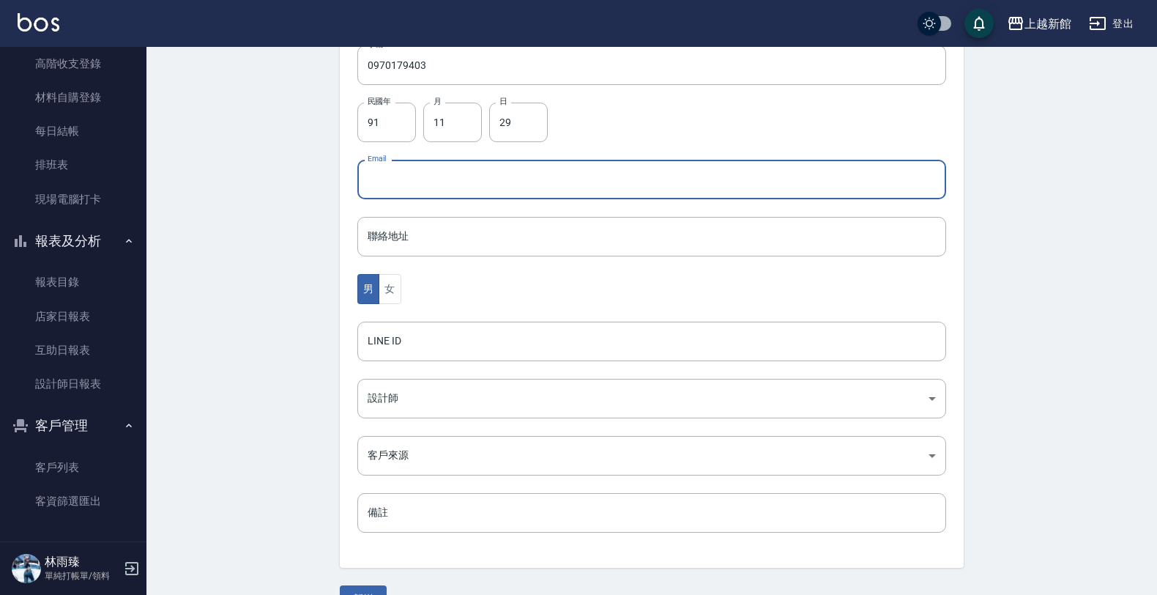
scroll to position [357, 0]
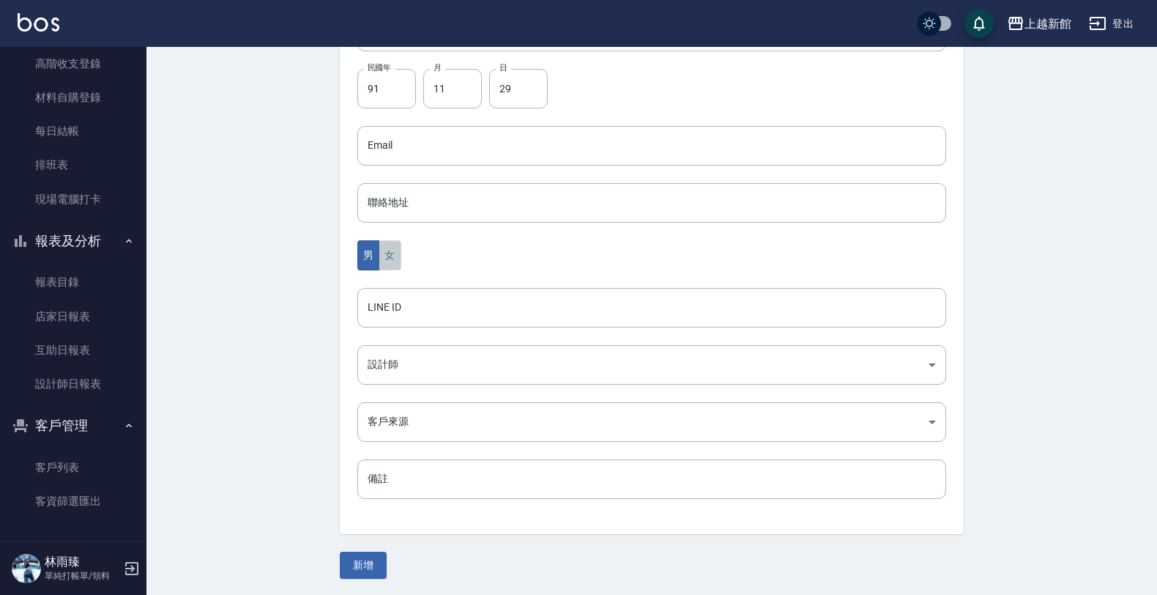
click at [396, 257] on button "女" at bounding box center [390, 255] width 22 height 30
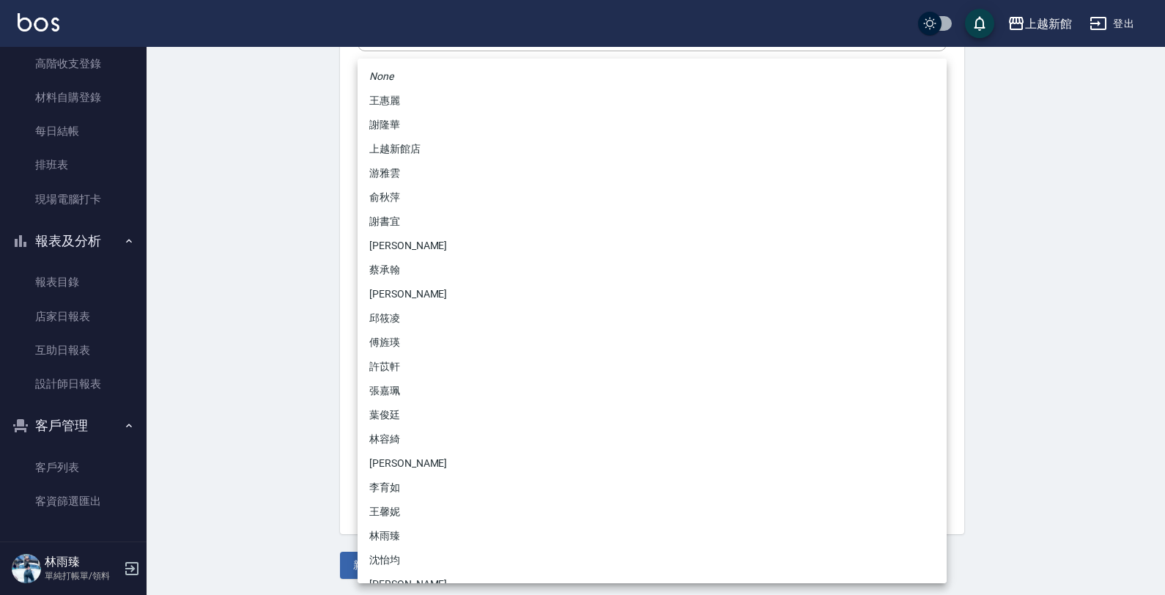
click at [386, 366] on body "上越新館 登出 櫃檯作業 打帳單 帳單列表 掛單列表 現金收支登錄 高階收支登錄 材料自購登錄 每日結帳 排班表 現場電腦打卡 報表及分析 報表目錄 店家日報…" at bounding box center [582, 120] width 1165 height 954
click at [365, 343] on li "傅旌瑛" at bounding box center [651, 342] width 589 height 24
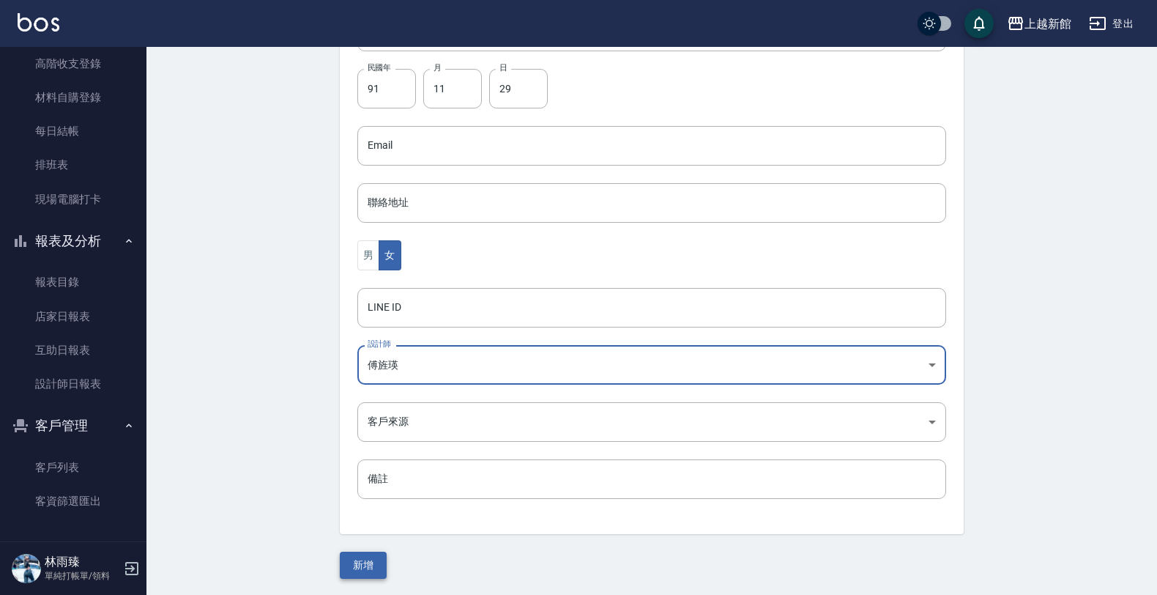
click at [371, 566] on button "新增" at bounding box center [363, 565] width 47 height 27
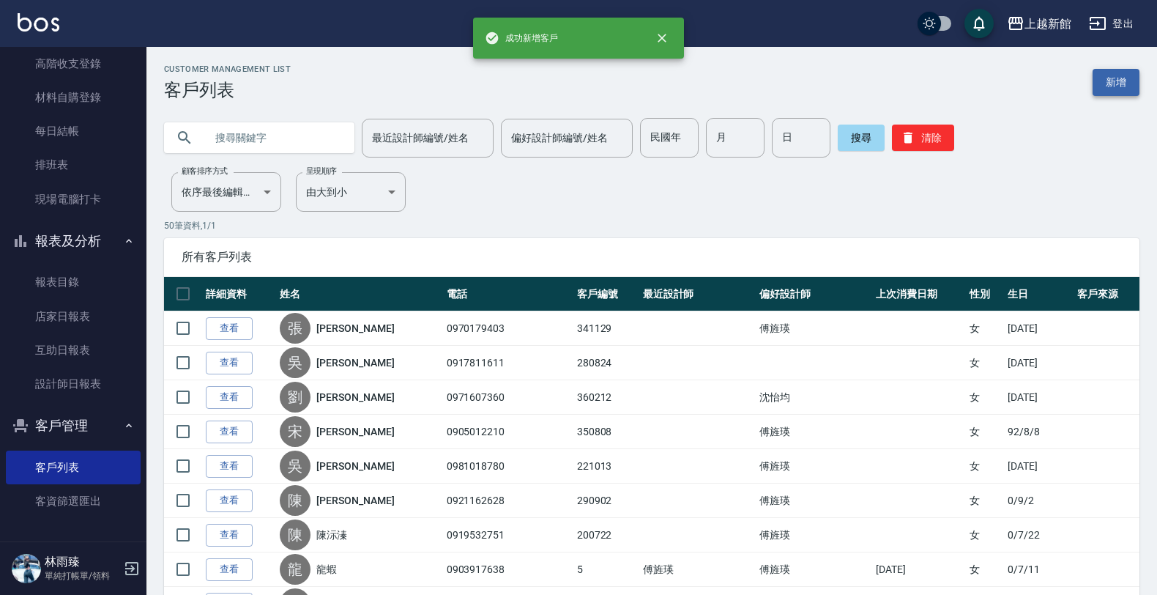
click at [1113, 93] on link "新增" at bounding box center [1116, 82] width 47 height 27
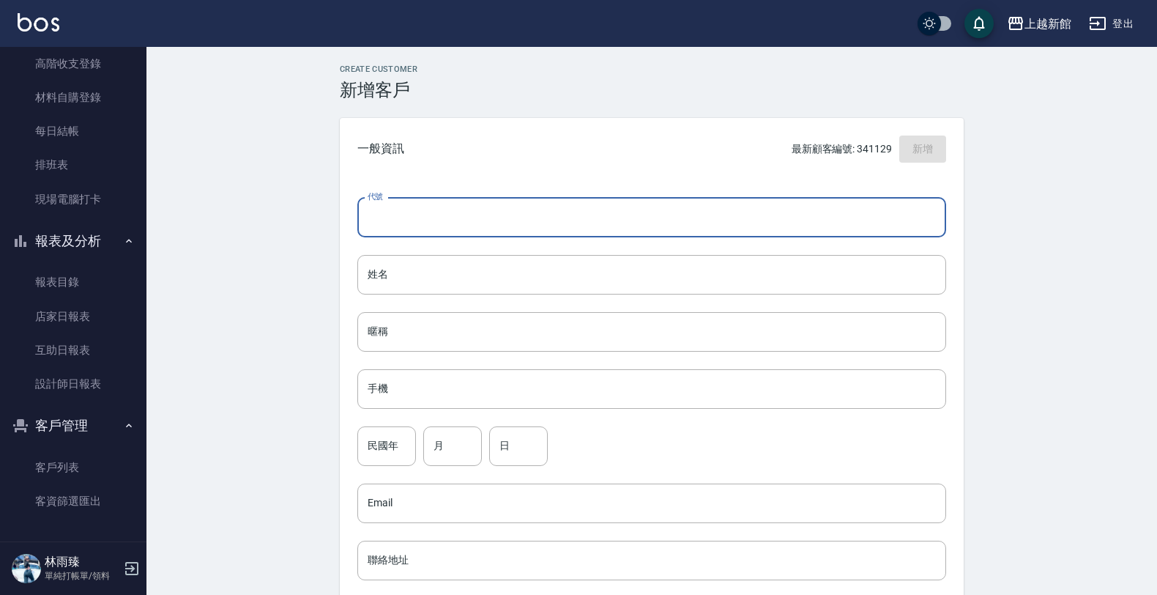
click at [796, 209] on input "代號" at bounding box center [651, 218] width 589 height 40
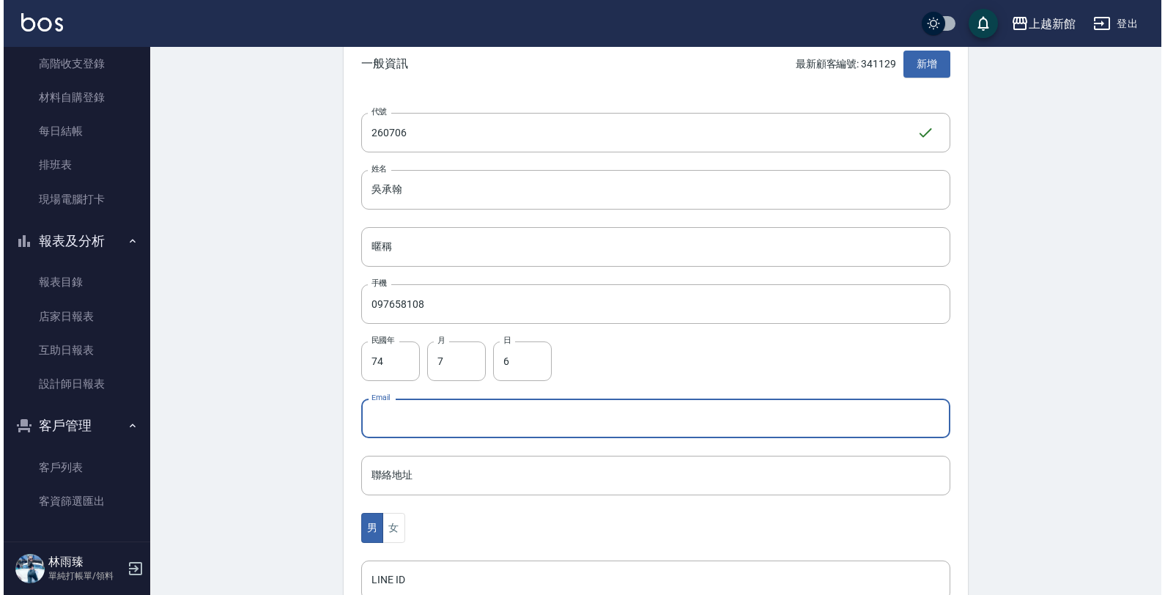
scroll to position [357, 0]
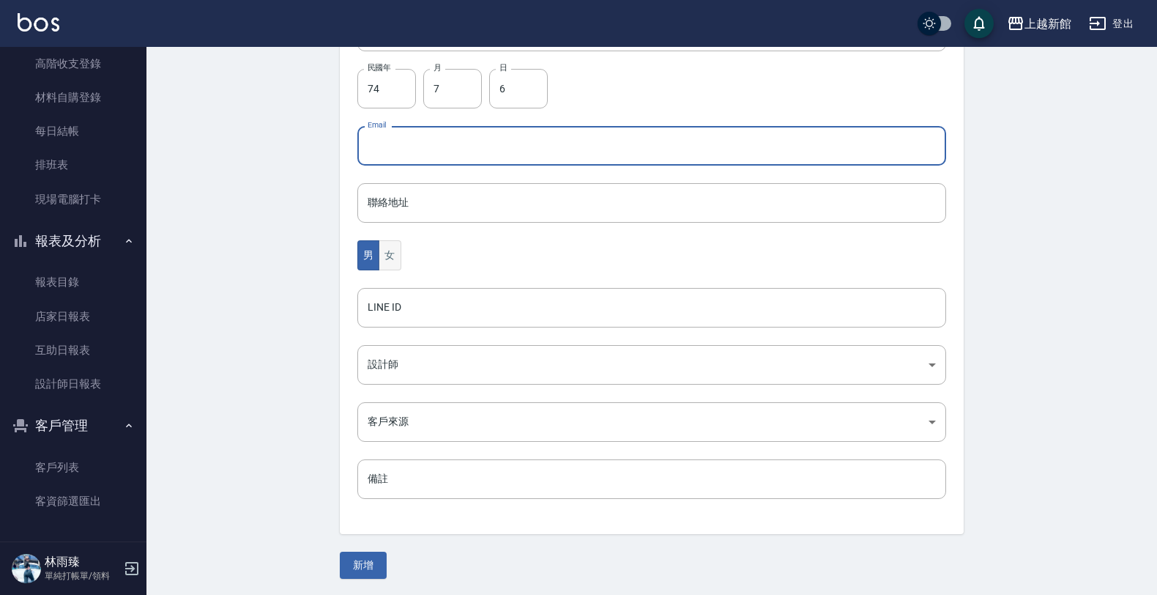
click at [394, 256] on button "女" at bounding box center [390, 255] width 22 height 30
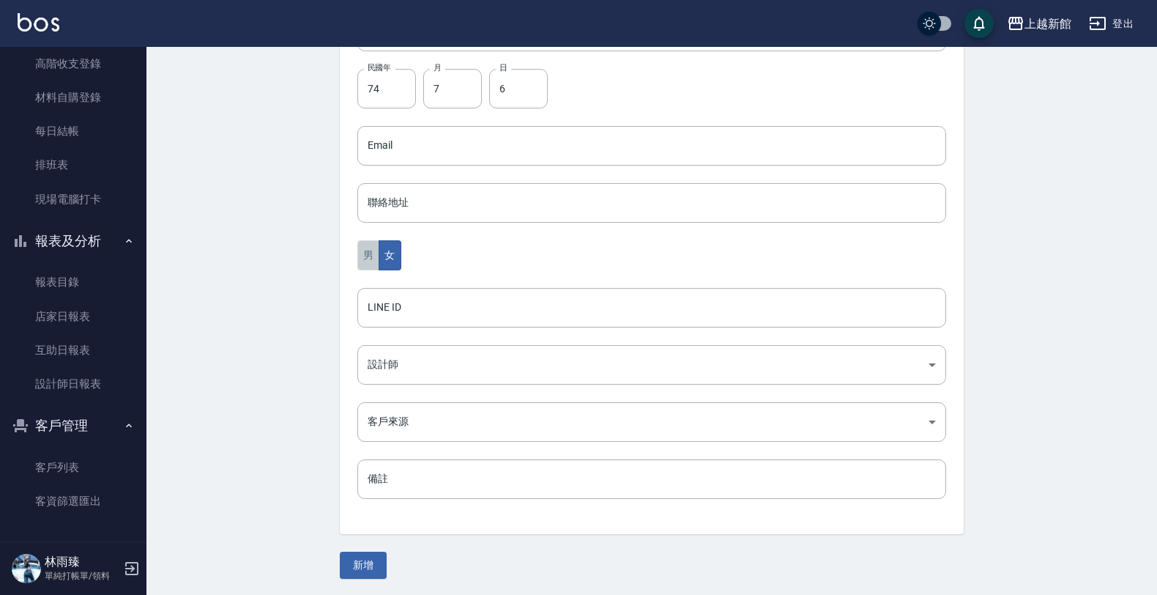
click at [372, 254] on button "男" at bounding box center [368, 255] width 22 height 30
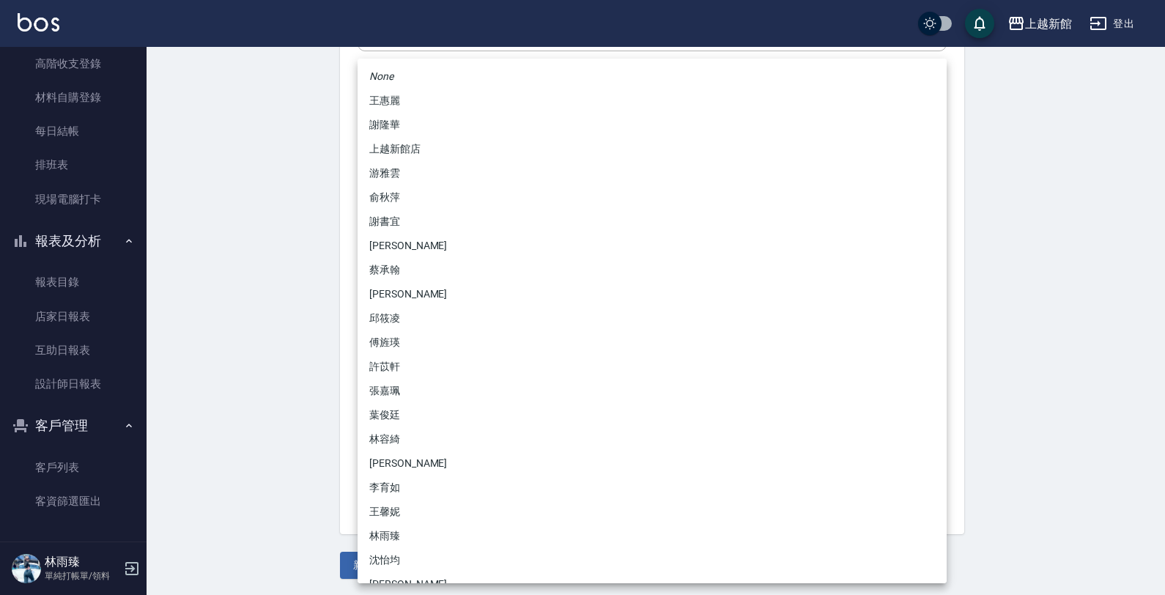
click at [375, 371] on body "上越新館 登出 櫃檯作業 打帳單 帳單列表 掛單列表 現金收支登錄 高階收支登錄 材料自購登錄 每日結帳 排班表 現場電腦打卡 報表及分析 報表目錄 店家日報…" at bounding box center [582, 120] width 1165 height 954
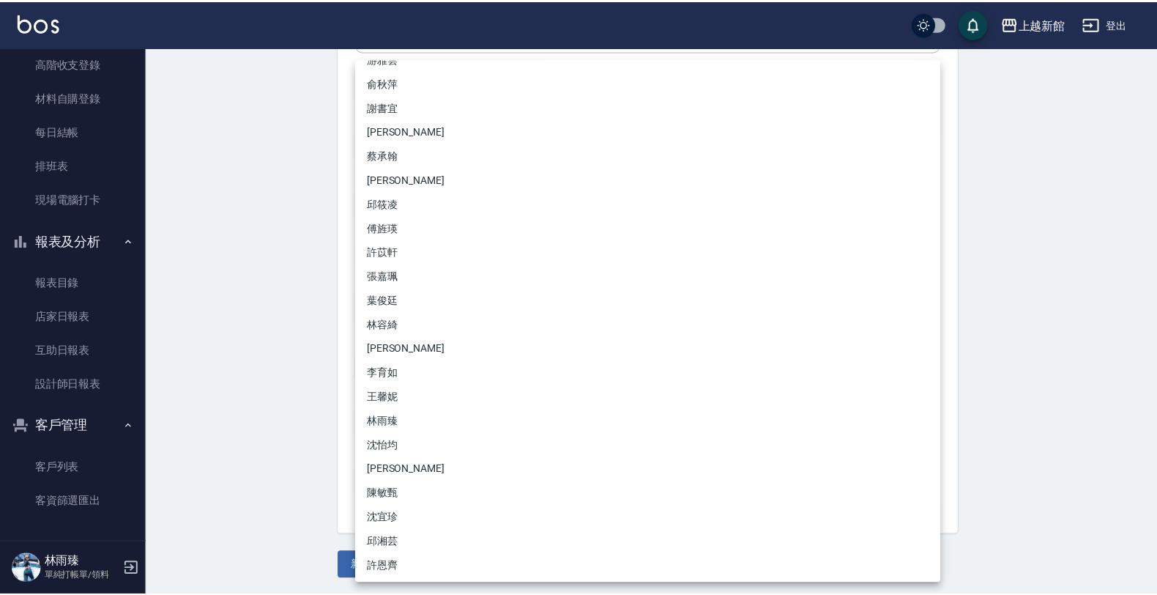
scroll to position [115, 0]
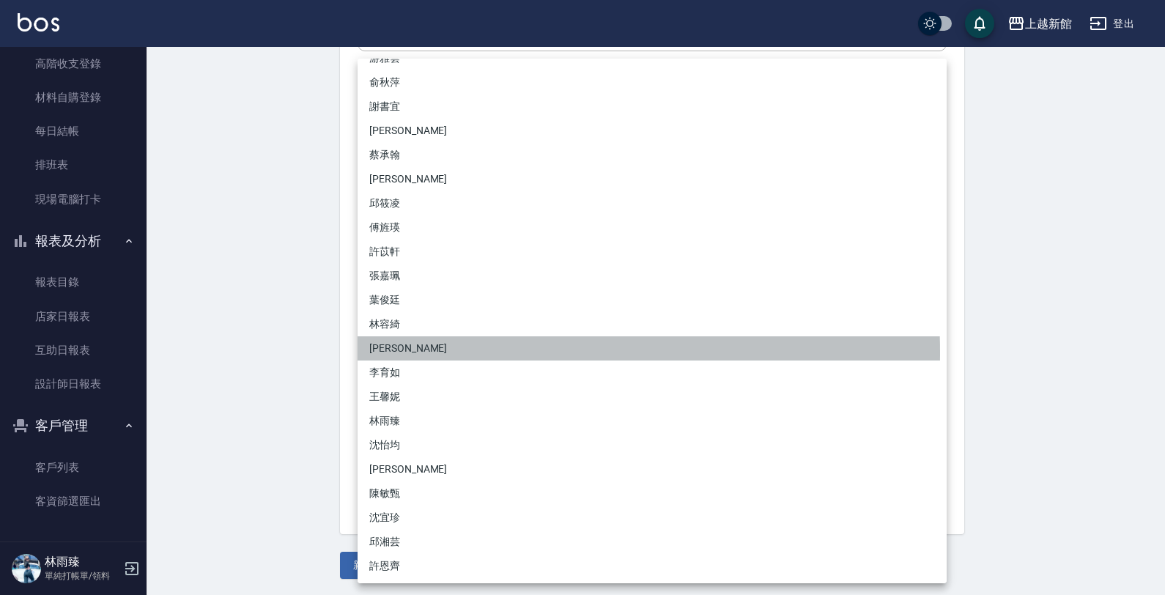
click at [405, 354] on li "黃柏森" at bounding box center [651, 348] width 589 height 24
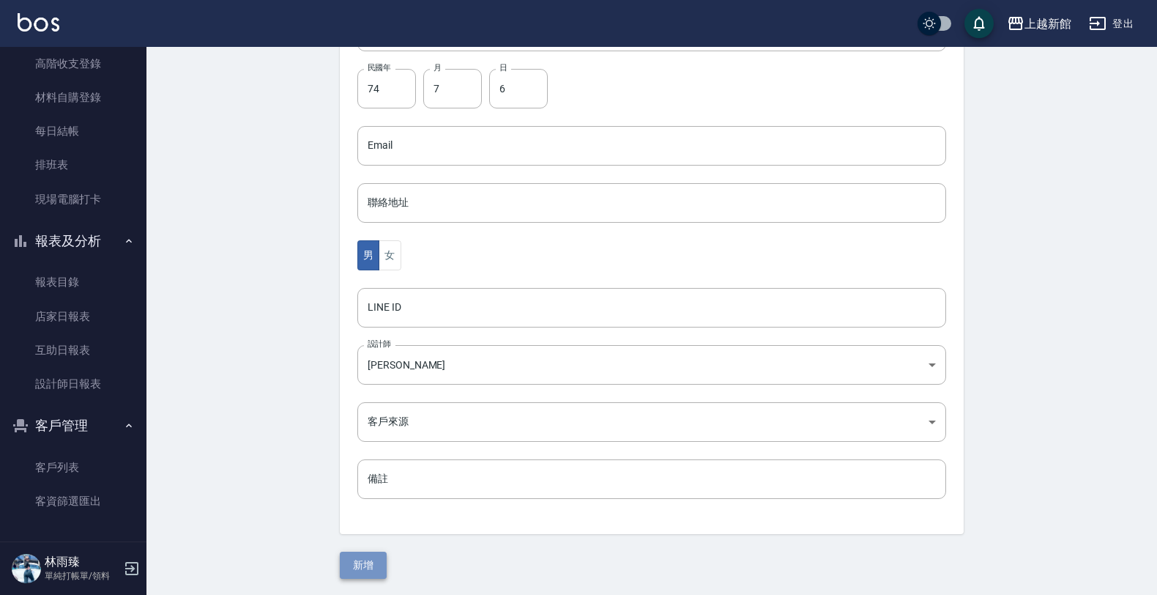
click at [376, 572] on button "新增" at bounding box center [363, 565] width 47 height 27
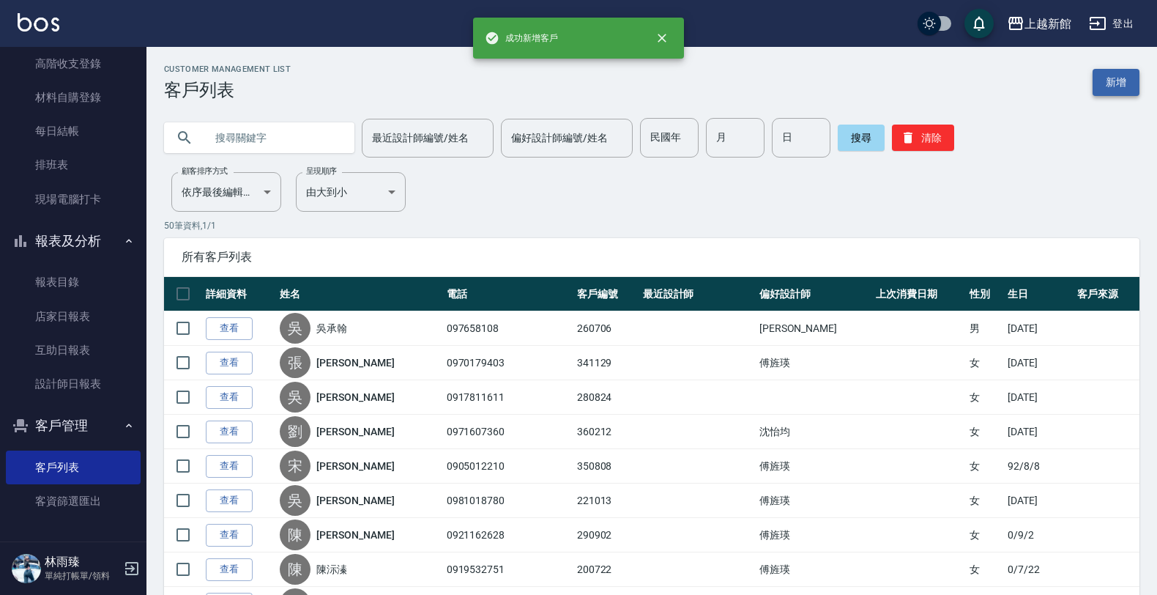
click at [1136, 78] on link "新增" at bounding box center [1116, 82] width 47 height 27
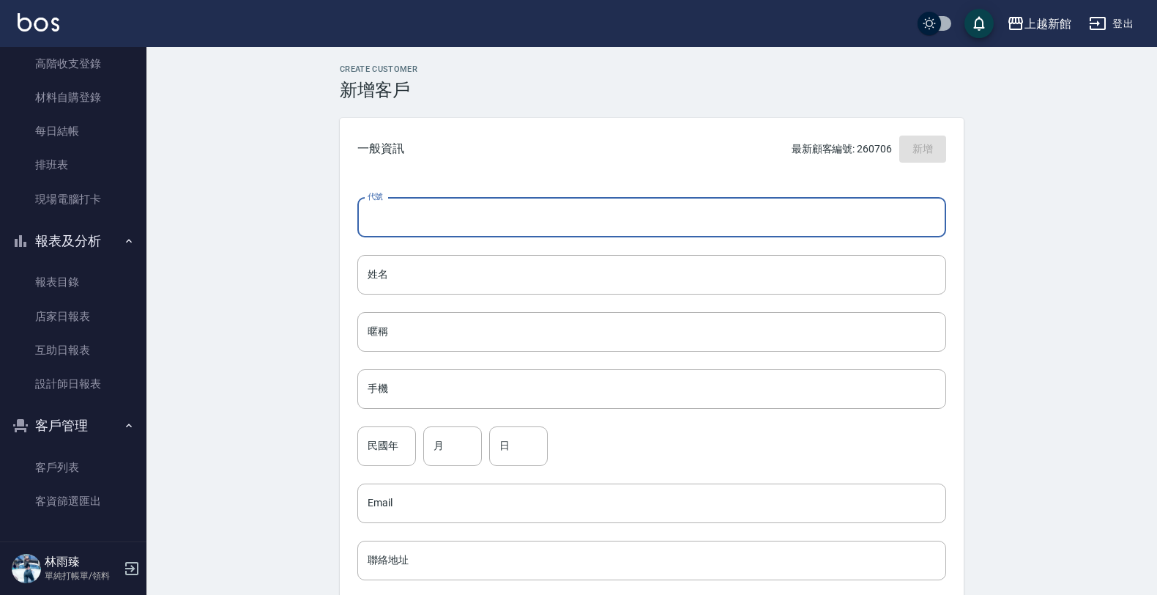
drag, startPoint x: 852, startPoint y: 210, endPoint x: 859, endPoint y: 202, distance: 10.4
click at [859, 202] on input "代號" at bounding box center [651, 218] width 589 height 40
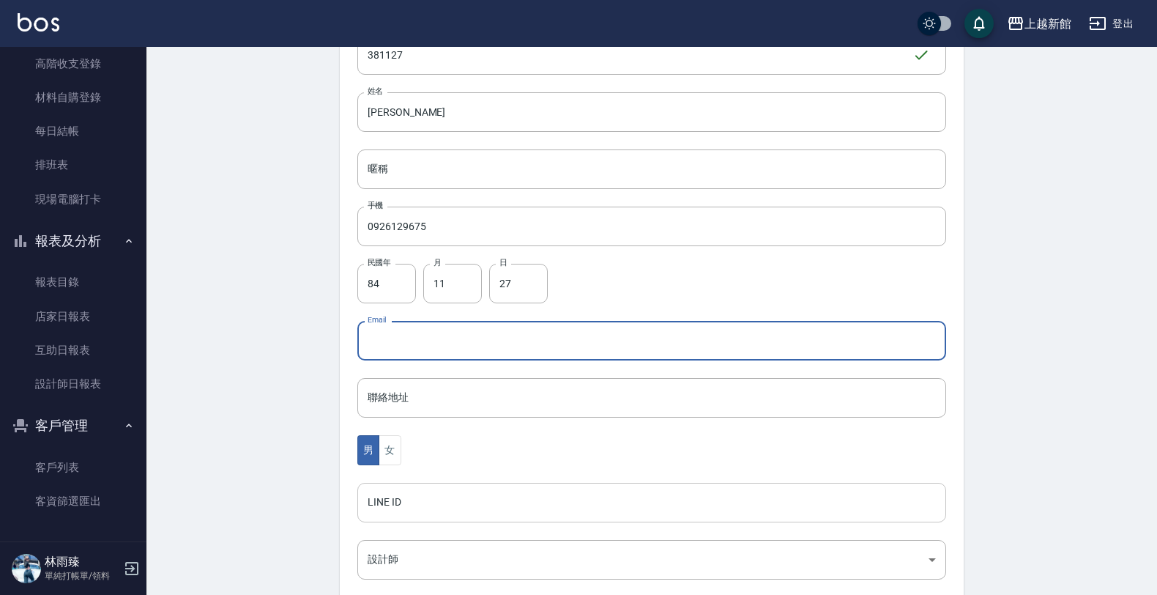
scroll to position [357, 0]
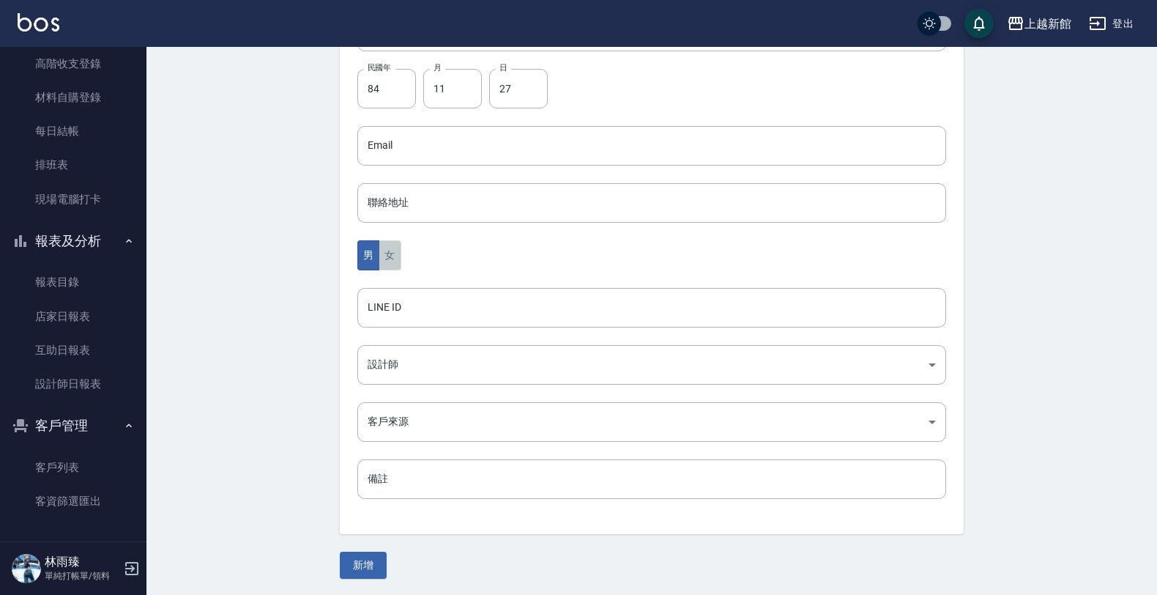
click at [390, 260] on button "女" at bounding box center [390, 255] width 22 height 30
click at [381, 360] on body "上越新館 登出 櫃檯作業 打帳單 帳單列表 掛單列表 現金收支登錄 高階收支登錄 材料自購登錄 每日結帳 排班表 現場電腦打卡 報表及分析 報表目錄 店家日報…" at bounding box center [582, 120] width 1165 height 954
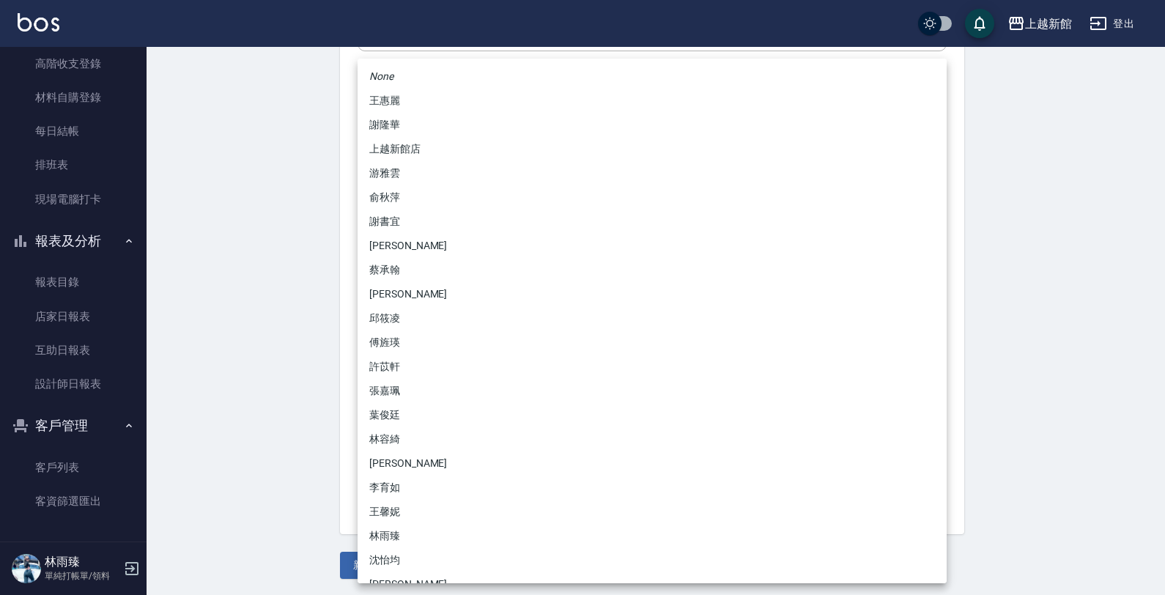
click at [400, 352] on li "傅旌瑛" at bounding box center [651, 342] width 589 height 24
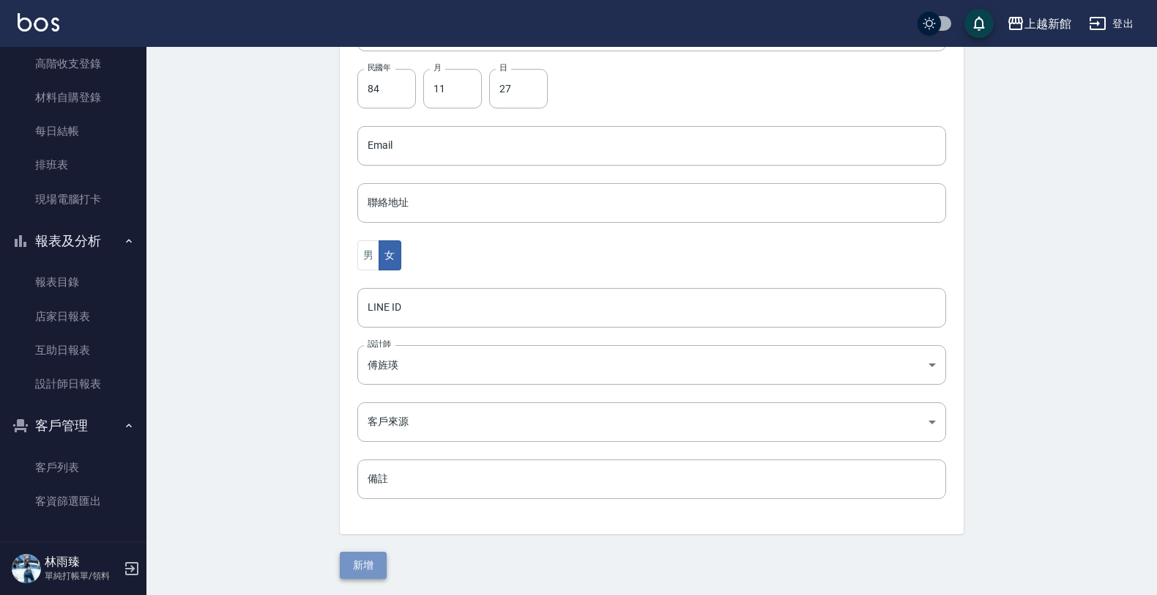
click at [355, 557] on button "新增" at bounding box center [363, 565] width 47 height 27
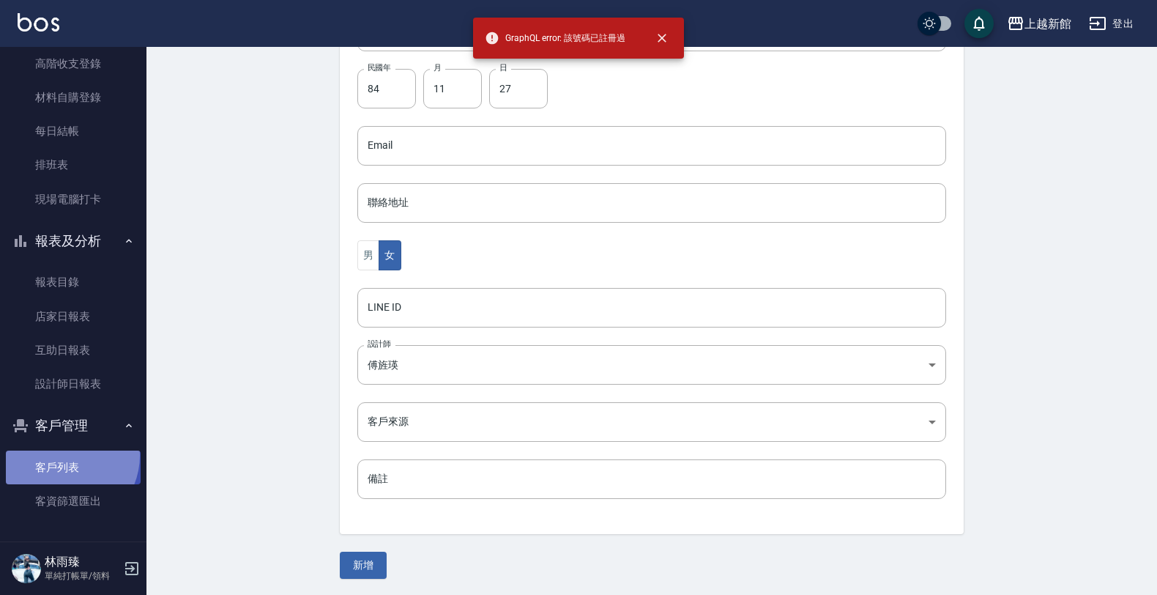
click at [64, 455] on link "客戶列表" at bounding box center [73, 467] width 135 height 34
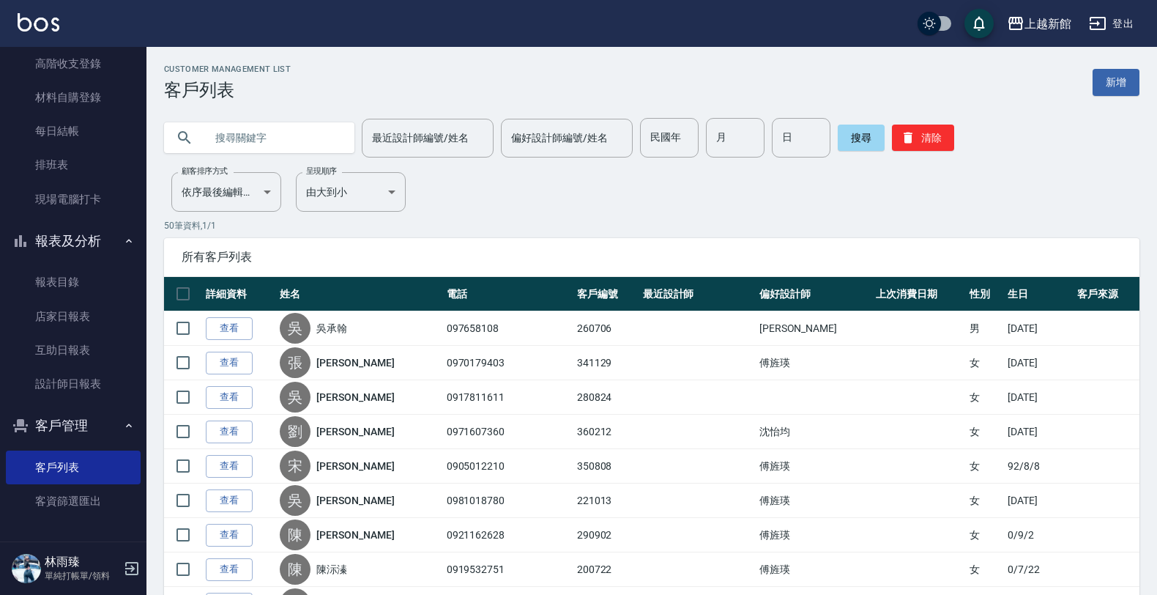
click at [304, 128] on input "text" at bounding box center [274, 138] width 138 height 40
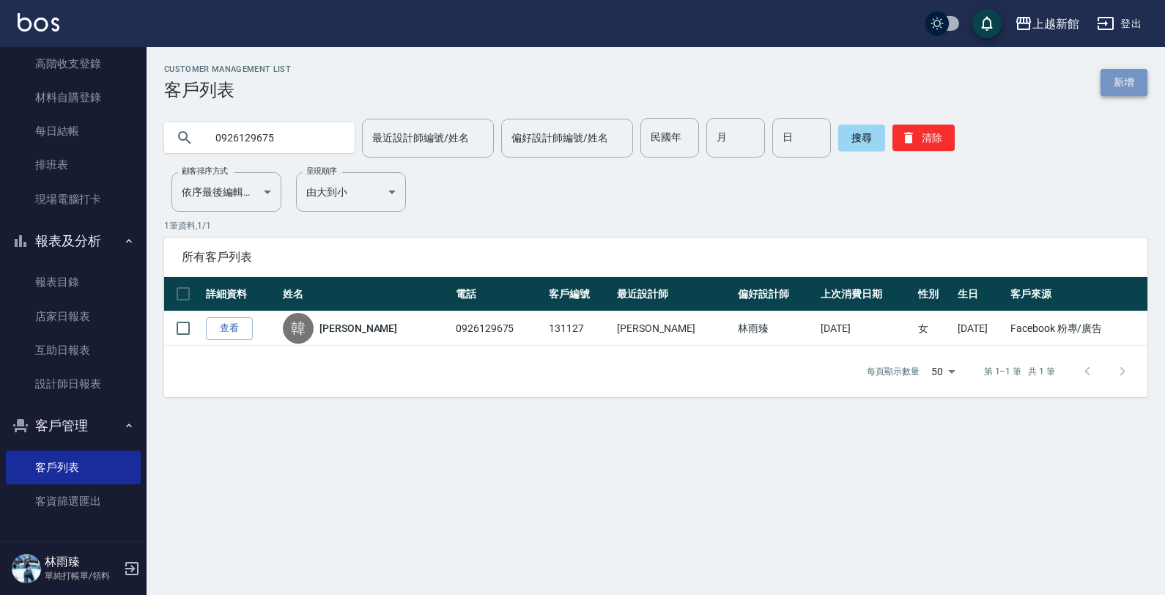
click at [1137, 95] on link "新增" at bounding box center [1123, 82] width 47 height 27
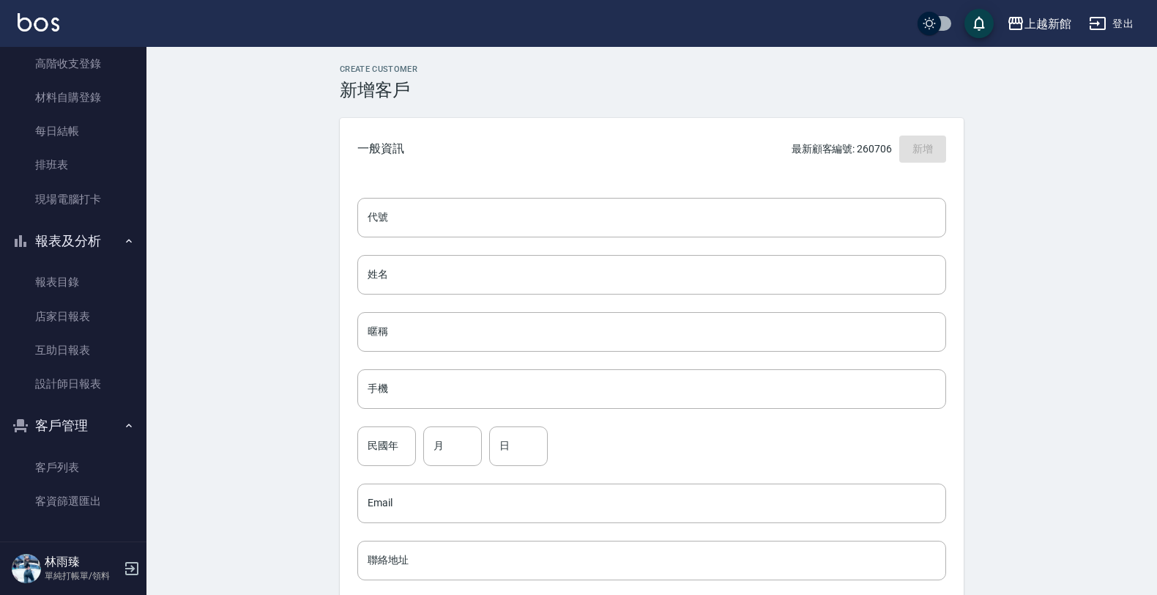
click at [845, 195] on div "代號 代號 姓名 姓名 暱稱 暱稱 手機 手機 民國年 民國年 月 月 日 日 Email Email 聯絡地址 聯絡地址 男 女 LINE ID LINE …" at bounding box center [652, 536] width 624 height 712
click at [850, 210] on input "代號" at bounding box center [651, 218] width 589 height 40
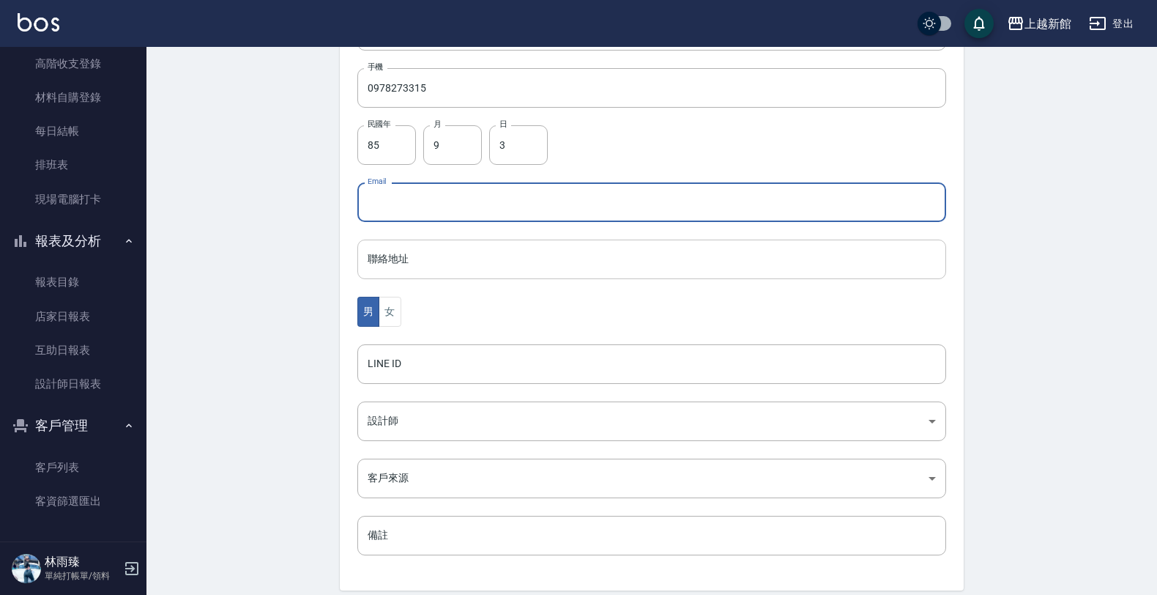
scroll to position [357, 0]
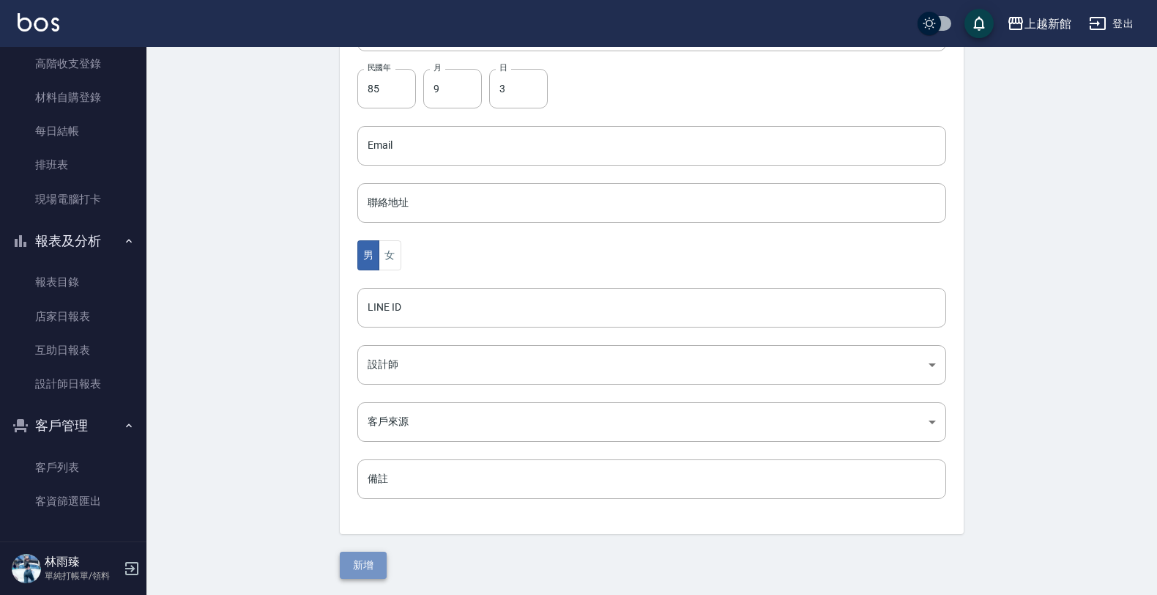
click at [355, 569] on button "新增" at bounding box center [363, 565] width 47 height 27
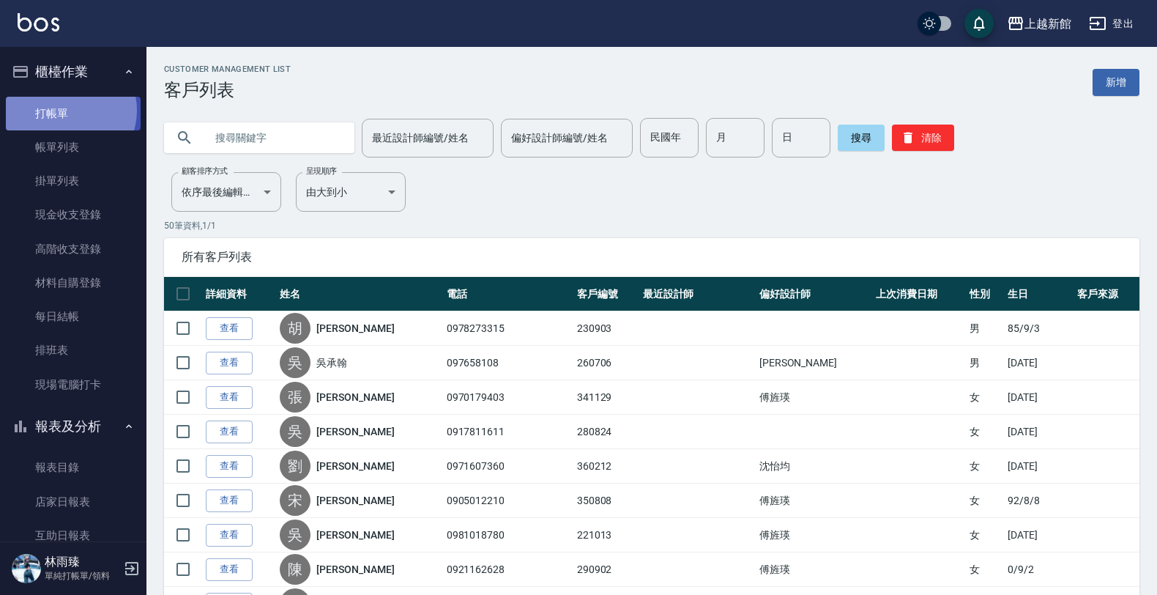
click at [68, 110] on link "打帳單" at bounding box center [73, 114] width 135 height 34
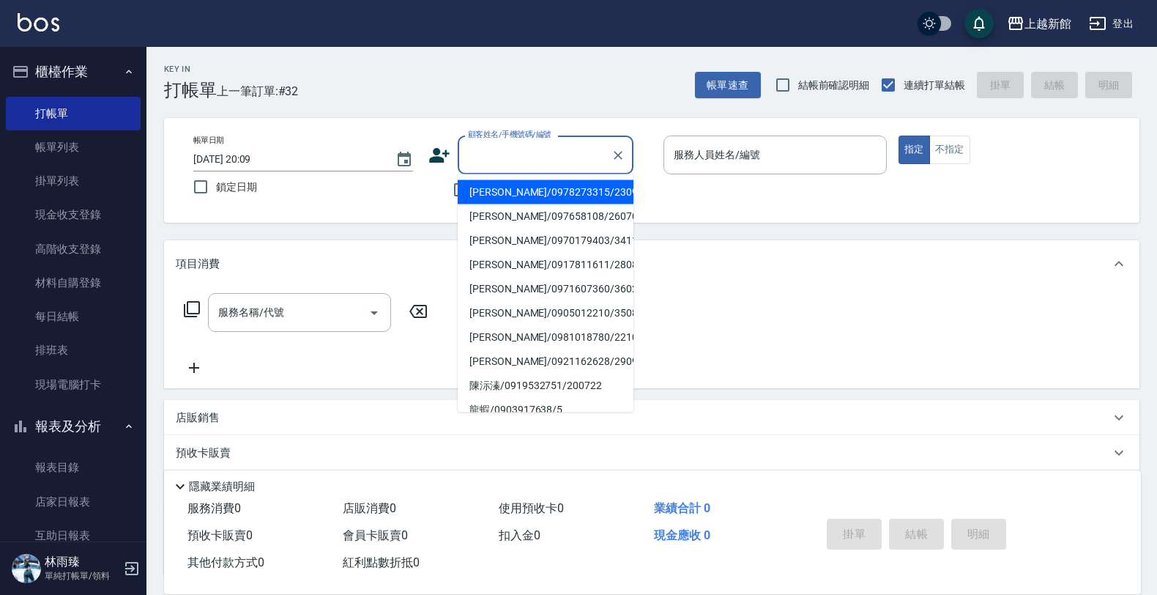
click at [505, 155] on input "顧客姓名/手機號碼/編號" at bounding box center [534, 155] width 141 height 26
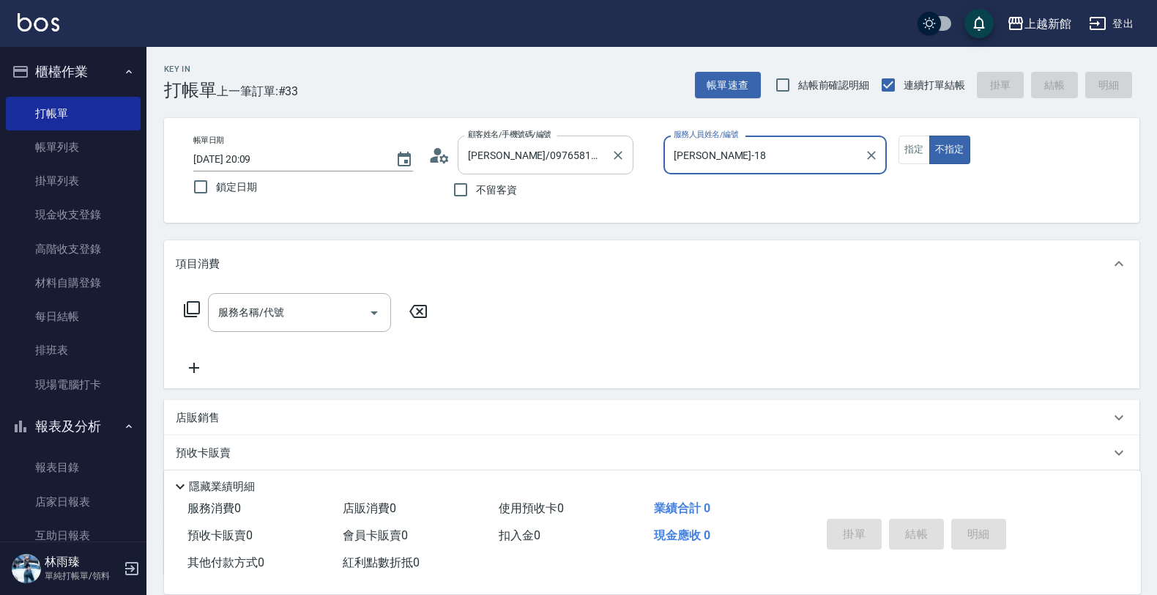
click at [930, 136] on button "不指定" at bounding box center [950, 150] width 41 height 29
click at [899, 136] on button "指定" at bounding box center [914, 150] width 31 height 29
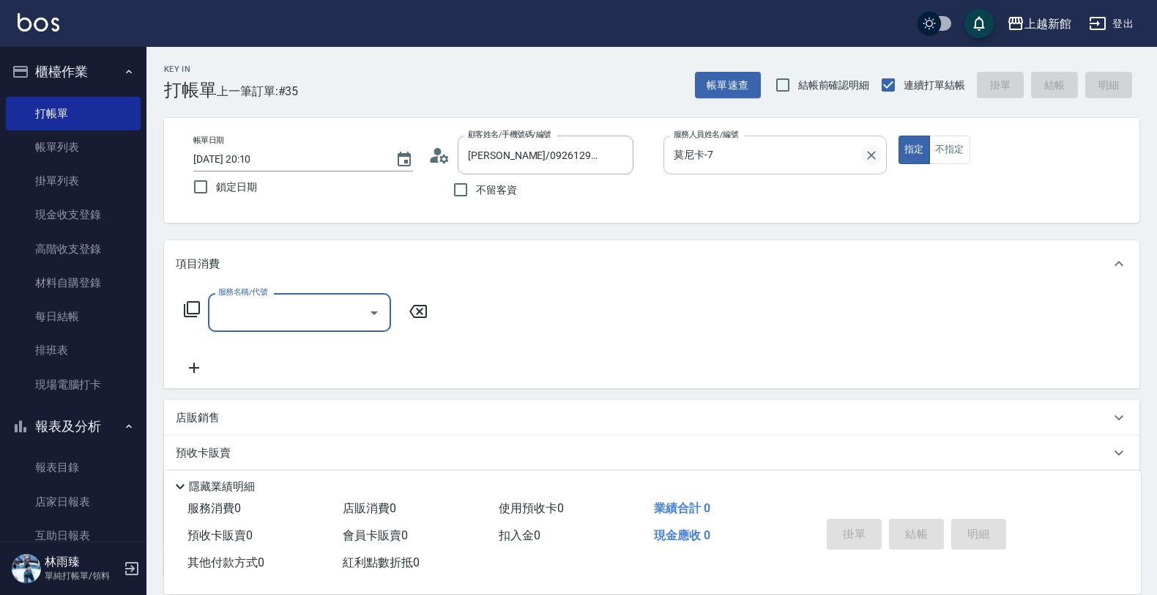
click at [875, 160] on icon "Clear" at bounding box center [871, 155] width 15 height 15
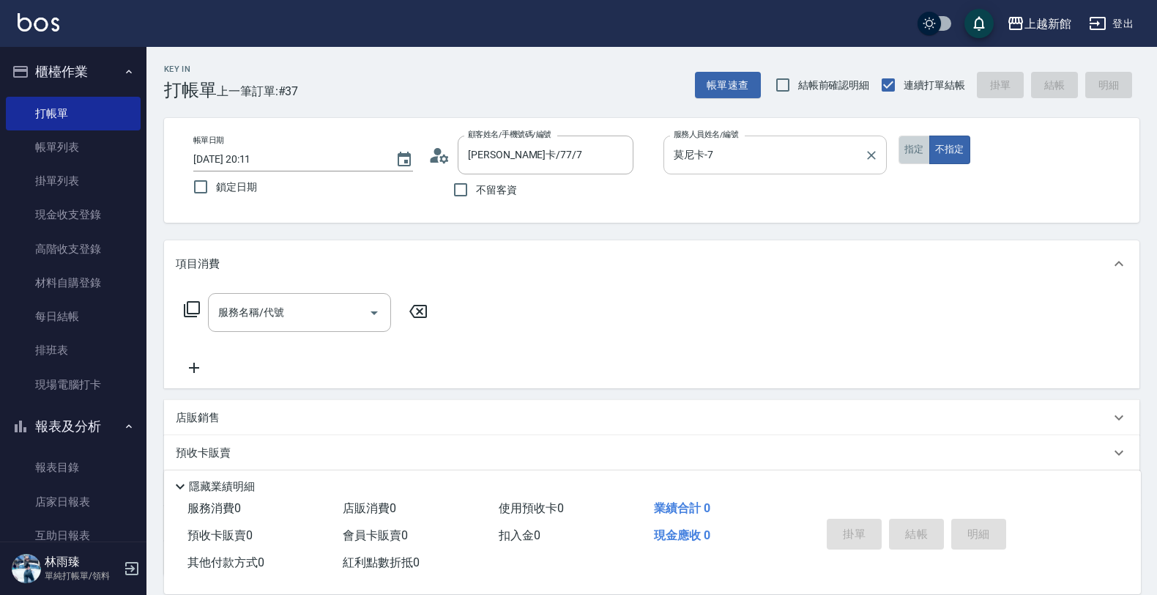
drag, startPoint x: 916, startPoint y: 156, endPoint x: 720, endPoint y: 172, distance: 196.2
click at [911, 156] on button "指定" at bounding box center [914, 150] width 31 height 29
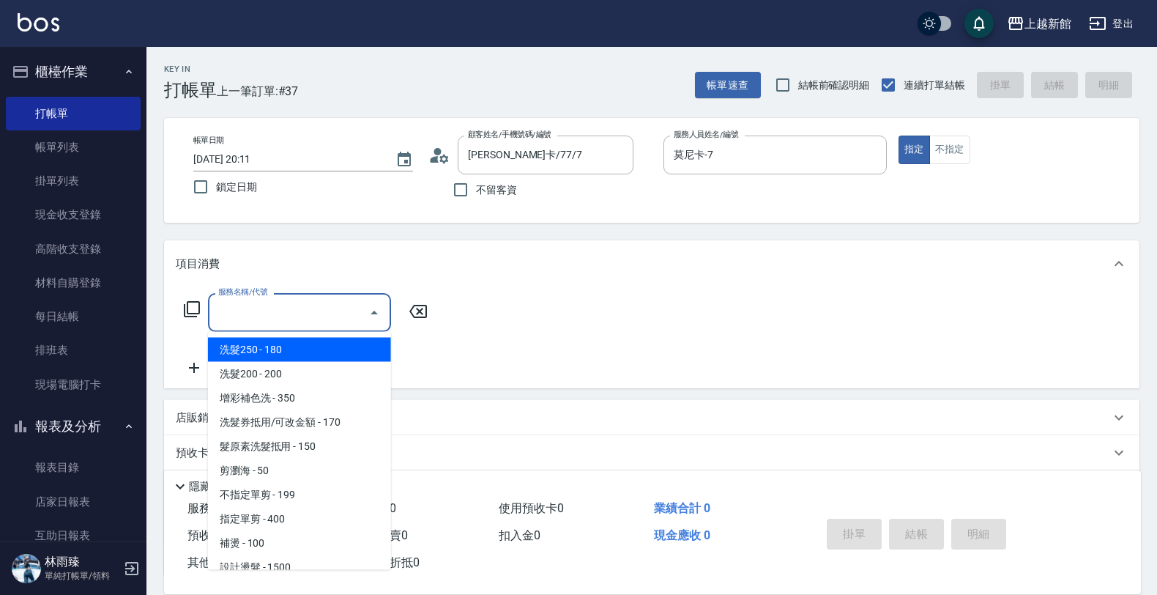
click at [242, 305] on div "服務名稱/代號 服務名稱/代號" at bounding box center [299, 312] width 183 height 39
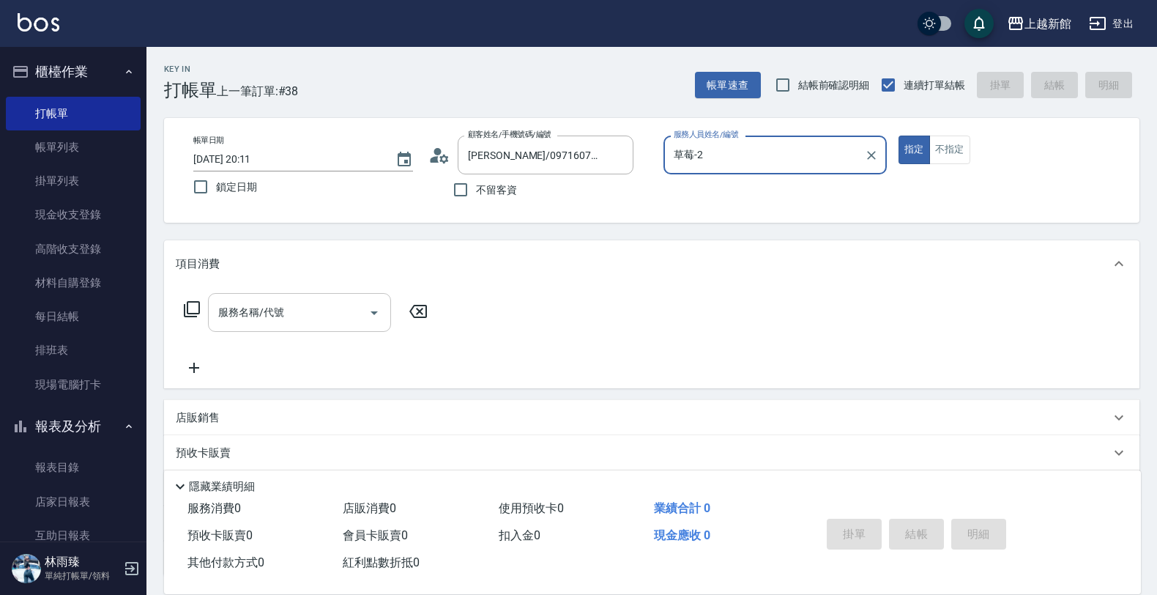
click at [899, 136] on button "指定" at bounding box center [914, 150] width 31 height 29
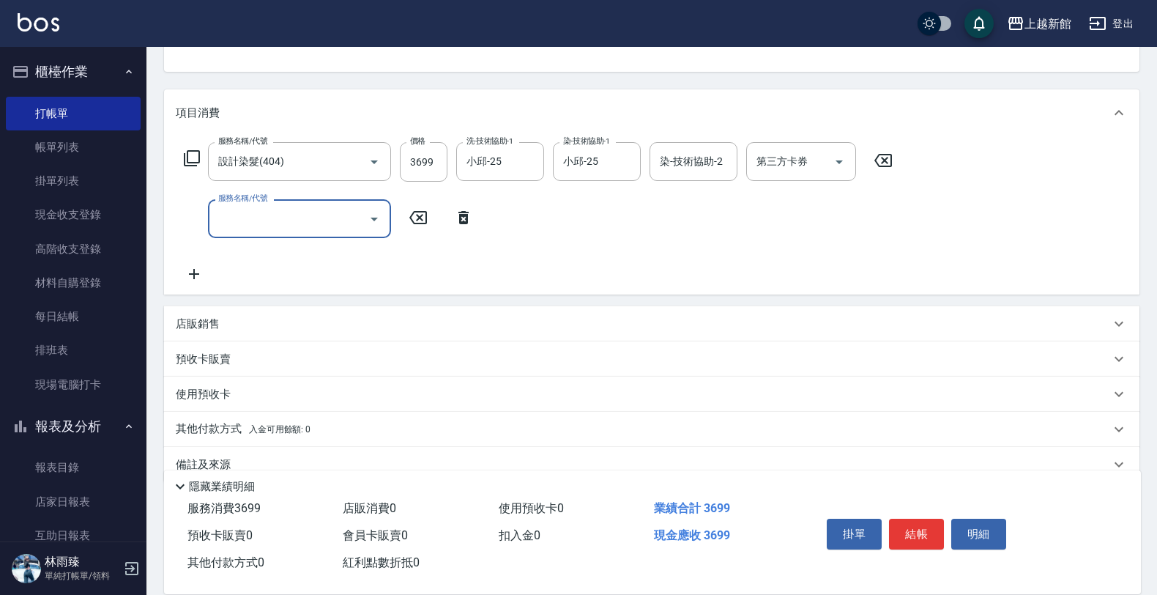
scroll to position [177, 0]
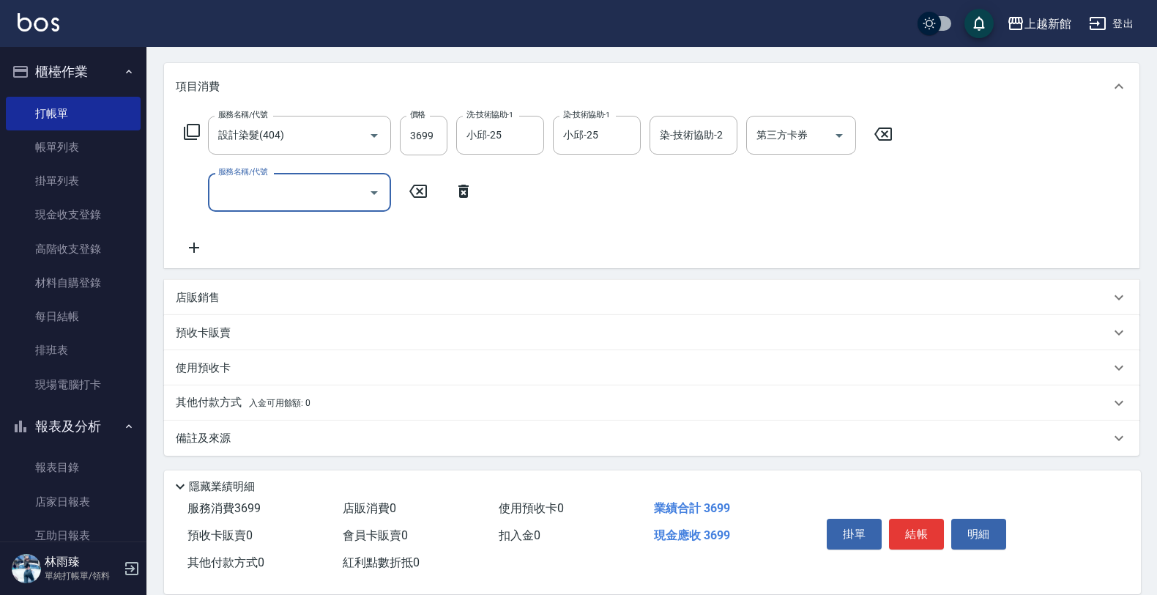
click at [223, 301] on div "店販銷售" at bounding box center [643, 297] width 935 height 15
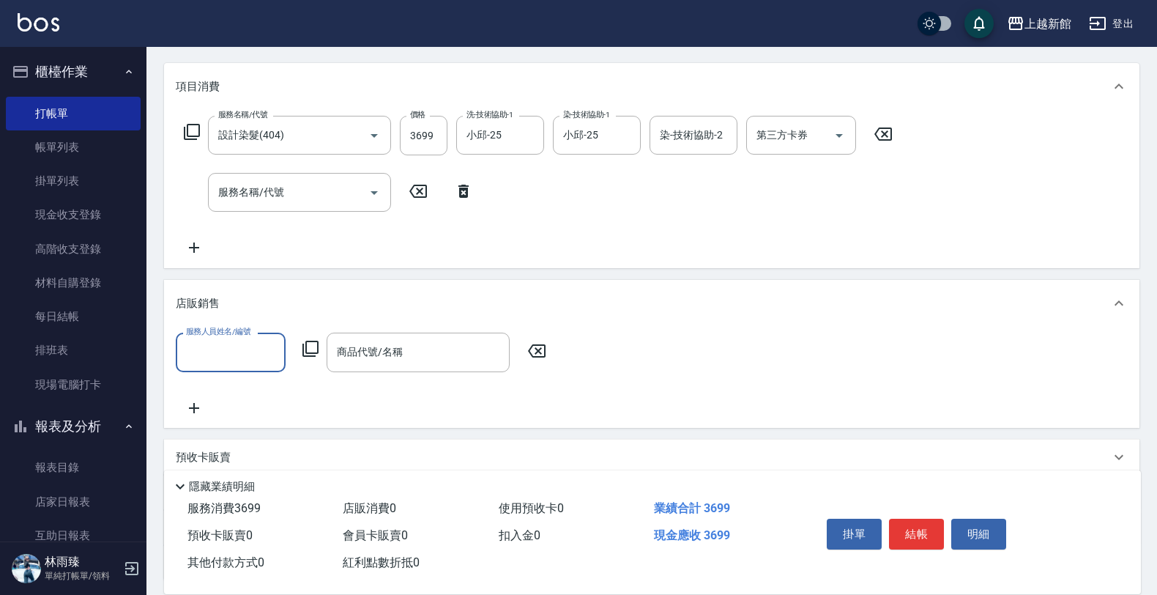
scroll to position [0, 0]
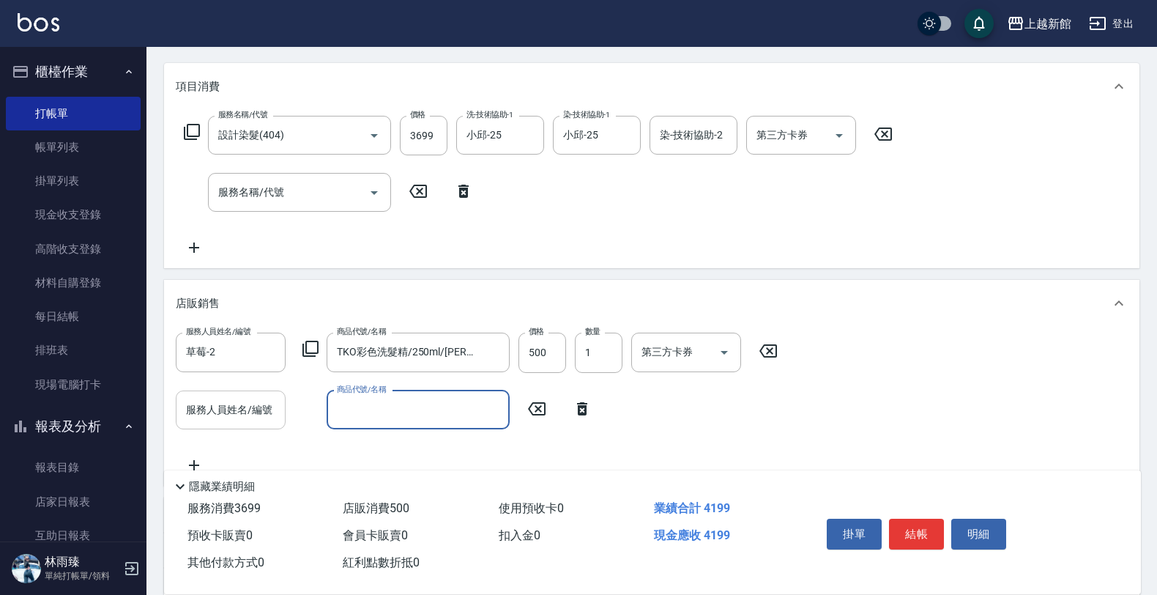
click at [220, 425] on div "服務人員姓名/編號" at bounding box center [231, 409] width 110 height 39
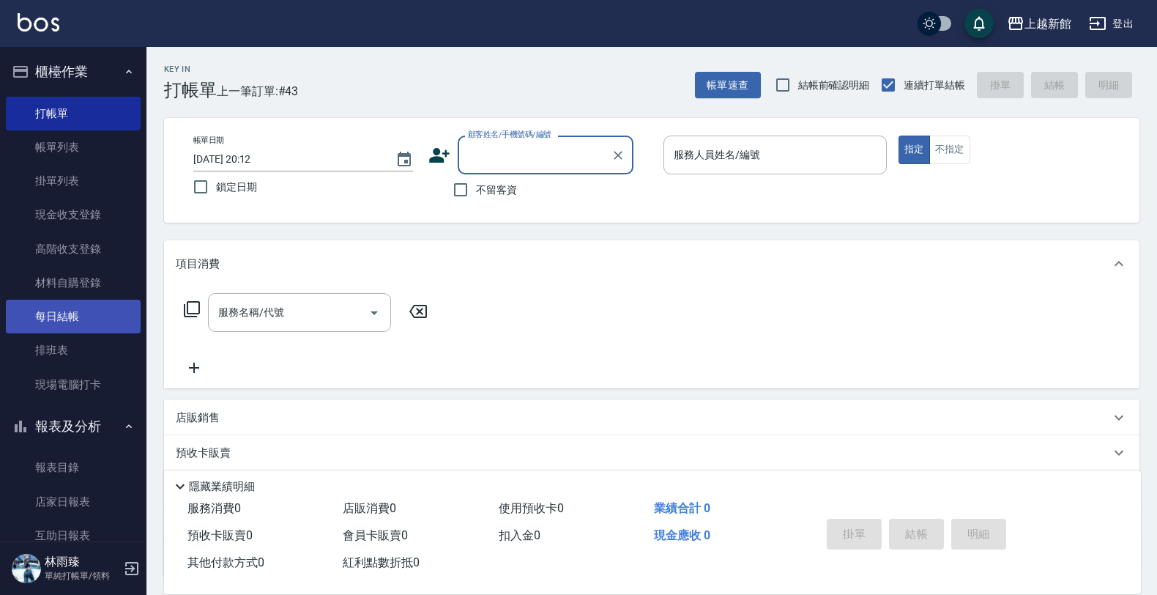
click at [70, 316] on link "每日結帳" at bounding box center [73, 317] width 135 height 34
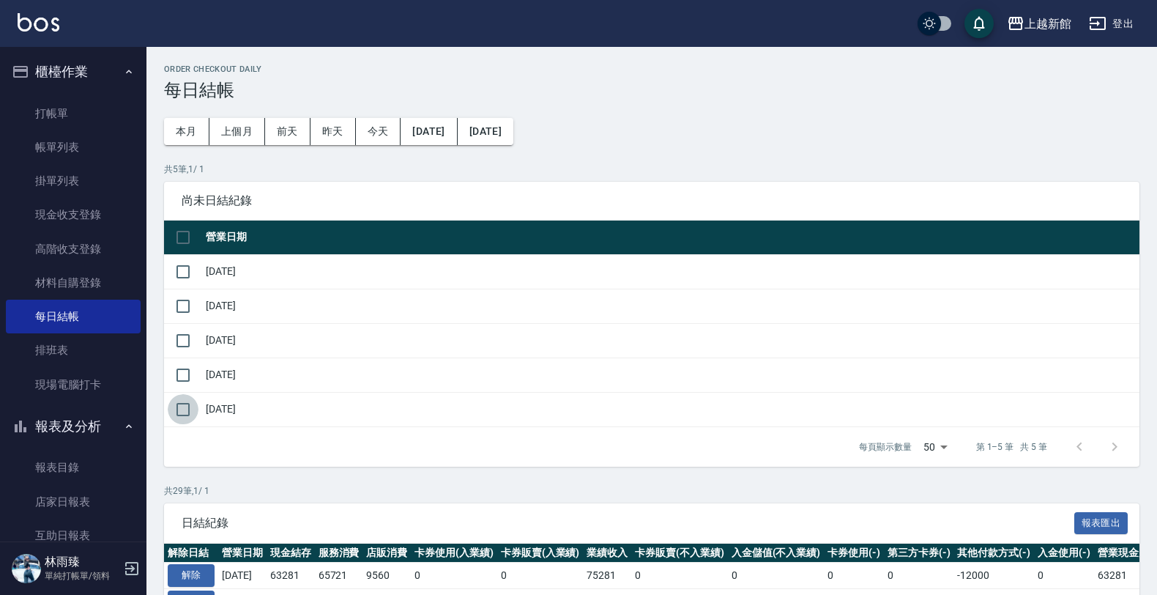
drag, startPoint x: 196, startPoint y: 412, endPoint x: 207, endPoint y: 418, distance: 12.1
click at [198, 415] on input "checkbox" at bounding box center [183, 409] width 31 height 31
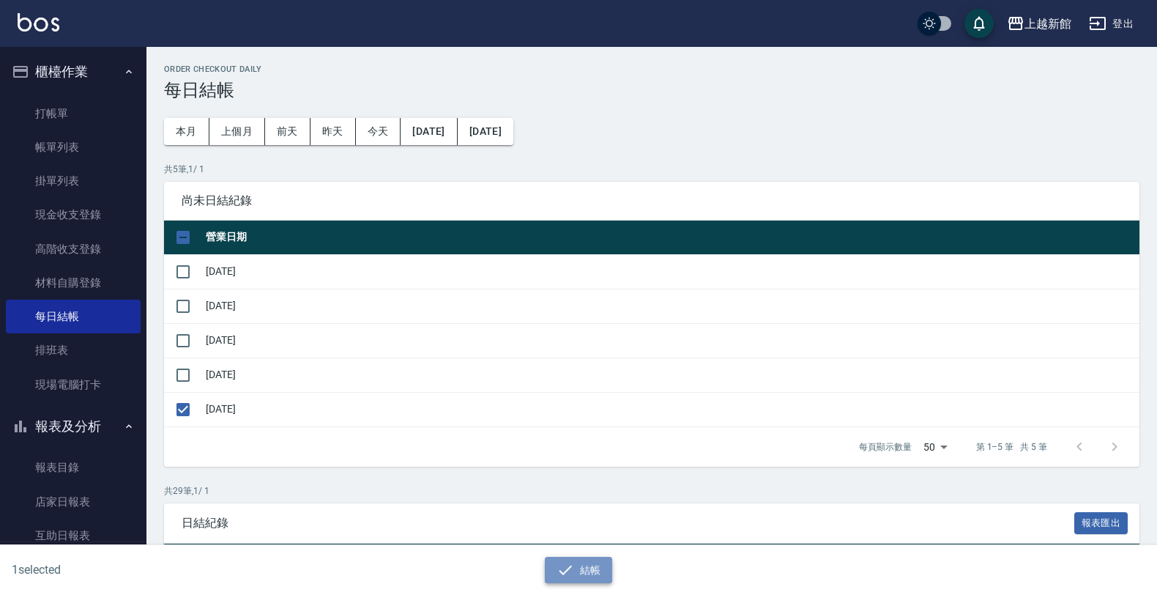
click at [552, 570] on button "結帳" at bounding box center [579, 570] width 68 height 27
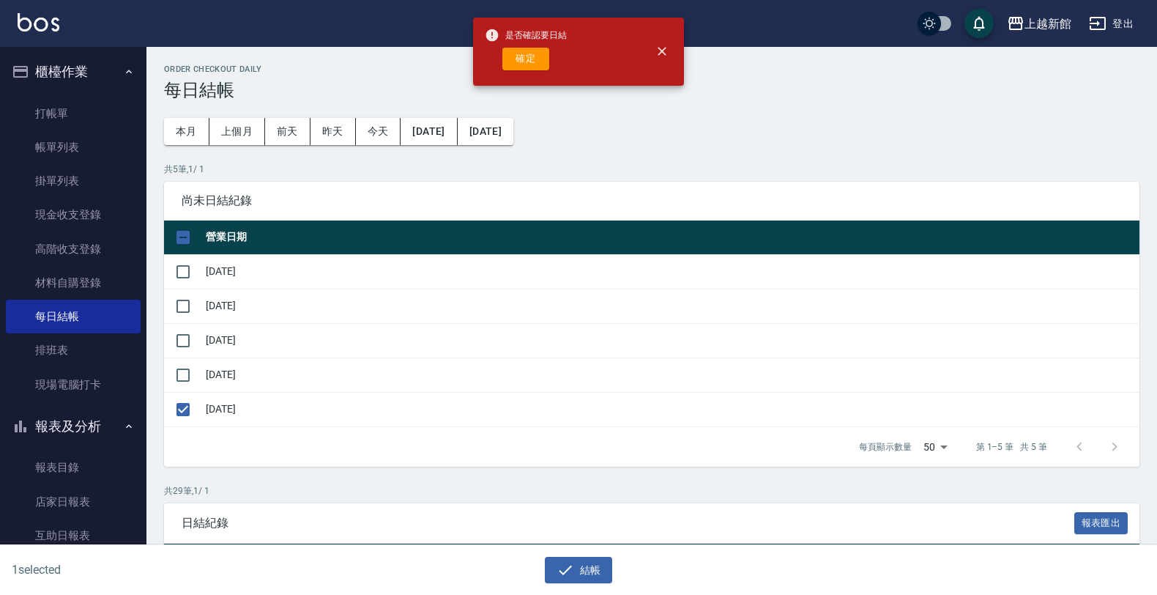
click at [502, 56] on div "確定" at bounding box center [526, 59] width 82 height 23
click at [503, 59] on div "確定" at bounding box center [526, 59] width 82 height 23
click at [511, 60] on button "確定" at bounding box center [526, 59] width 47 height 23
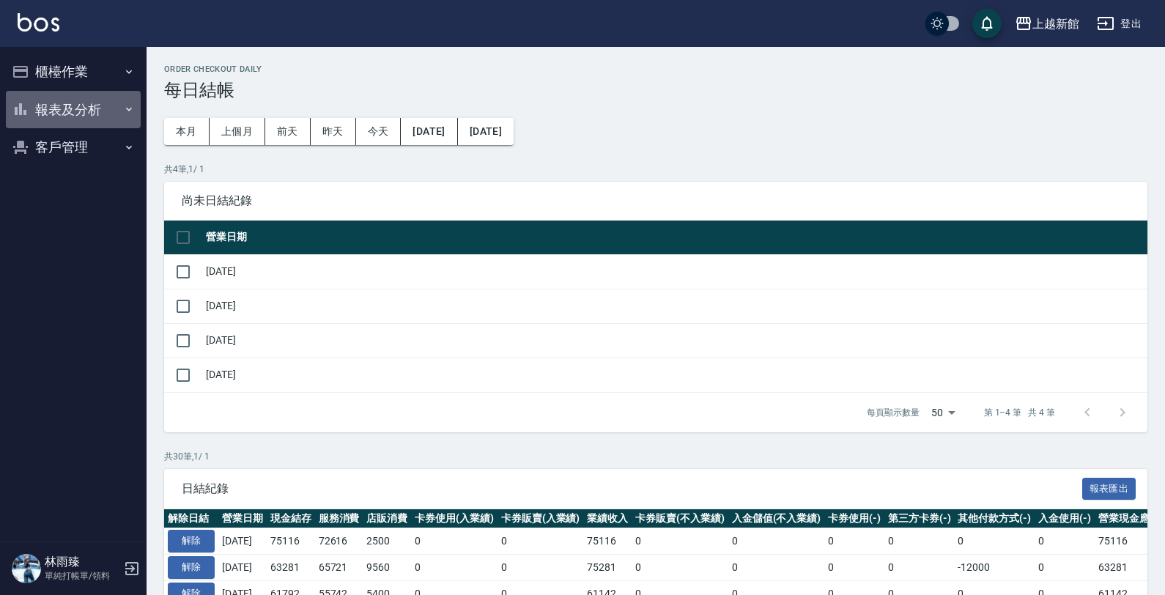
click at [115, 103] on button "報表及分析" at bounding box center [73, 110] width 135 height 38
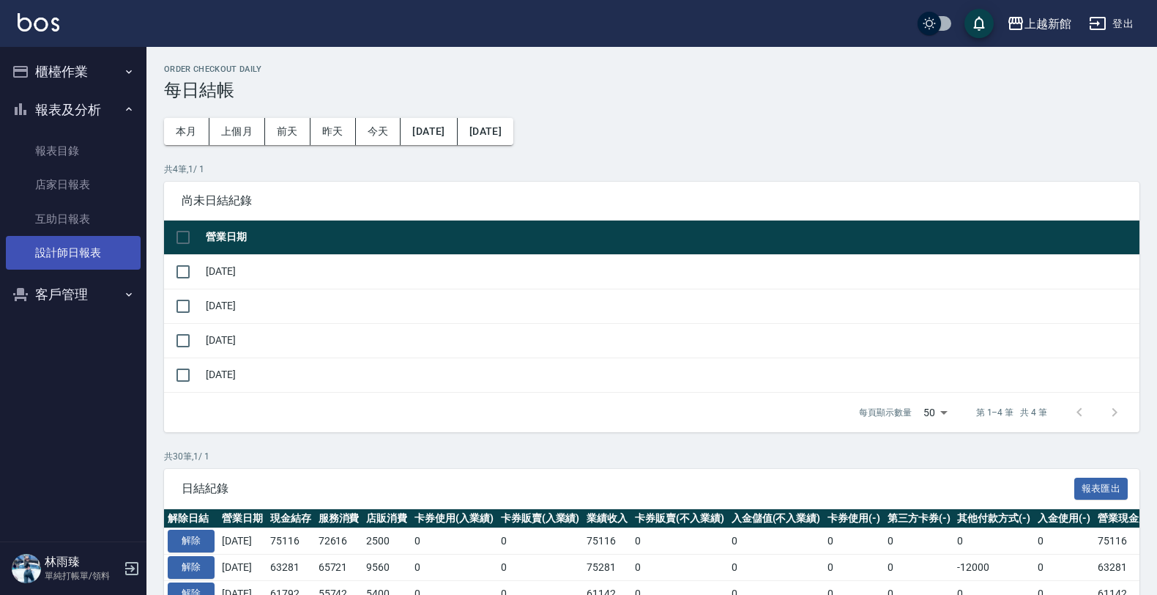
click at [86, 244] on link "設計師日報表" at bounding box center [73, 253] width 135 height 34
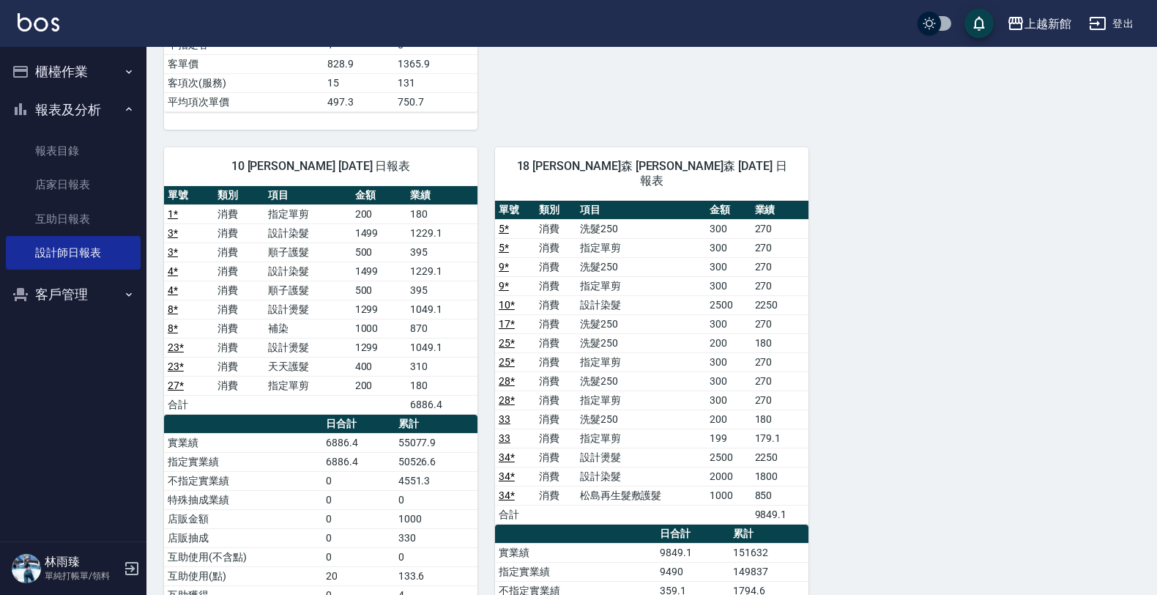
scroll to position [1648, 0]
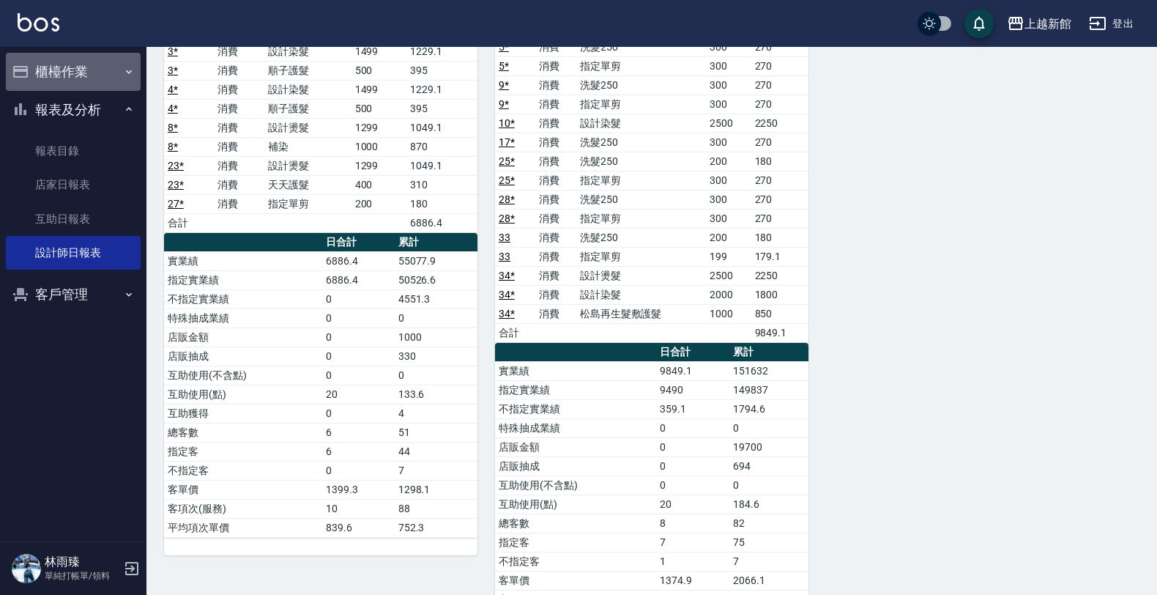
click at [30, 63] on button "櫃檯作業" at bounding box center [73, 72] width 135 height 38
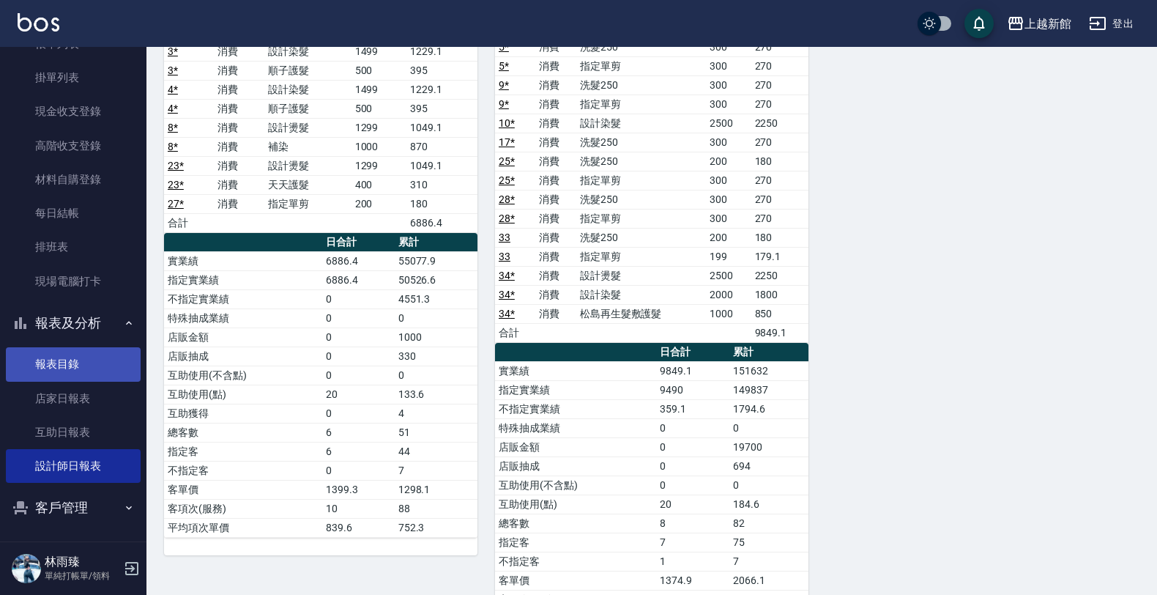
scroll to position [106, 0]
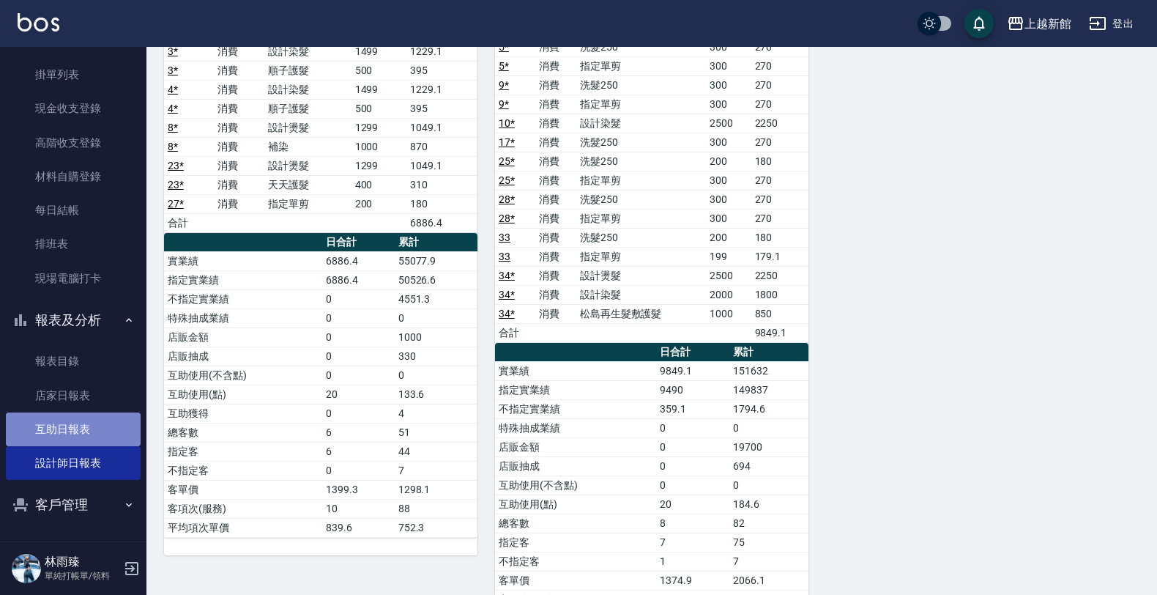
click at [92, 429] on link "互助日報表" at bounding box center [73, 429] width 135 height 34
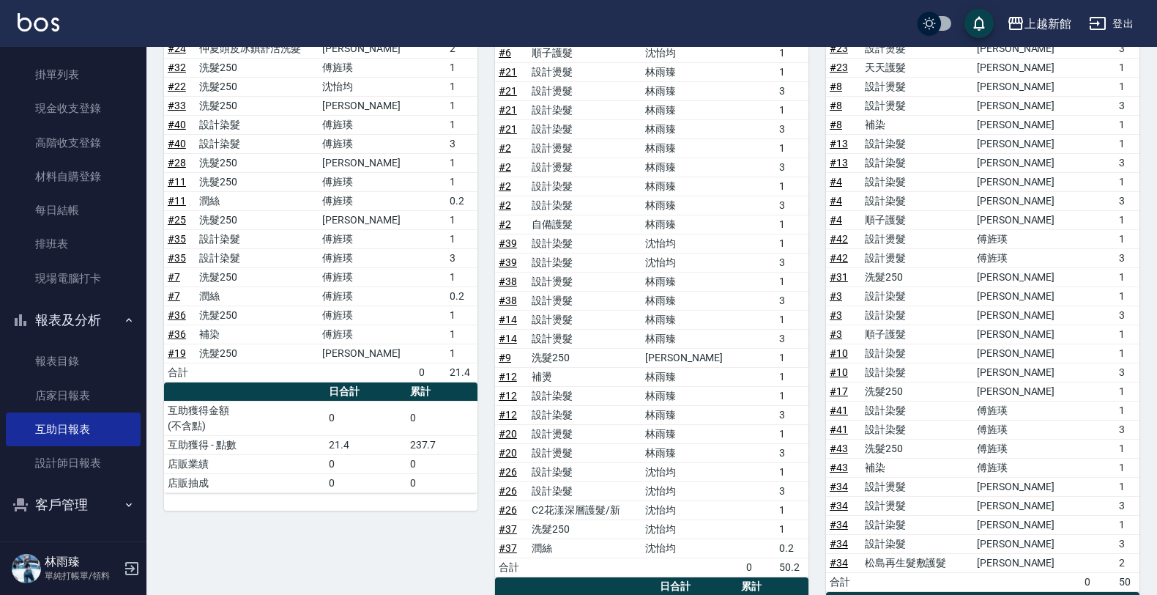
scroll to position [408, 0]
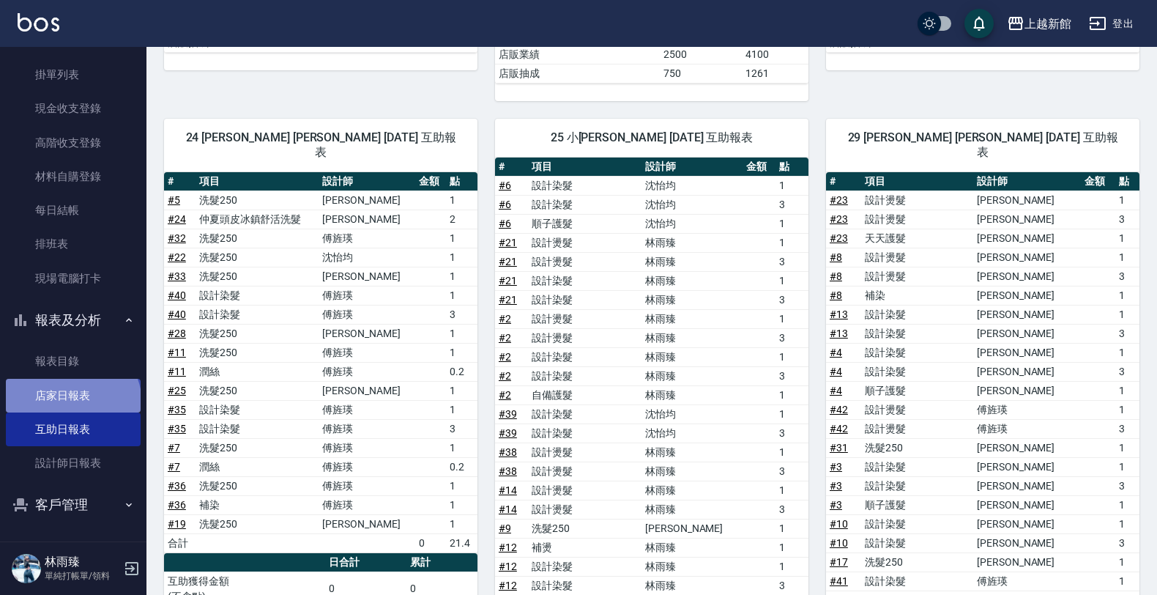
click at [71, 403] on link "店家日報表" at bounding box center [73, 396] width 135 height 34
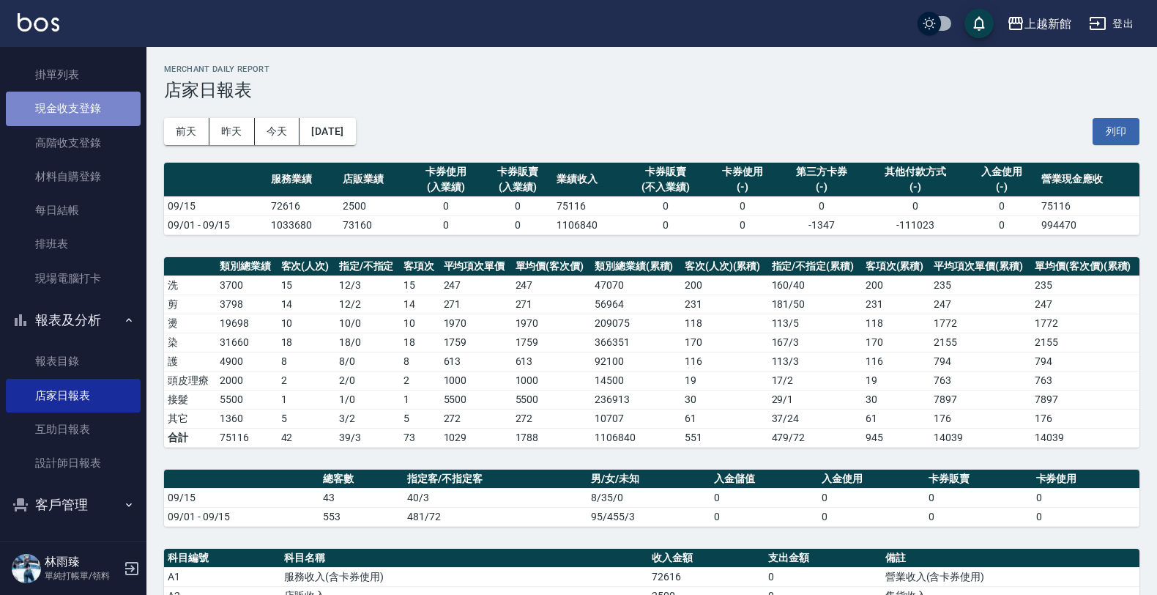
click at [104, 111] on link "現金收支登錄" at bounding box center [73, 109] width 135 height 34
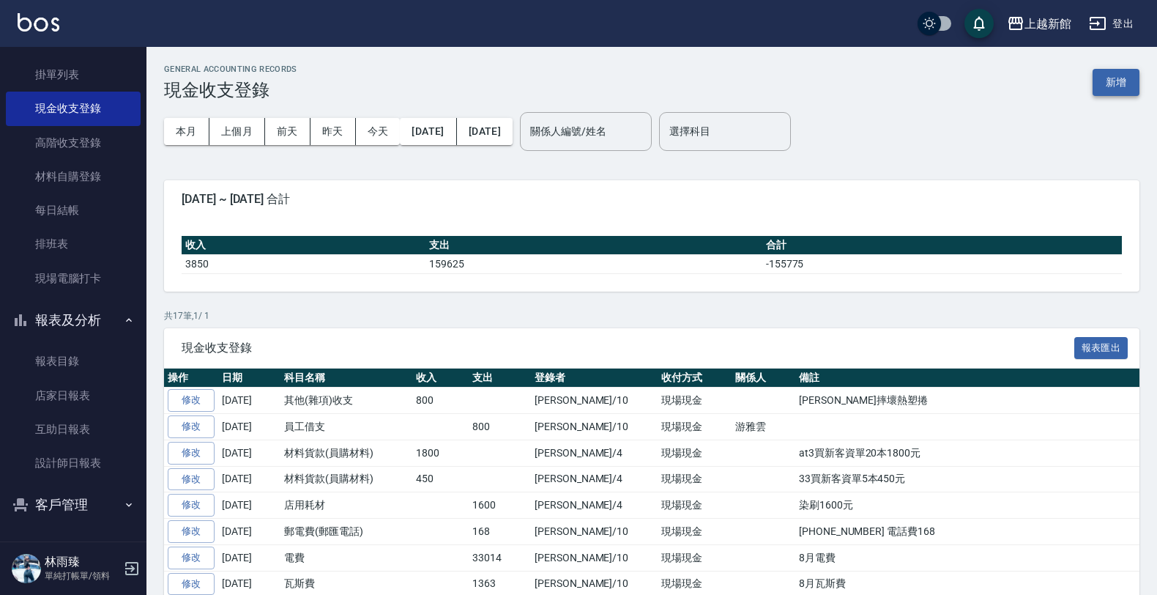
click at [1108, 83] on button "新增" at bounding box center [1116, 82] width 47 height 27
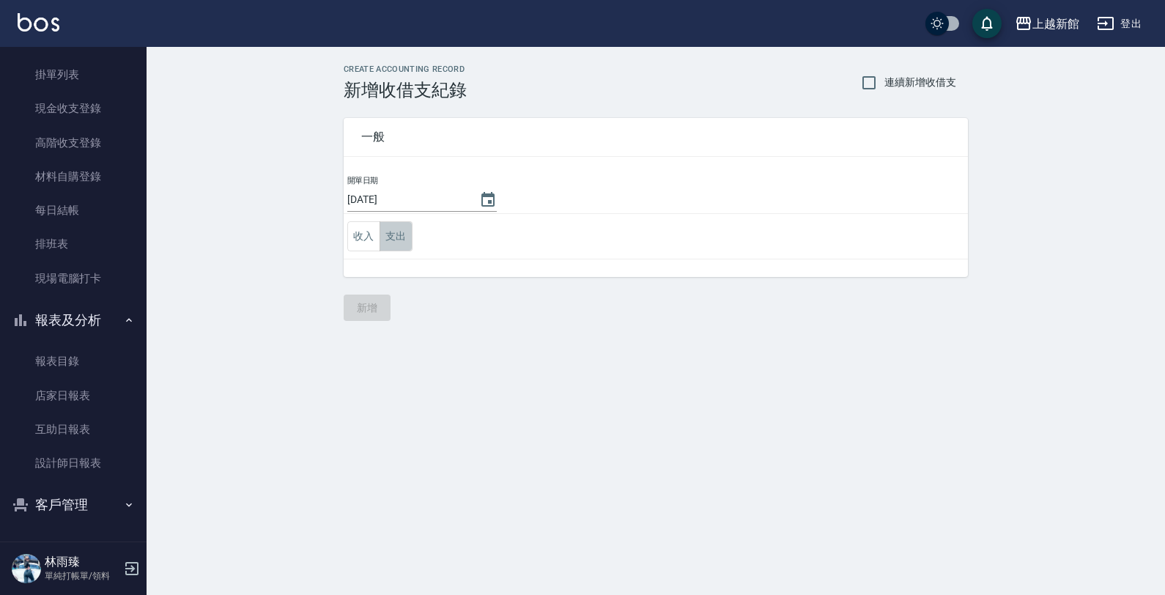
click at [410, 240] on button "支出" at bounding box center [395, 236] width 33 height 30
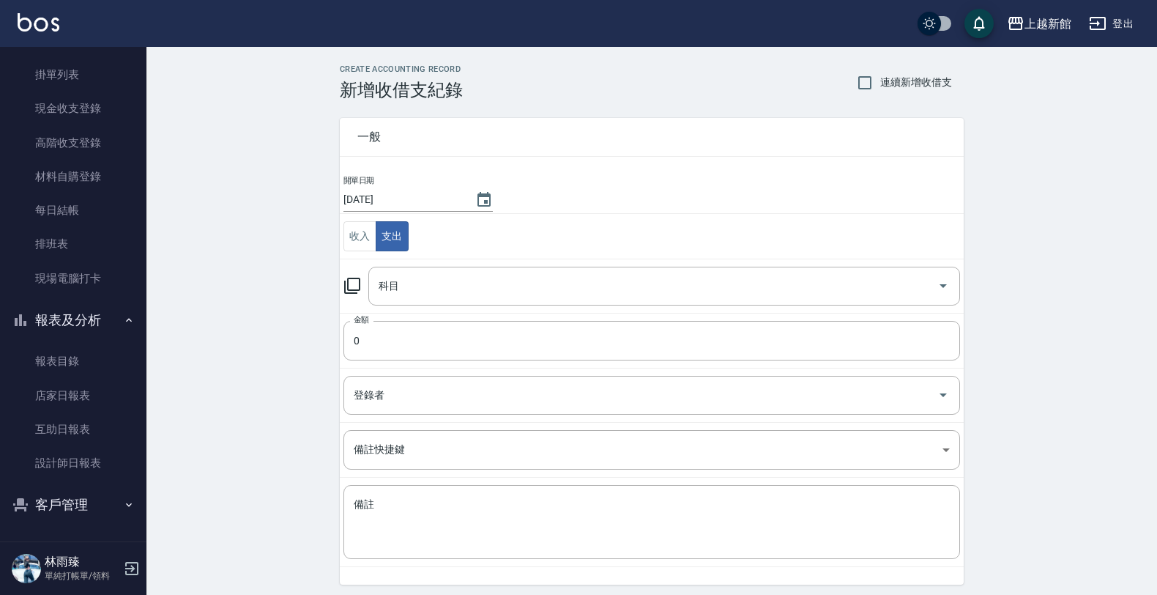
click at [354, 283] on icon at bounding box center [353, 286] width 18 height 18
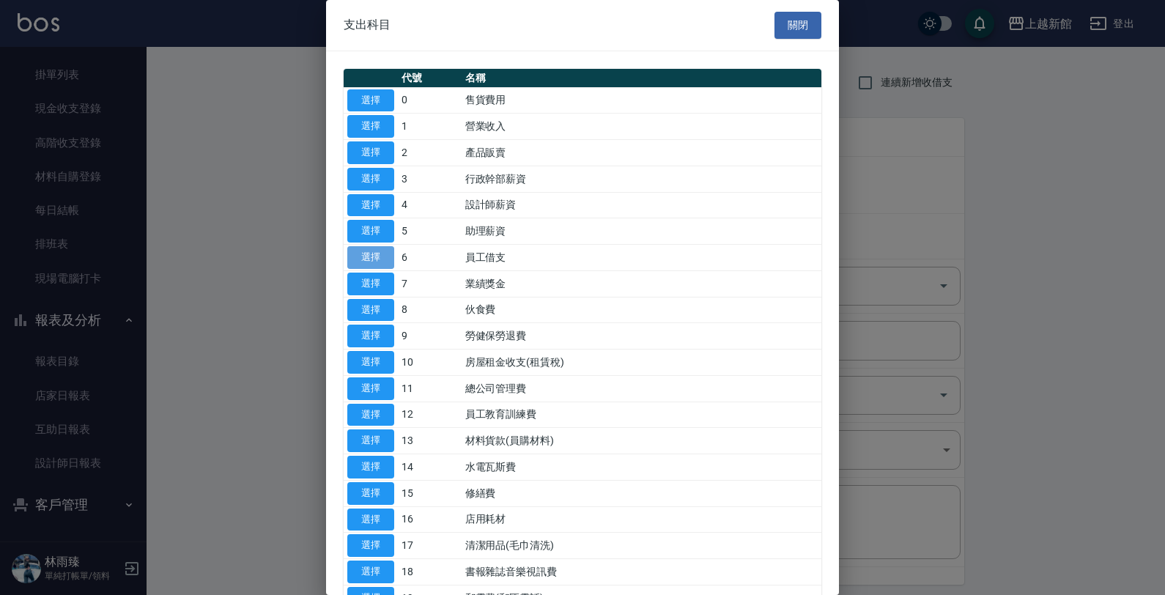
click at [360, 260] on button "選擇" at bounding box center [370, 257] width 47 height 23
type input "6 員工借支"
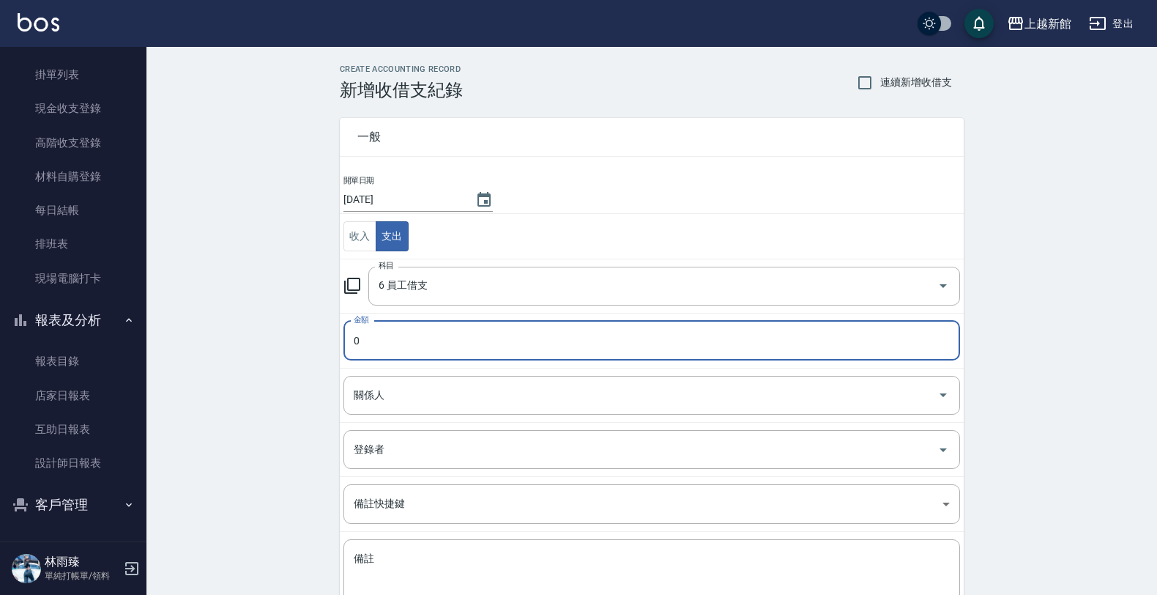
click at [371, 356] on input "0" at bounding box center [652, 341] width 617 height 40
type input "600"
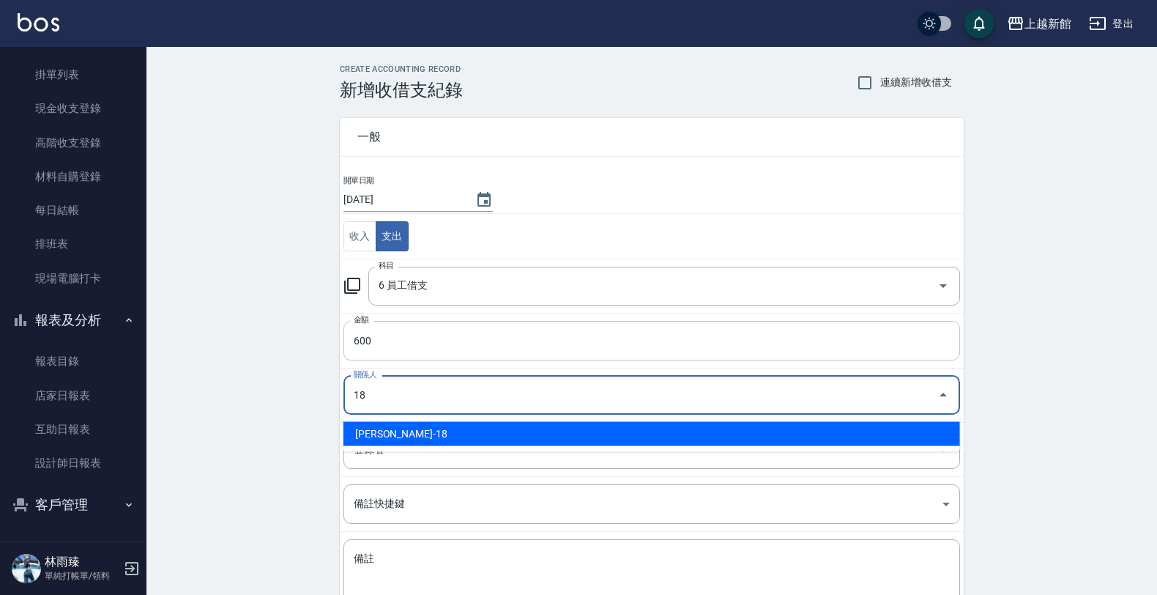
type input "黃柏森-18"
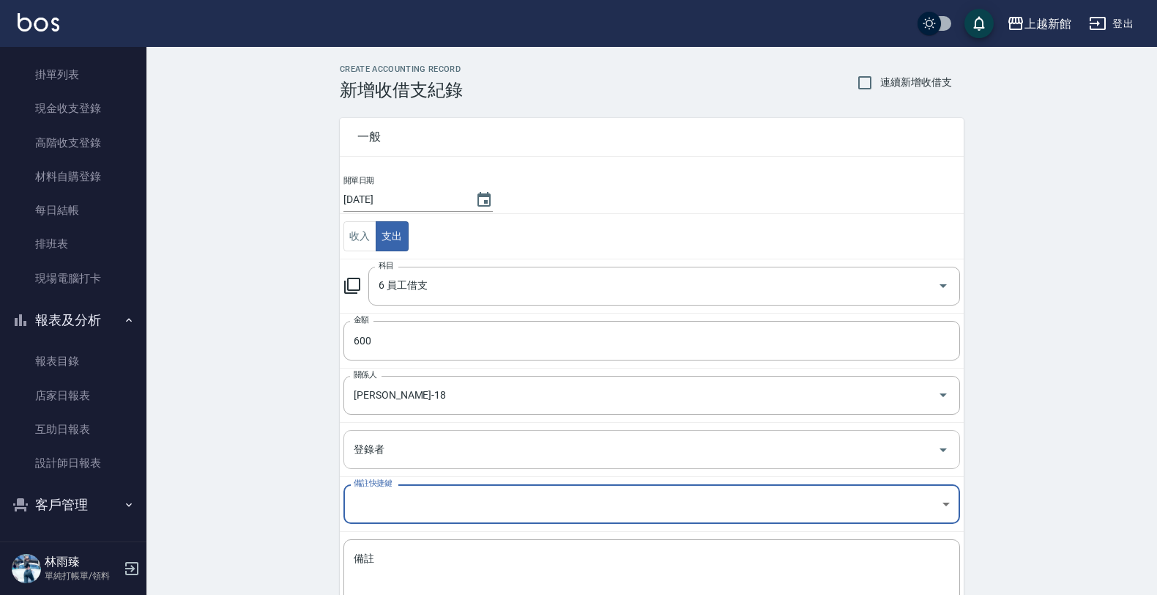
click at [510, 456] on input "登錄者" at bounding box center [641, 450] width 582 height 26
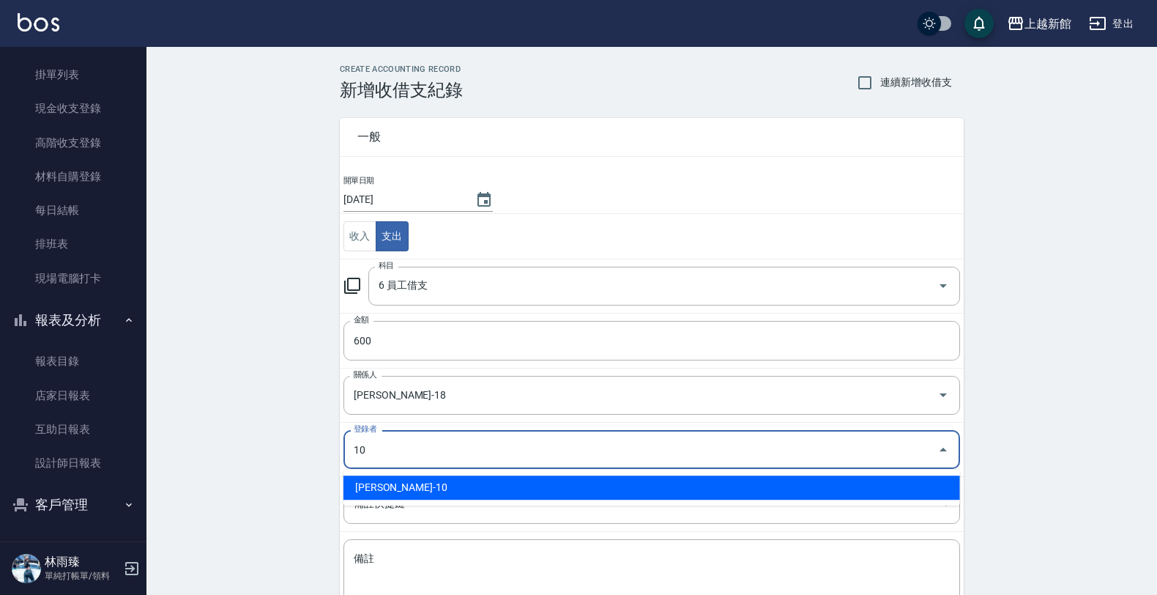
type input "劉名儀-10"
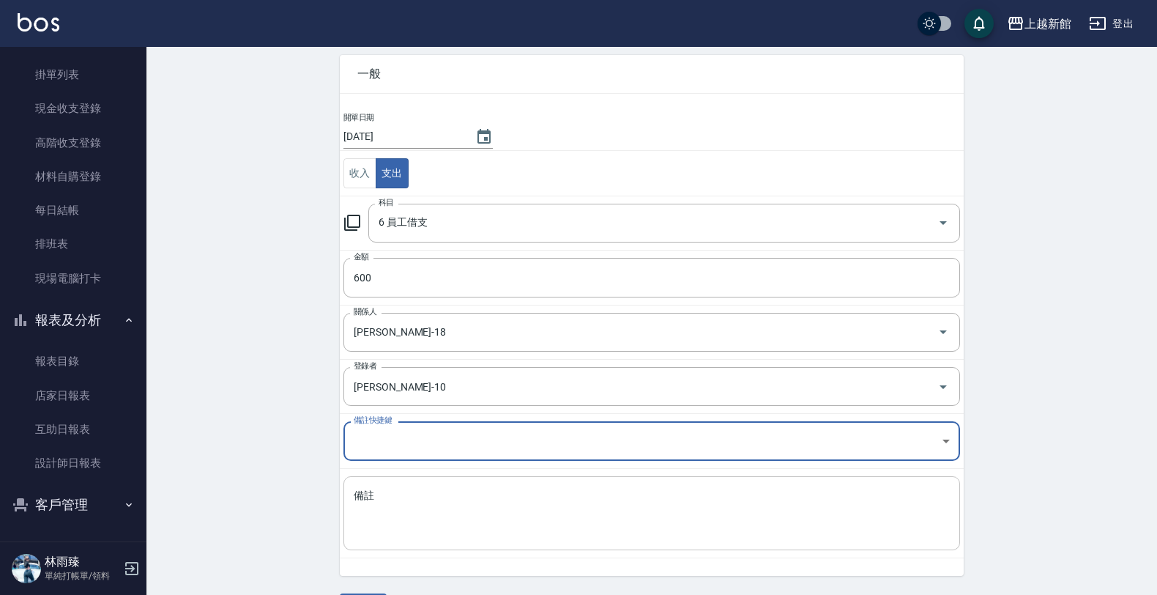
scroll to position [92, 0]
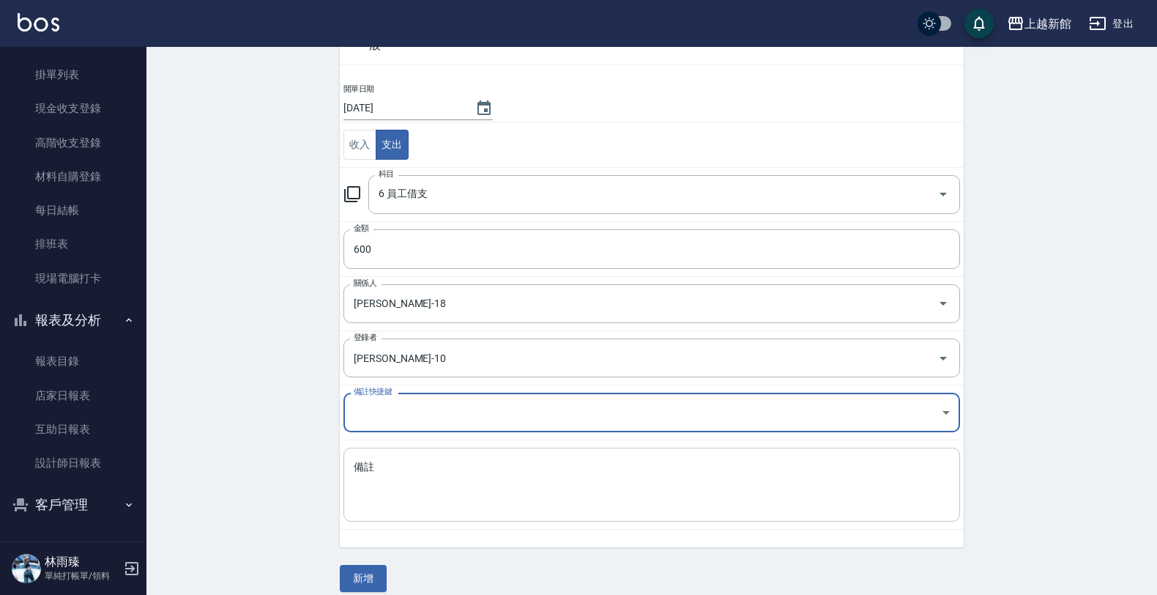
click at [445, 481] on textarea "備註" at bounding box center [652, 485] width 596 height 50
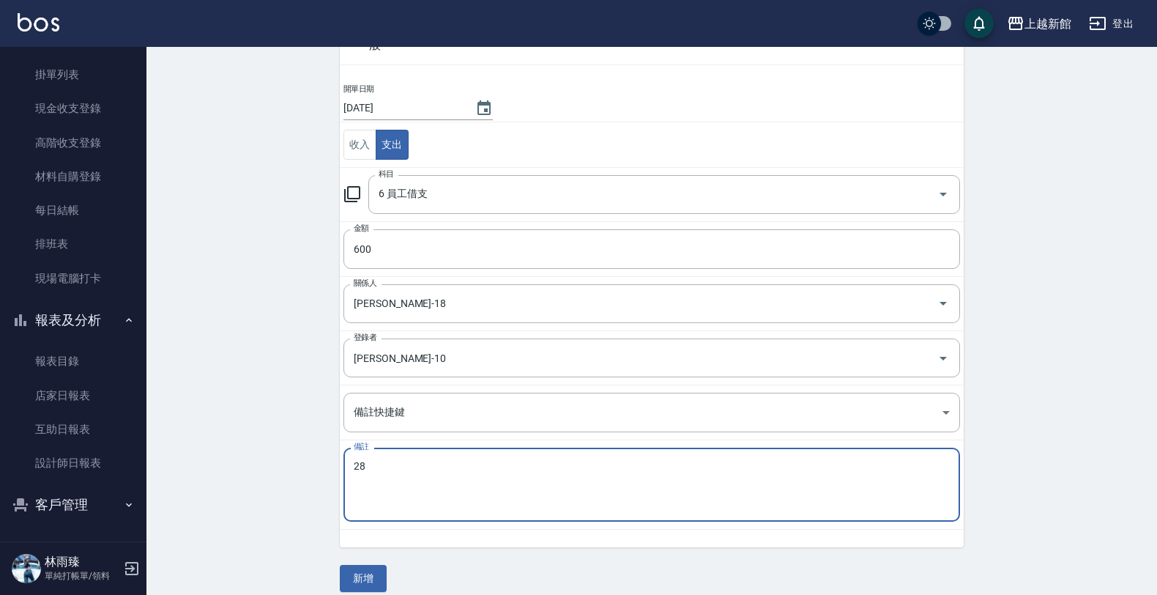
type textarea "2"
type textarea "大掃除未到"
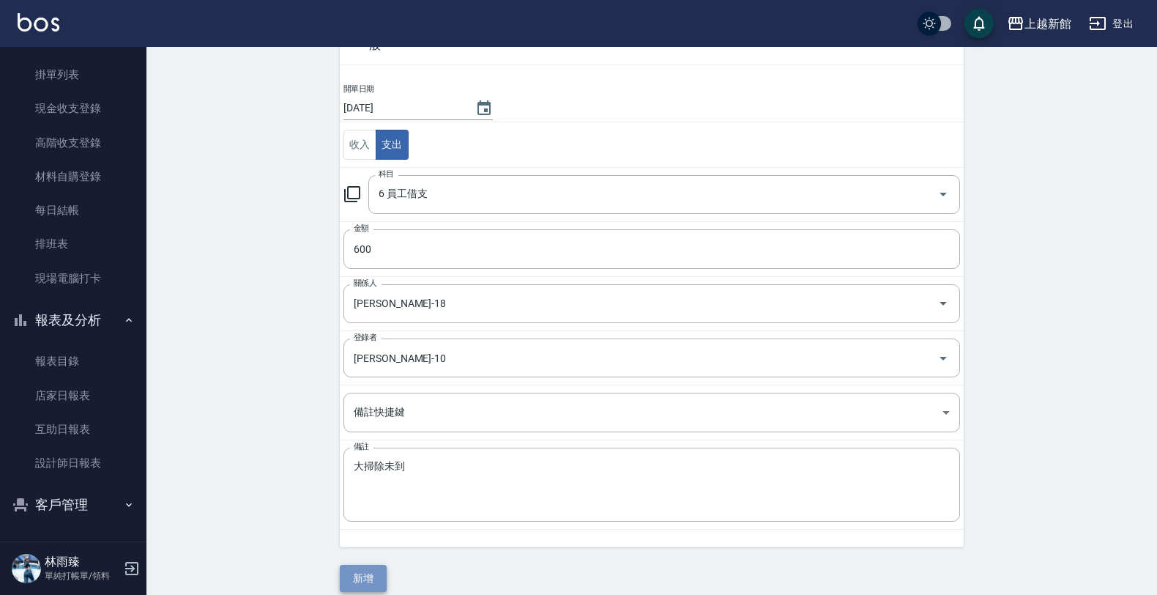
click at [363, 584] on button "新增" at bounding box center [363, 578] width 47 height 27
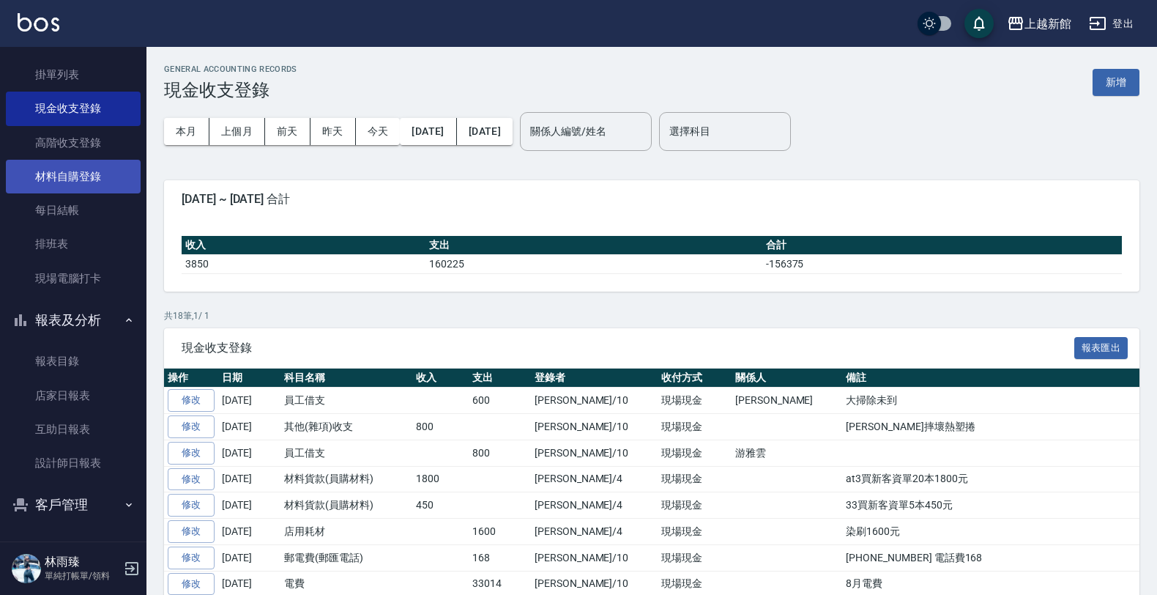
click at [75, 165] on link "材料自購登錄" at bounding box center [73, 177] width 135 height 34
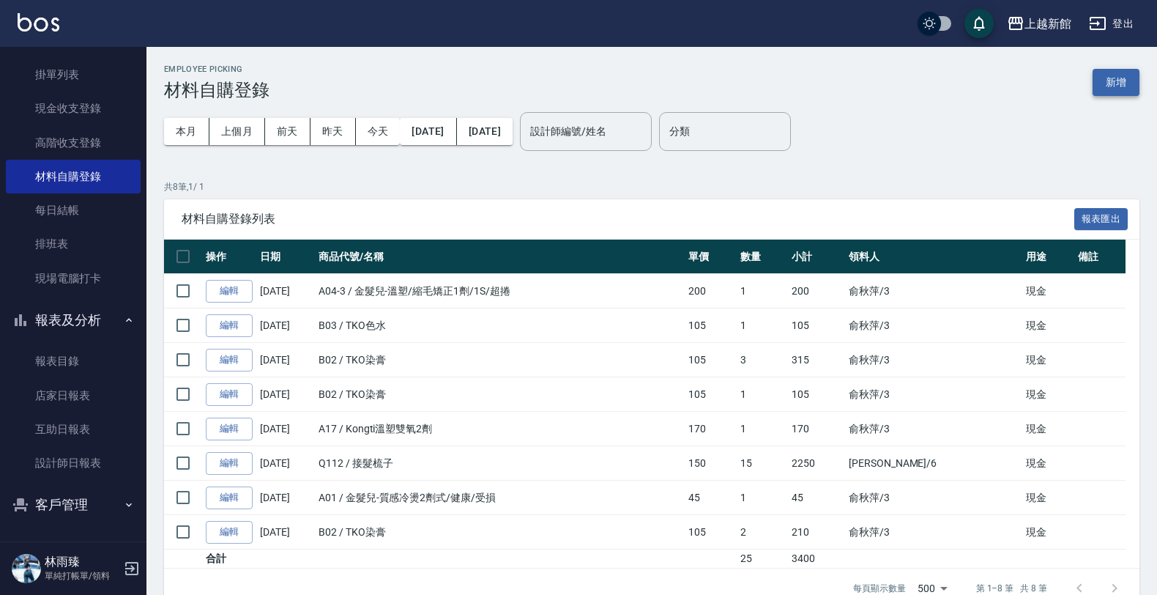
click at [1110, 75] on button "新增" at bounding box center [1116, 82] width 47 height 27
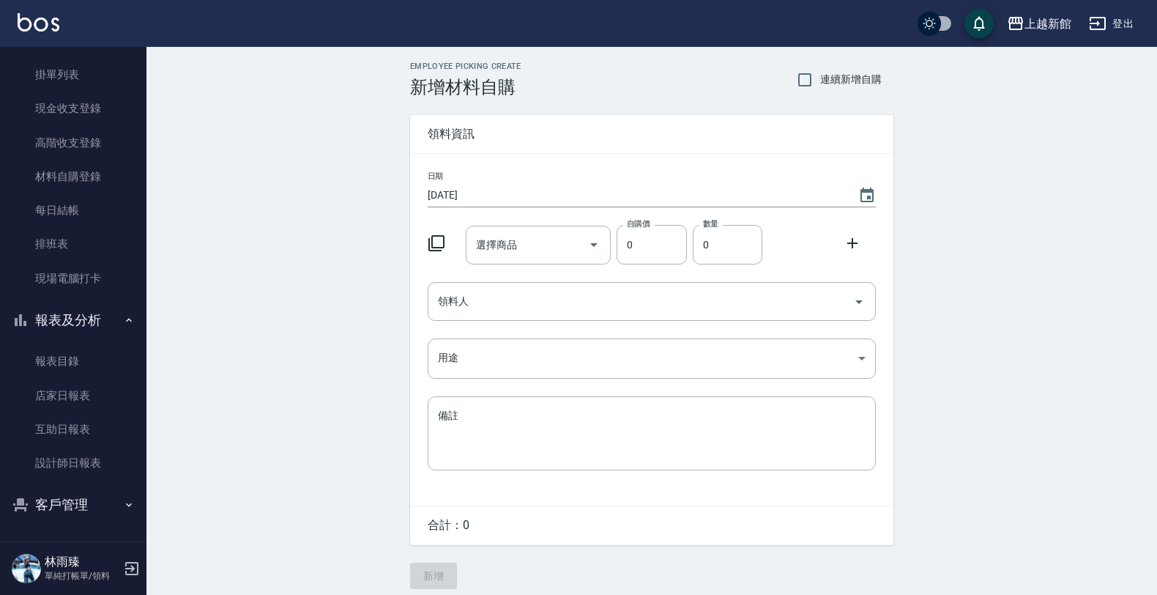
click at [440, 242] on icon at bounding box center [437, 243] width 18 height 18
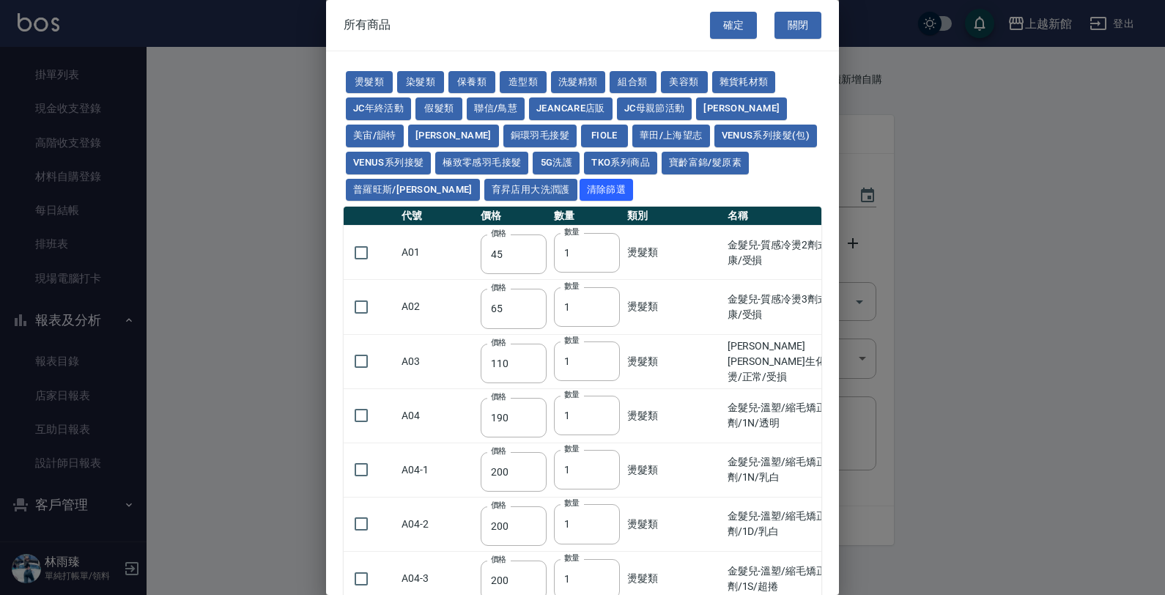
click at [419, 93] on div "燙髮類 染髮類 保養類 造型類 洗髮精類 組合類 美容類 雜貨耗材類 JC年終活動 假髮類 聯信/鳥慧 JeanCare店販 JC母親節活動 娜普菈 美宙/韻…" at bounding box center [583, 136] width 478 height 135
click at [421, 89] on button "染髮類" at bounding box center [420, 82] width 47 height 23
type input "110"
type input "105"
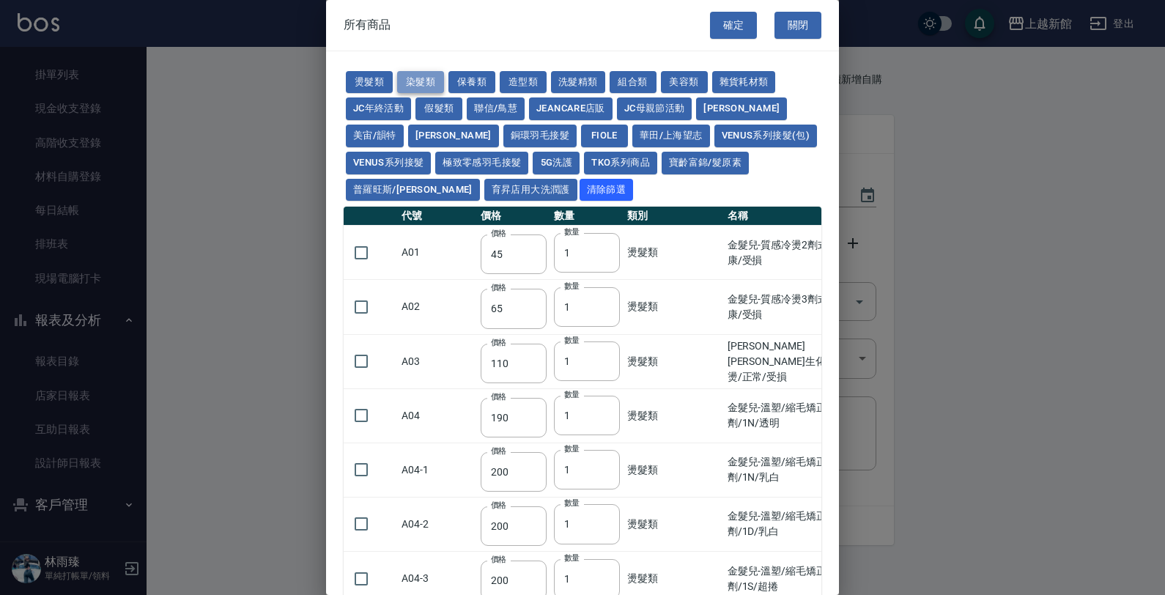
type input "250"
type input "110"
type input "500"
type input "420"
type input "110"
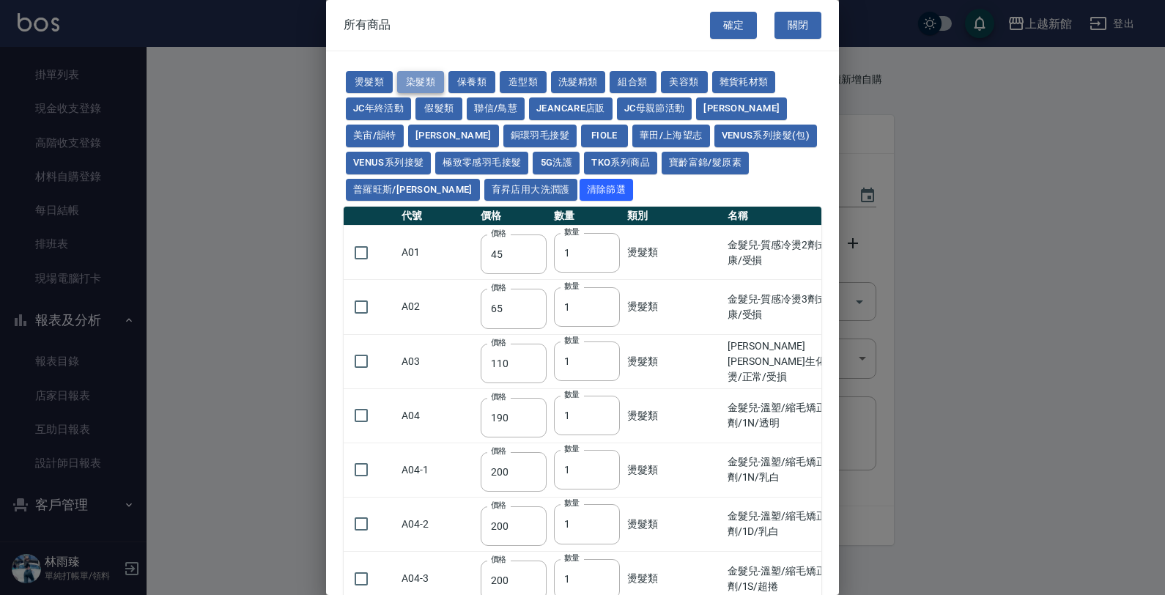
type input "350"
type input "105"
type input "406"
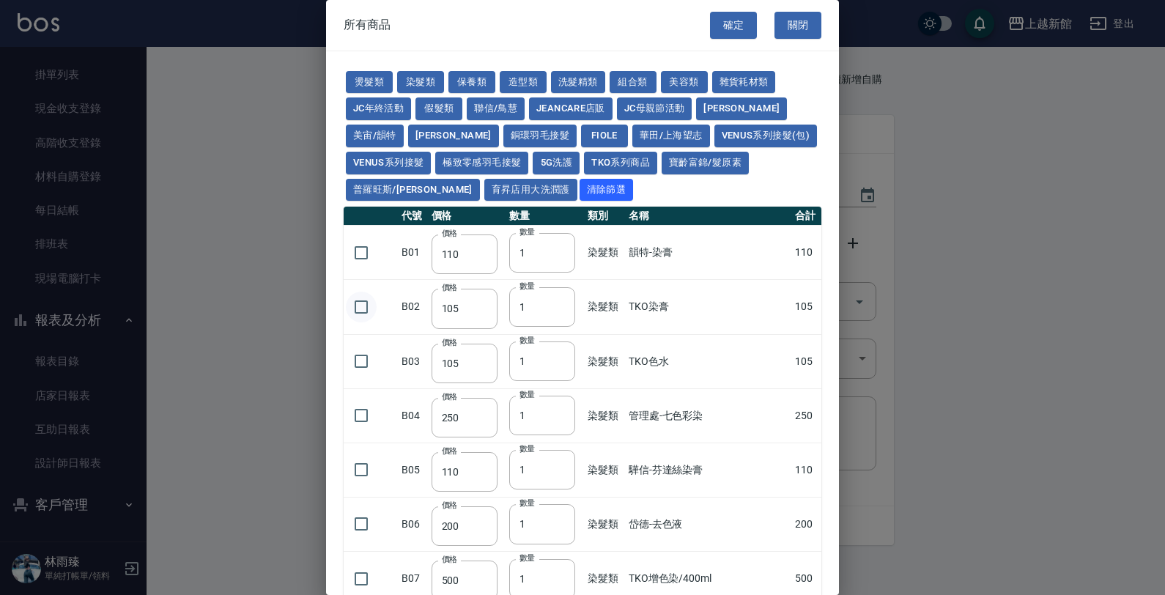
click at [354, 308] on input "checkbox" at bounding box center [361, 307] width 31 height 31
checkbox input "true"
drag, startPoint x: 355, startPoint y: 363, endPoint x: 368, endPoint y: 366, distance: 13.0
click at [360, 363] on input "checkbox" at bounding box center [361, 361] width 31 height 31
checkbox input "true"
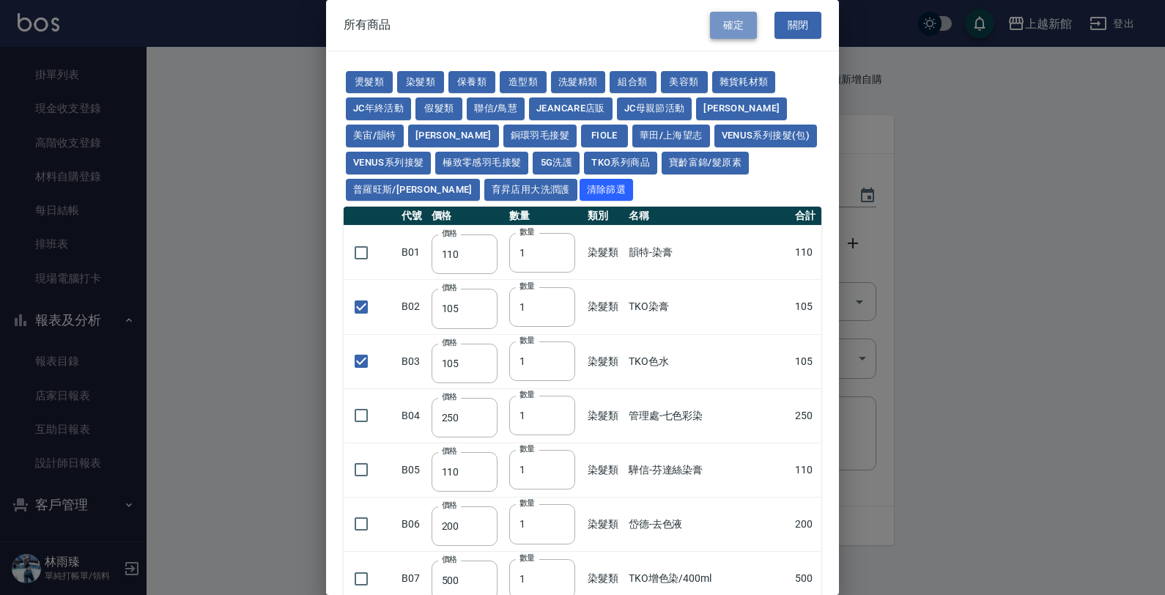
click at [713, 37] on button "確定" at bounding box center [733, 25] width 47 height 27
type input "TKO染膏"
type input "105"
type input "1"
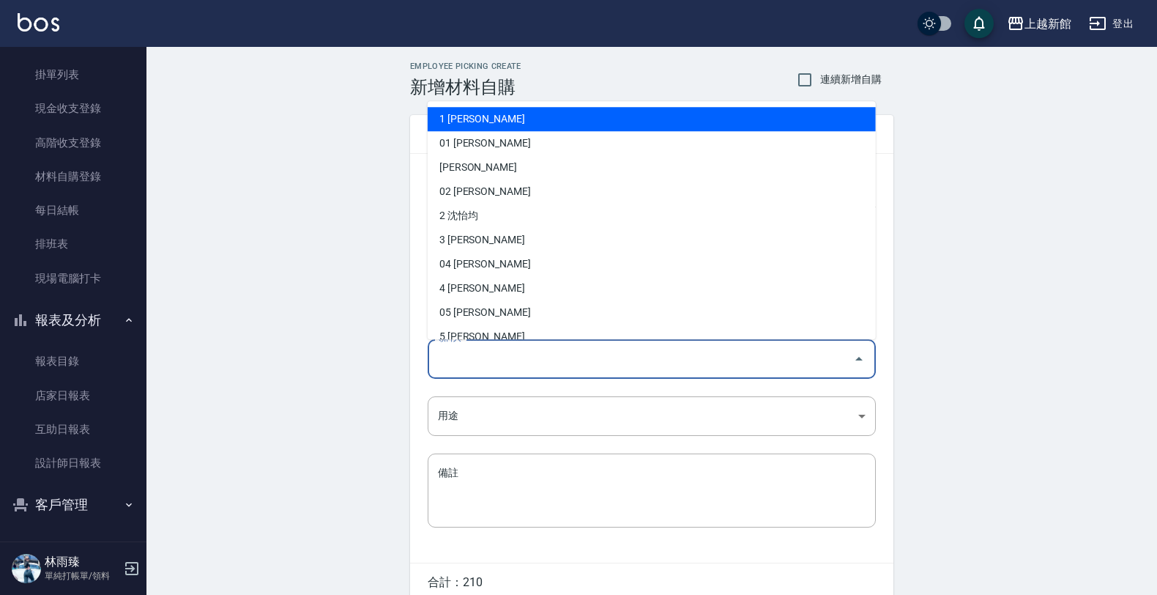
click at [499, 356] on input "領料人" at bounding box center [640, 359] width 413 height 26
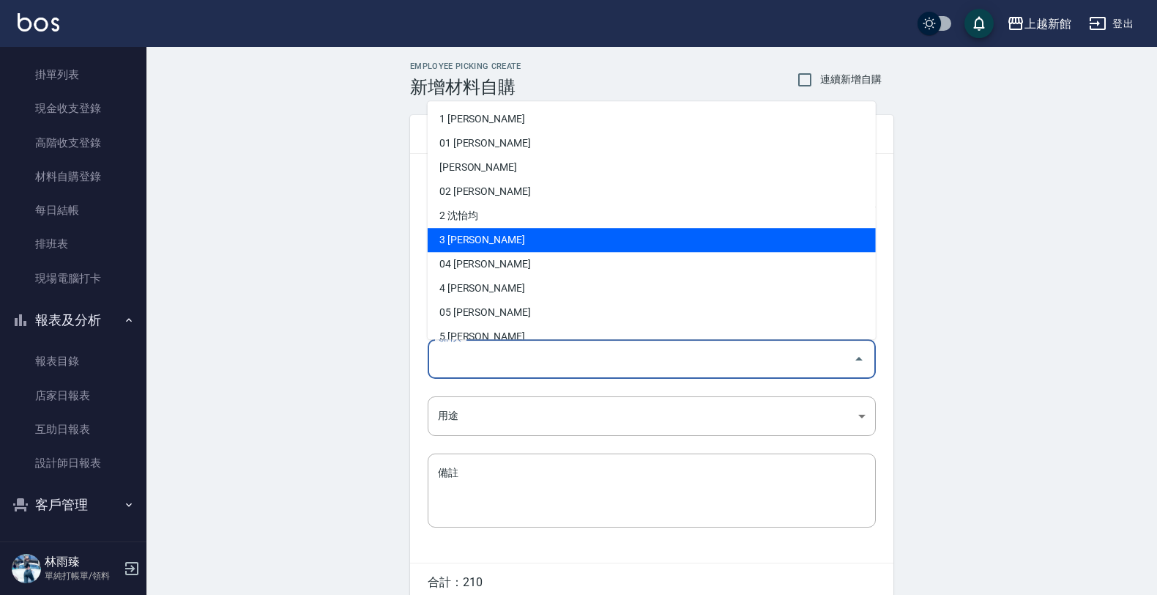
click at [481, 231] on li "3 俞秋萍" at bounding box center [652, 240] width 448 height 24
type input "俞秋萍"
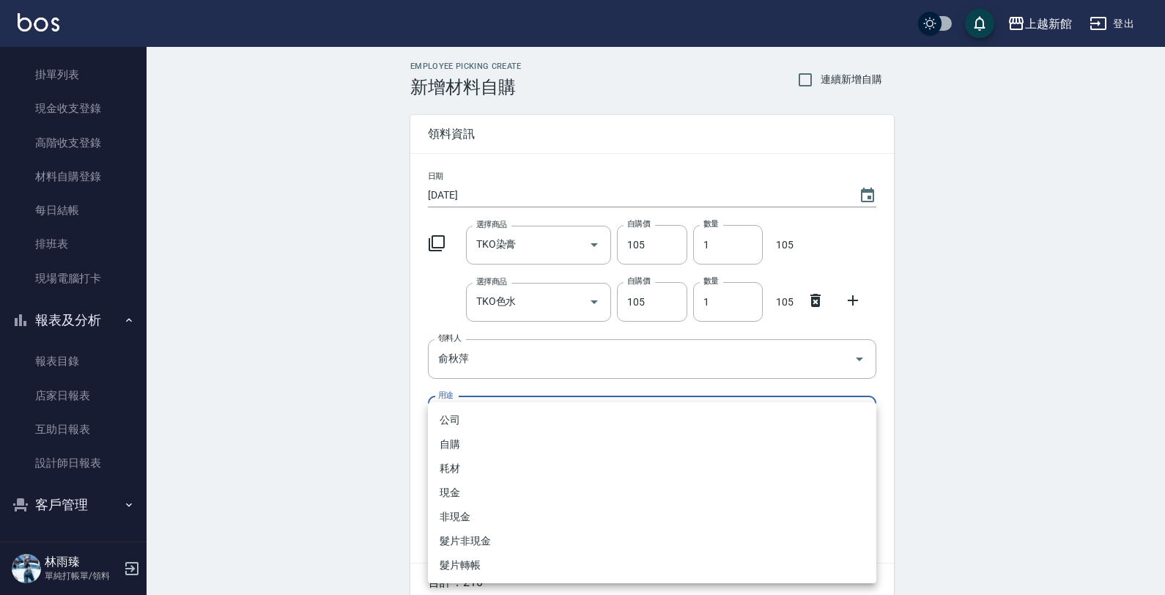
drag, startPoint x: 455, startPoint y: 416, endPoint x: 454, endPoint y: 405, distance: 11.0
click at [456, 416] on body "上越新館 登出 櫃檯作業 打帳單 帳單列表 掛單列表 現金收支登錄 高階收支登錄 材料自購登錄 每日結帳 排班表 現場電腦打卡 報表及分析 報表目錄 店家日報…" at bounding box center [582, 330] width 1165 height 661
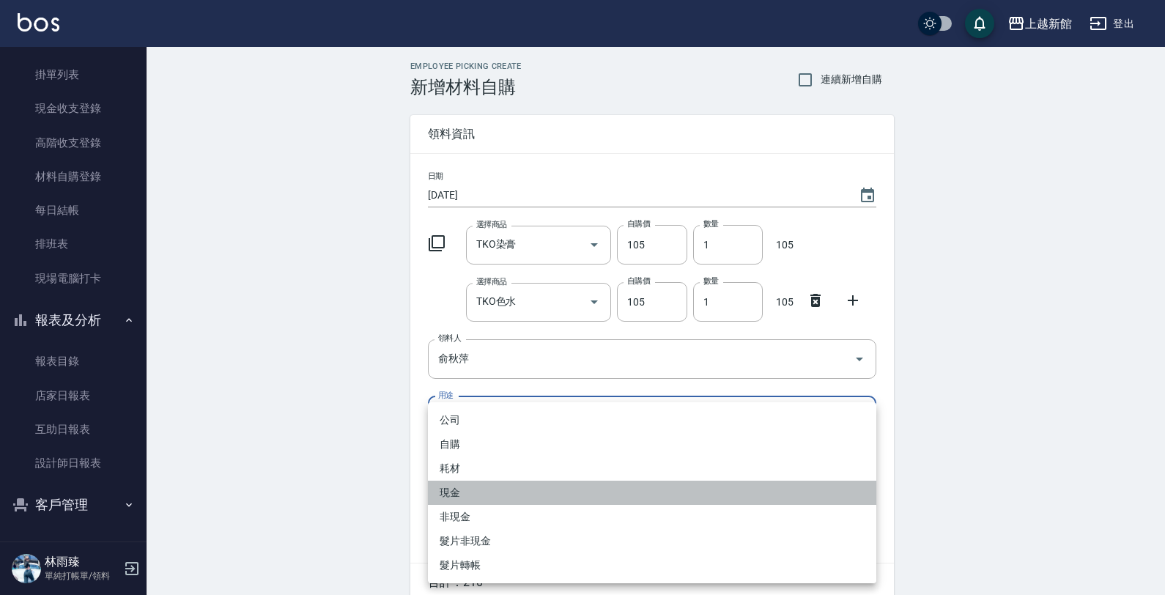
click at [444, 491] on li "現金" at bounding box center [652, 493] width 448 height 24
type input "現金"
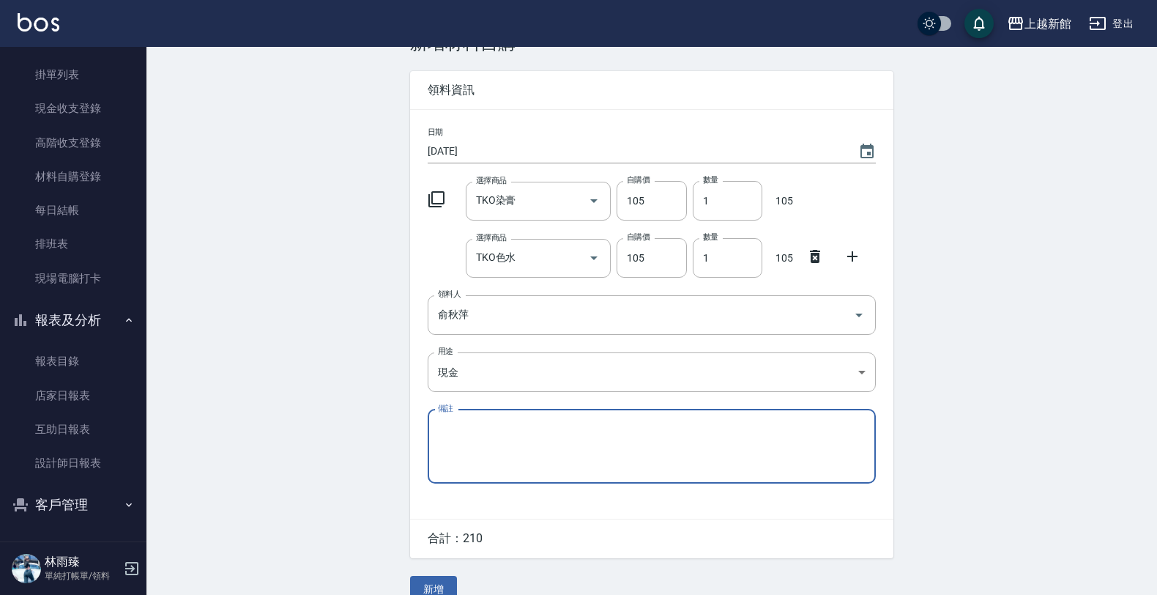
scroll to position [67, 0]
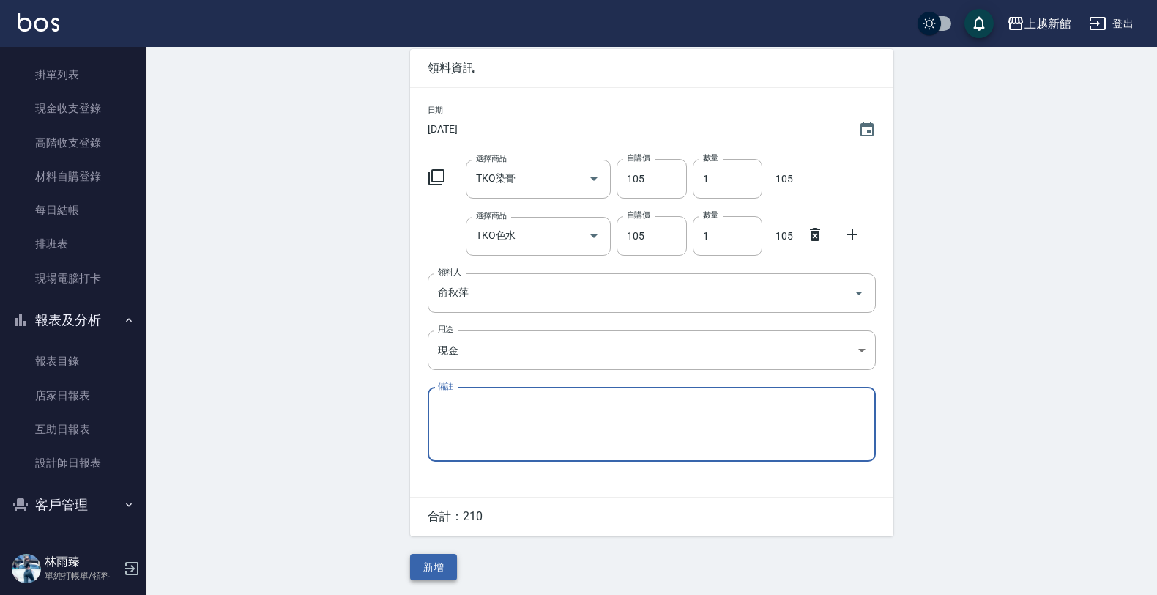
click at [422, 568] on button "新增" at bounding box center [433, 567] width 47 height 27
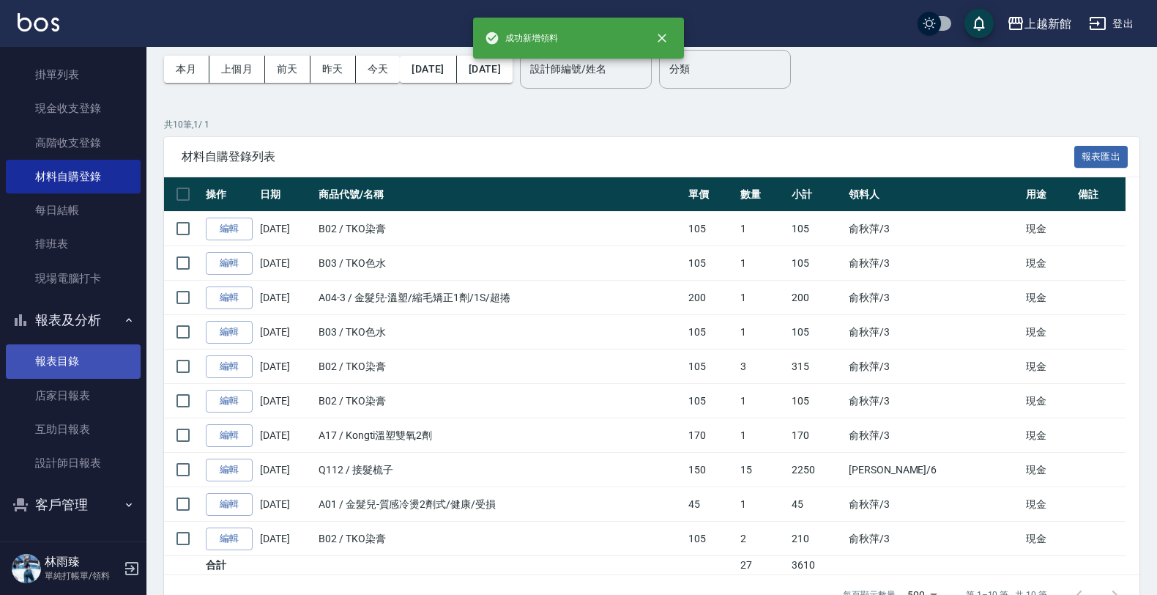
scroll to position [92, 0]
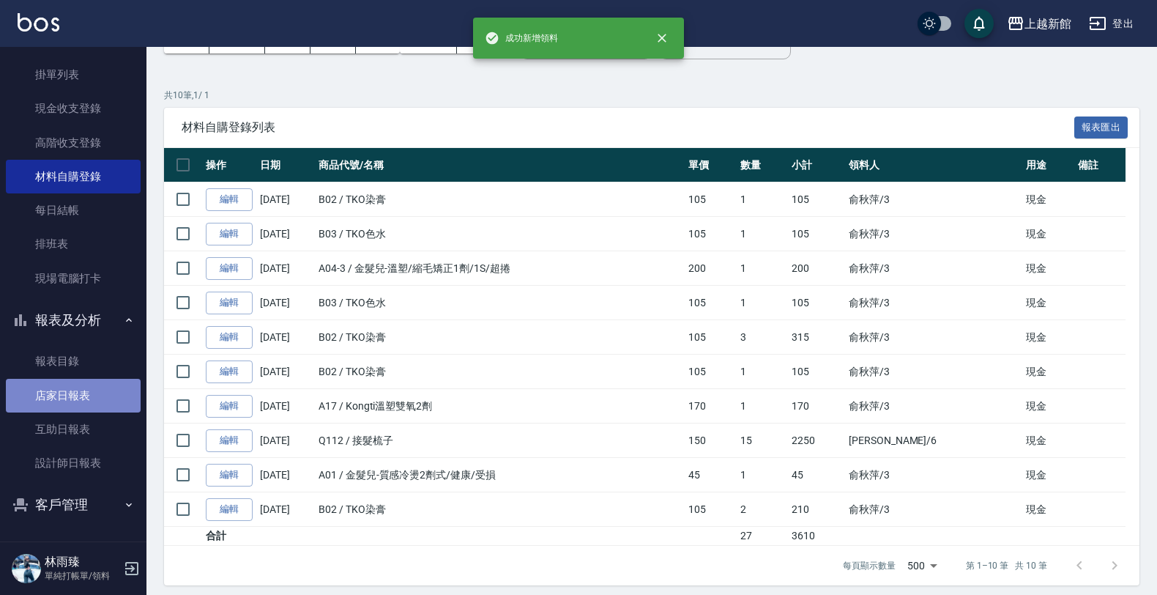
click at [75, 398] on link "店家日報表" at bounding box center [73, 396] width 135 height 34
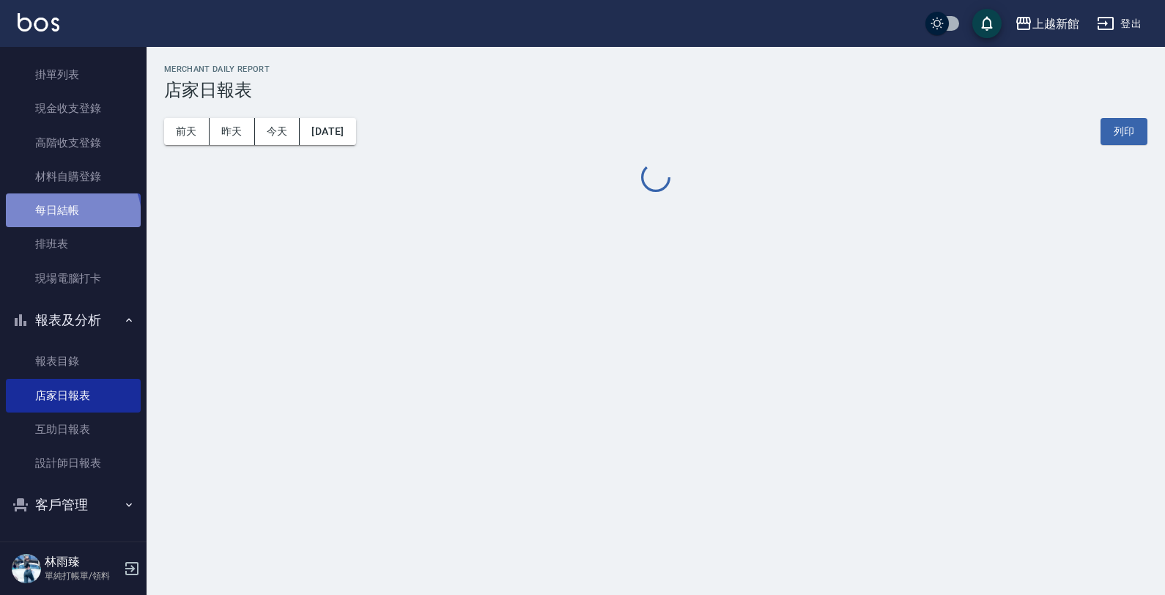
click at [71, 217] on link "每日結帳" at bounding box center [73, 210] width 135 height 34
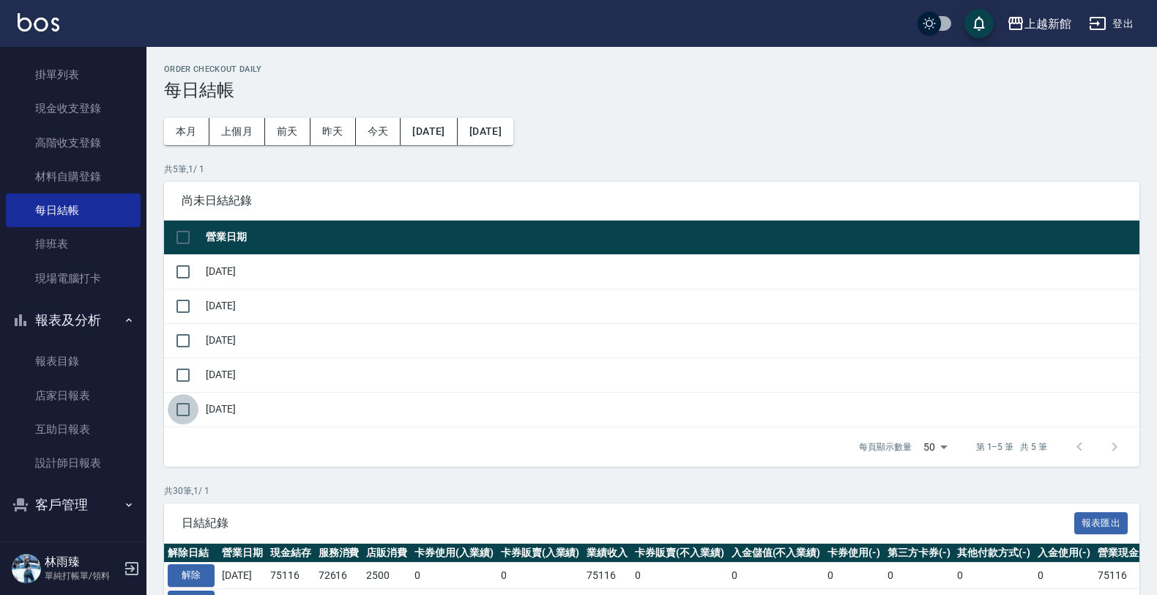
click at [182, 418] on input "checkbox" at bounding box center [183, 409] width 31 height 31
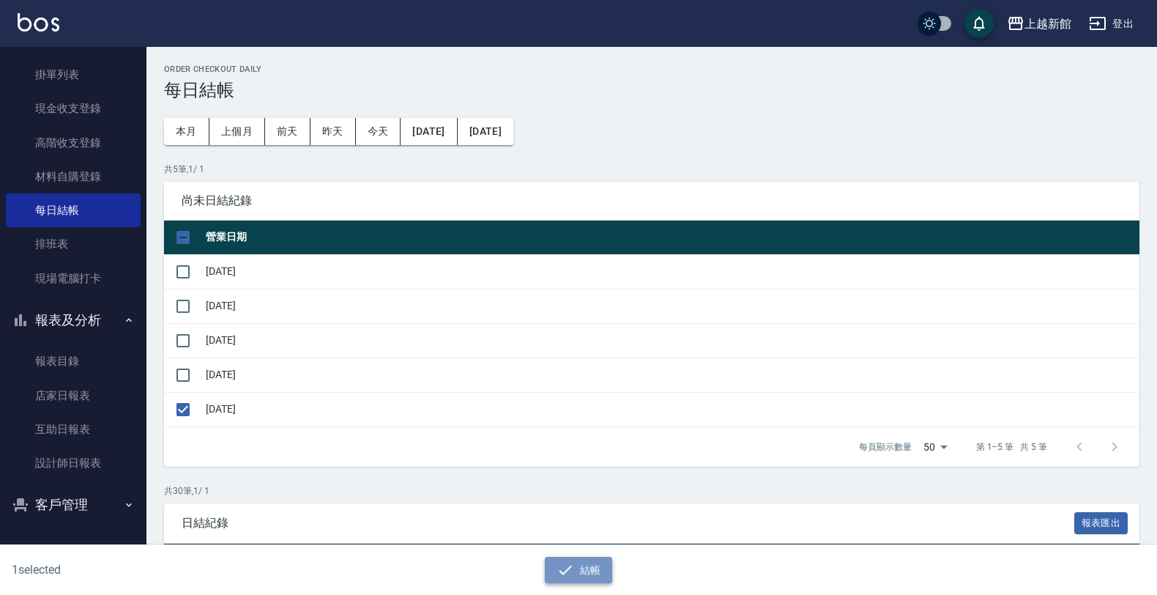
click at [587, 583] on button "結帳" at bounding box center [579, 570] width 68 height 27
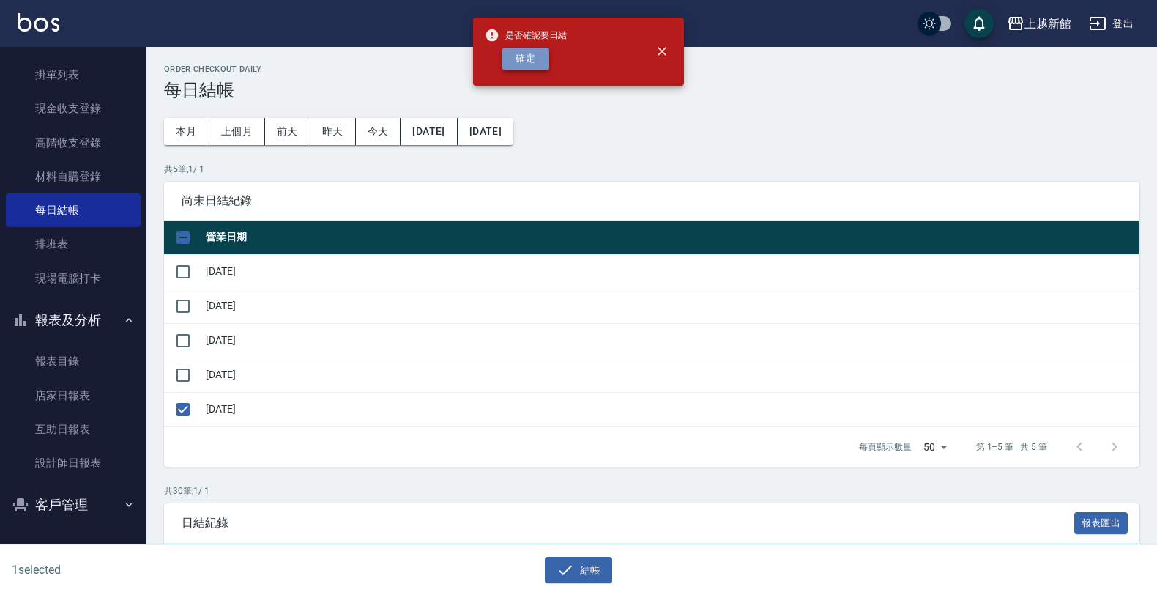
click at [511, 61] on button "確定" at bounding box center [526, 59] width 47 height 23
checkbox input "false"
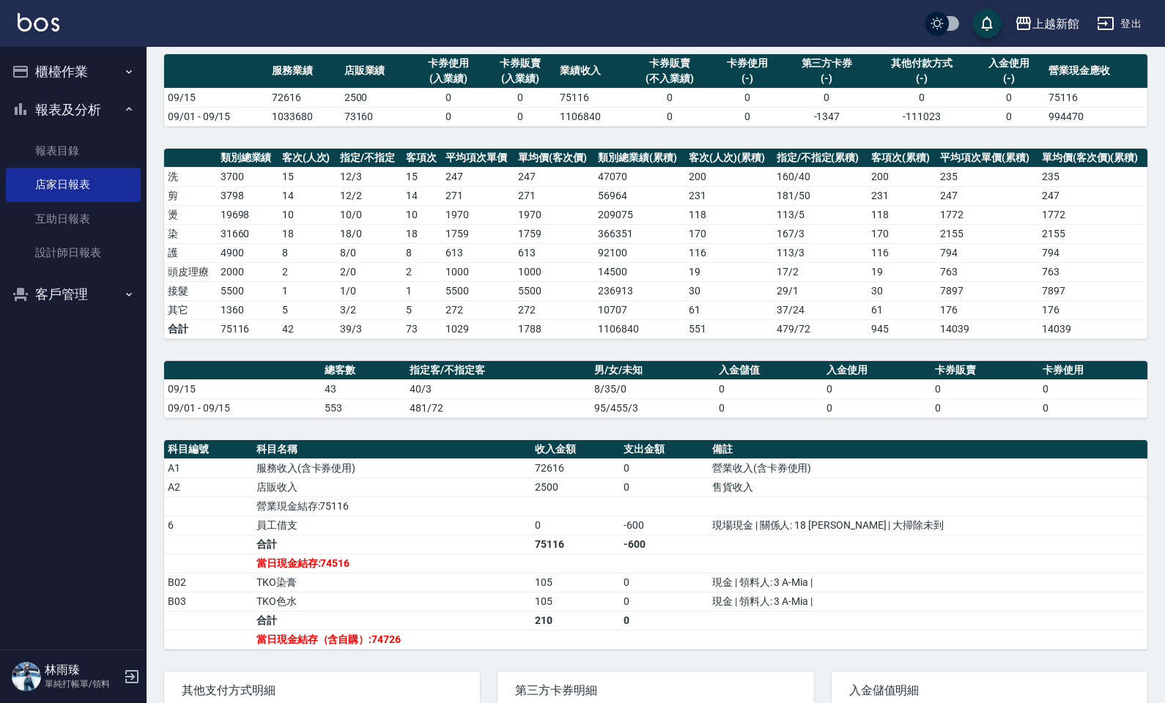
scroll to position [112, 0]
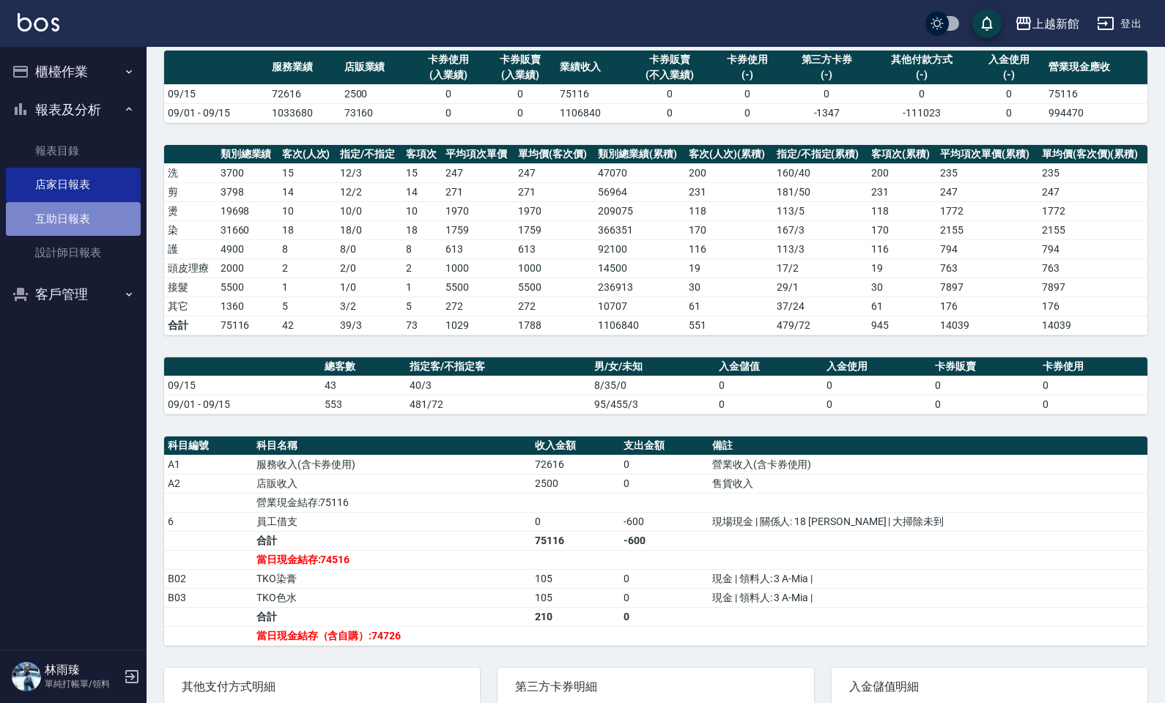
click at [46, 222] on link "互助日報表" at bounding box center [73, 219] width 135 height 34
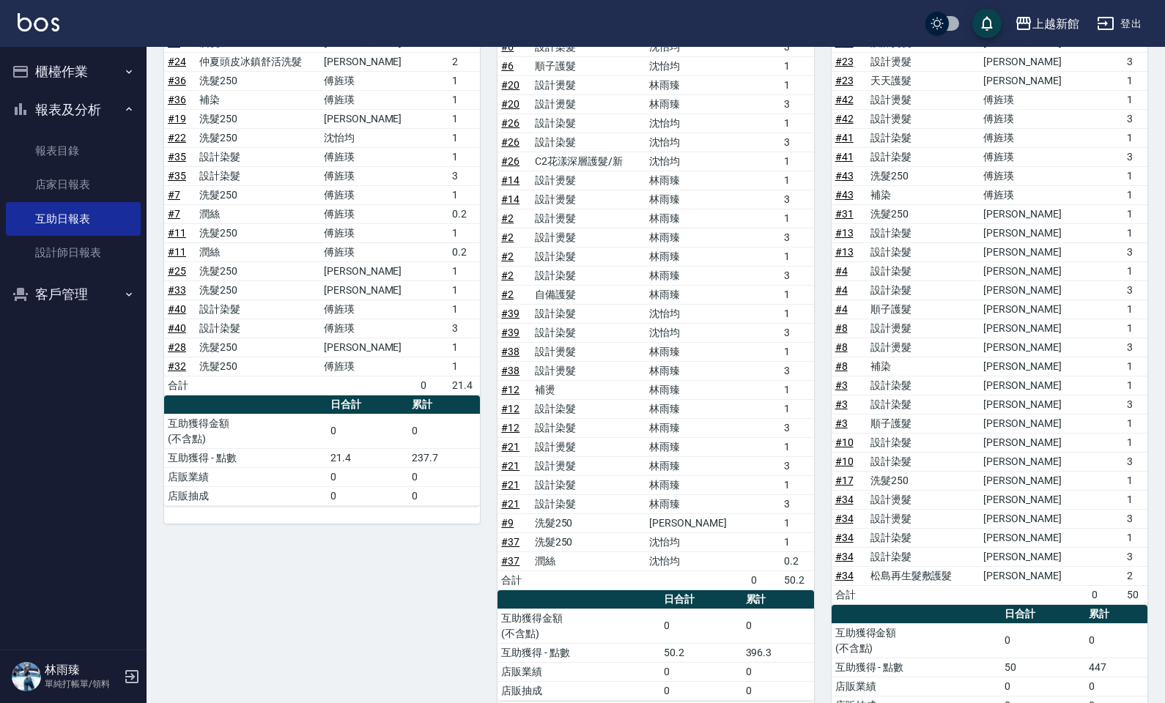
scroll to position [575, 0]
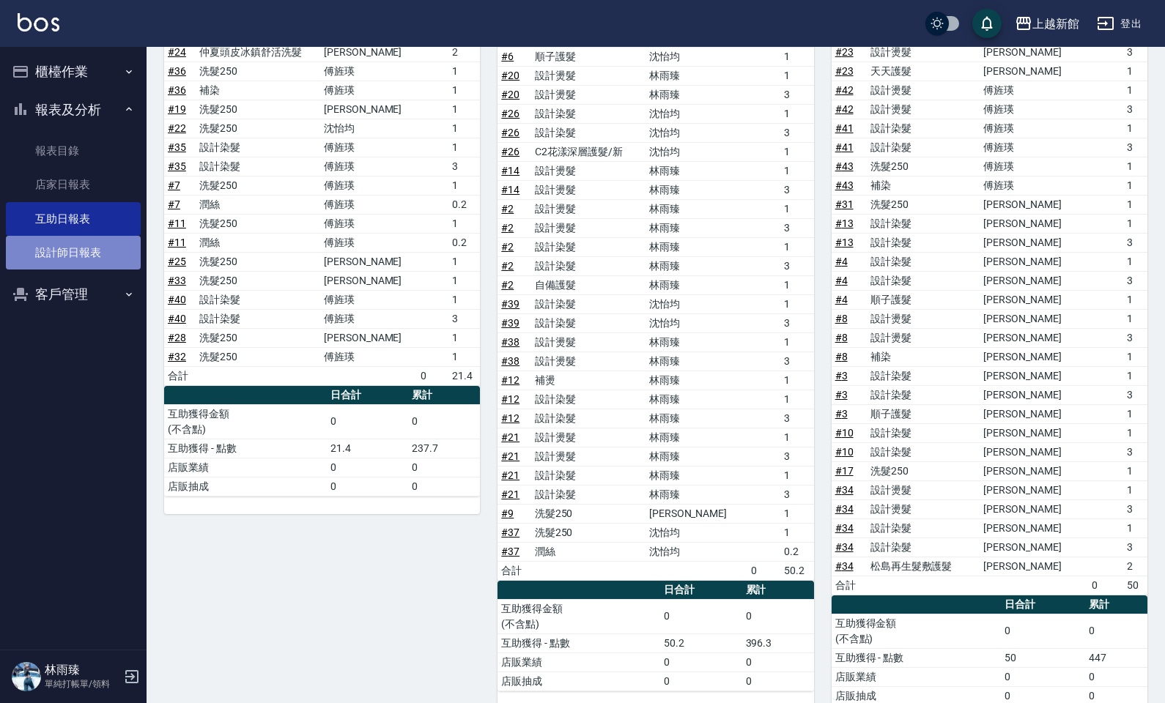
click at [59, 269] on link "設計師日報表" at bounding box center [73, 253] width 135 height 34
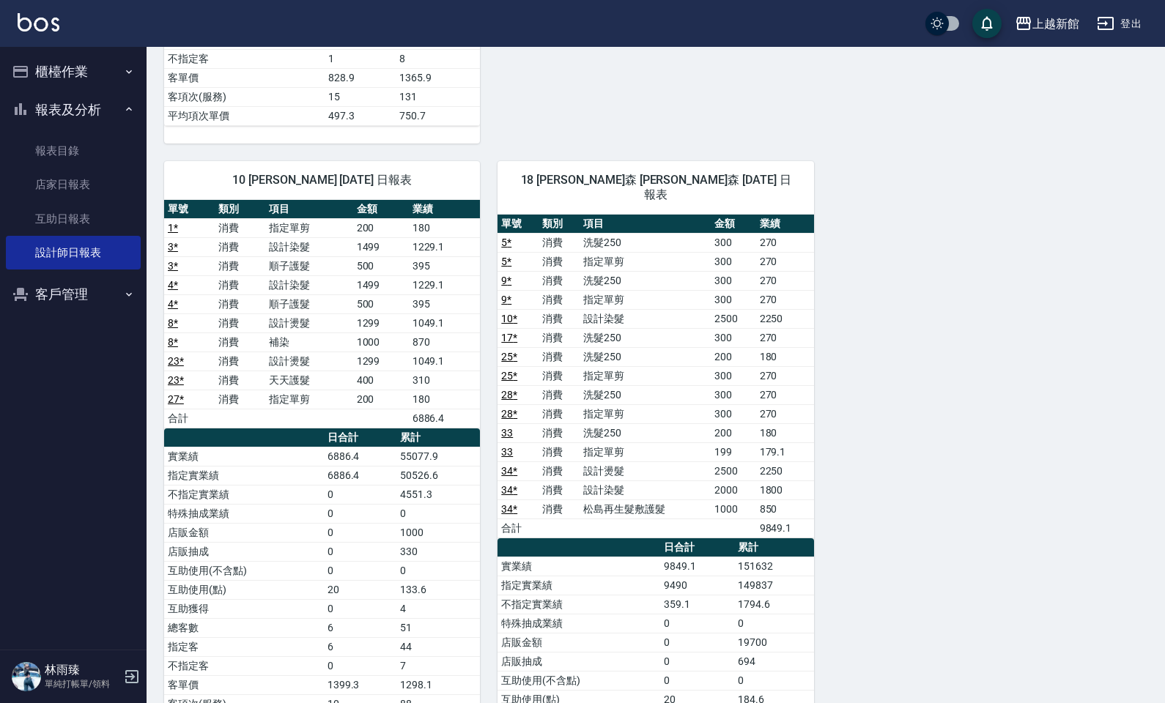
scroll to position [1527, 0]
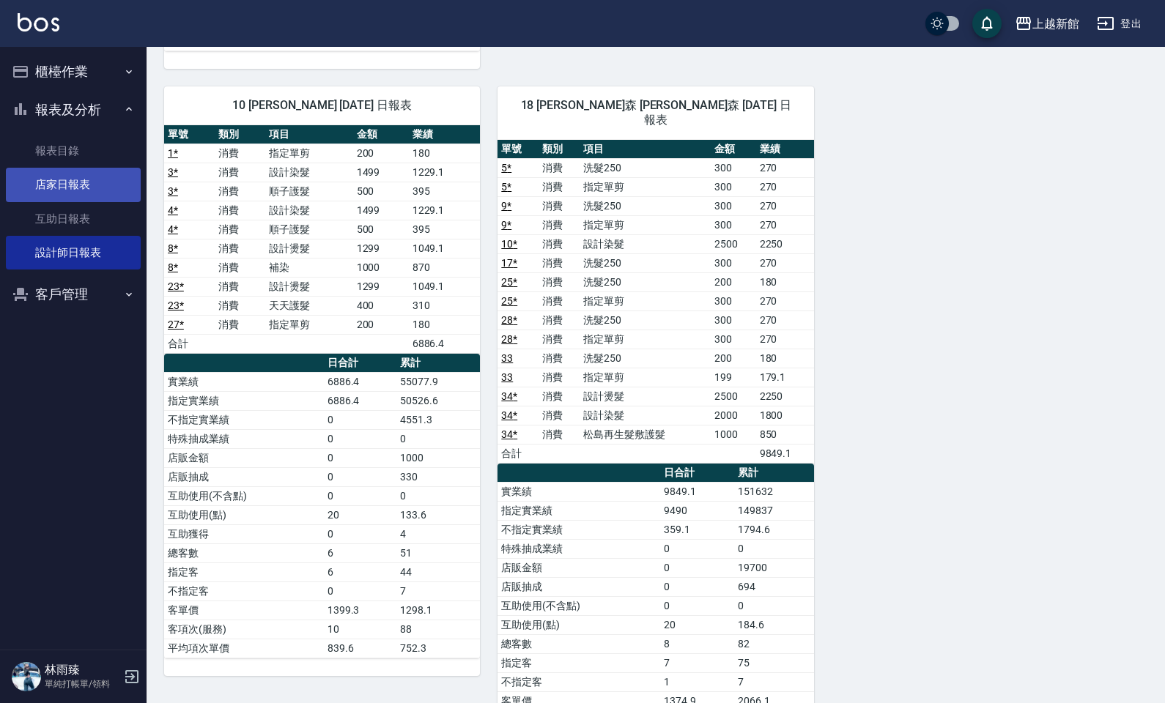
click at [50, 182] on link "店家日報表" at bounding box center [73, 185] width 135 height 34
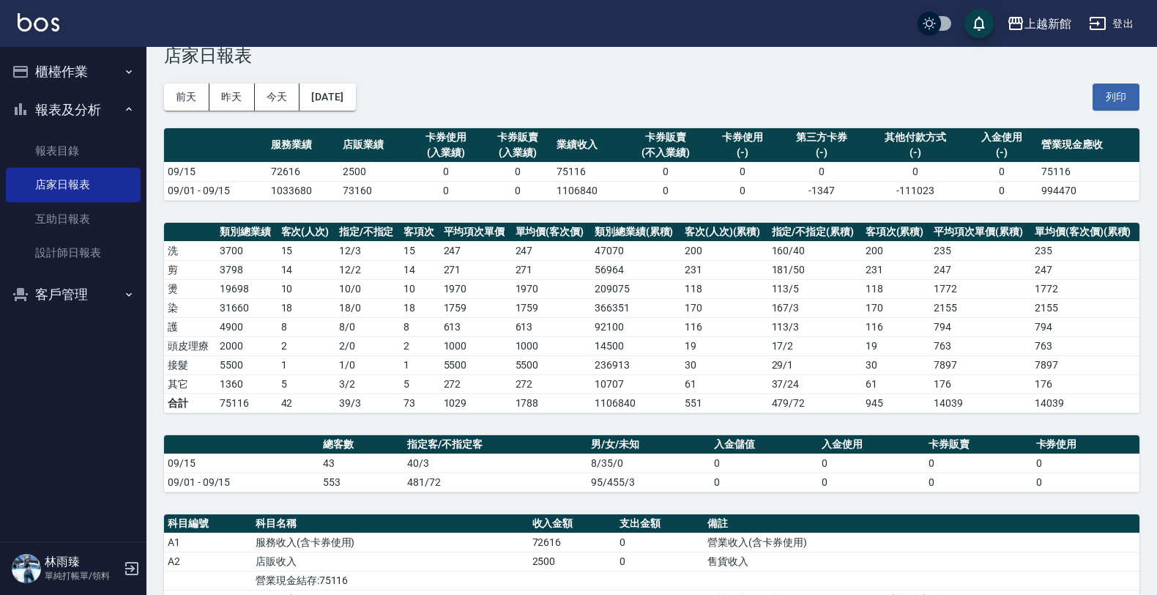
scroll to position [92, 0]
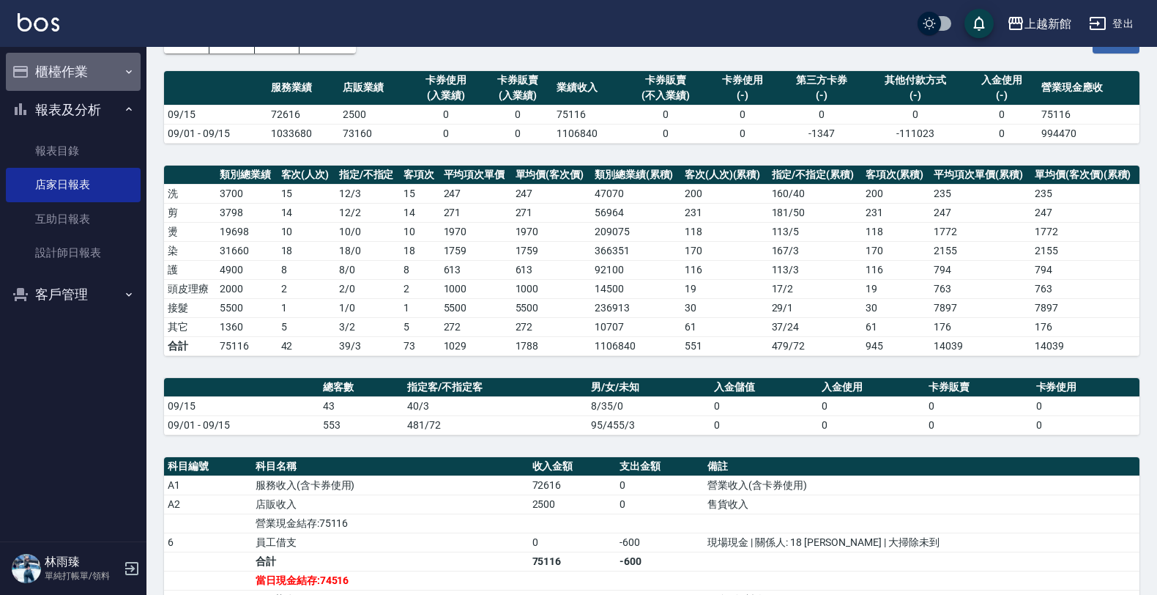
click at [50, 85] on button "櫃檯作業" at bounding box center [73, 72] width 135 height 38
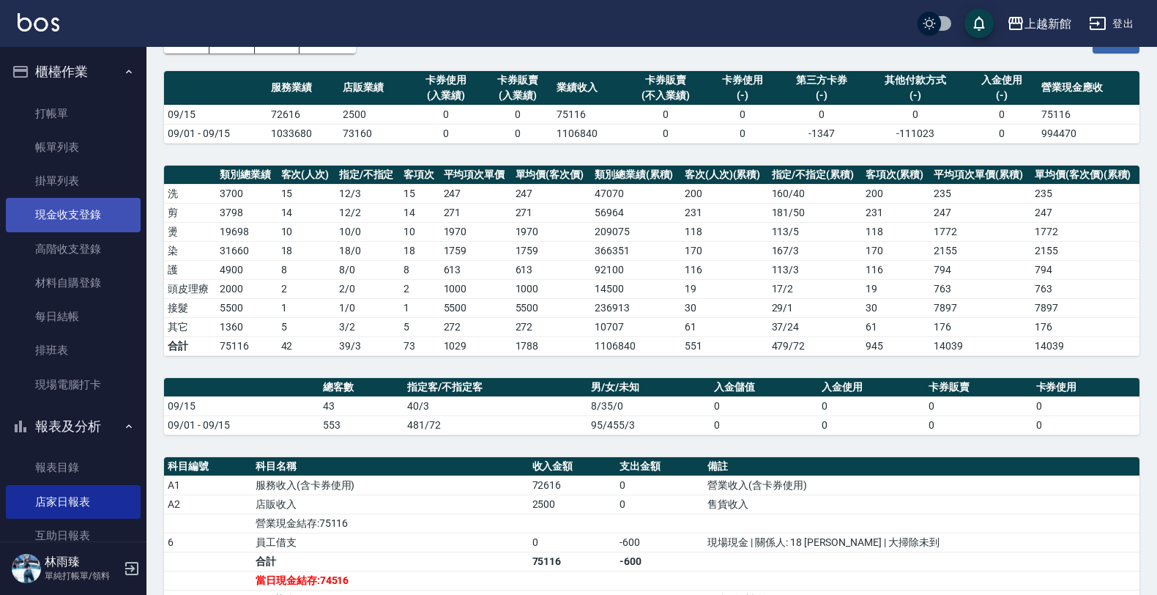
click at [56, 220] on link "現金收支登錄" at bounding box center [73, 215] width 135 height 34
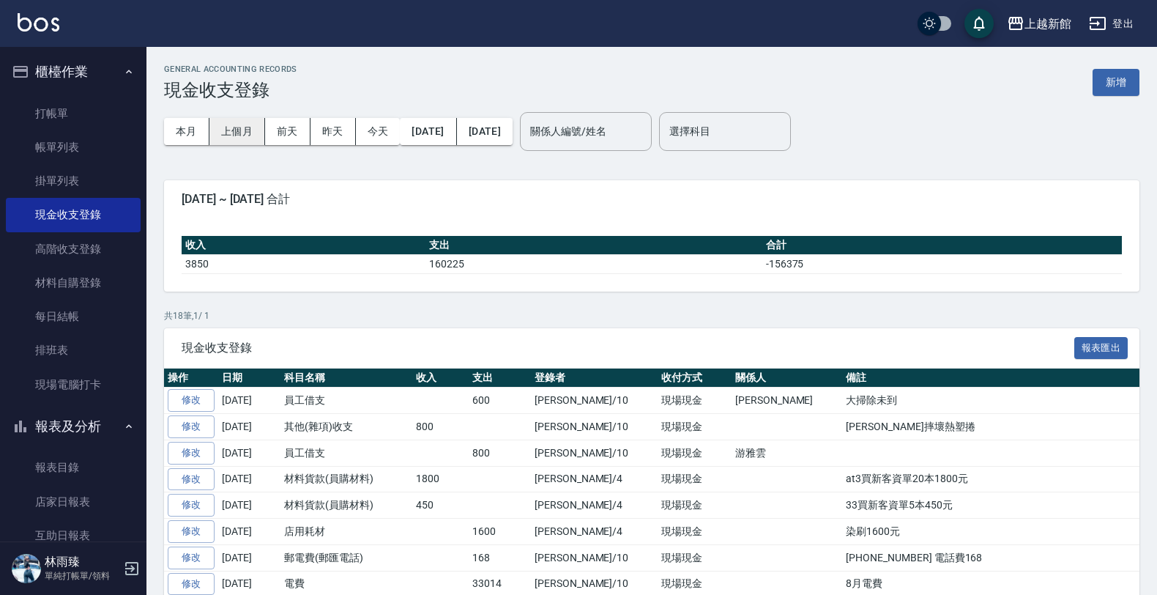
click at [234, 125] on button "上個月" at bounding box center [237, 131] width 56 height 27
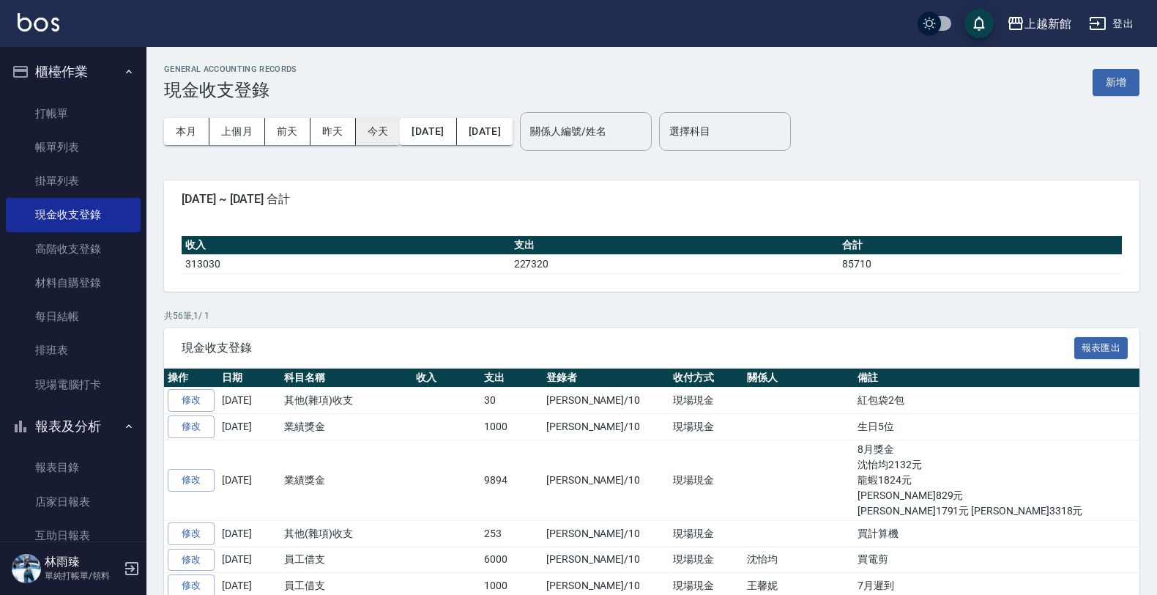
click at [363, 126] on button "今天" at bounding box center [378, 131] width 45 height 27
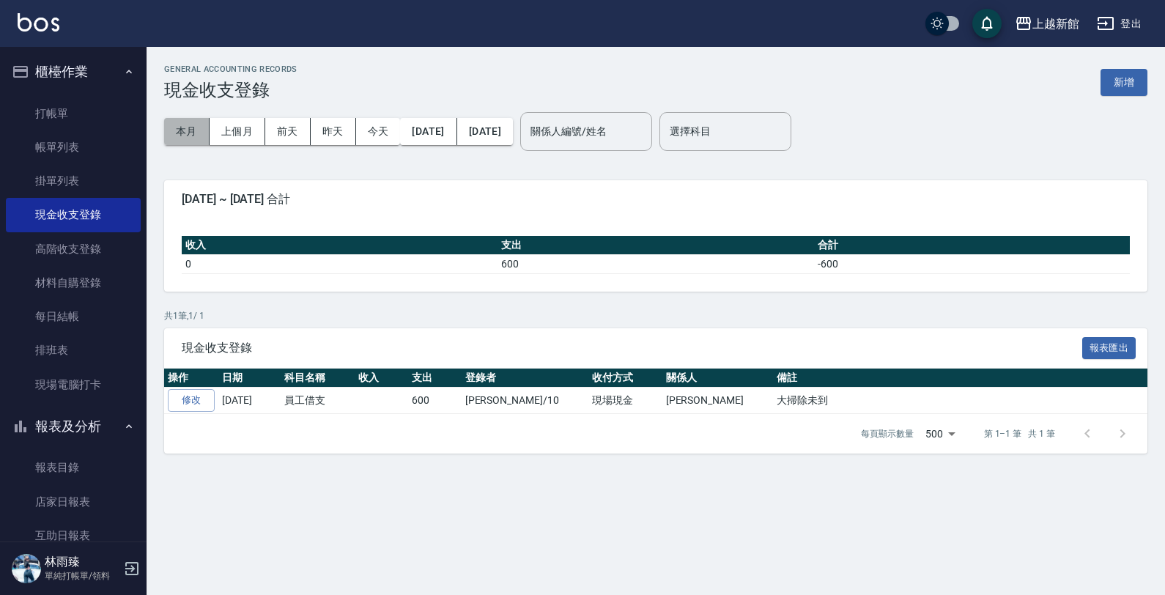
click at [194, 125] on button "本月" at bounding box center [186, 131] width 45 height 27
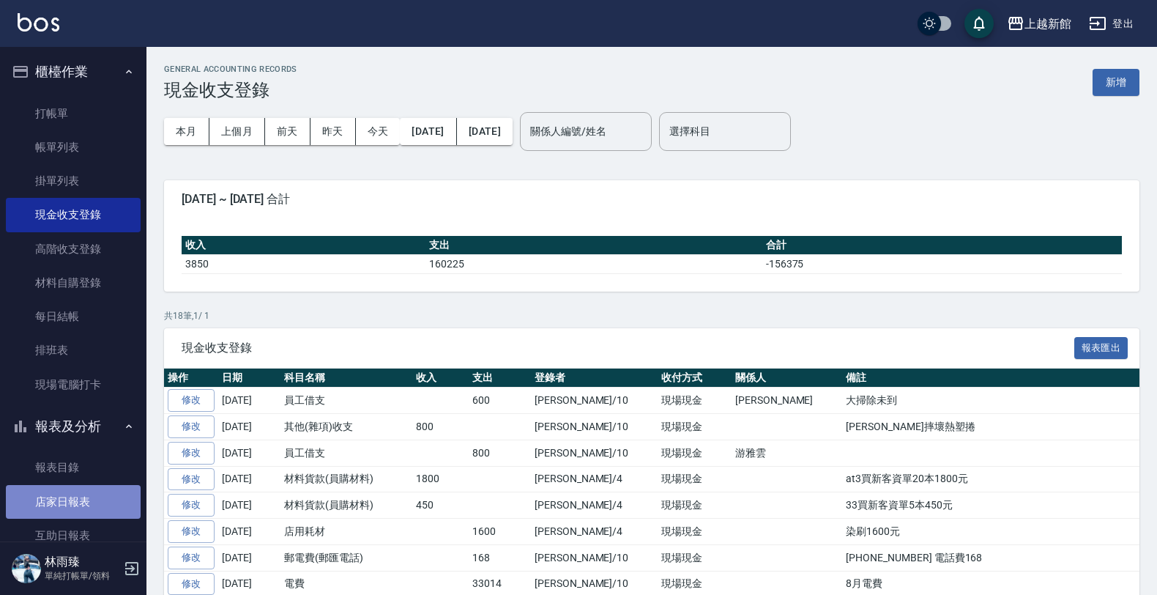
click at [97, 496] on link "店家日報表" at bounding box center [73, 502] width 135 height 34
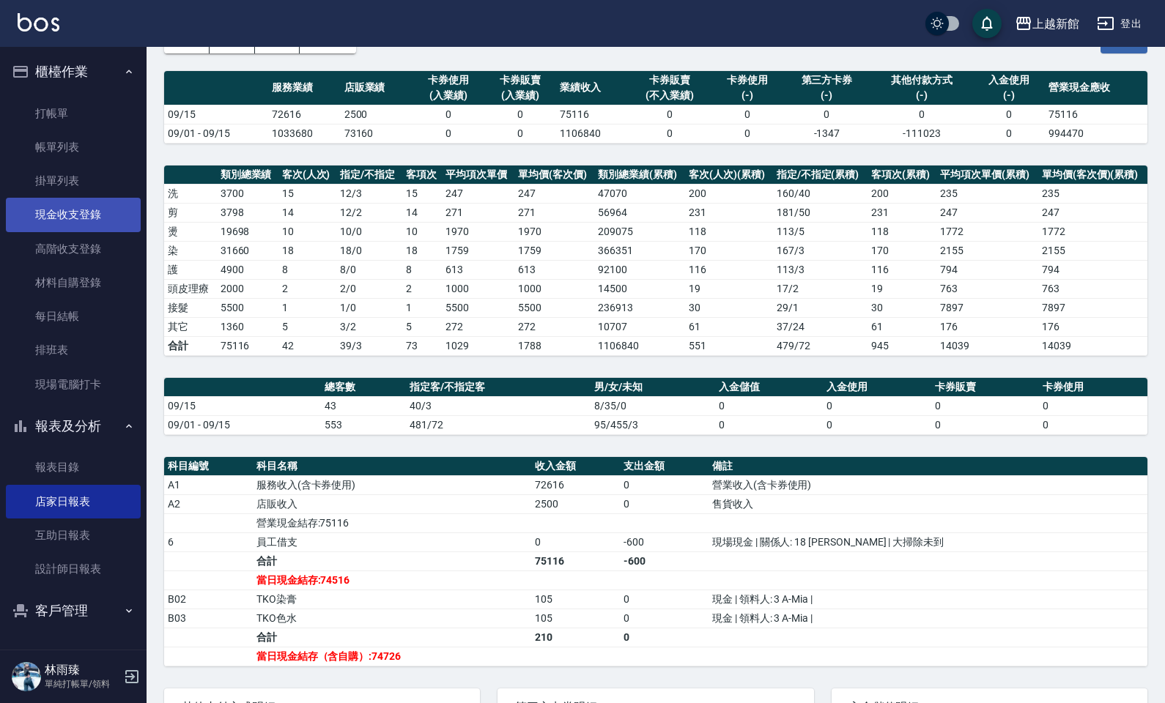
click at [81, 222] on link "現金收支登錄" at bounding box center [73, 215] width 135 height 34
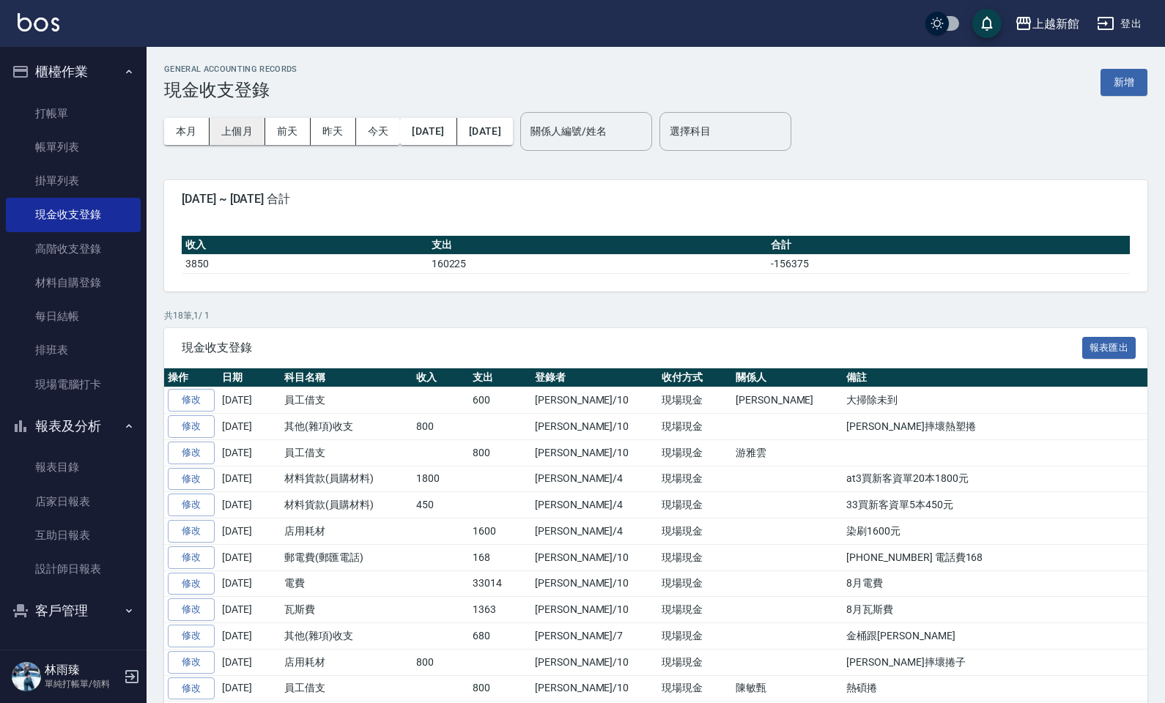
click at [256, 133] on button "上個月" at bounding box center [237, 131] width 56 height 27
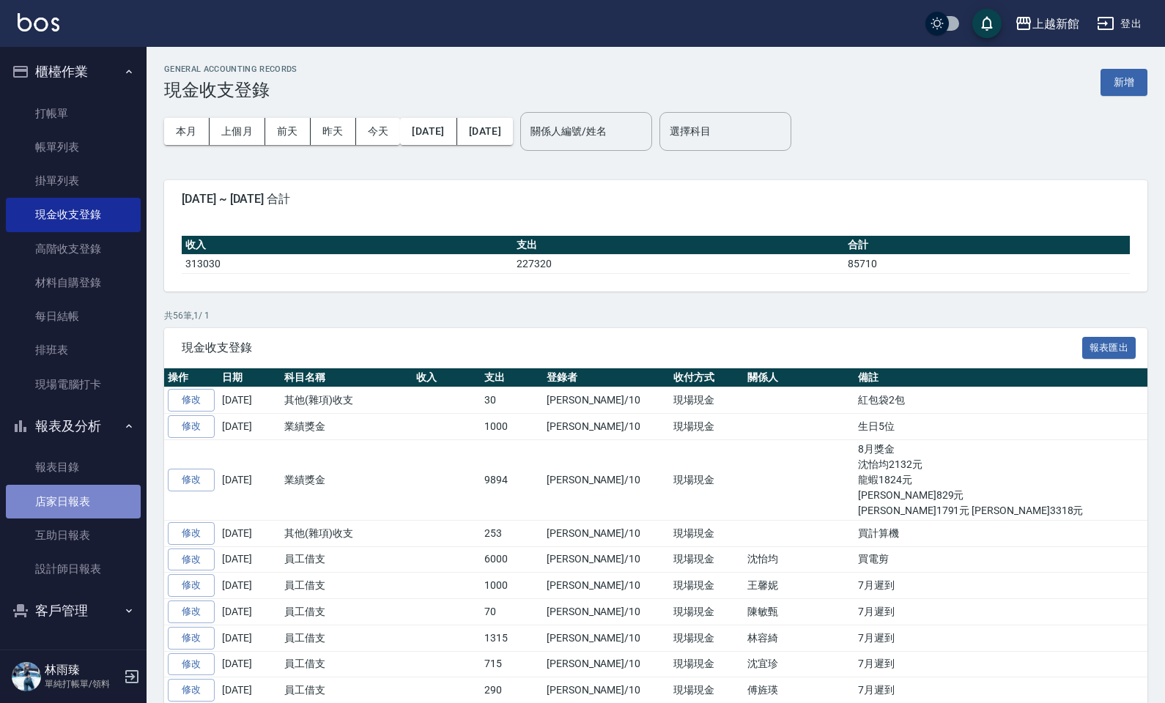
click at [70, 492] on link "店家日報表" at bounding box center [73, 502] width 135 height 34
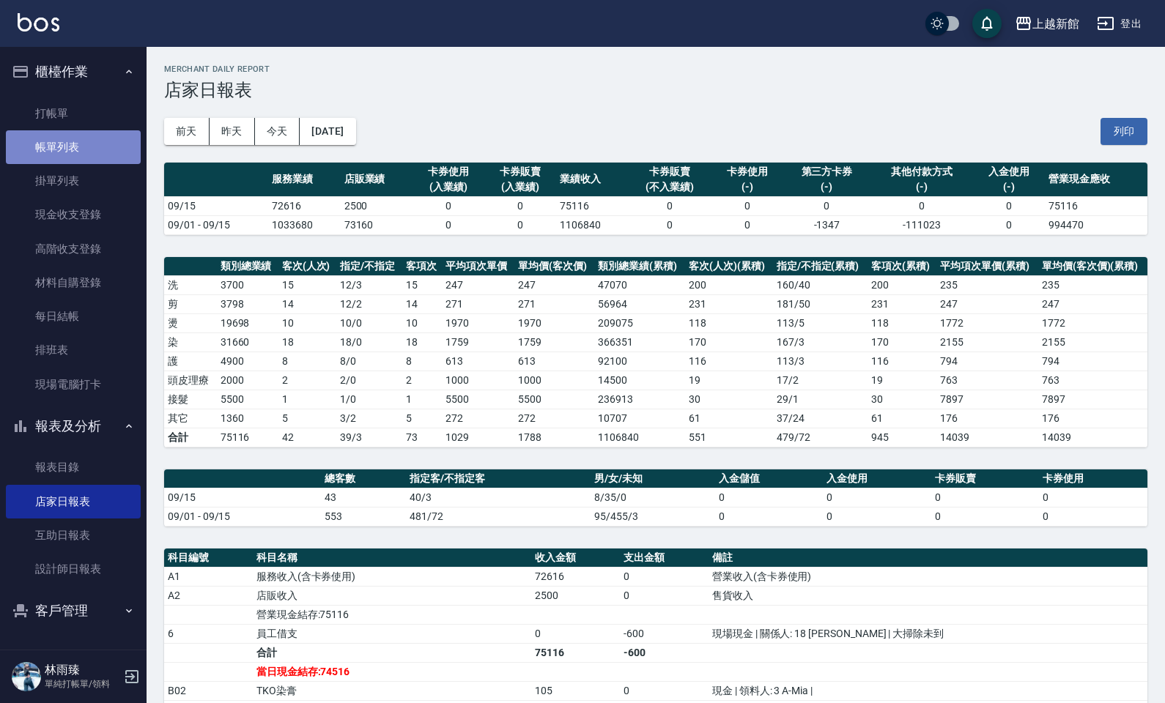
click at [78, 157] on link "帳單列表" at bounding box center [73, 147] width 135 height 34
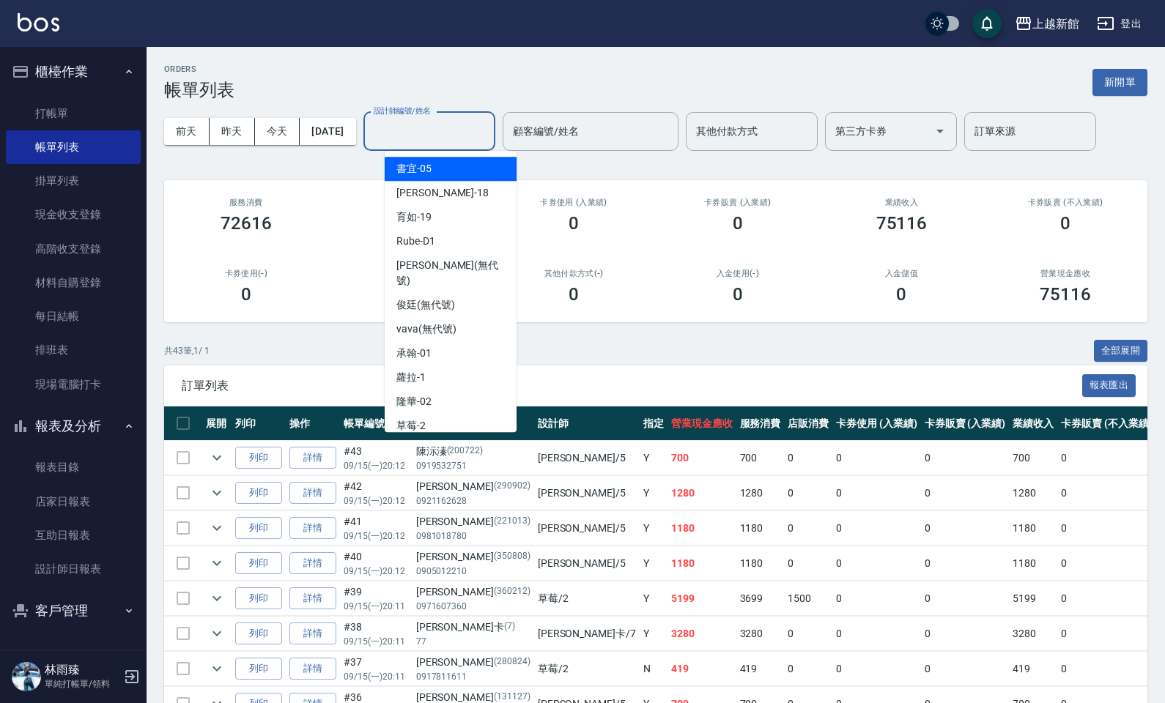
click at [456, 141] on input "設計師編號/姓名" at bounding box center [429, 132] width 119 height 26
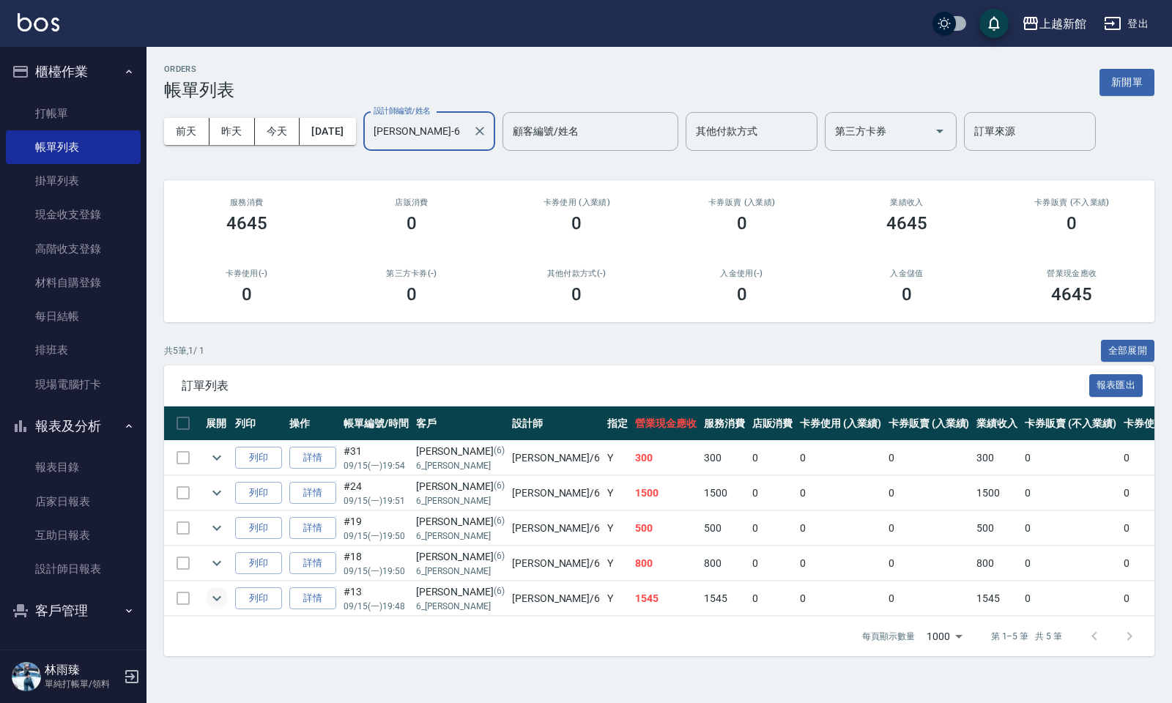
type input "黃婕寧-6"
click at [215, 594] on icon "expand row" at bounding box center [217, 599] width 18 height 18
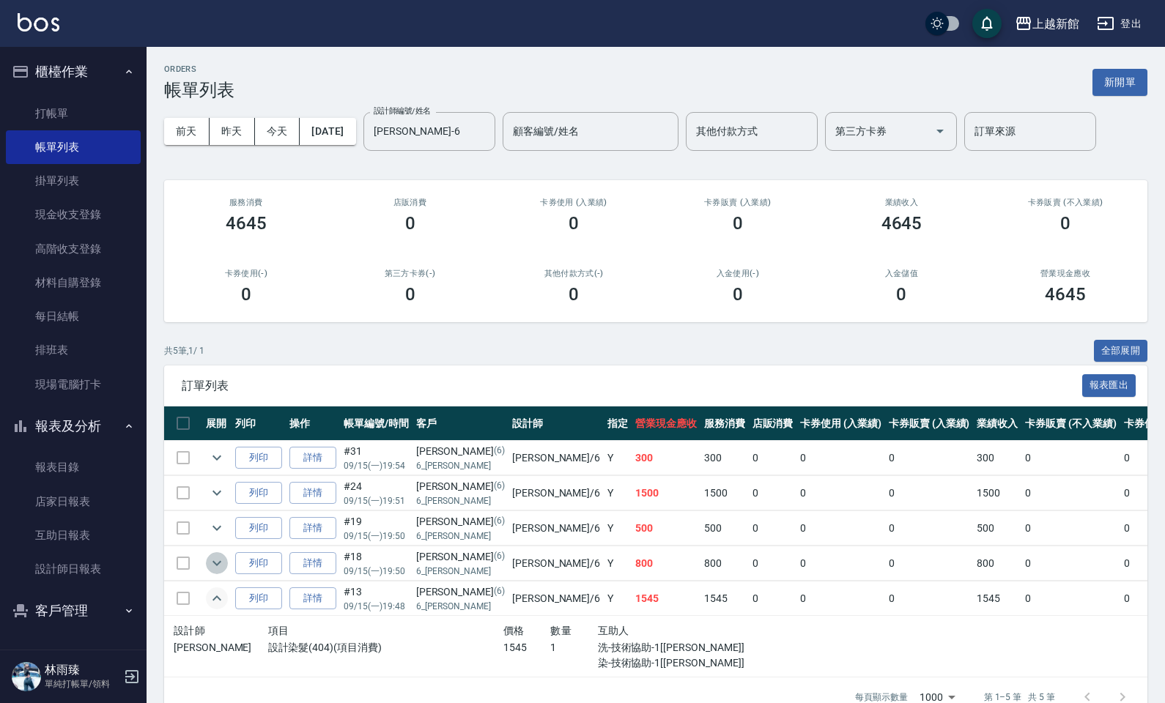
click at [217, 568] on icon "expand row" at bounding box center [217, 564] width 18 height 18
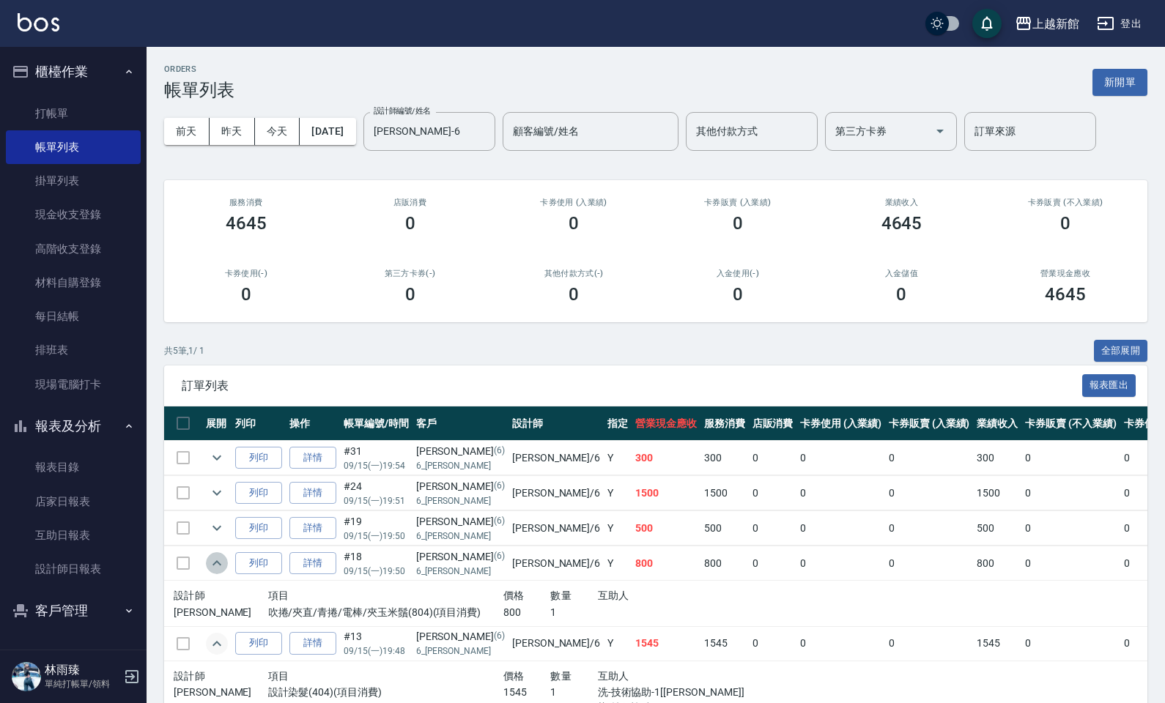
click at [211, 565] on icon "expand row" at bounding box center [217, 564] width 18 height 18
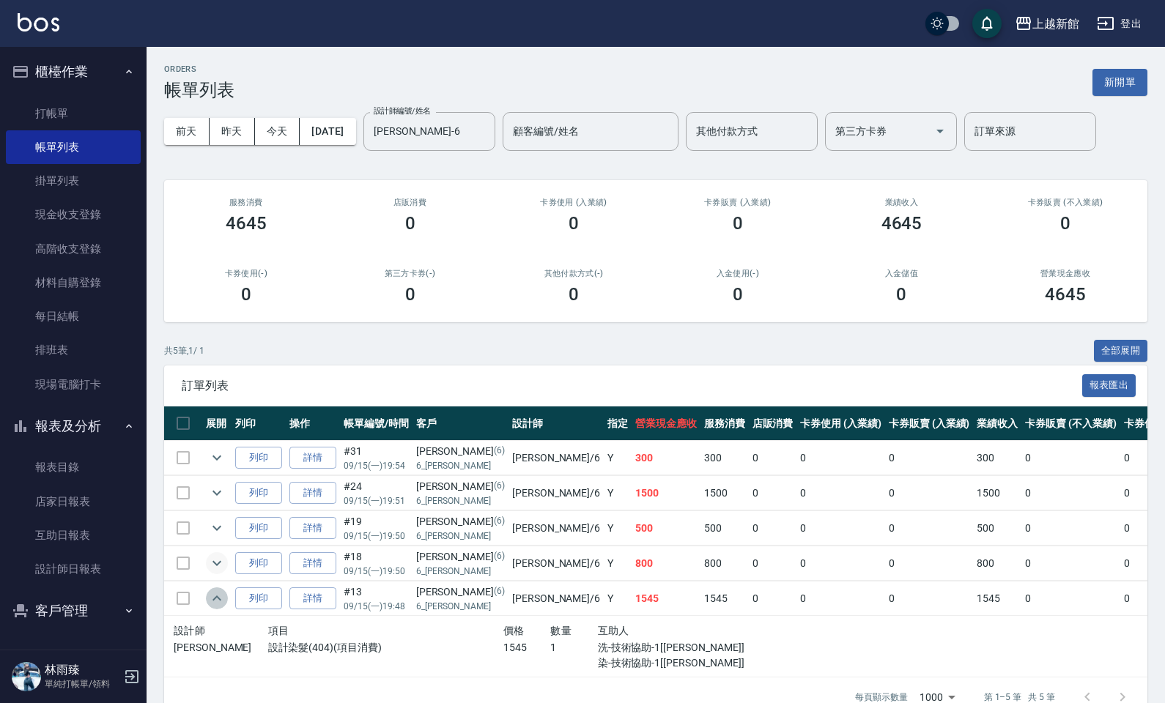
click at [220, 594] on icon "expand row" at bounding box center [217, 599] width 18 height 18
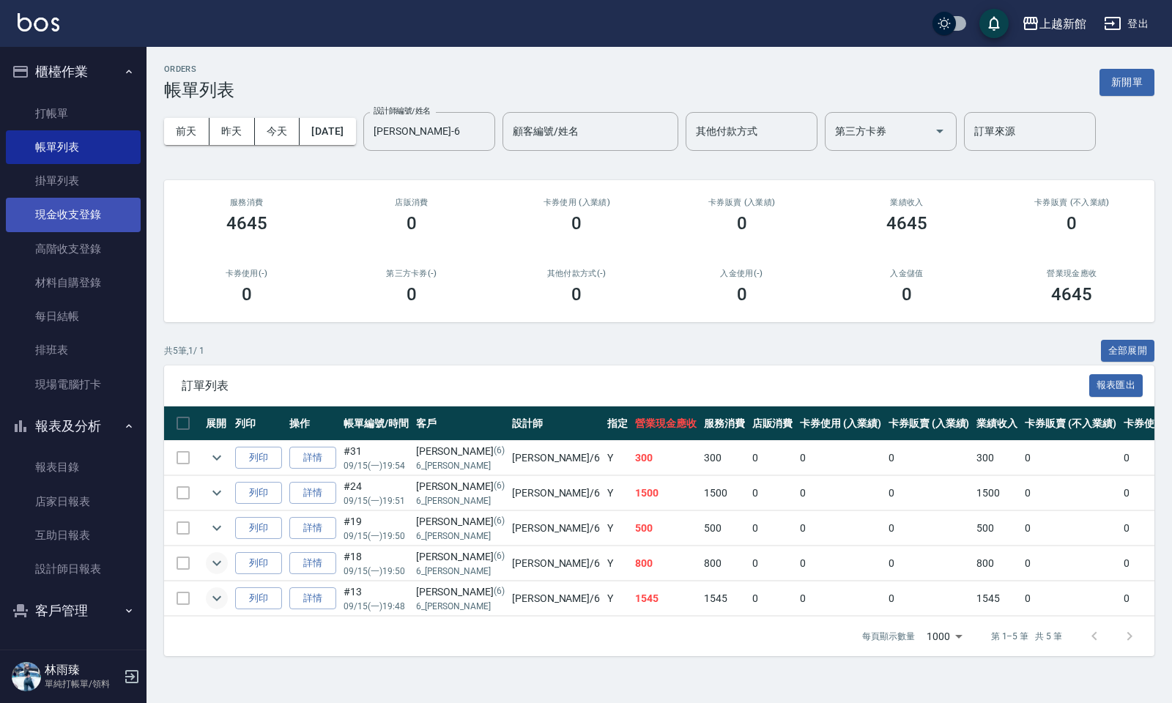
click at [88, 202] on link "現金收支登錄" at bounding box center [73, 215] width 135 height 34
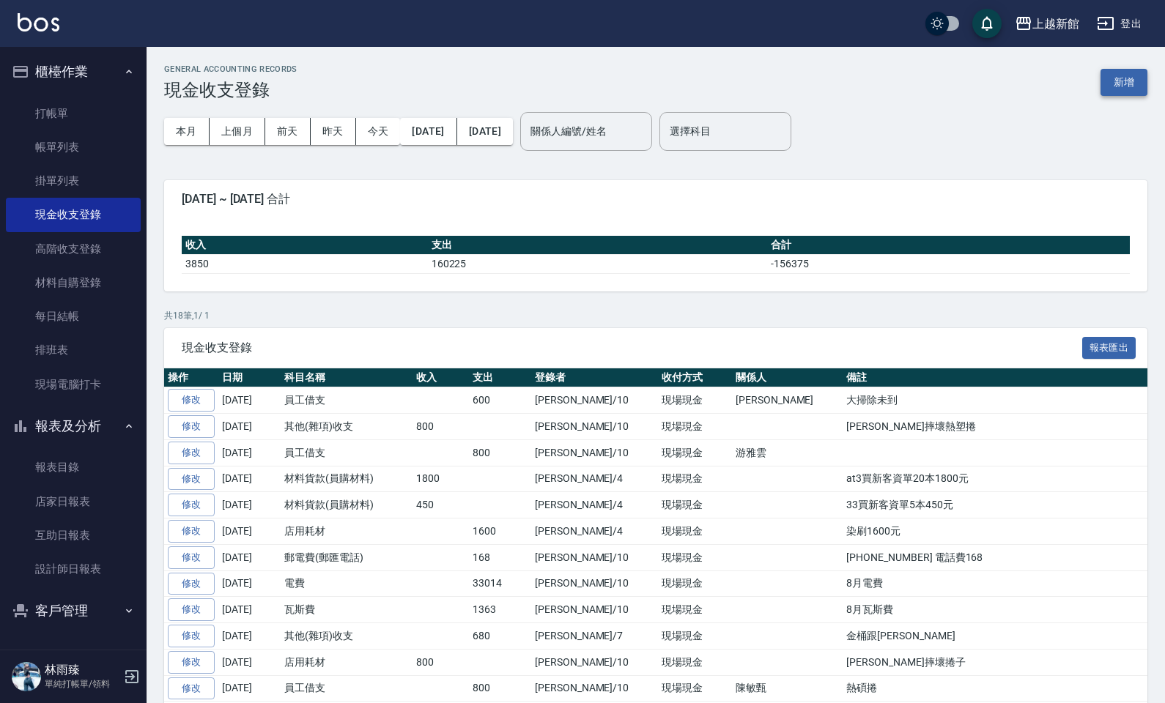
click at [1128, 78] on button "新增" at bounding box center [1123, 82] width 47 height 27
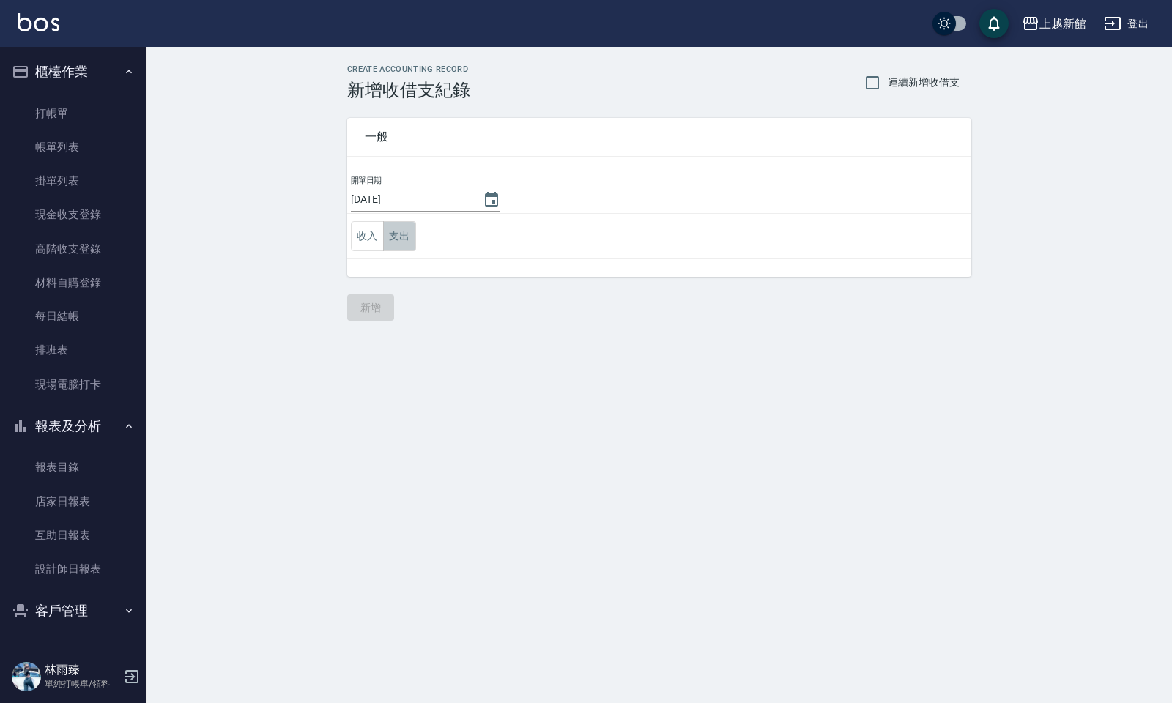
click at [401, 232] on button "支出" at bounding box center [399, 236] width 33 height 30
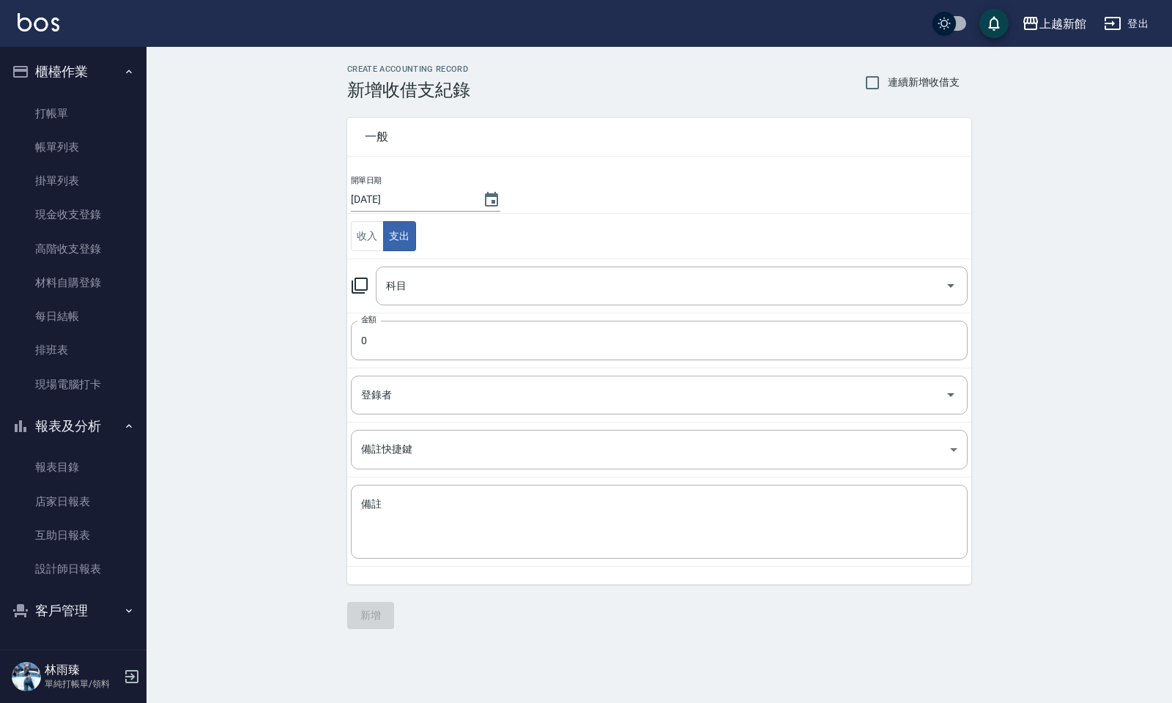
click at [363, 291] on icon at bounding box center [360, 286] width 16 height 16
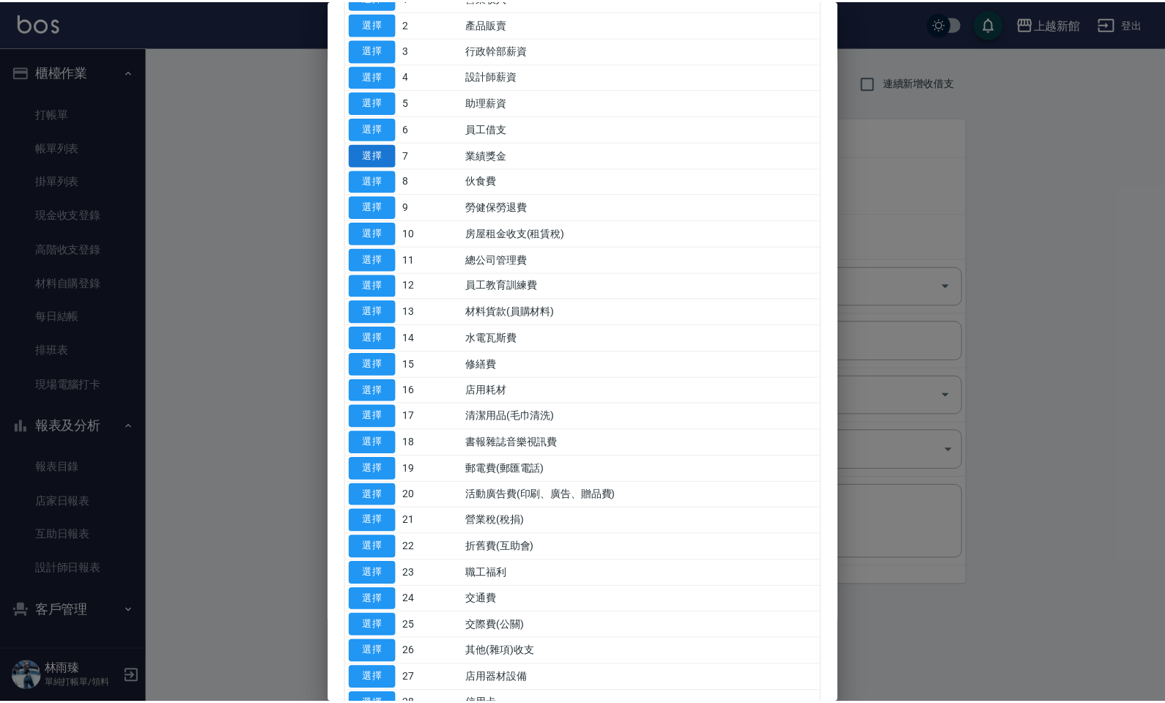
scroll to position [453, 0]
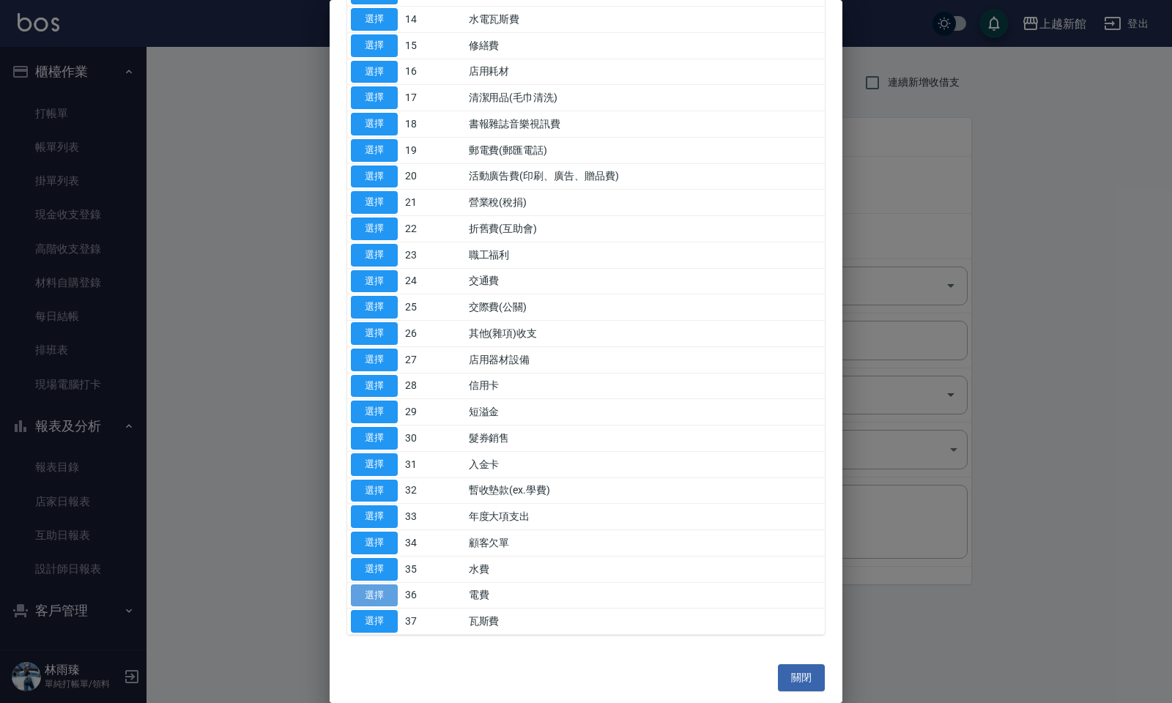
click at [360, 593] on button "選擇" at bounding box center [374, 596] width 47 height 23
type input "36 電費"
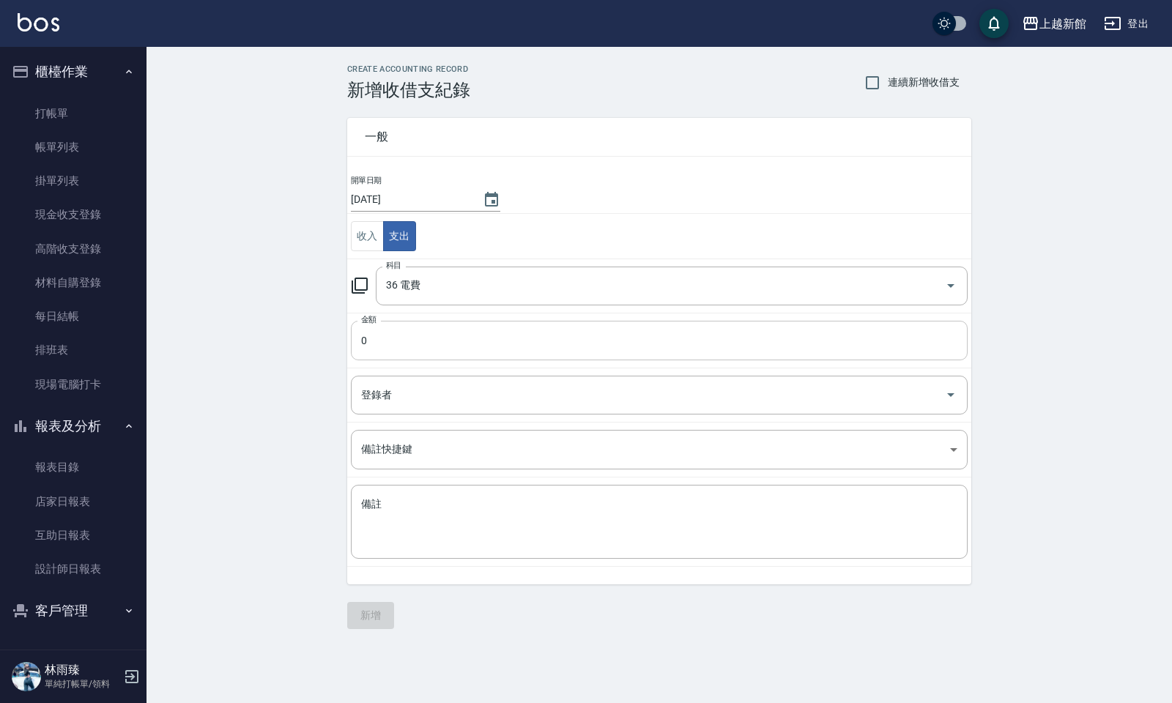
click at [412, 337] on input "0" at bounding box center [659, 341] width 617 height 40
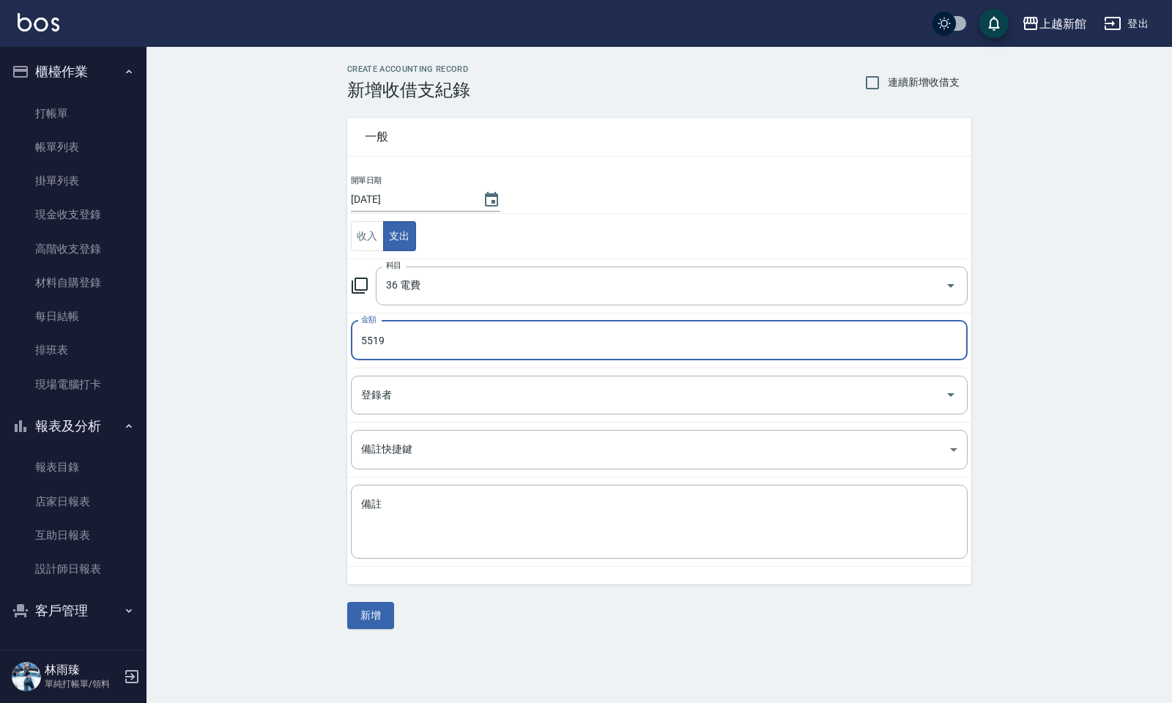
type input "5519"
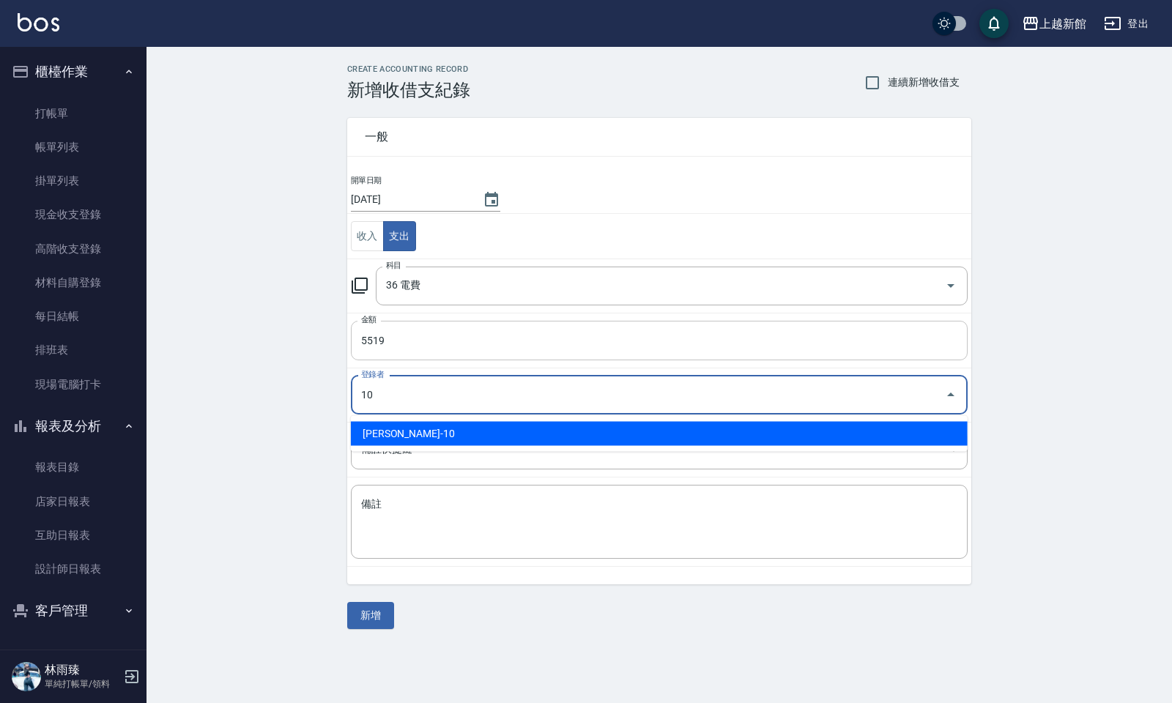
type input "劉名儀-10"
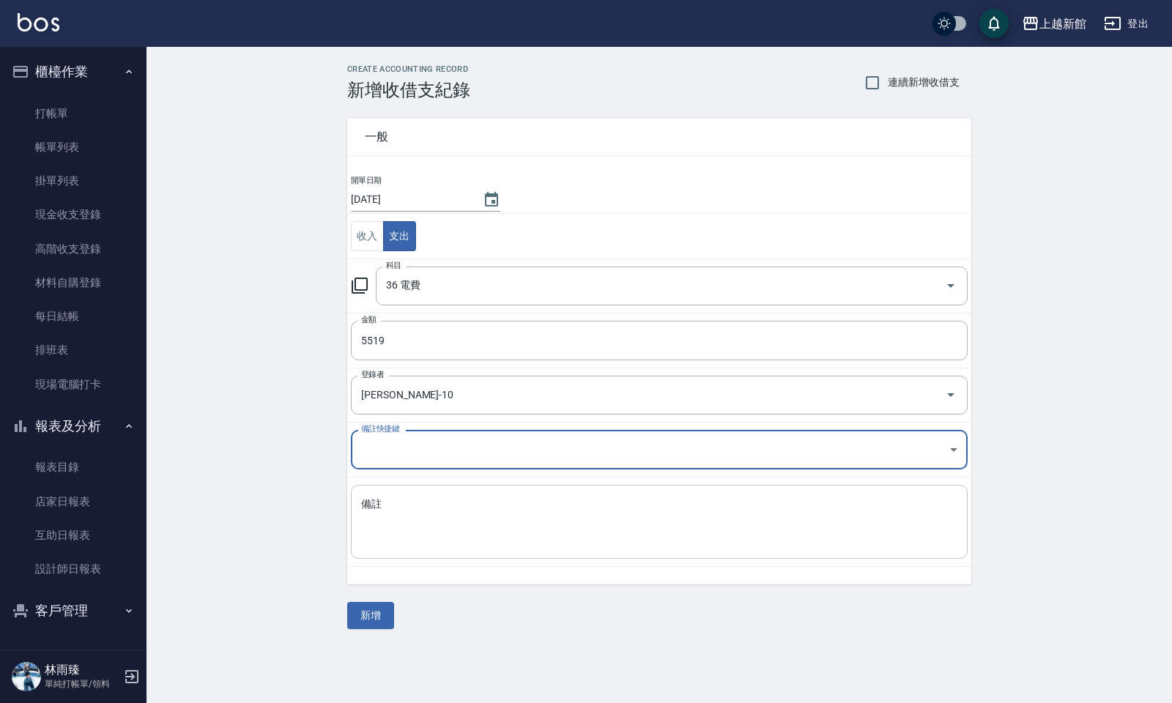
click at [471, 502] on textarea "備註" at bounding box center [659, 522] width 596 height 50
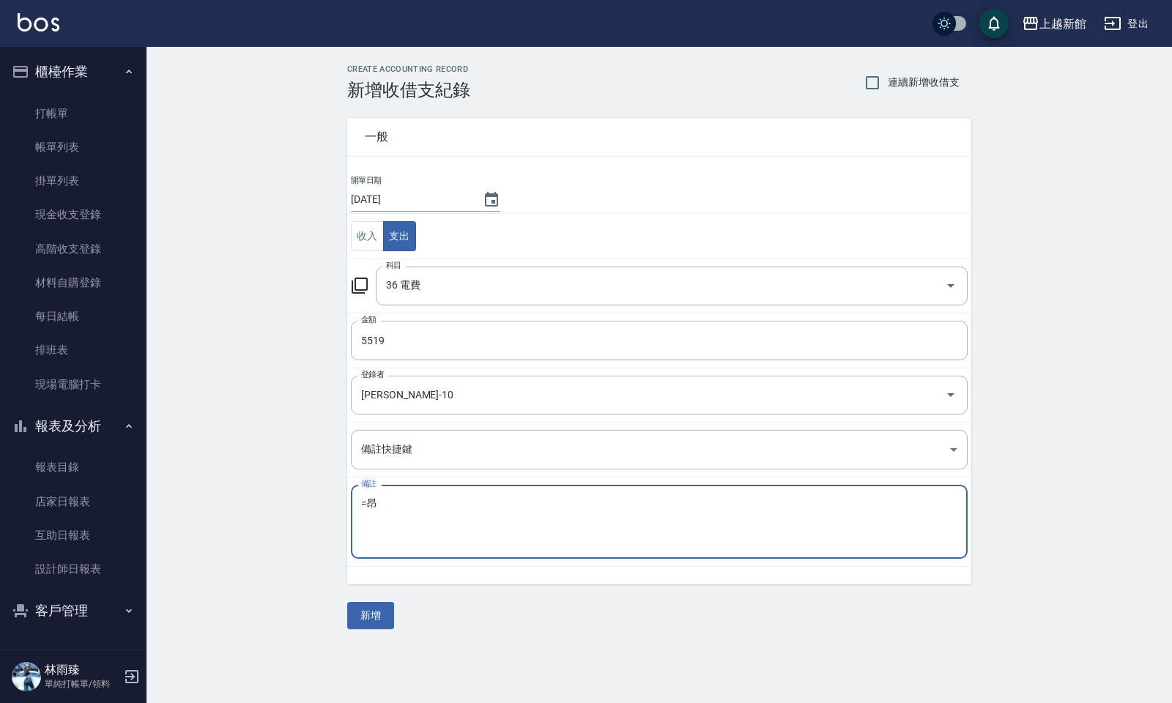
type textarea "="
type textarea "防"
type textarea "3樓電費"
click at [383, 594] on button "新增" at bounding box center [370, 615] width 47 height 27
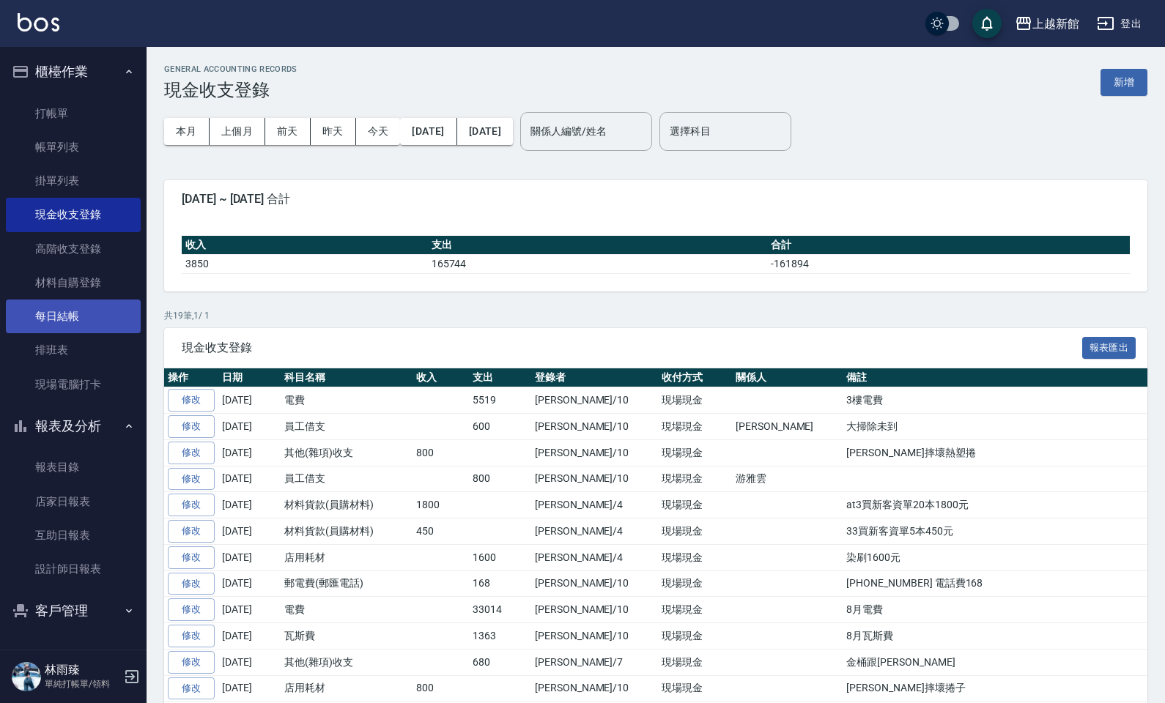
click at [81, 310] on link "每日結帳" at bounding box center [73, 317] width 135 height 34
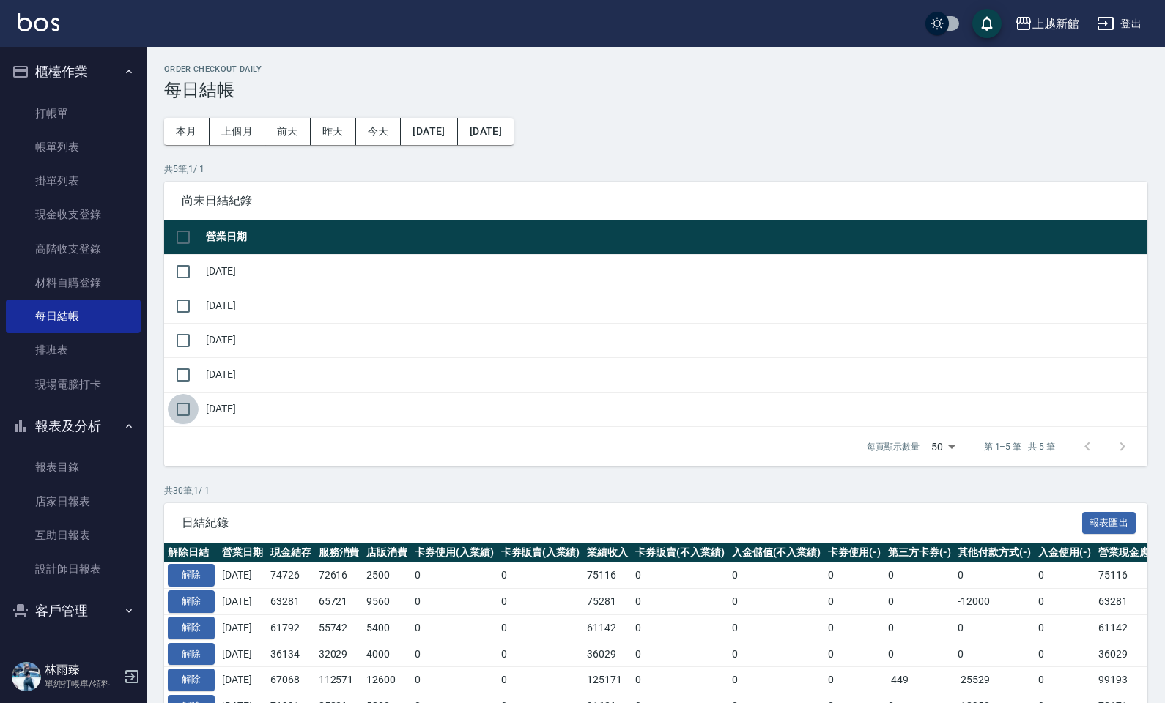
click at [177, 419] on input "checkbox" at bounding box center [183, 409] width 31 height 31
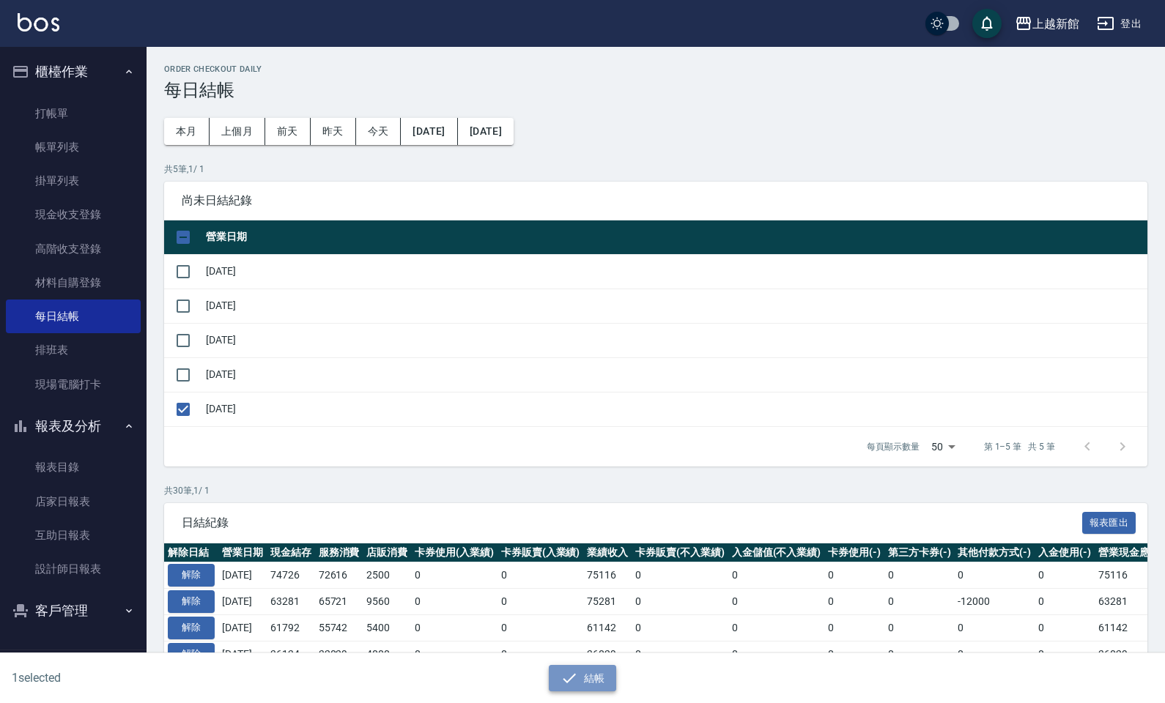
click at [557, 594] on button "結帳" at bounding box center [583, 678] width 68 height 27
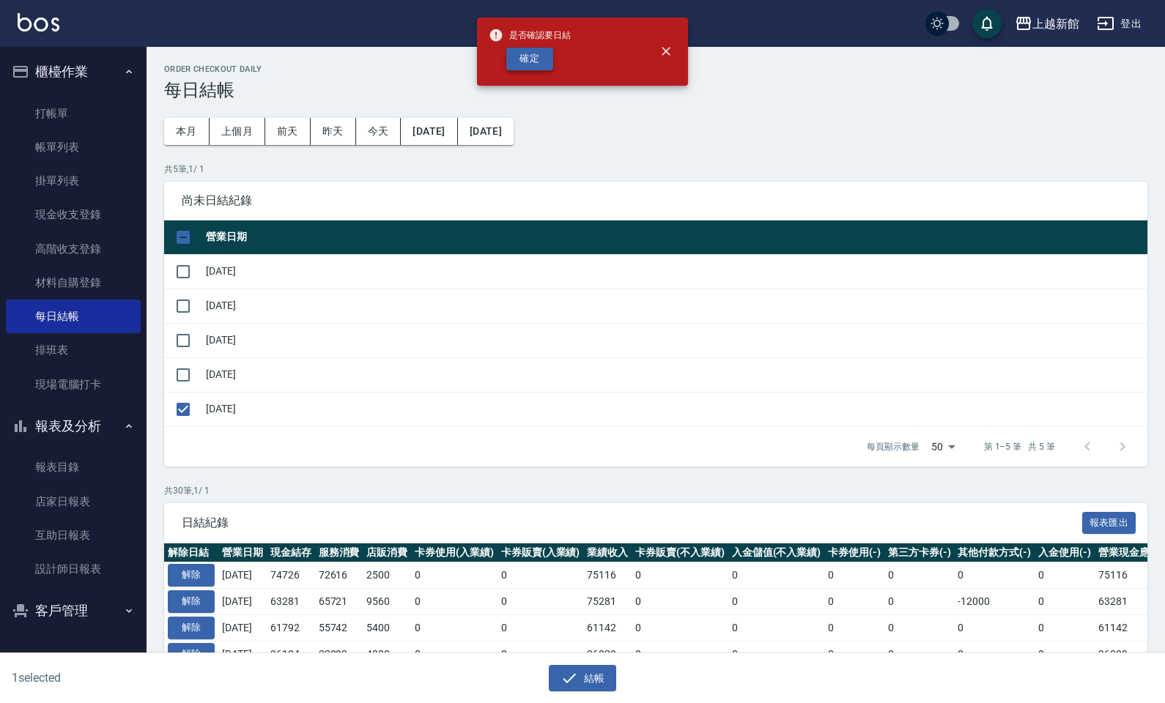
click at [546, 63] on button "確定" at bounding box center [529, 59] width 47 height 23
checkbox input "false"
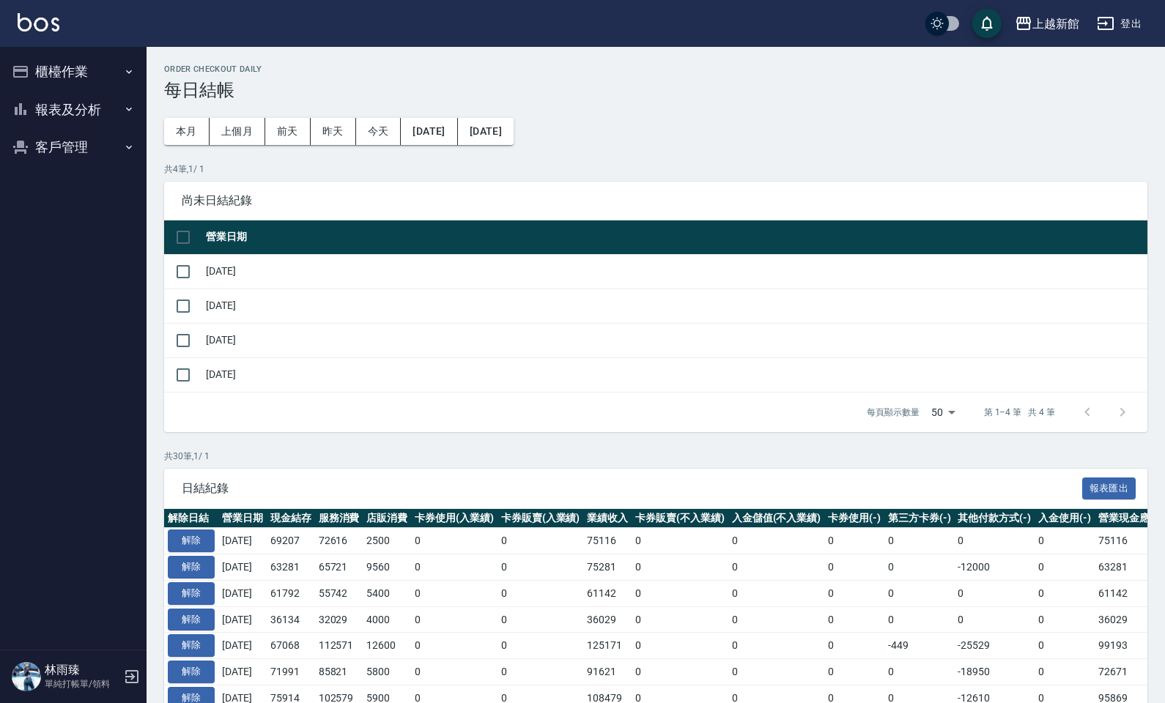
click at [52, 110] on button "報表及分析" at bounding box center [73, 110] width 135 height 38
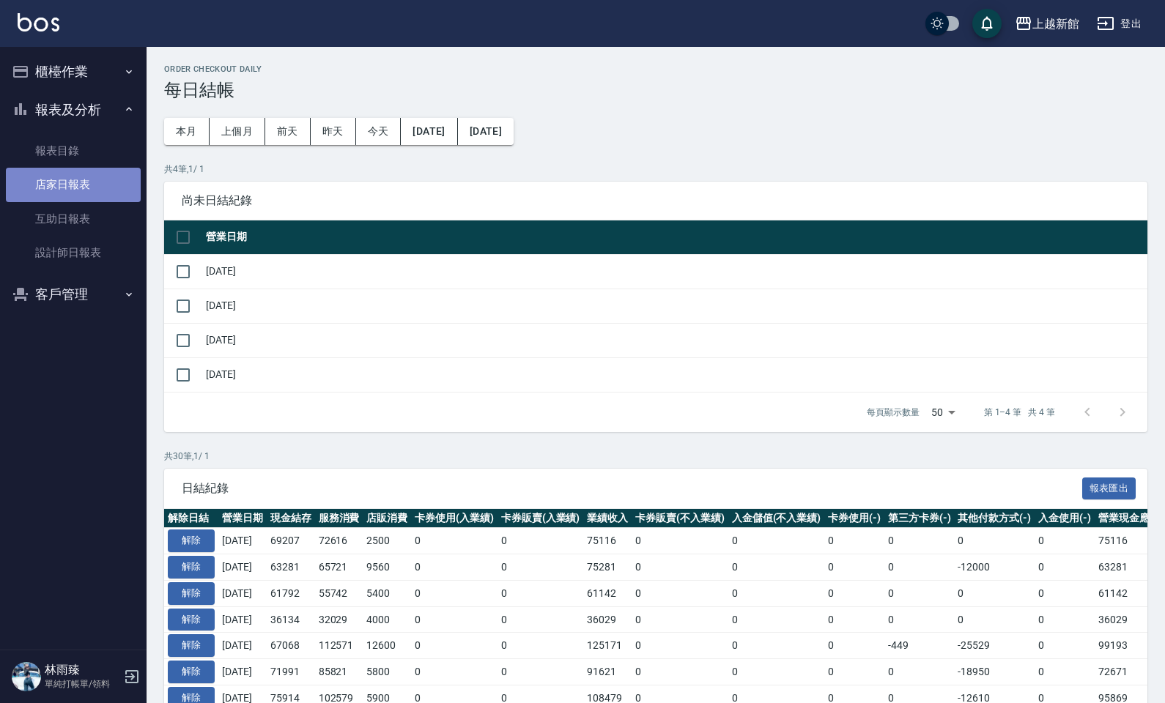
click at [81, 189] on link "店家日報表" at bounding box center [73, 185] width 135 height 34
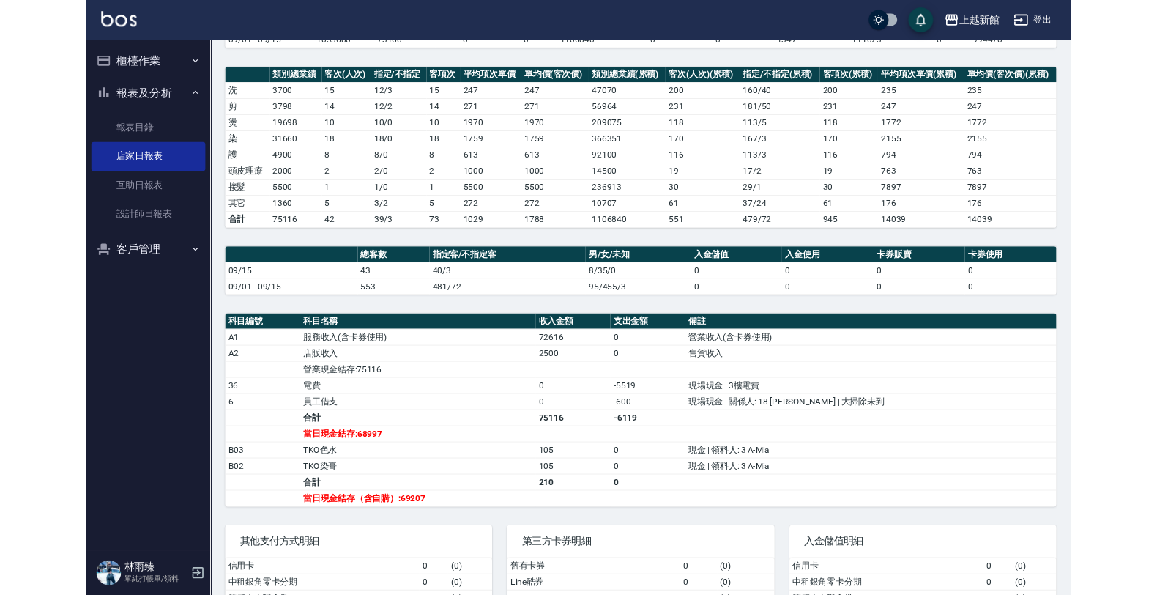
scroll to position [137, 0]
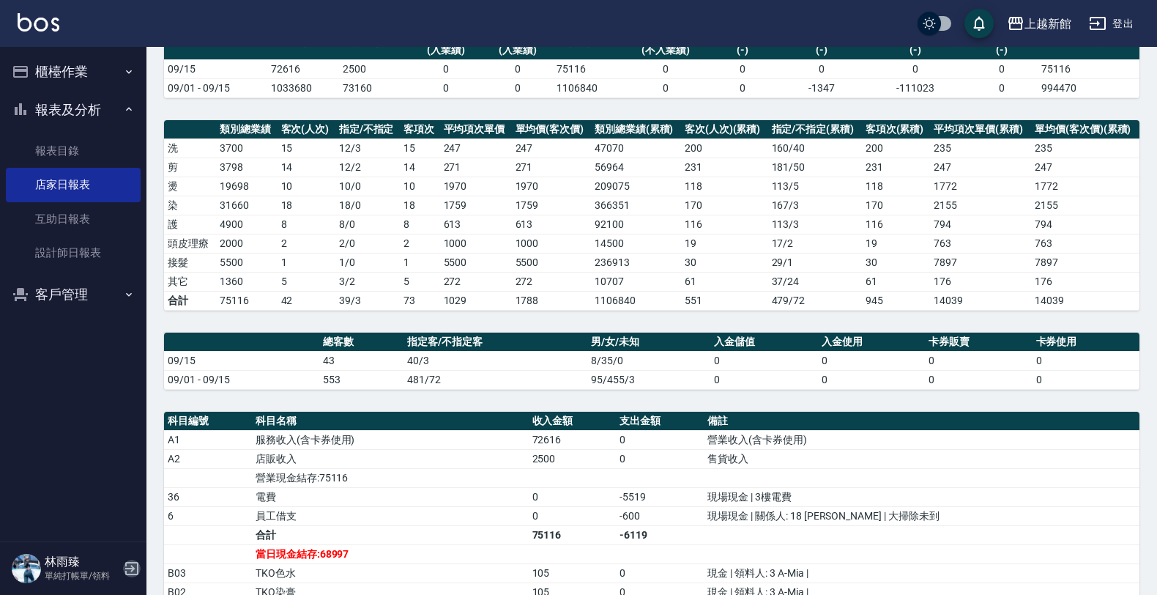
click at [126, 576] on icon "button" at bounding box center [132, 569] width 18 height 18
